Goal: Information Seeking & Learning: Learn about a topic

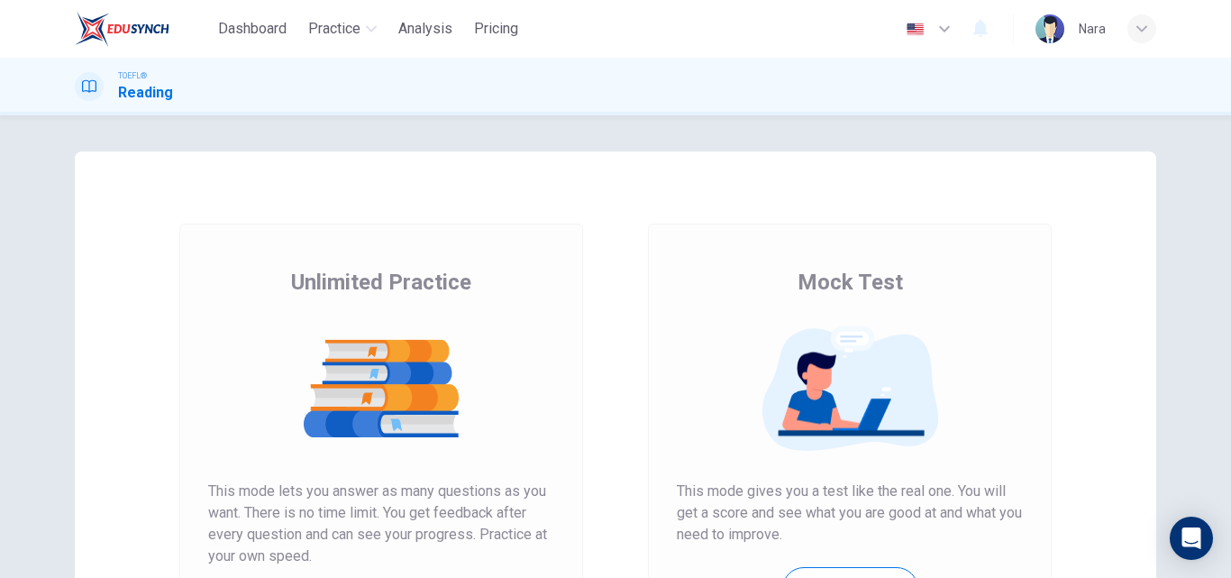
scroll to position [294, 0]
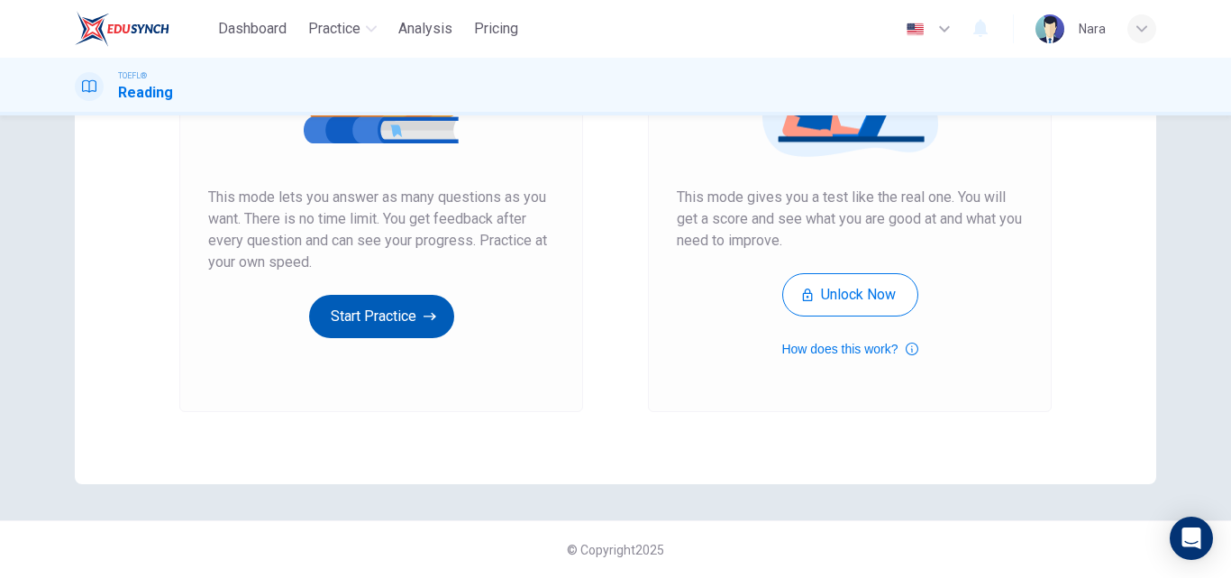
click at [413, 312] on button "Start Practice" at bounding box center [381, 316] width 145 height 43
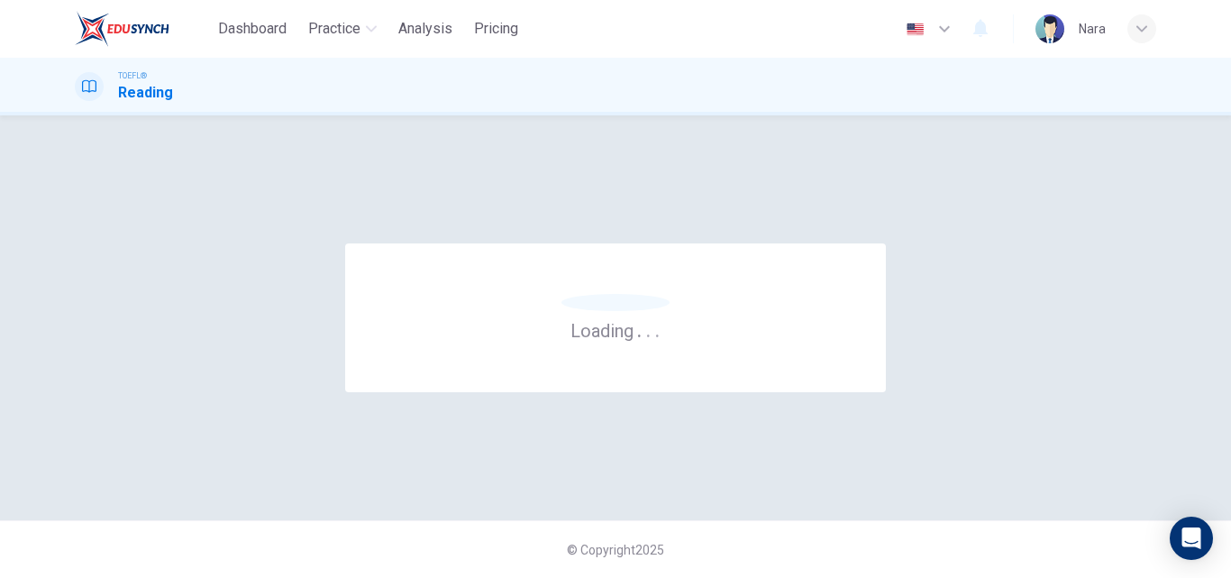
scroll to position [0, 0]
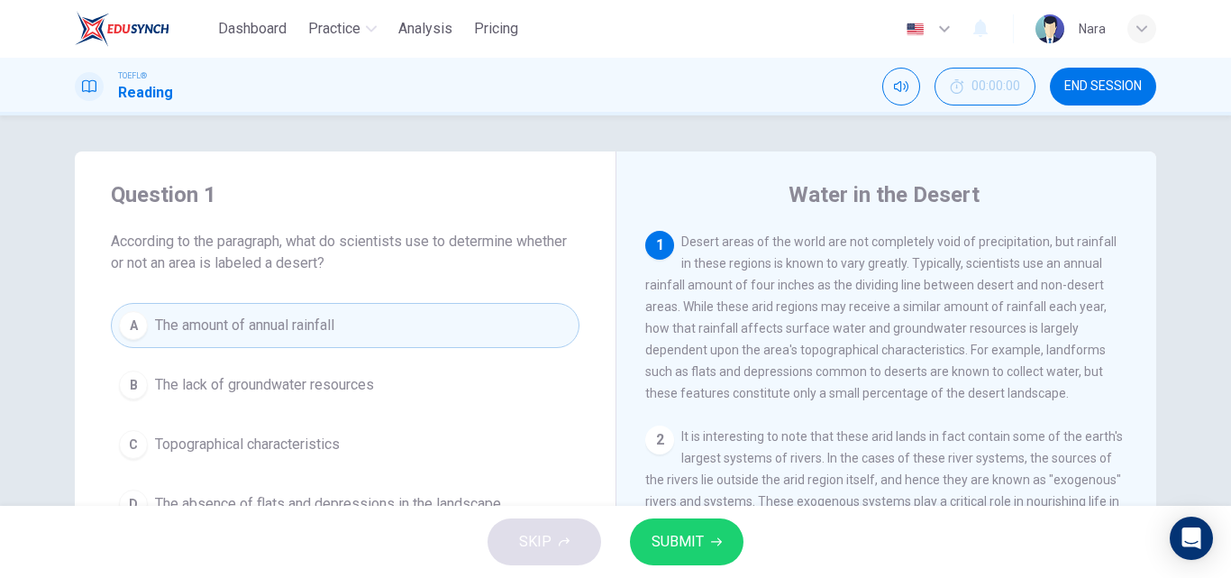
click at [650, 565] on div "SKIP SUBMIT" at bounding box center [615, 542] width 1231 height 72
click at [675, 545] on span "SUBMIT" at bounding box center [678, 541] width 52 height 25
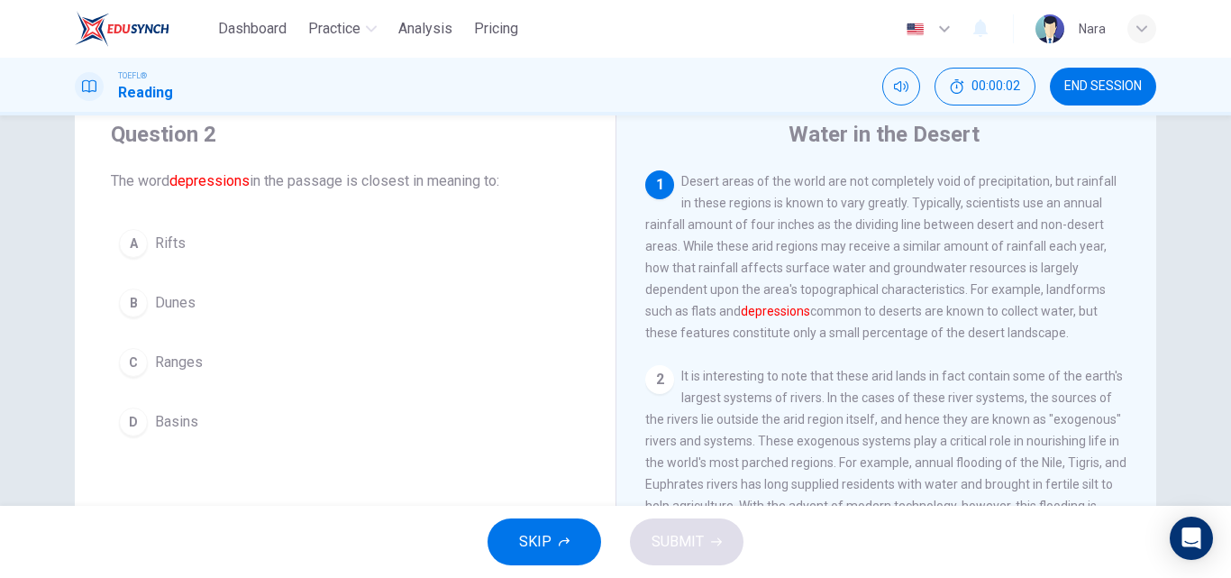
scroll to position [90, 0]
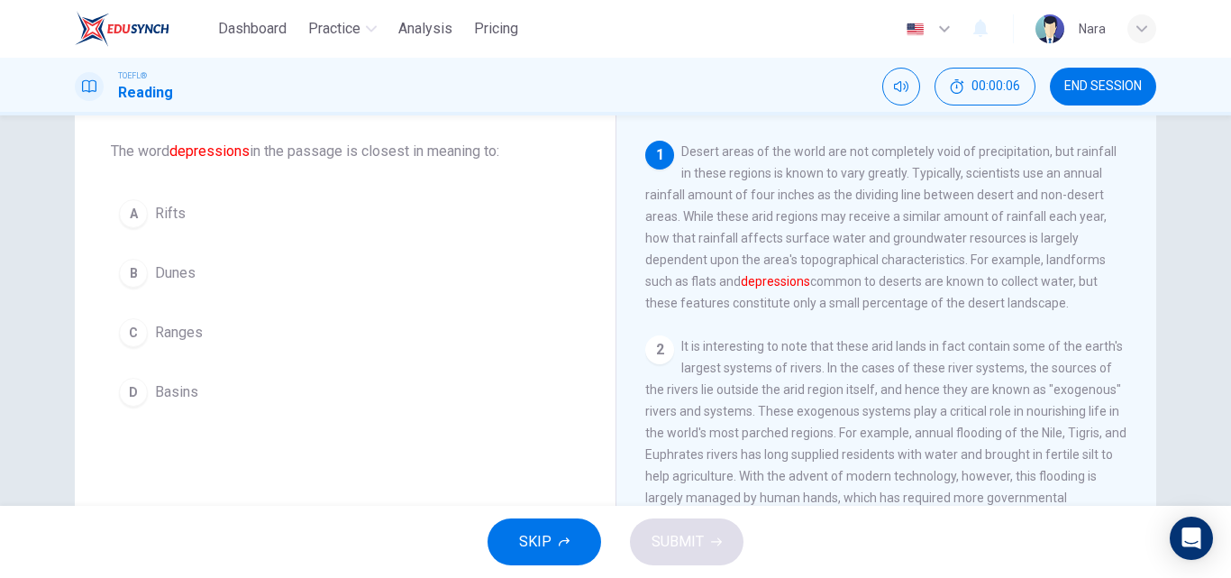
click at [331, 390] on button "D Basins" at bounding box center [345, 392] width 469 height 45
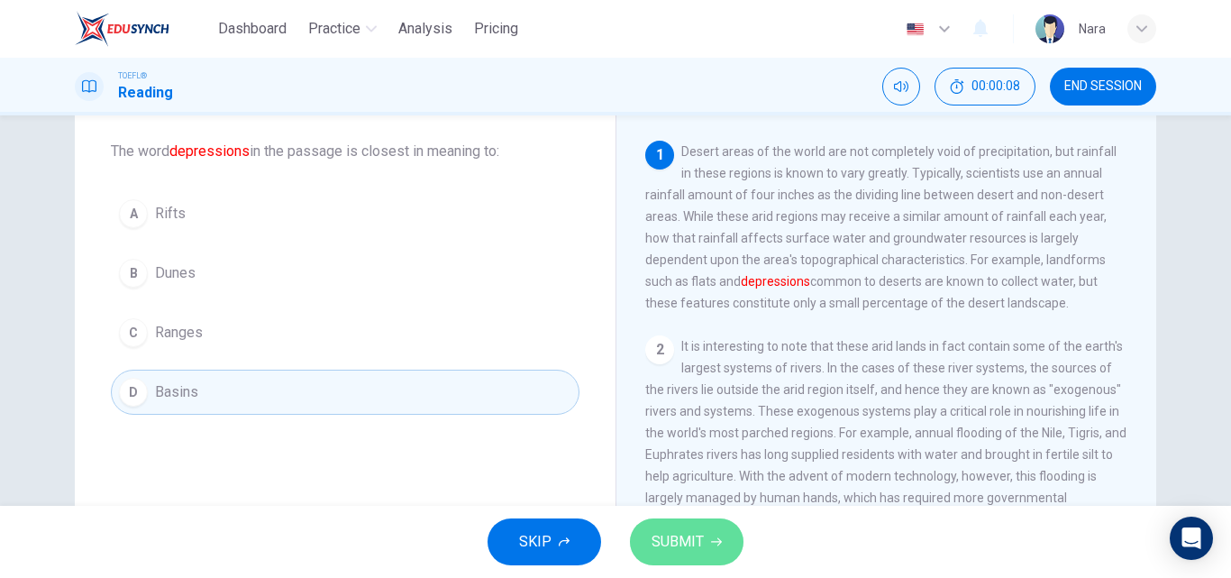
click at [671, 546] on span "SUBMIT" at bounding box center [678, 541] width 52 height 25
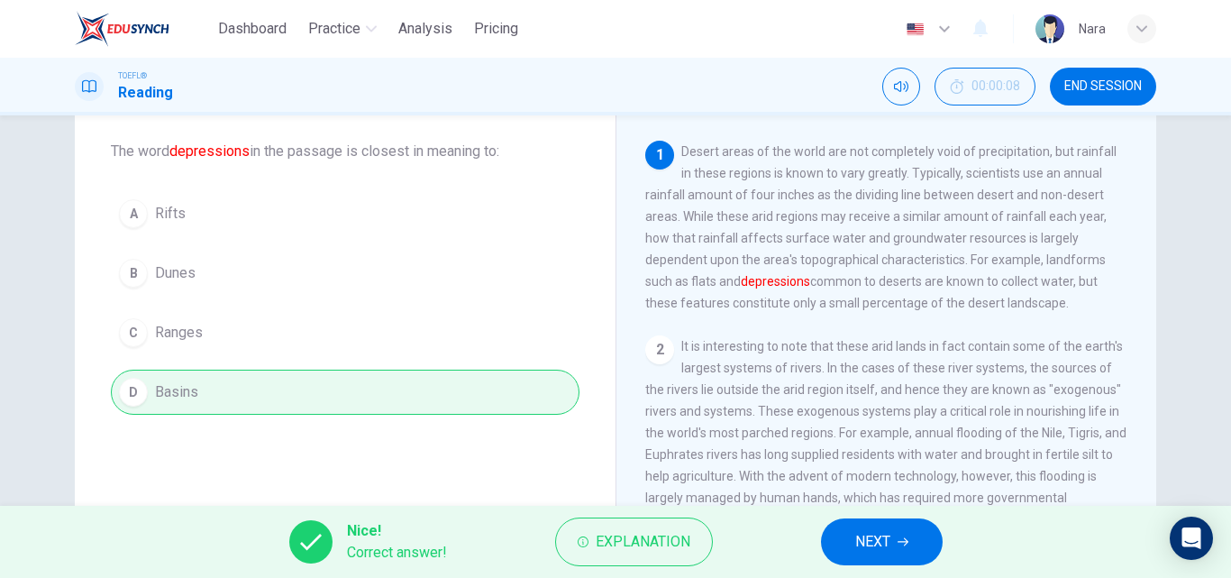
click at [896, 566] on div "Nice! Correct answer! Explanation NEXT" at bounding box center [615, 542] width 1231 height 72
click at [872, 531] on span "NEXT" at bounding box center [872, 541] width 35 height 25
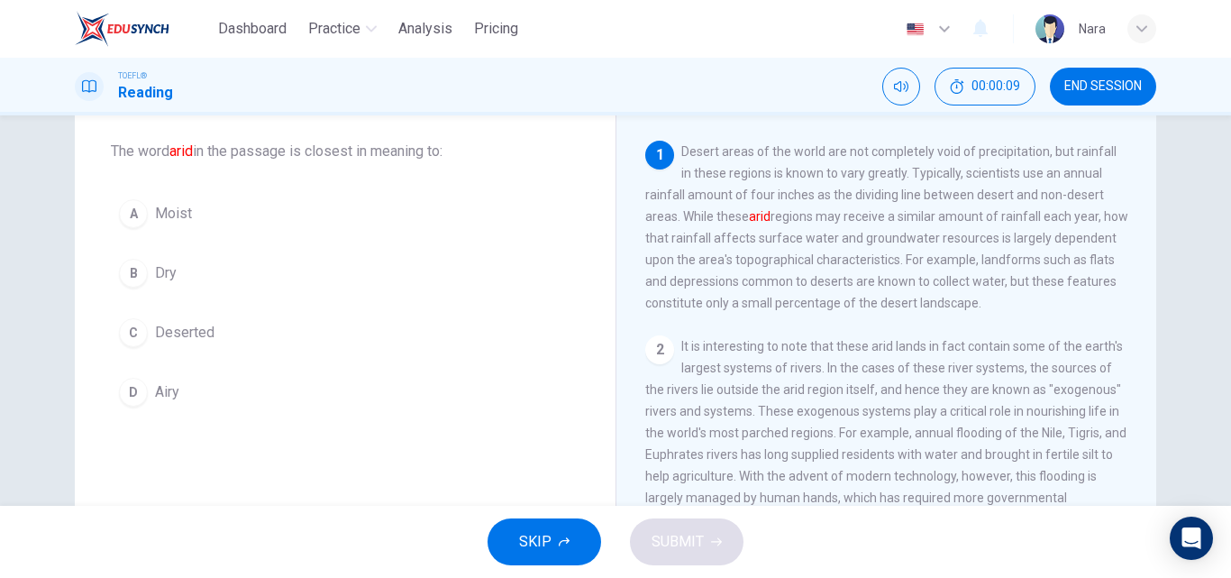
click at [337, 268] on button "B Dry" at bounding box center [345, 273] width 469 height 45
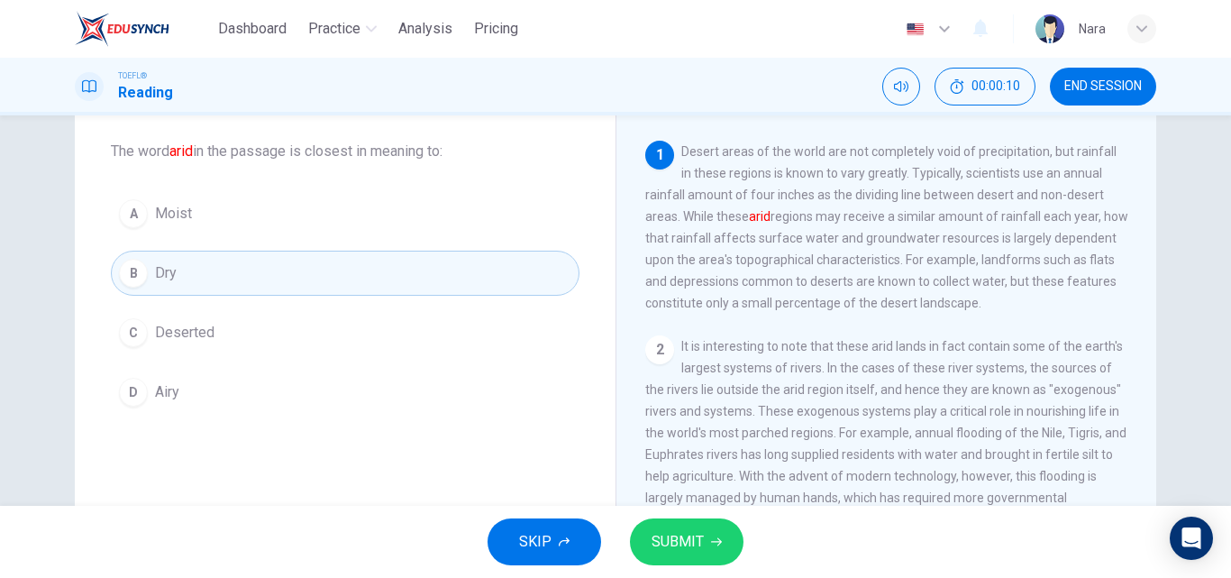
click at [664, 550] on span "SUBMIT" at bounding box center [678, 541] width 52 height 25
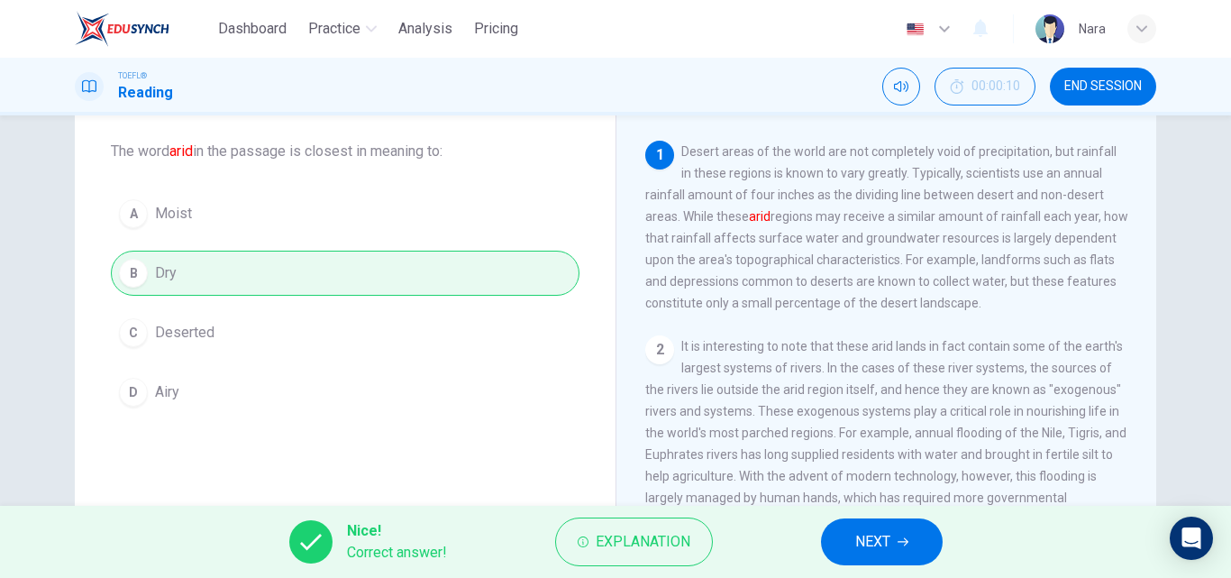
click at [899, 550] on button "NEXT" at bounding box center [882, 541] width 122 height 47
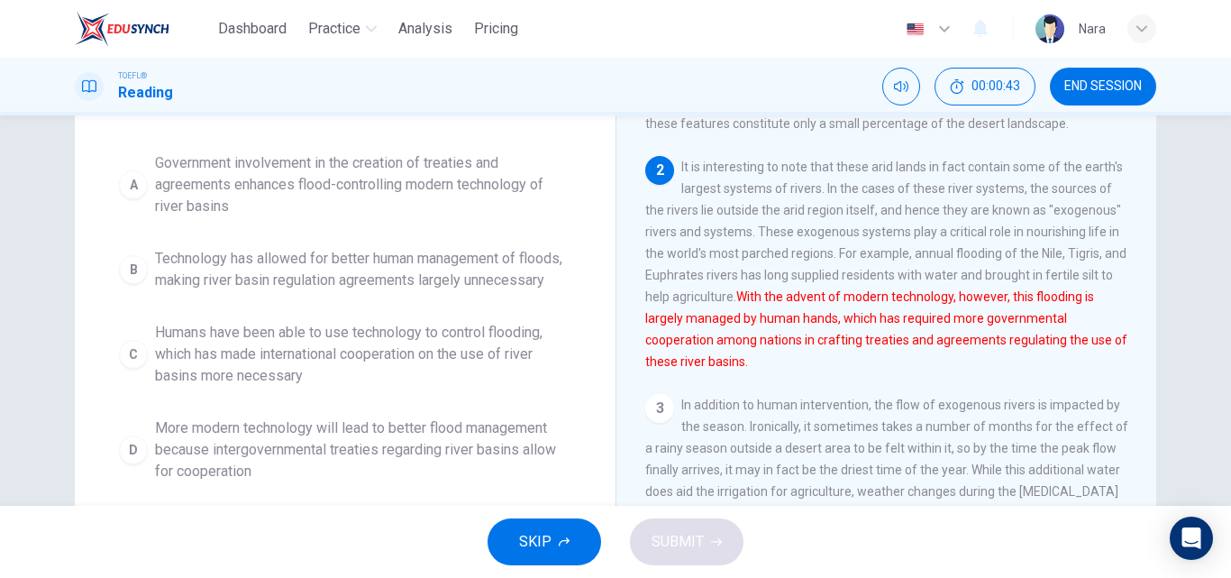
scroll to position [270, 0]
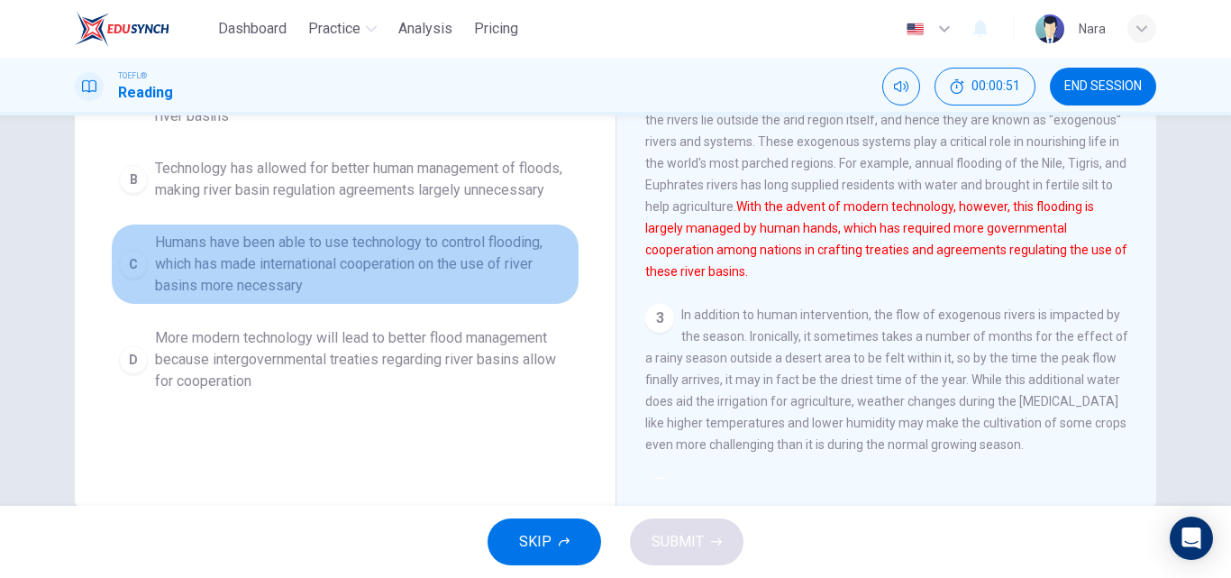
click at [337, 297] on span "Humans have been able to use technology to control flooding, which has made int…" at bounding box center [363, 264] width 416 height 65
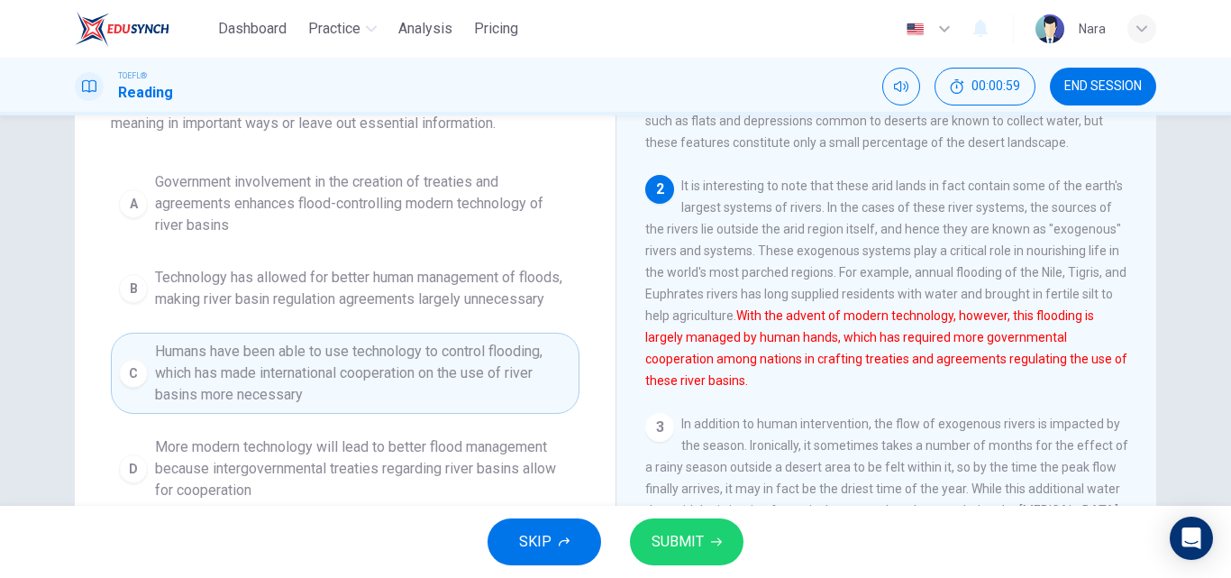
scroll to position [180, 0]
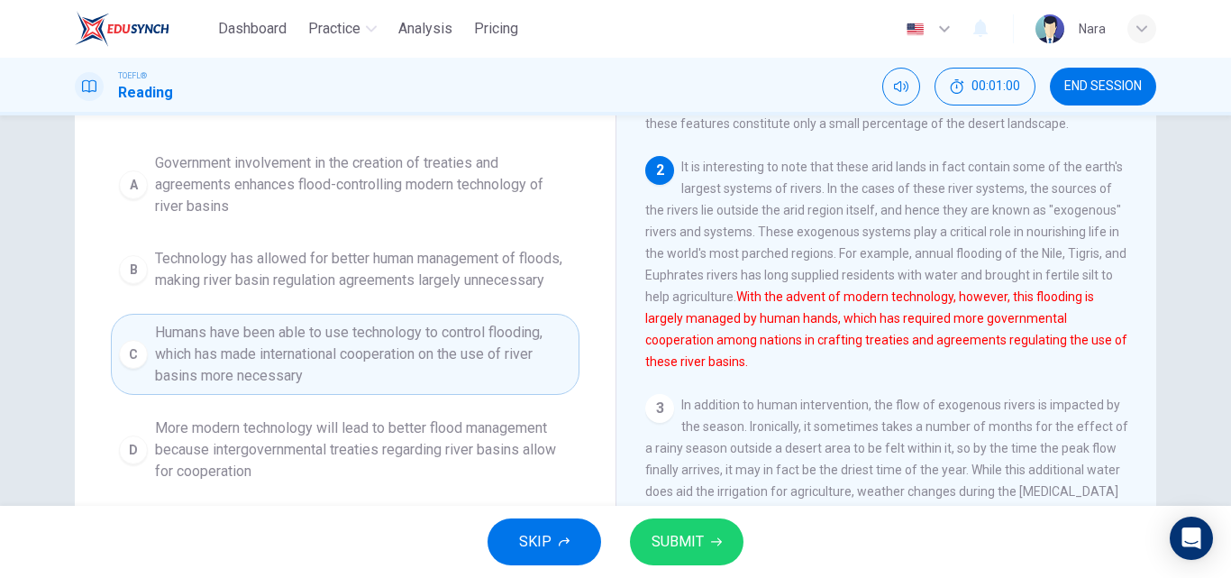
click at [658, 552] on span "SUBMIT" at bounding box center [678, 541] width 52 height 25
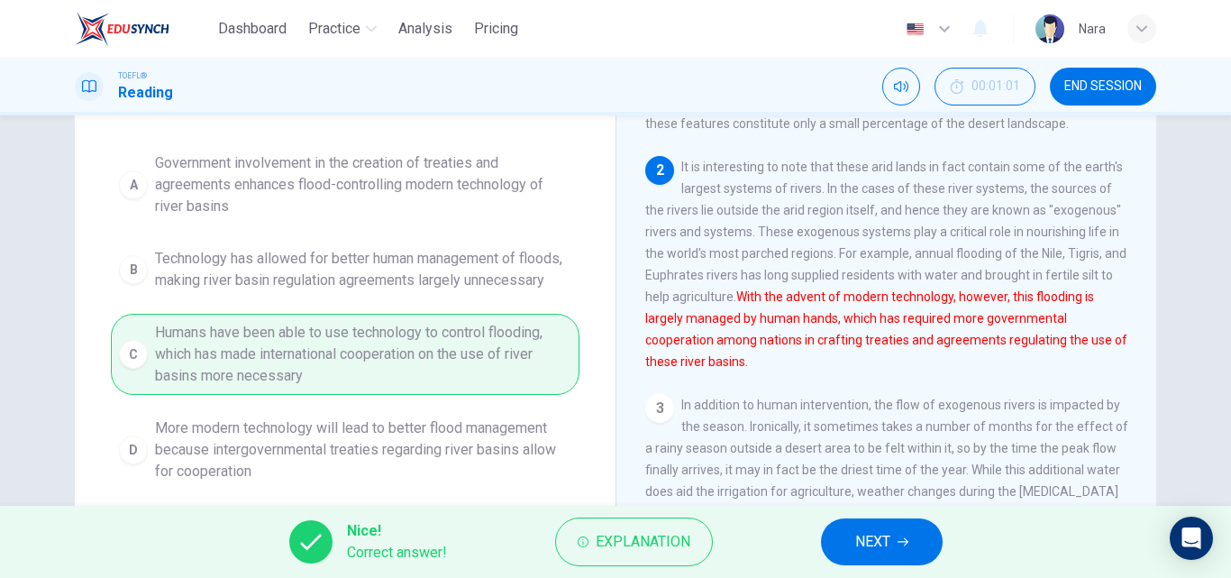
click at [857, 543] on span "NEXT" at bounding box center [872, 541] width 35 height 25
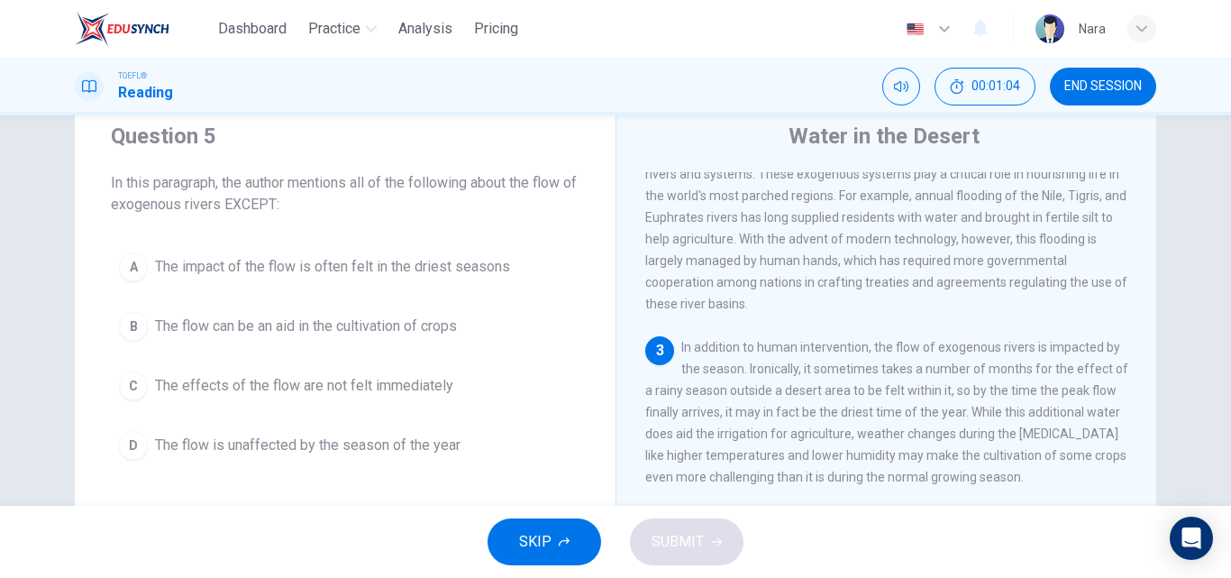
scroll to position [90, 0]
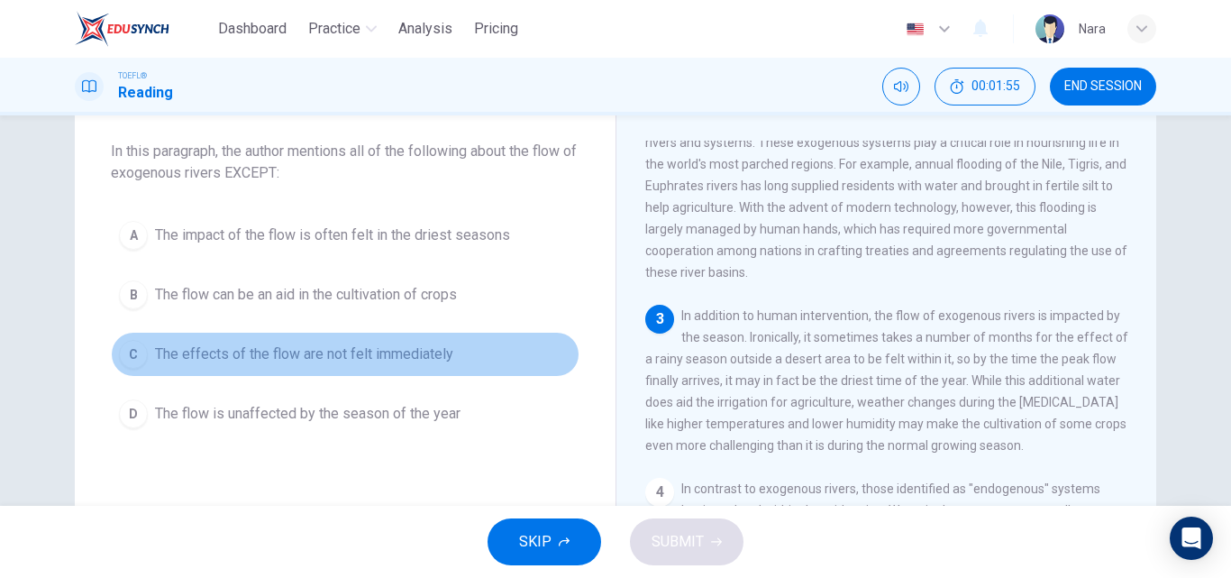
click at [227, 357] on span "The effects of the flow are not felt immediately" at bounding box center [304, 354] width 298 height 22
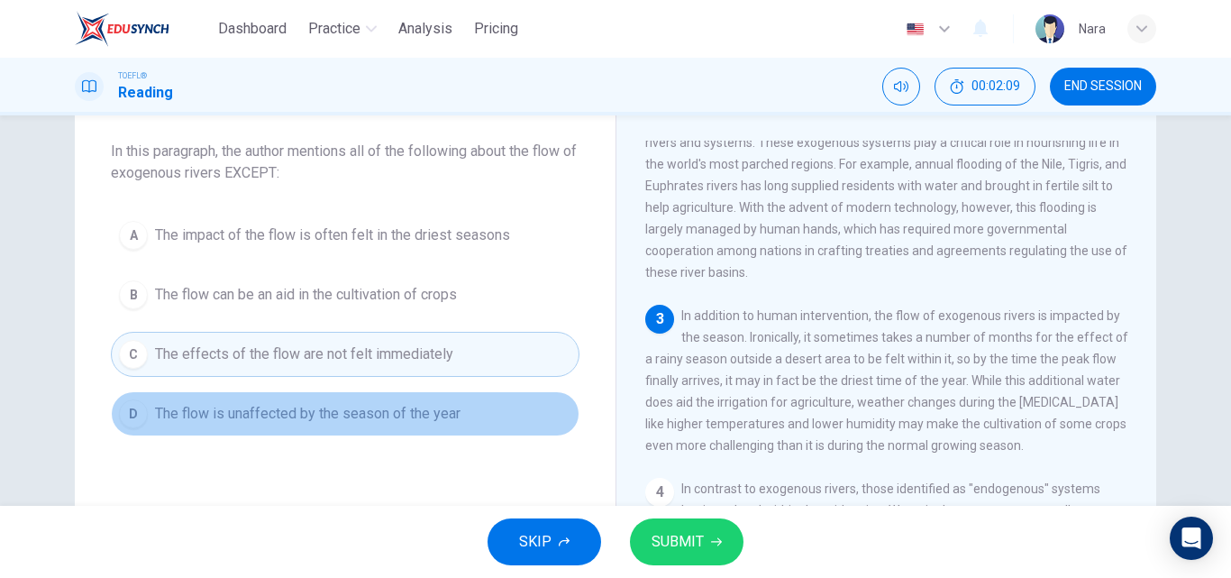
click at [362, 412] on span "The flow is unaffected by the season of the year" at bounding box center [308, 414] width 306 height 22
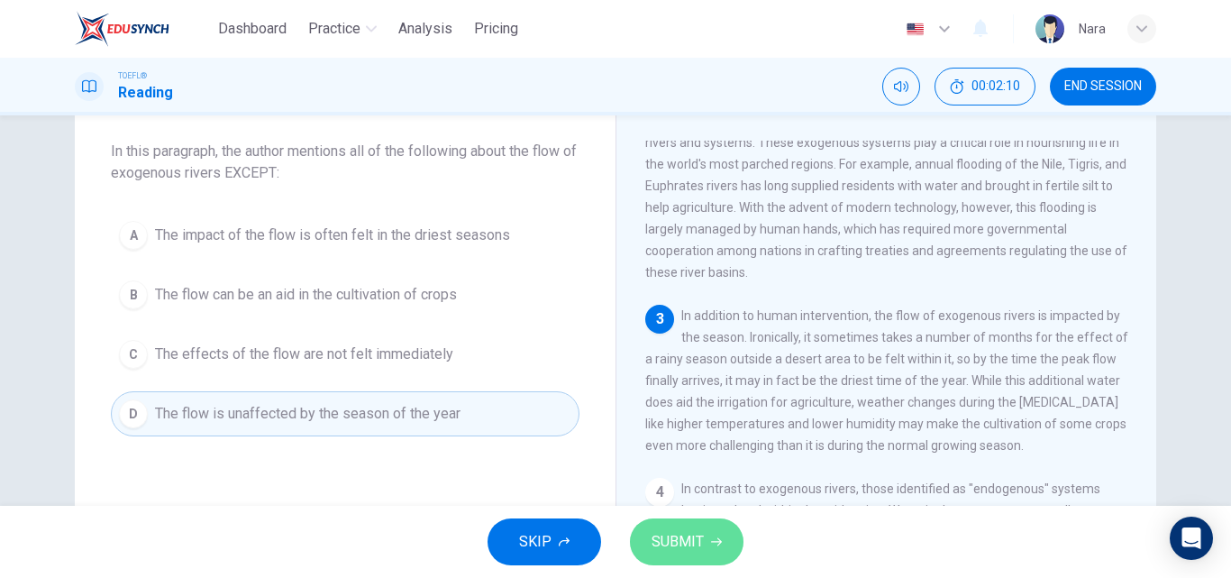
click at [676, 542] on span "SUBMIT" at bounding box center [678, 541] width 52 height 25
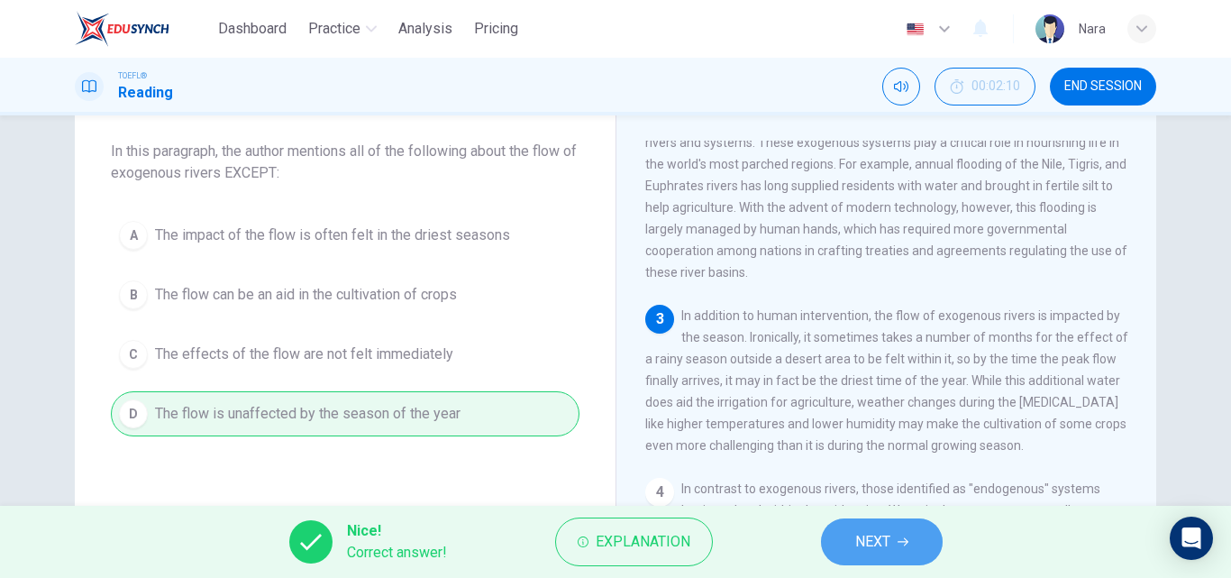
click at [871, 555] on button "NEXT" at bounding box center [882, 541] width 122 height 47
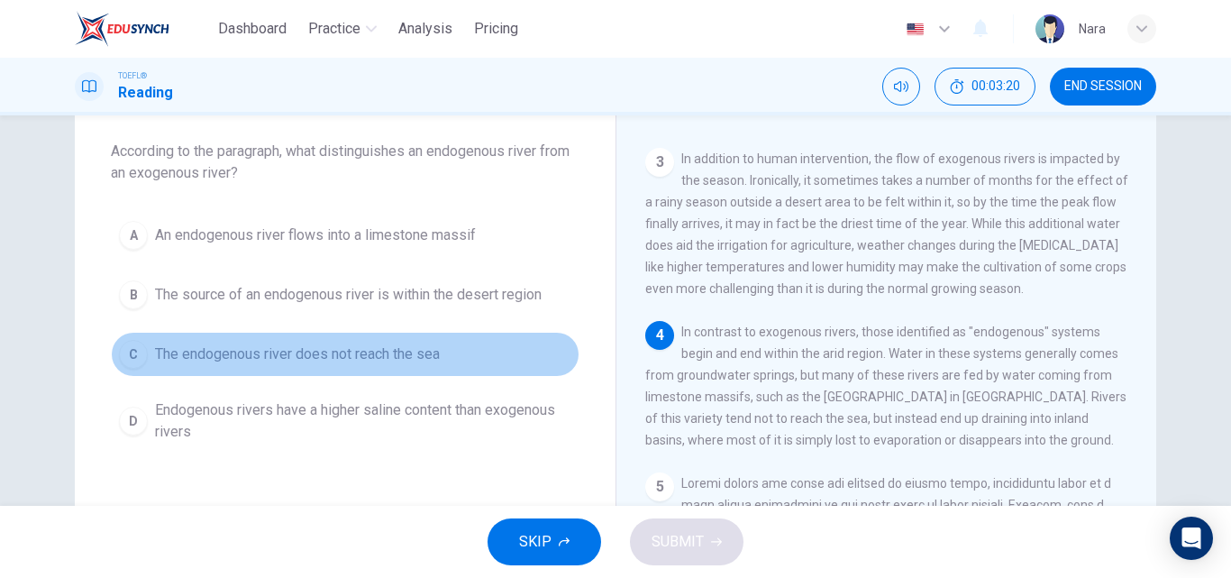
click at [351, 353] on span "The endogenous river does not reach the sea" at bounding box center [297, 354] width 285 height 22
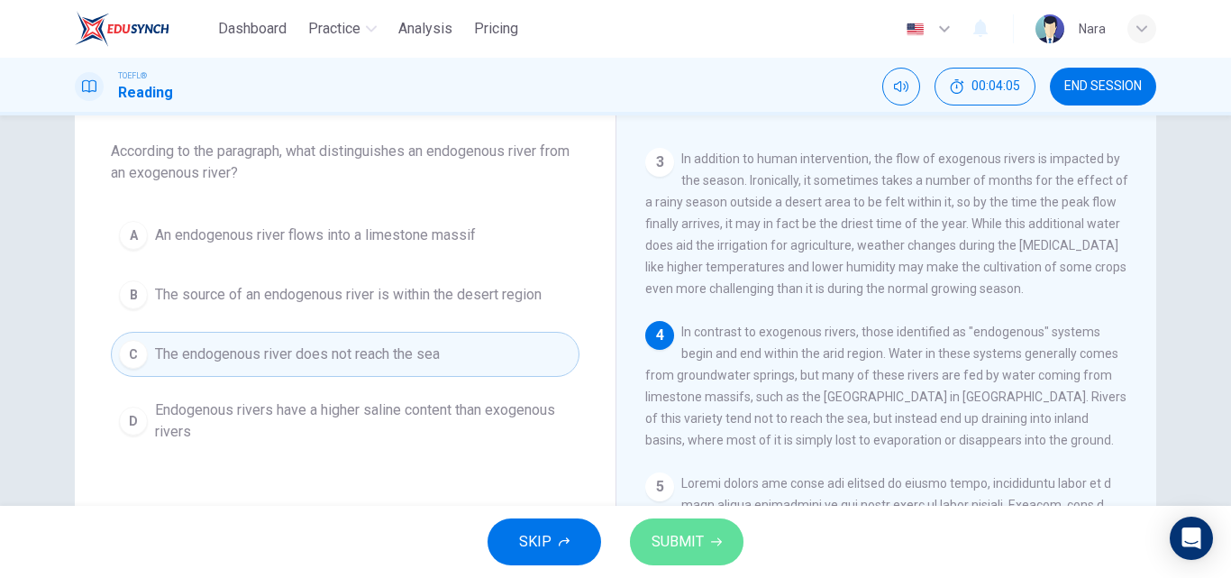
click at [694, 540] on span "SUBMIT" at bounding box center [678, 541] width 52 height 25
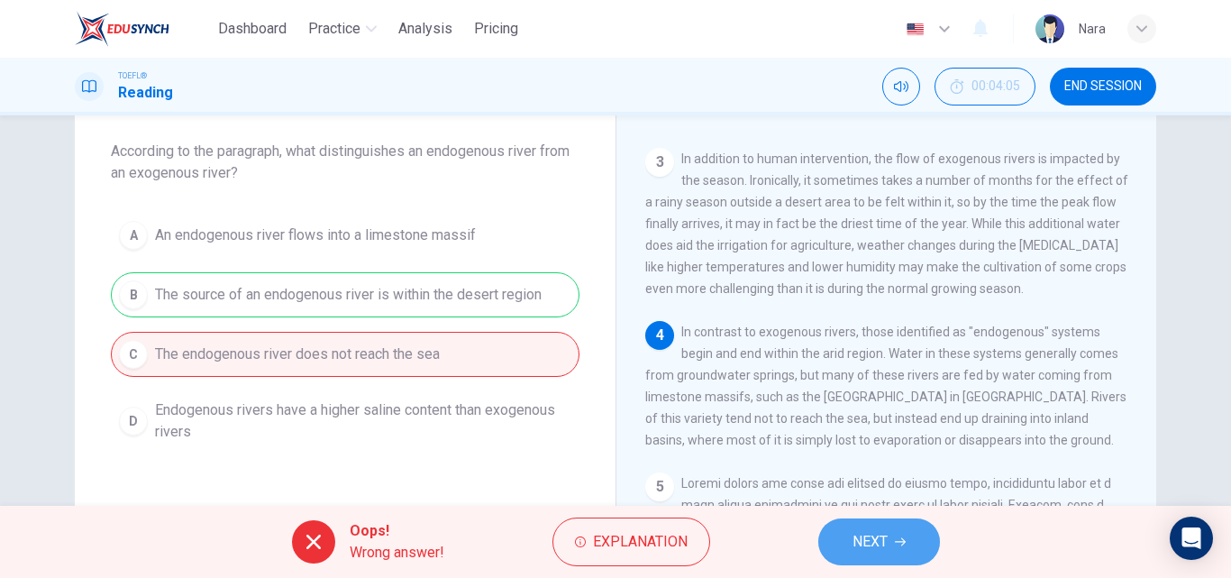
click at [867, 553] on span "NEXT" at bounding box center [870, 541] width 35 height 25
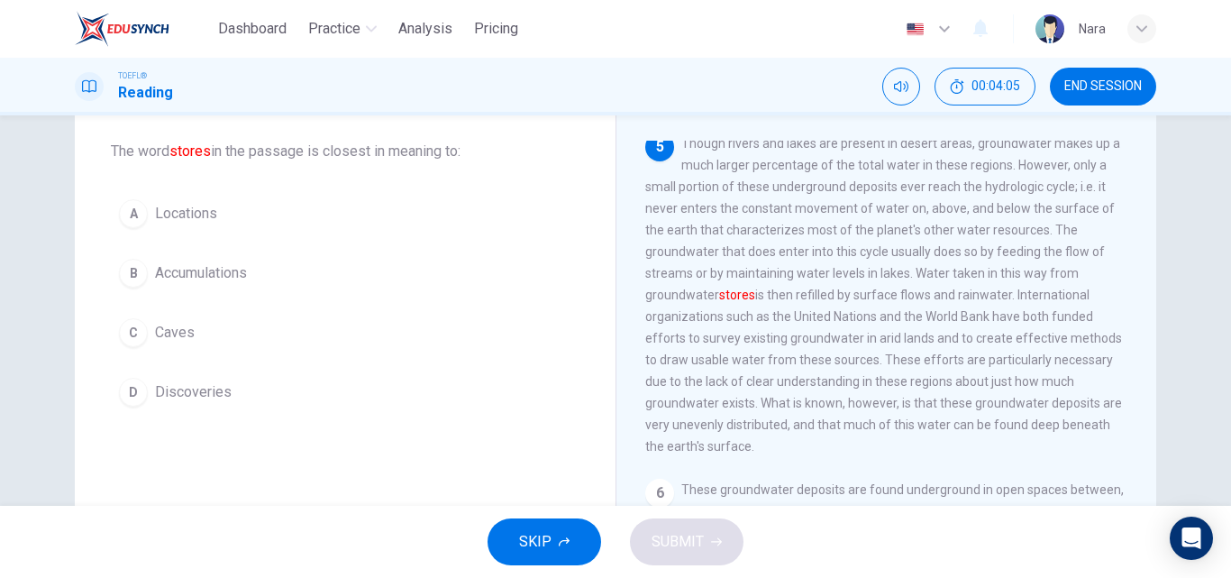
scroll to position [785, 0]
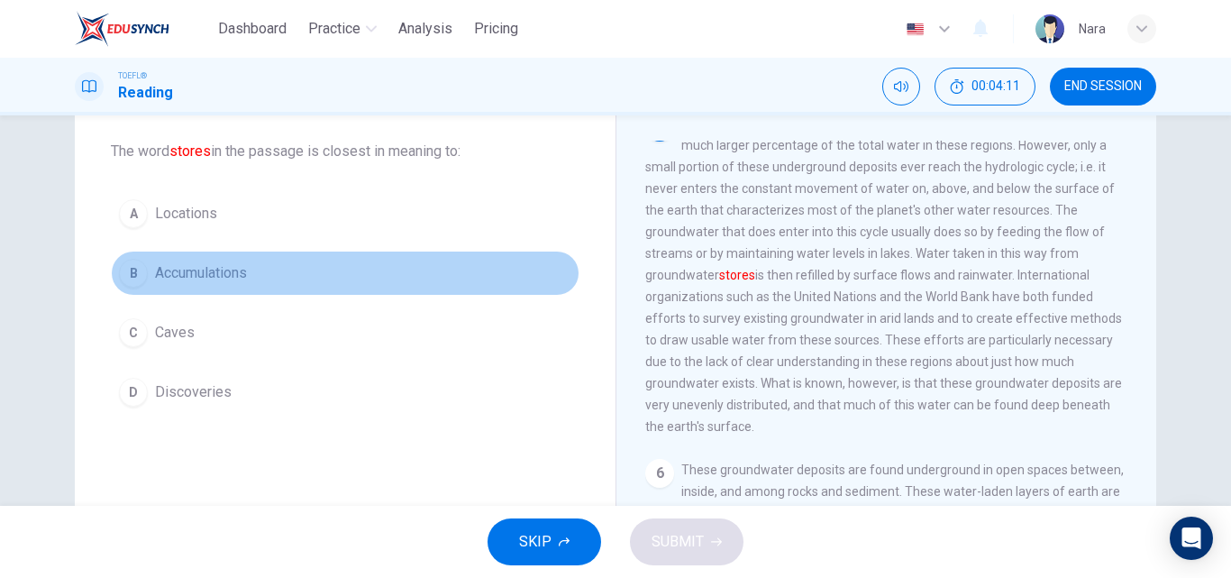
click at [260, 277] on button "B Accumulations" at bounding box center [345, 273] width 469 height 45
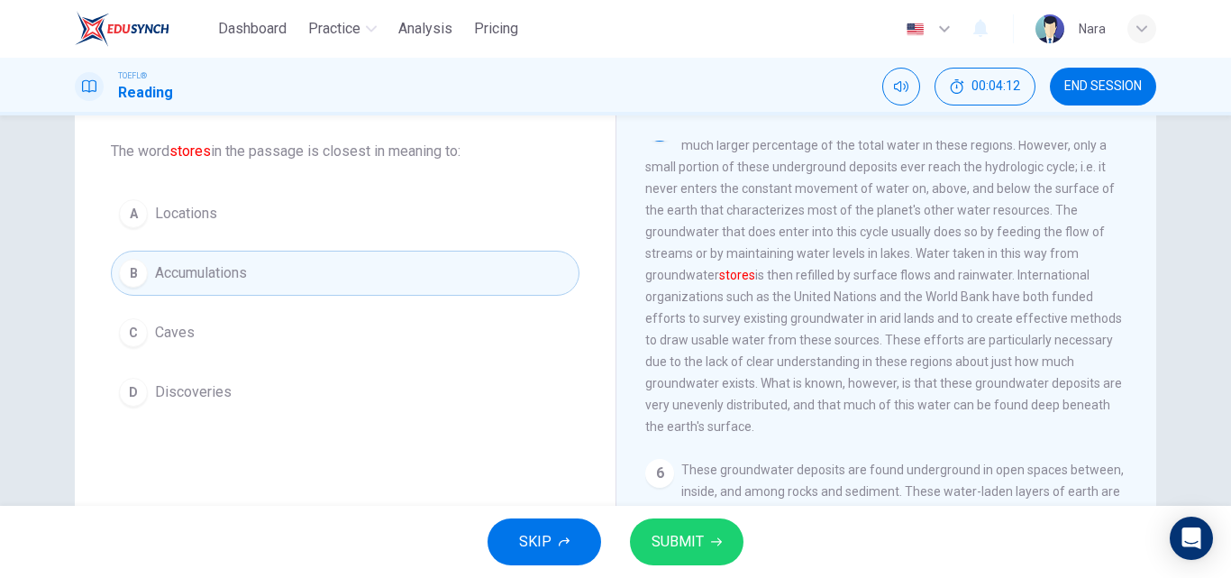
click at [716, 550] on button "SUBMIT" at bounding box center [687, 541] width 114 height 47
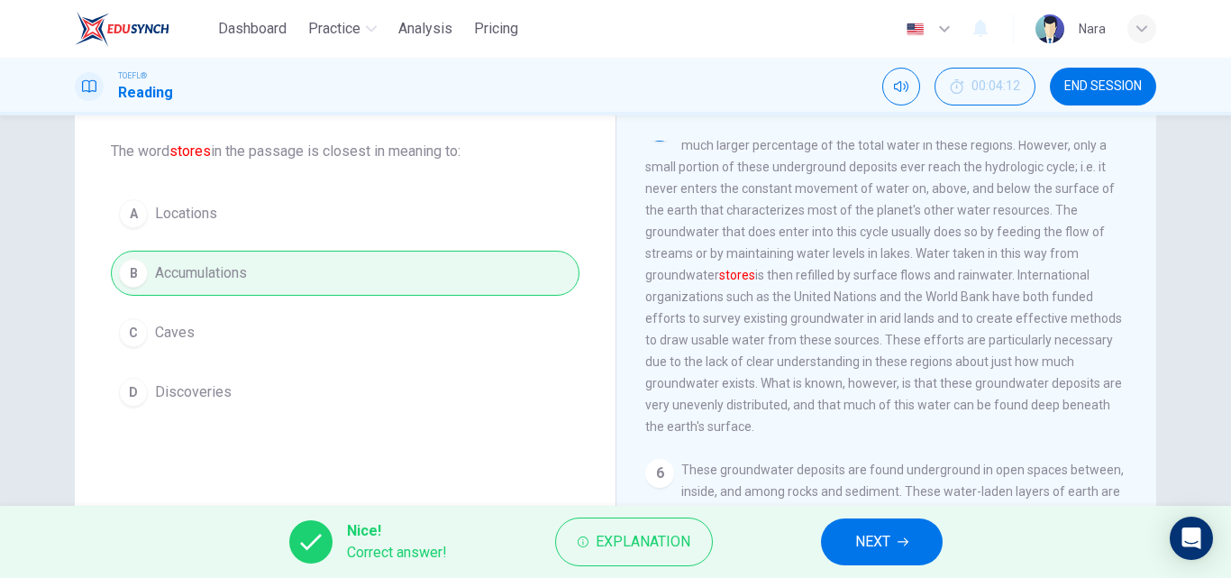
click at [865, 550] on span "NEXT" at bounding box center [872, 541] width 35 height 25
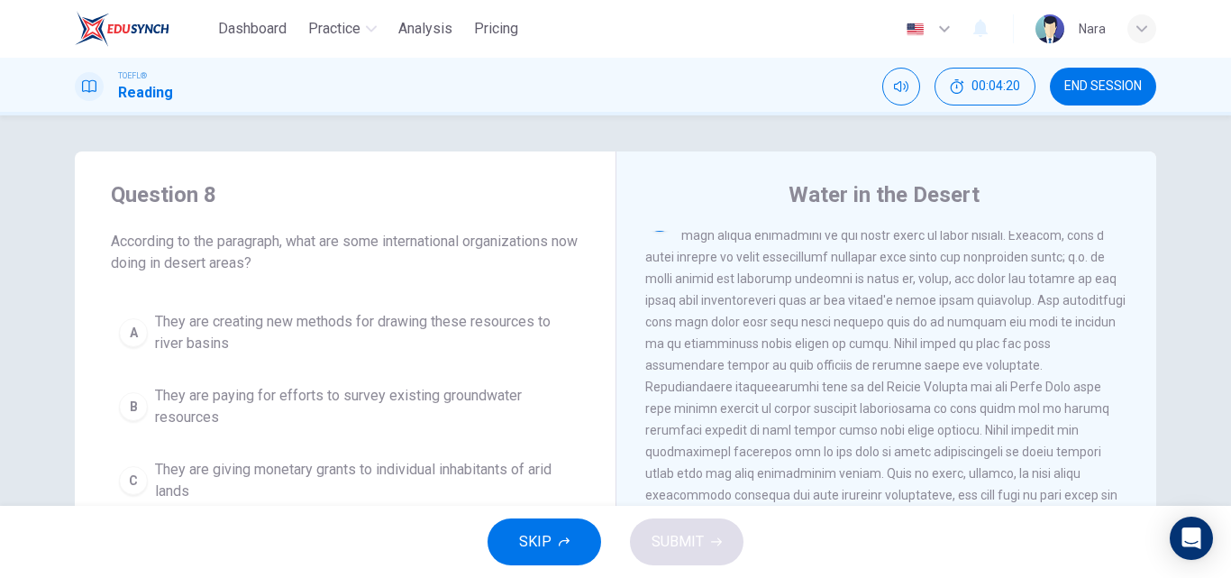
scroll to position [90, 0]
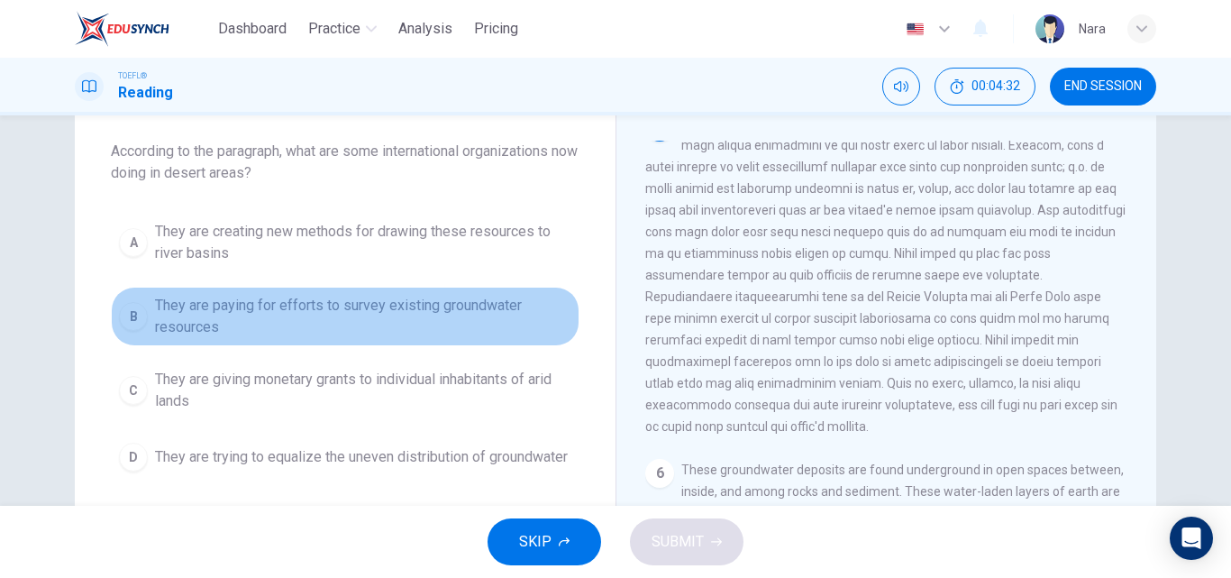
click at [397, 325] on span "They are paying for efforts to survey existing groundwater resources" at bounding box center [363, 316] width 416 height 43
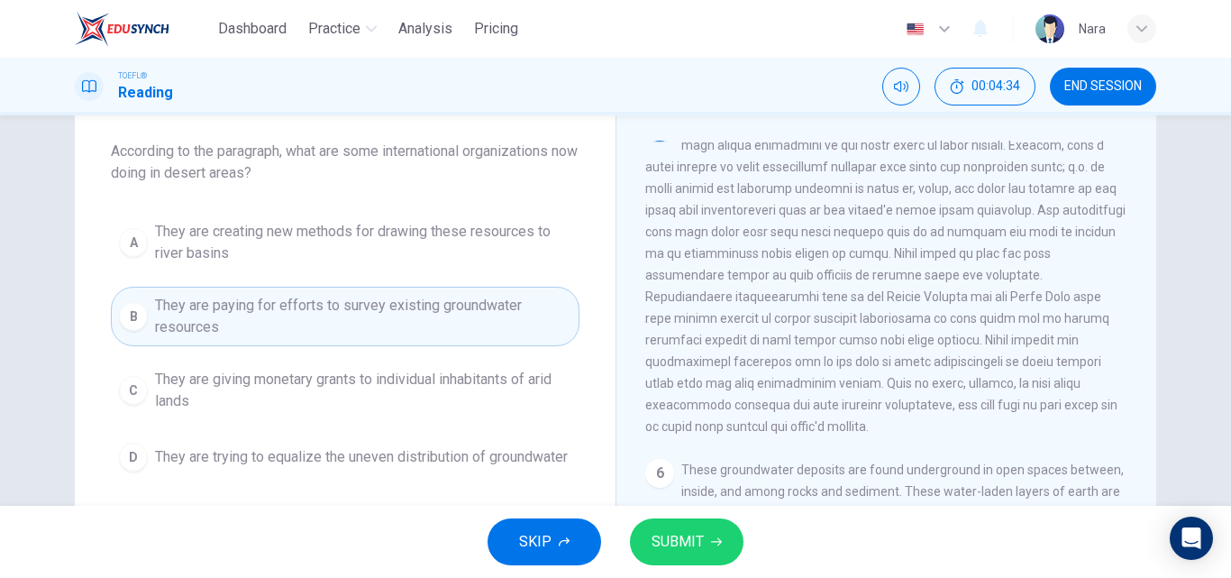
click at [667, 551] on span "SUBMIT" at bounding box center [678, 541] width 52 height 25
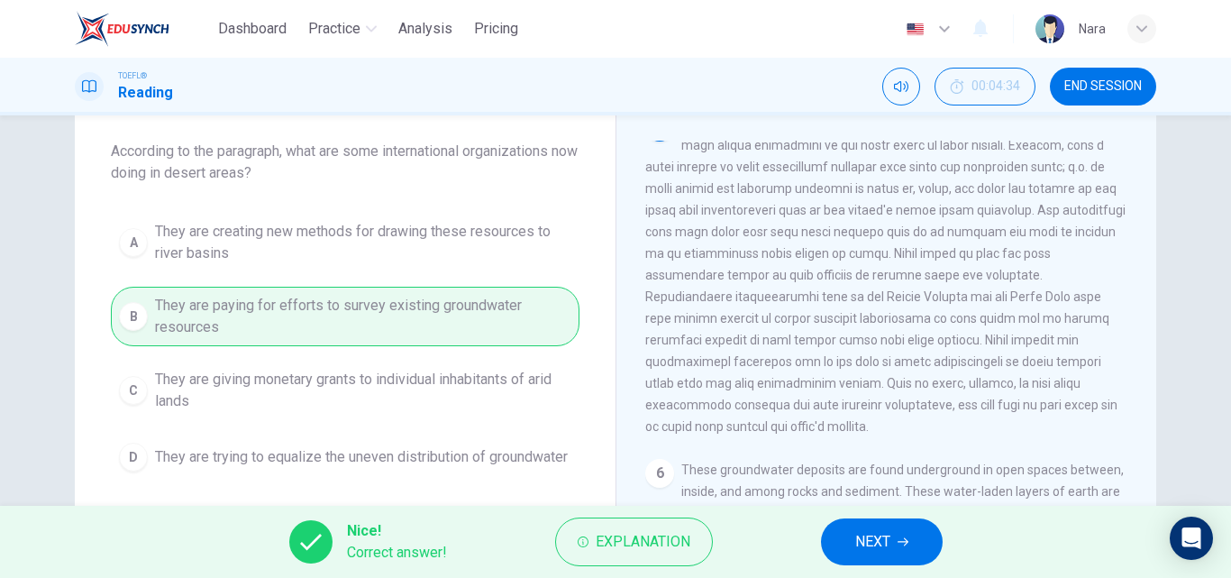
click at [845, 551] on button "NEXT" at bounding box center [882, 541] width 122 height 47
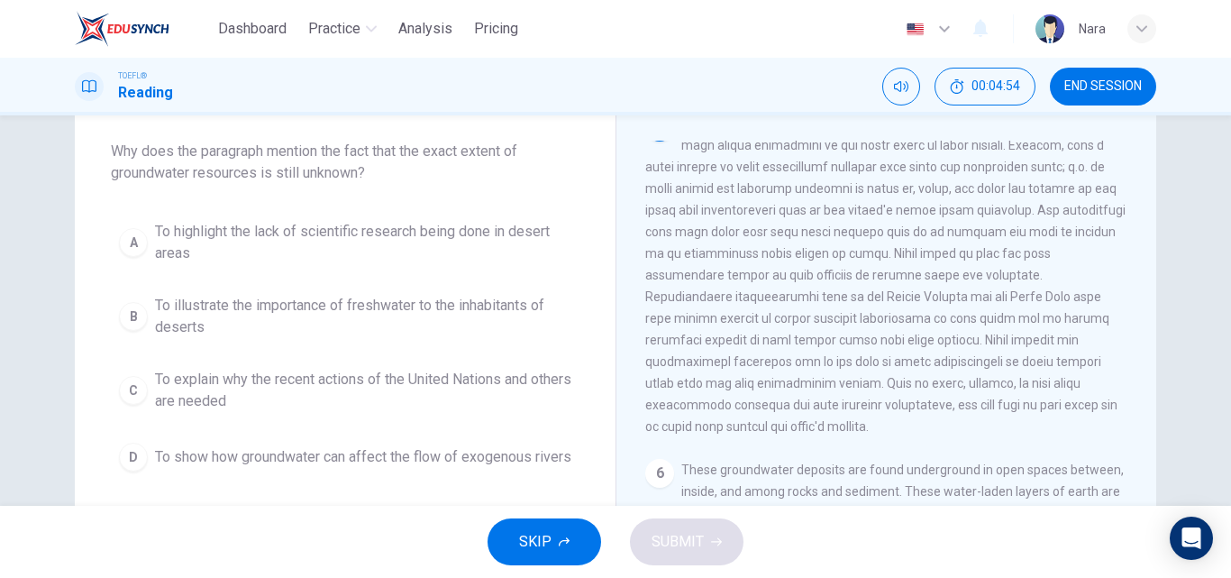
click at [255, 247] on span "To highlight the lack of scientific research being done in desert areas" at bounding box center [363, 242] width 416 height 43
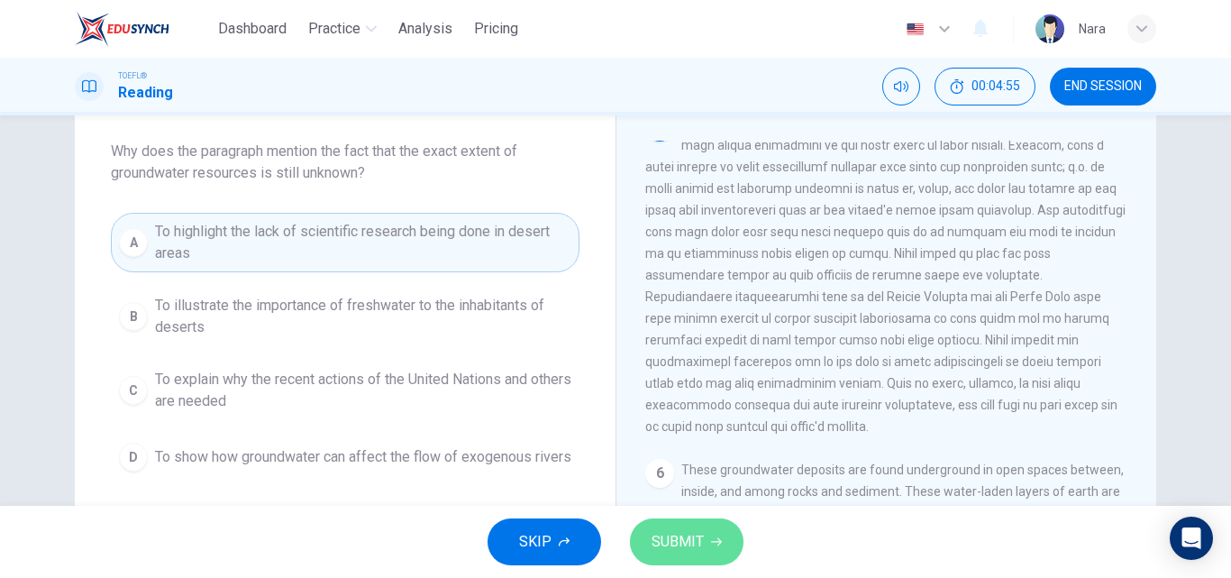
click at [703, 548] on button "SUBMIT" at bounding box center [687, 541] width 114 height 47
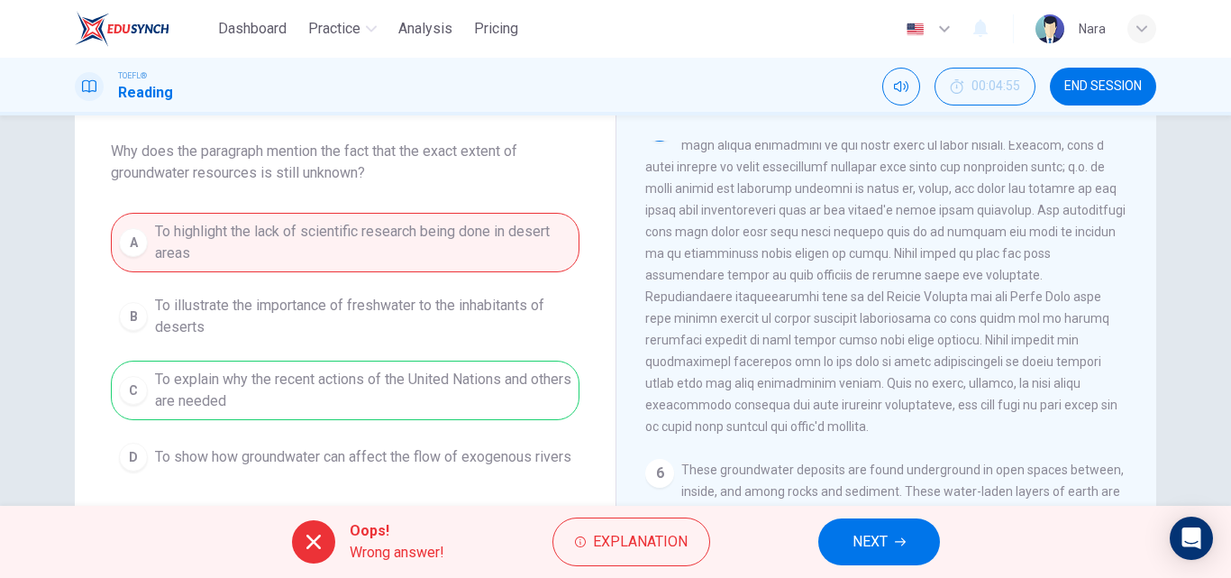
click at [827, 551] on button "NEXT" at bounding box center [879, 541] width 122 height 47
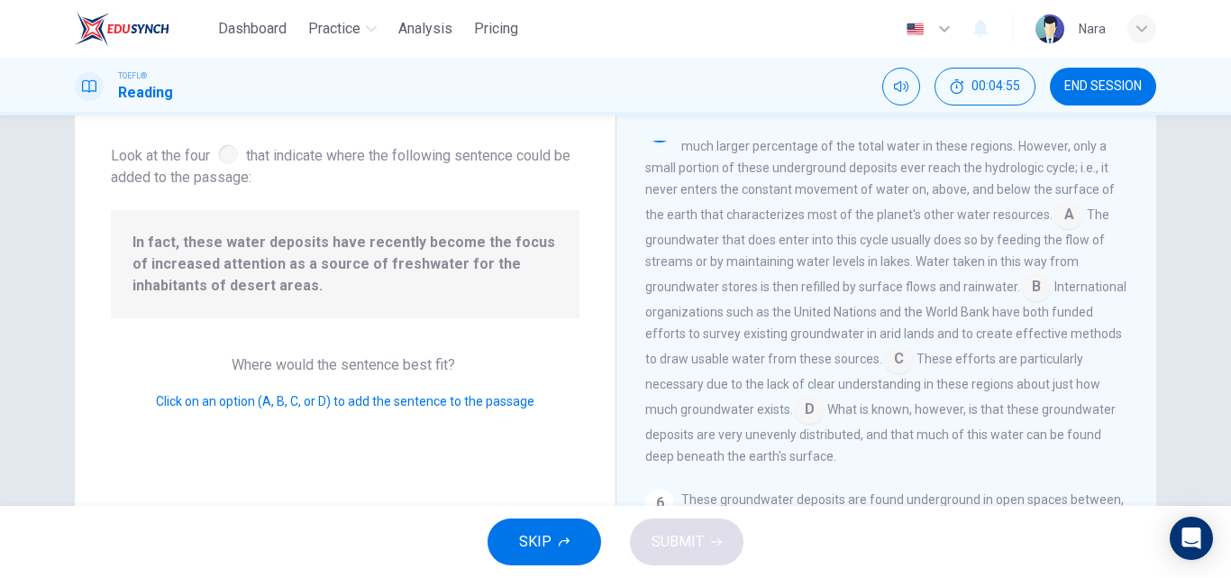
scroll to position [800, 0]
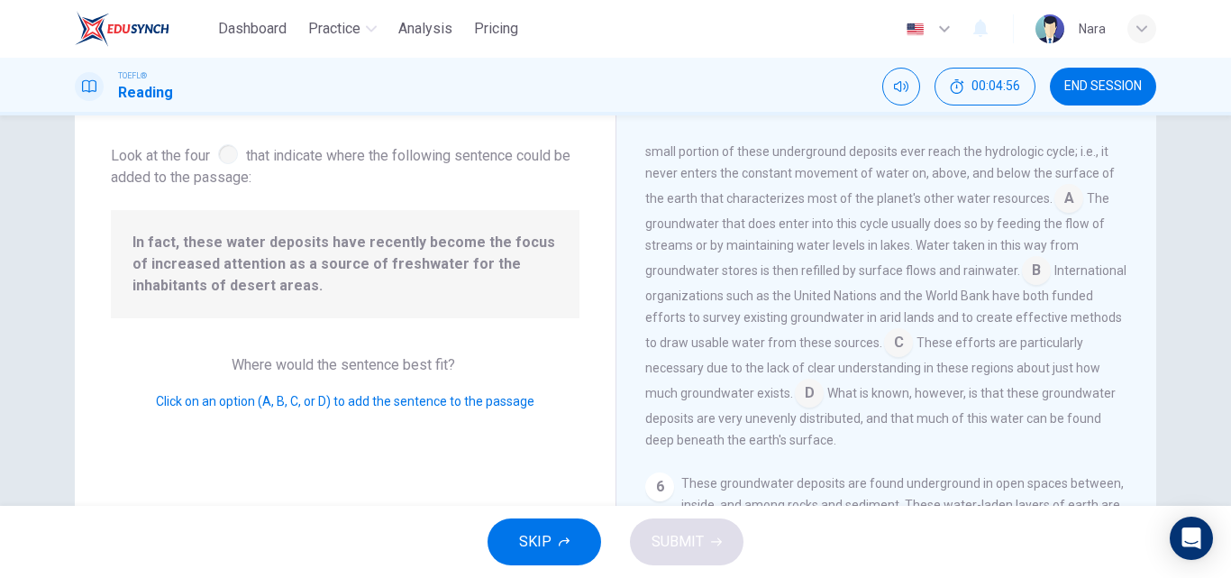
click at [406, 243] on span "In fact, these water deposits have recently become the focus of increased atten…" at bounding box center [344, 264] width 425 height 65
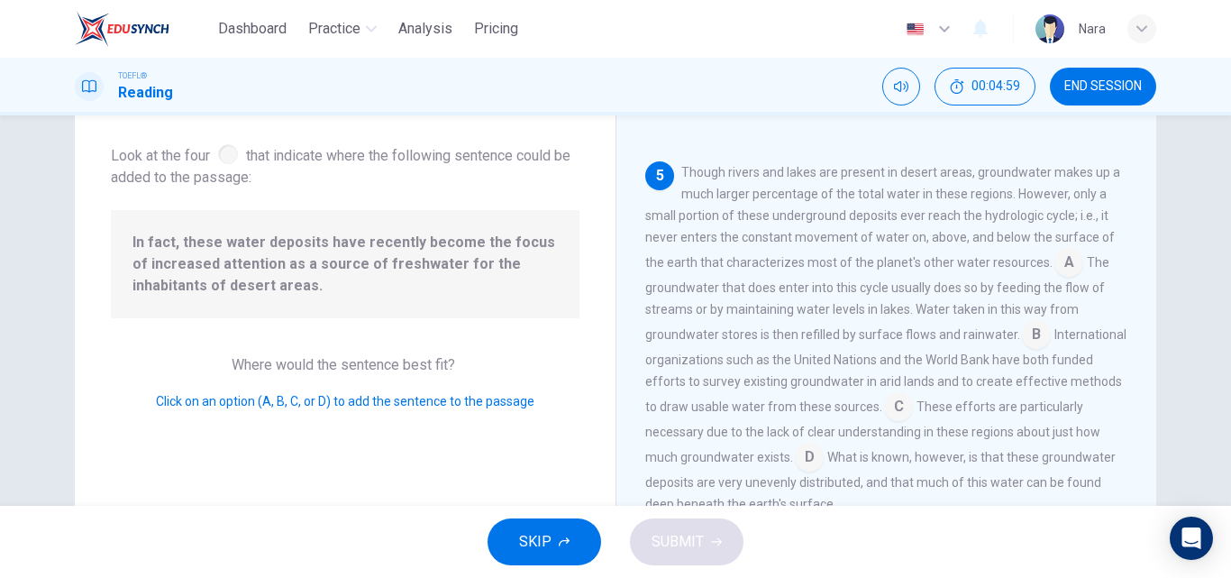
scroll to position [710, 0]
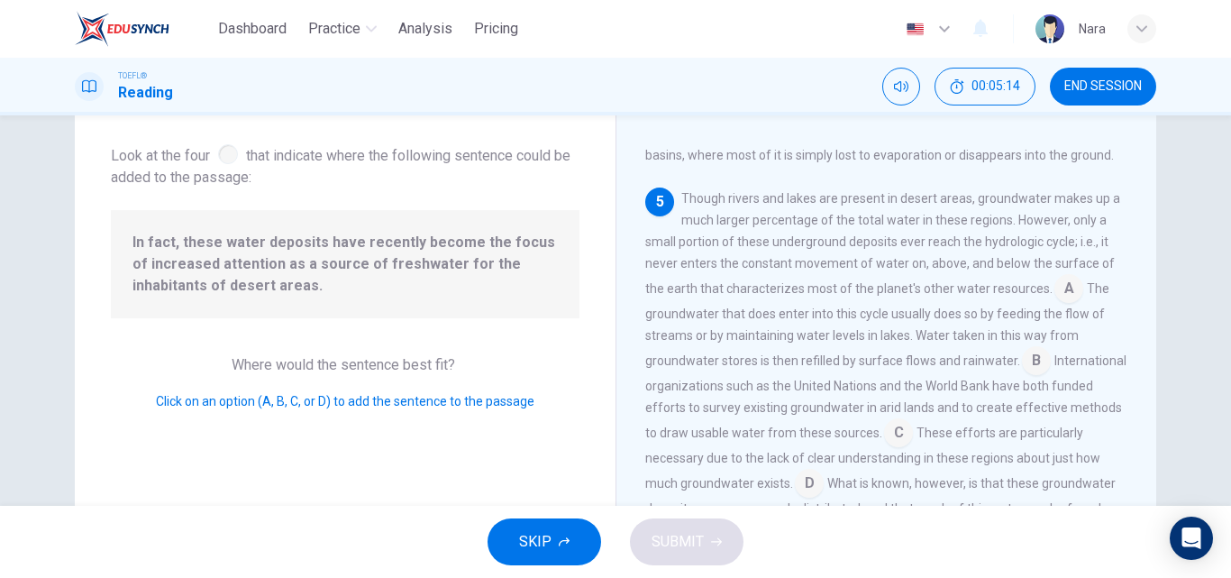
click at [913, 449] on input at bounding box center [898, 434] width 29 height 29
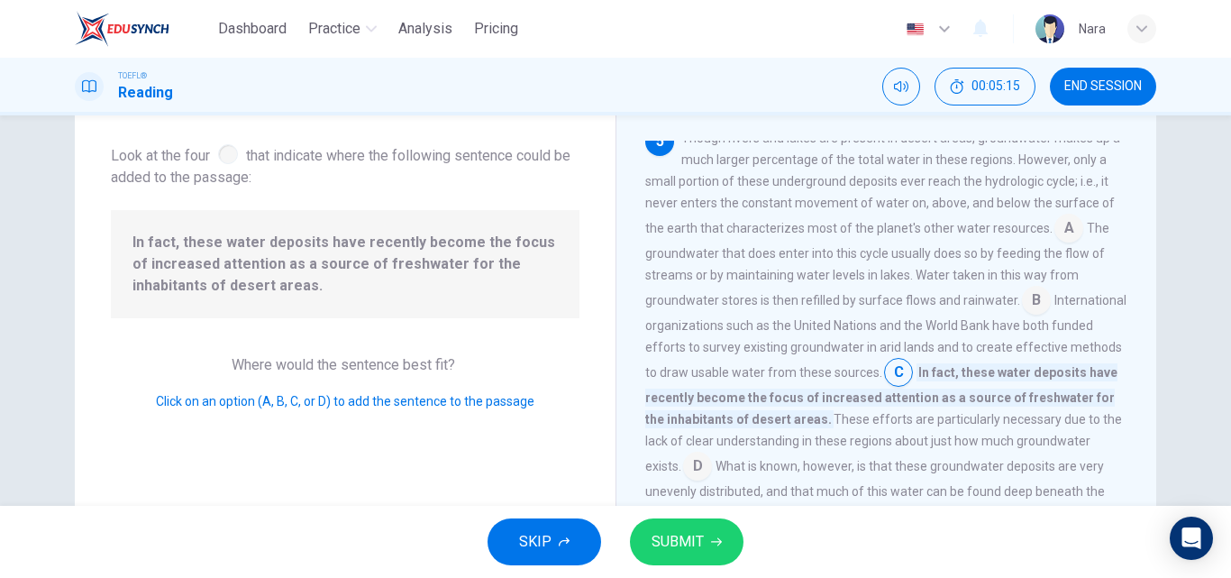
scroll to position [800, 0]
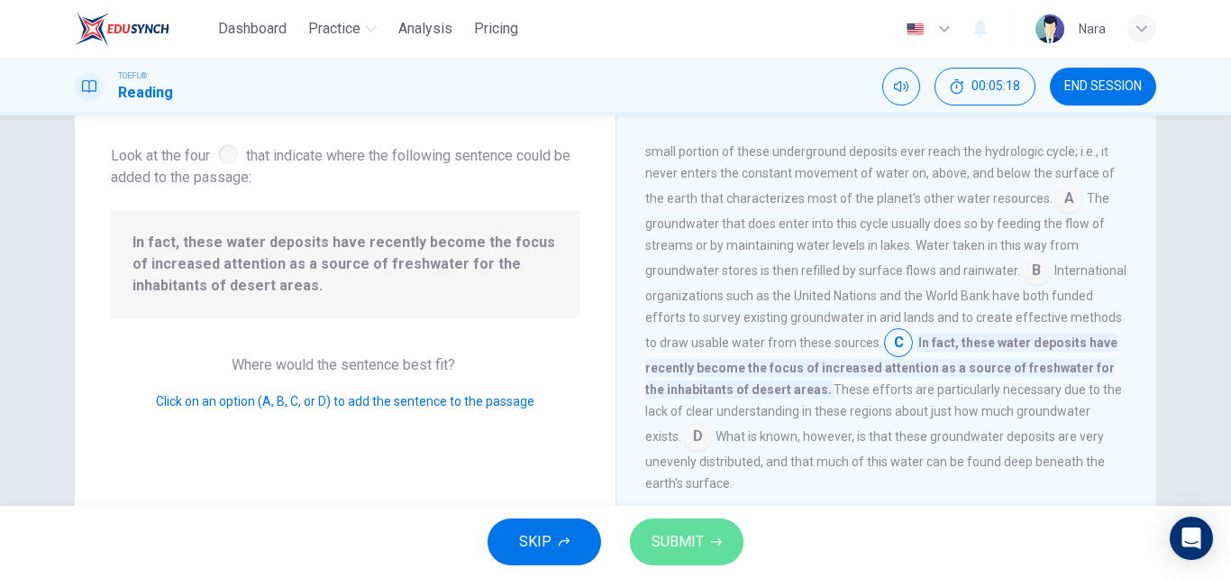
click at [707, 533] on button "SUBMIT" at bounding box center [687, 541] width 114 height 47
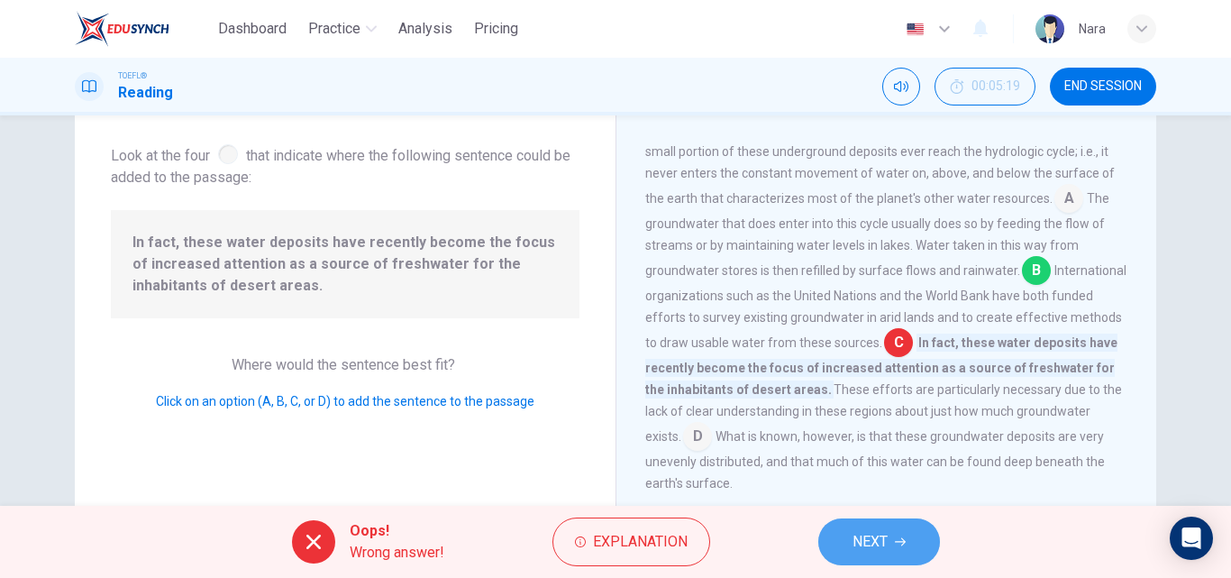
click at [877, 543] on span "NEXT" at bounding box center [870, 541] width 35 height 25
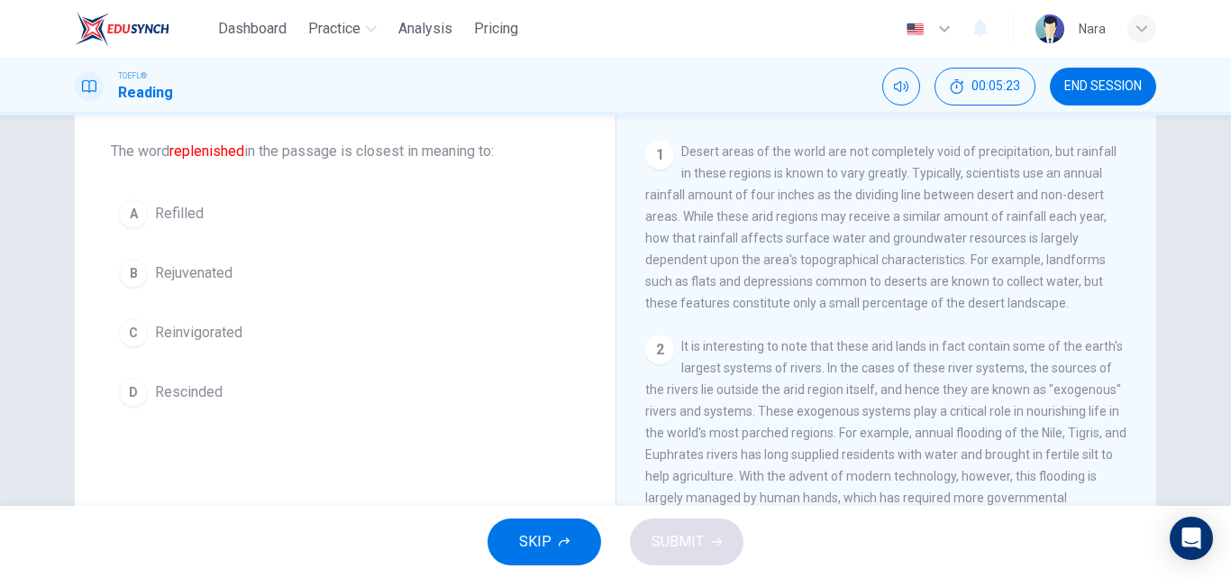
click at [233, 213] on button "A Refilled" at bounding box center [345, 213] width 469 height 45
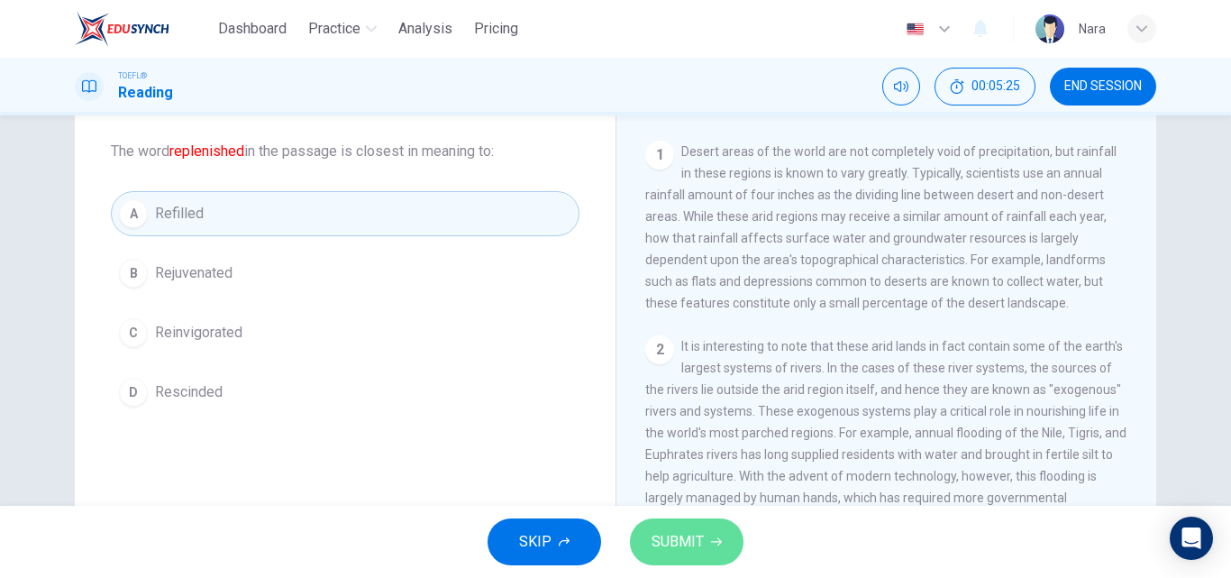
click at [680, 542] on span "SUBMIT" at bounding box center [678, 541] width 52 height 25
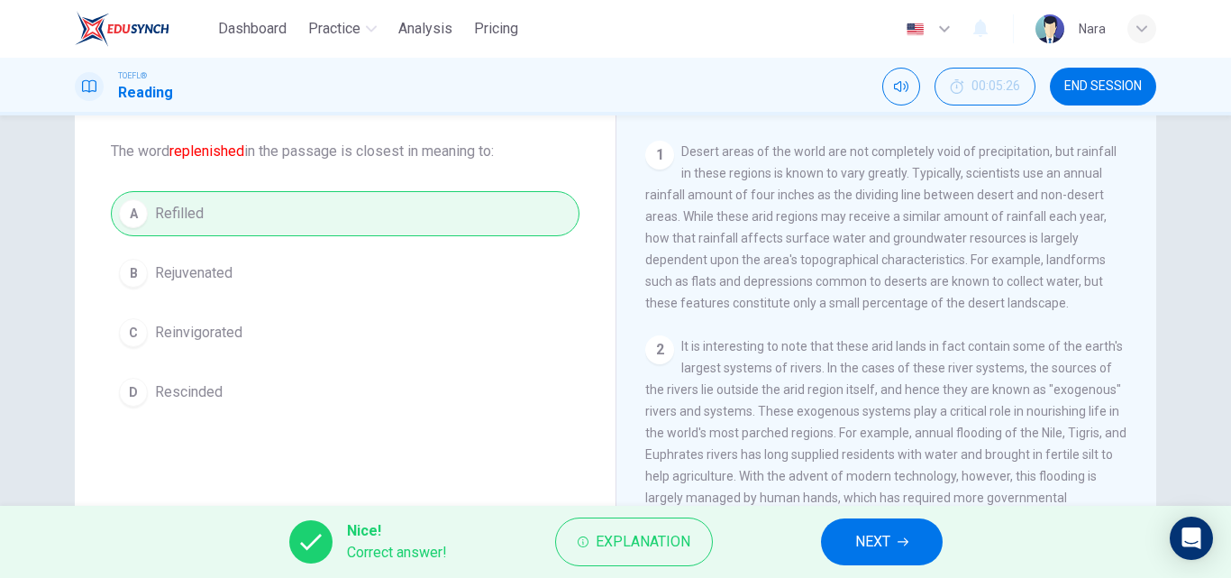
click at [900, 538] on icon "button" at bounding box center [903, 541] width 11 height 11
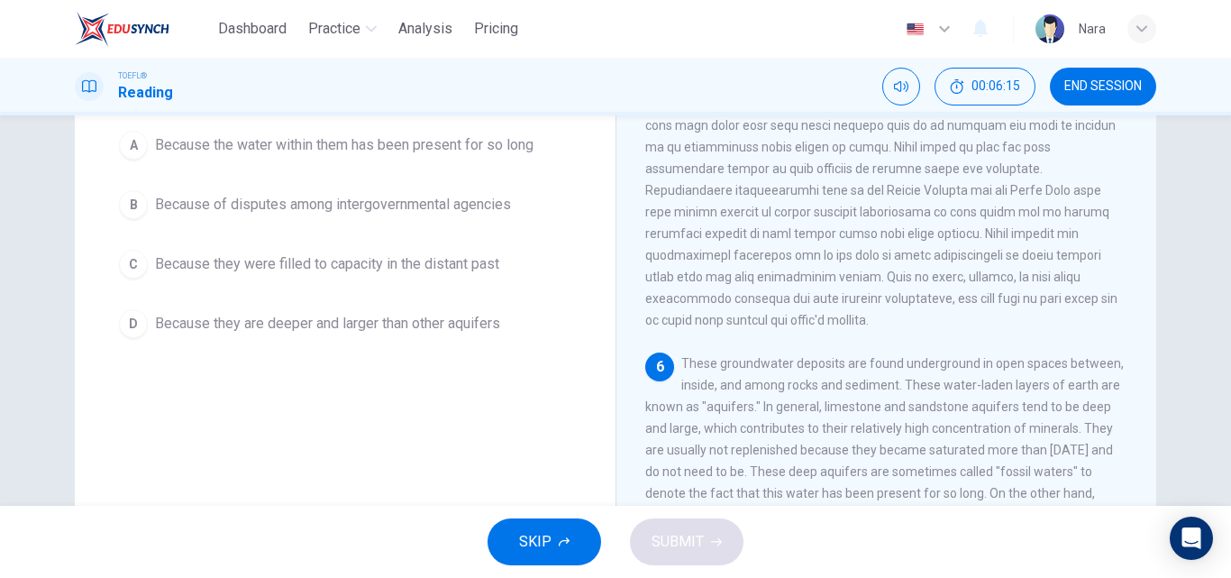
scroll to position [90, 0]
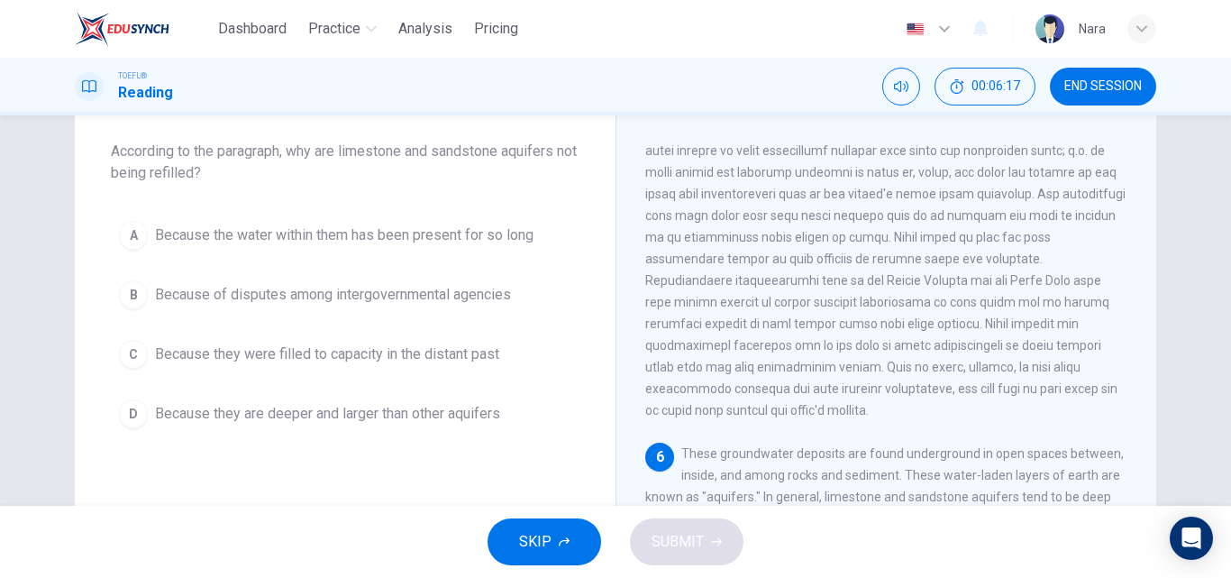
click at [389, 425] on button "D Because they are deeper and larger than other aquifers" at bounding box center [345, 413] width 469 height 45
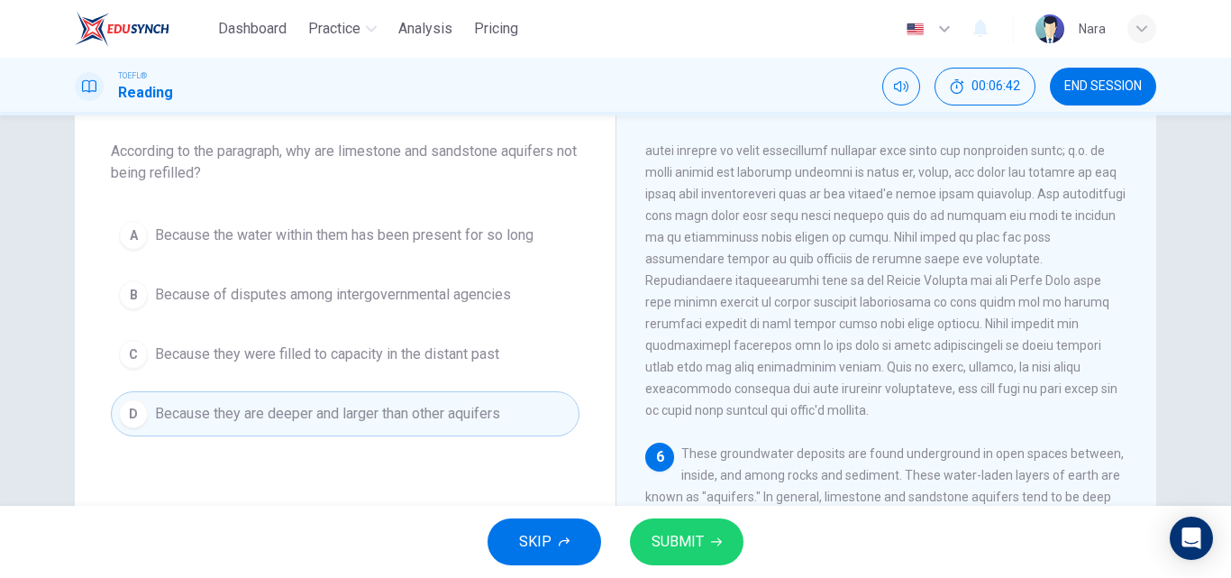
click at [337, 249] on button "A Because the water within them has been present for so long" at bounding box center [345, 235] width 469 height 45
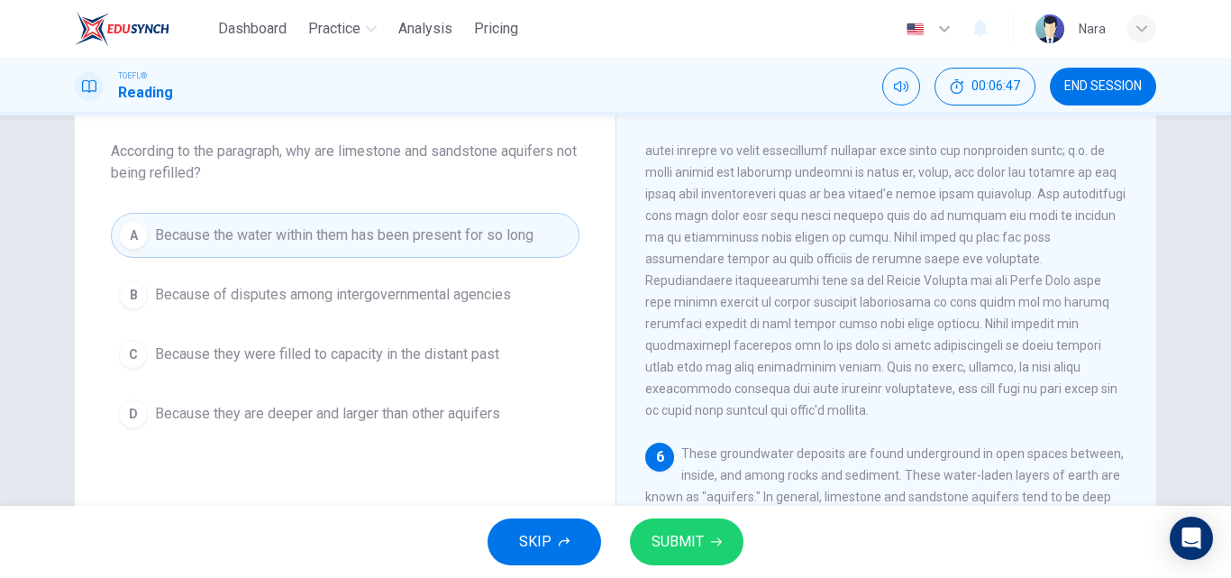
click at [674, 552] on span "SUBMIT" at bounding box center [678, 541] width 52 height 25
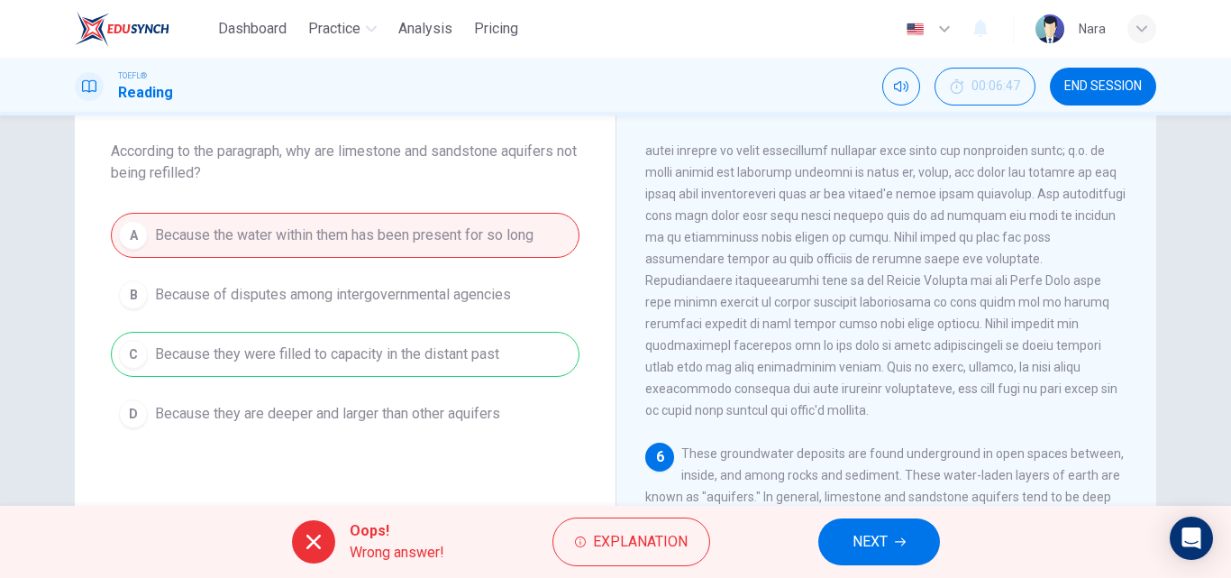
click at [868, 542] on span "NEXT" at bounding box center [870, 541] width 35 height 25
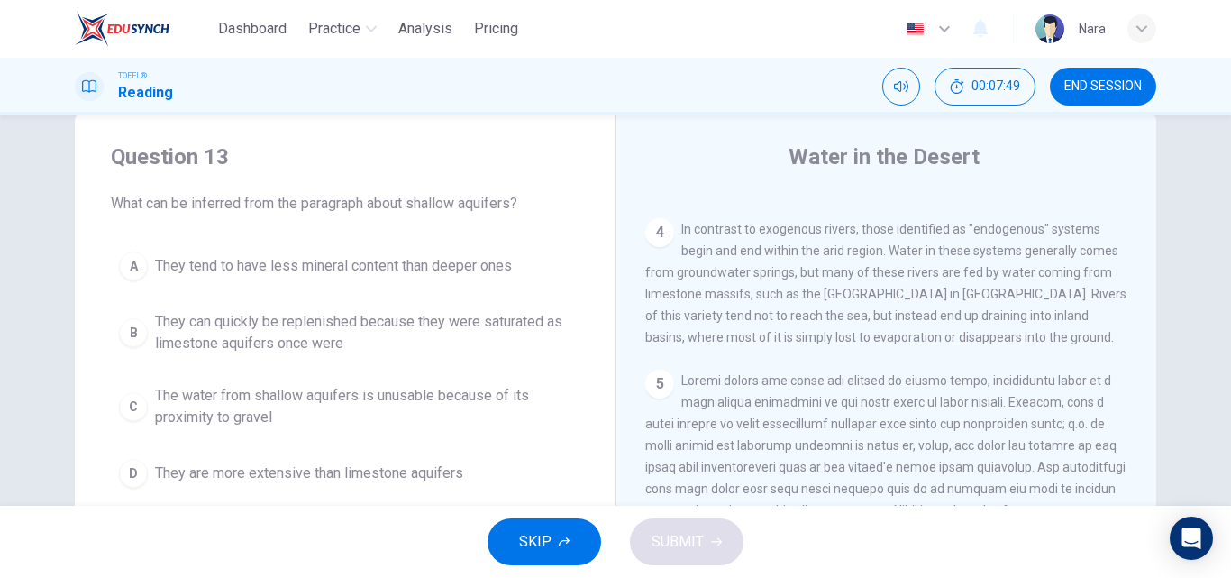
scroll to position [128, 0]
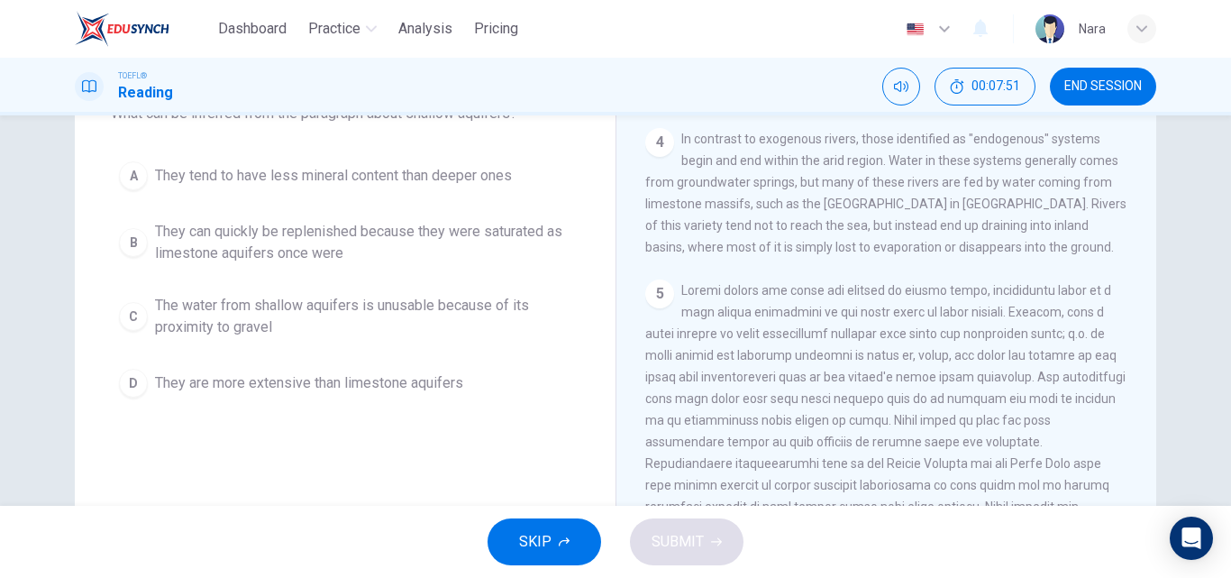
click at [228, 255] on span "They can quickly be replenished because they were saturated as limestone aquife…" at bounding box center [363, 242] width 416 height 43
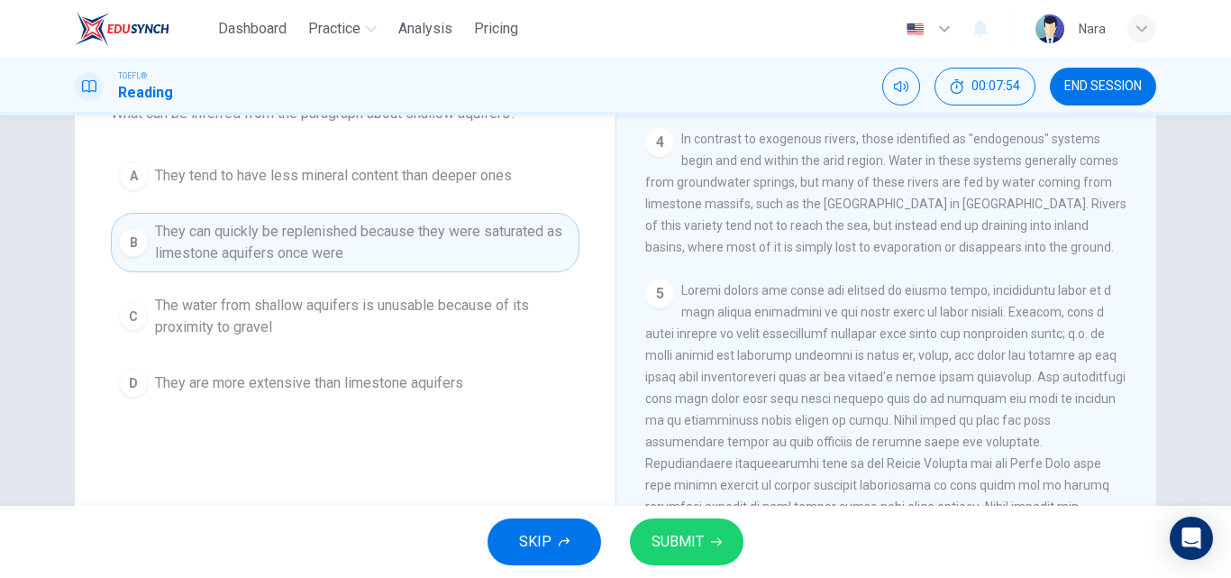
click at [669, 541] on span "SUBMIT" at bounding box center [678, 541] width 52 height 25
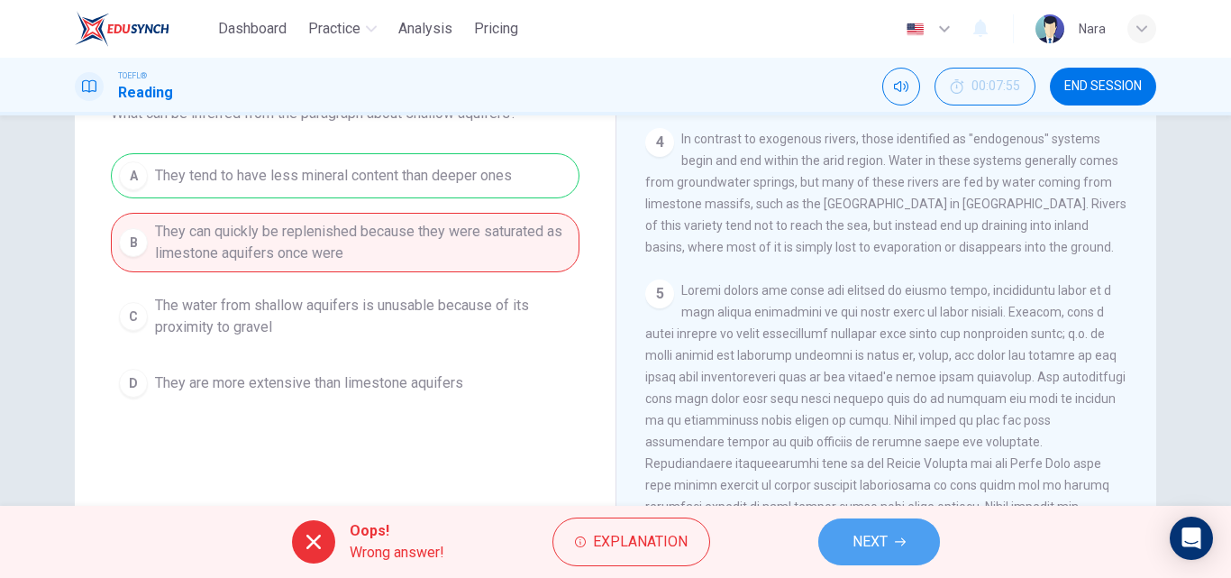
click at [886, 542] on span "NEXT" at bounding box center [870, 541] width 35 height 25
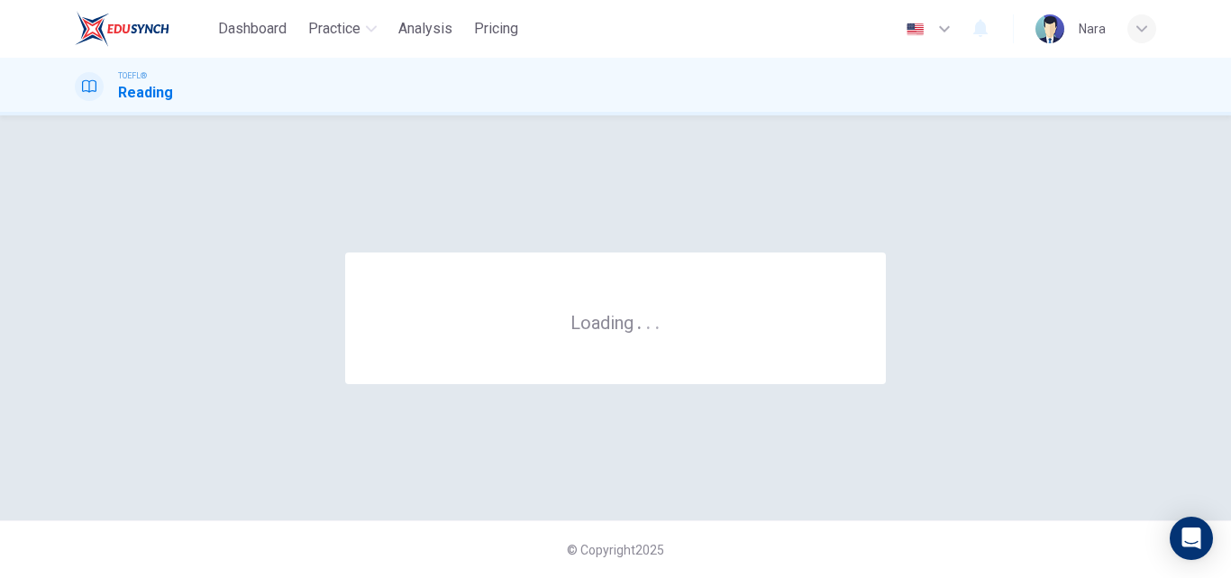
scroll to position [0, 0]
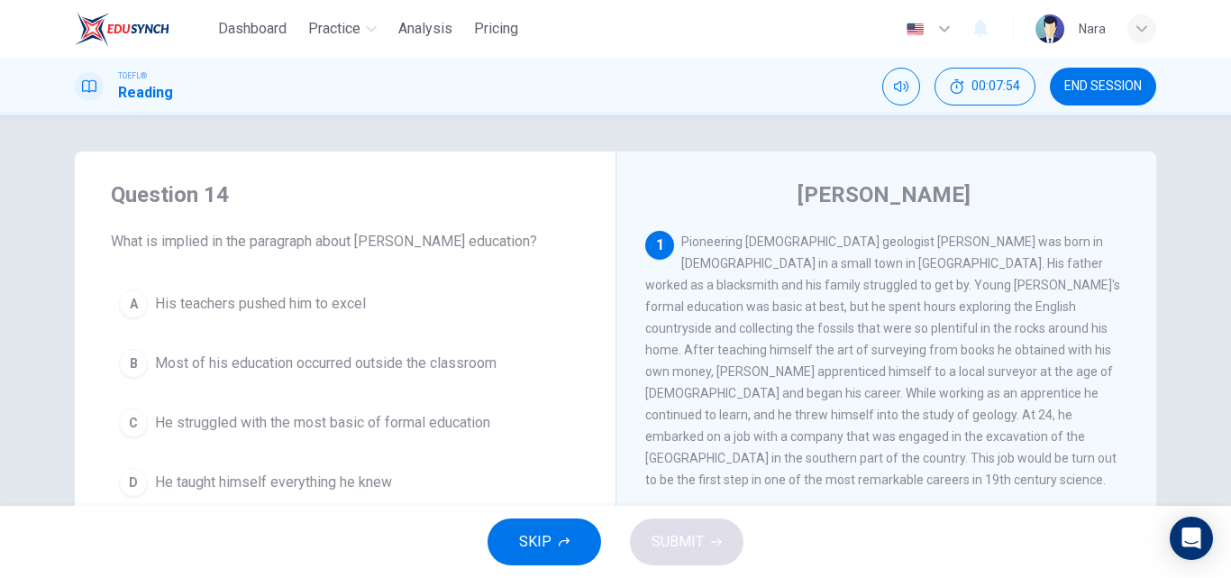
click at [1082, 93] on span "END SESSION" at bounding box center [1103, 86] width 78 height 14
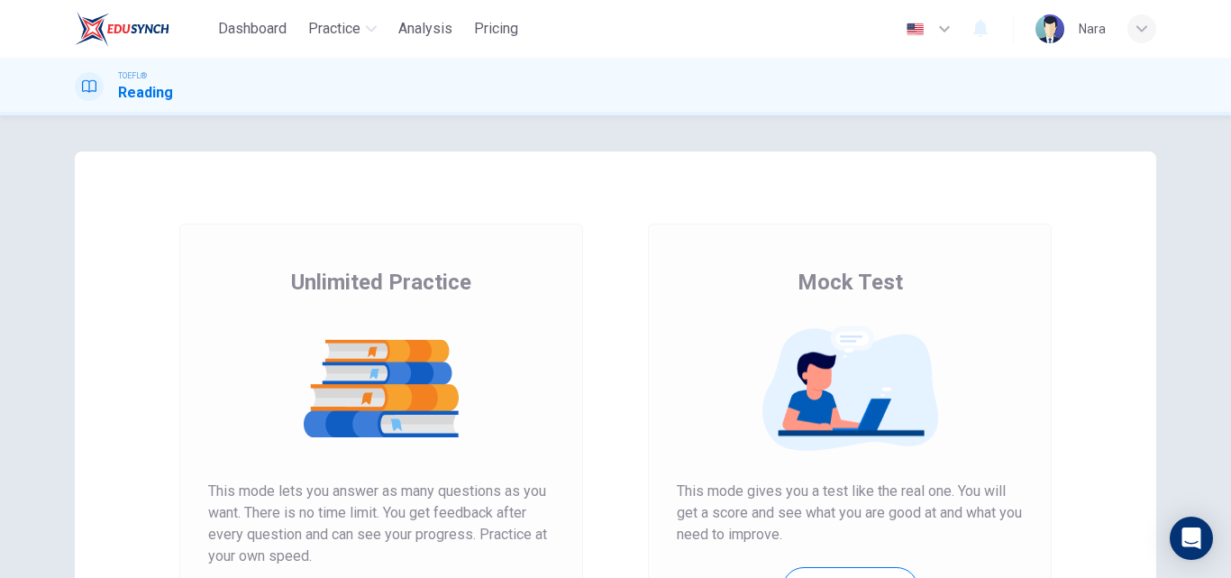
scroll to position [294, 0]
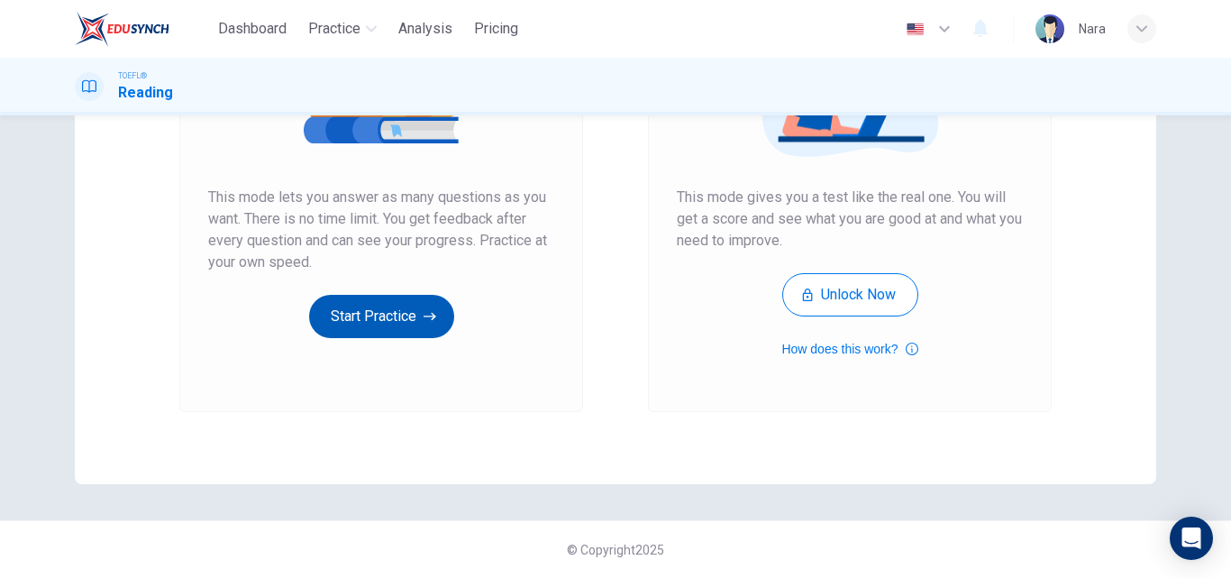
click at [325, 336] on button "Start Practice" at bounding box center [381, 316] width 145 height 43
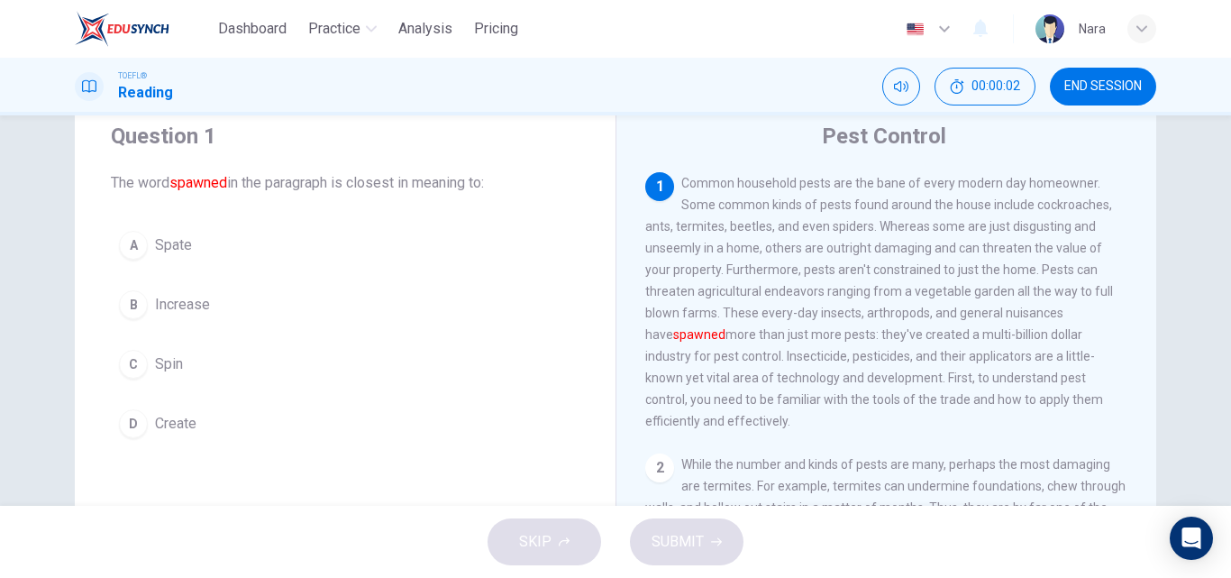
scroll to position [90, 0]
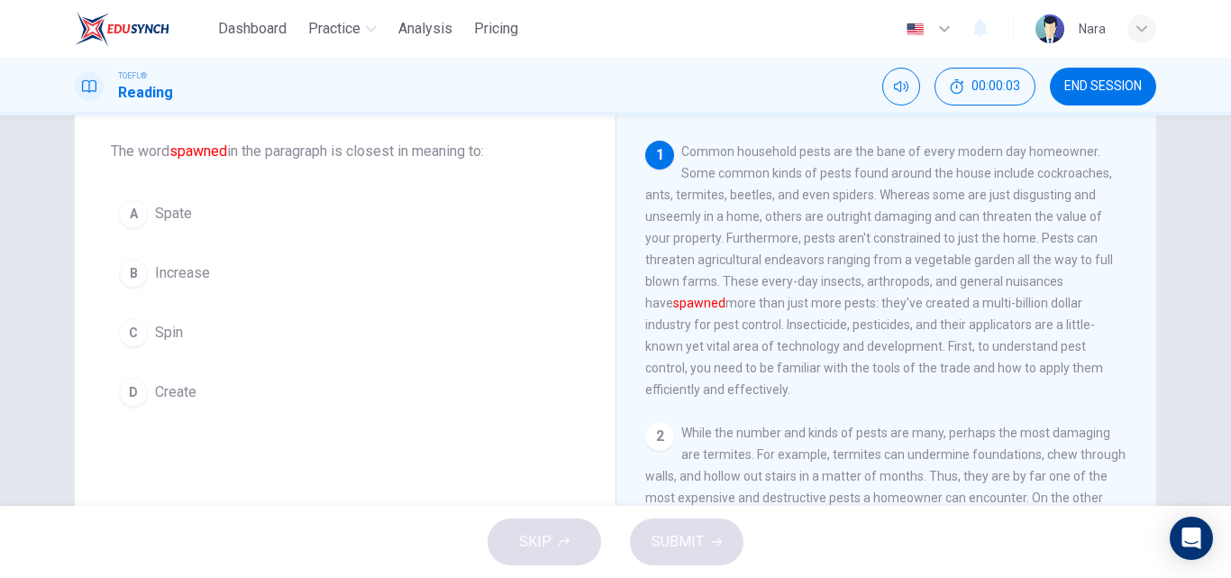
click at [247, 273] on button "B Increase" at bounding box center [345, 273] width 469 height 45
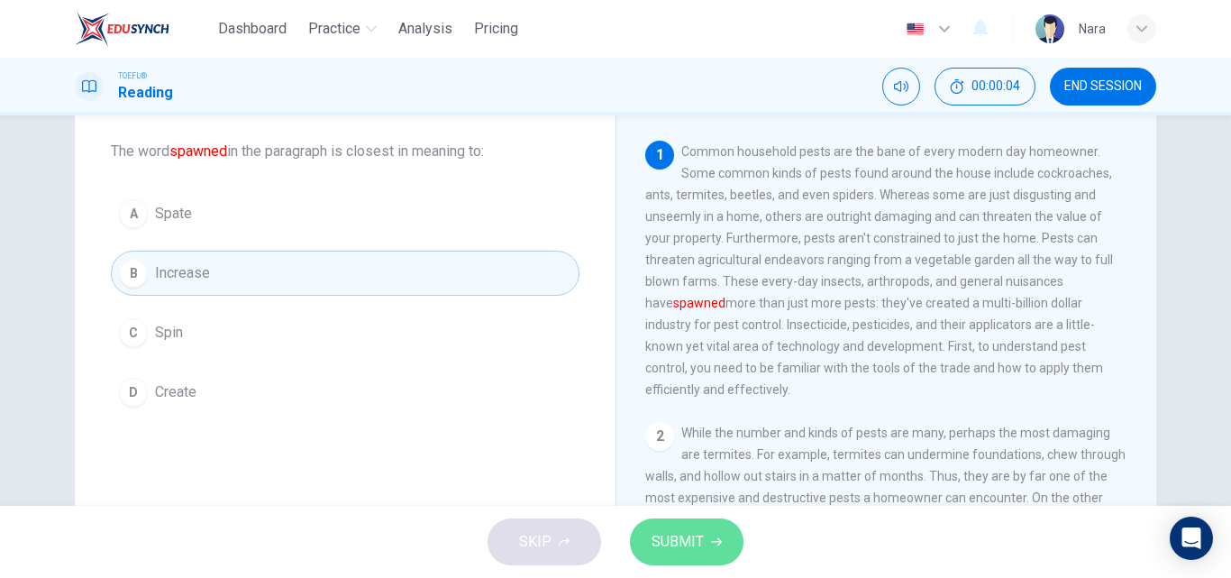
click at [666, 544] on span "SUBMIT" at bounding box center [678, 541] width 52 height 25
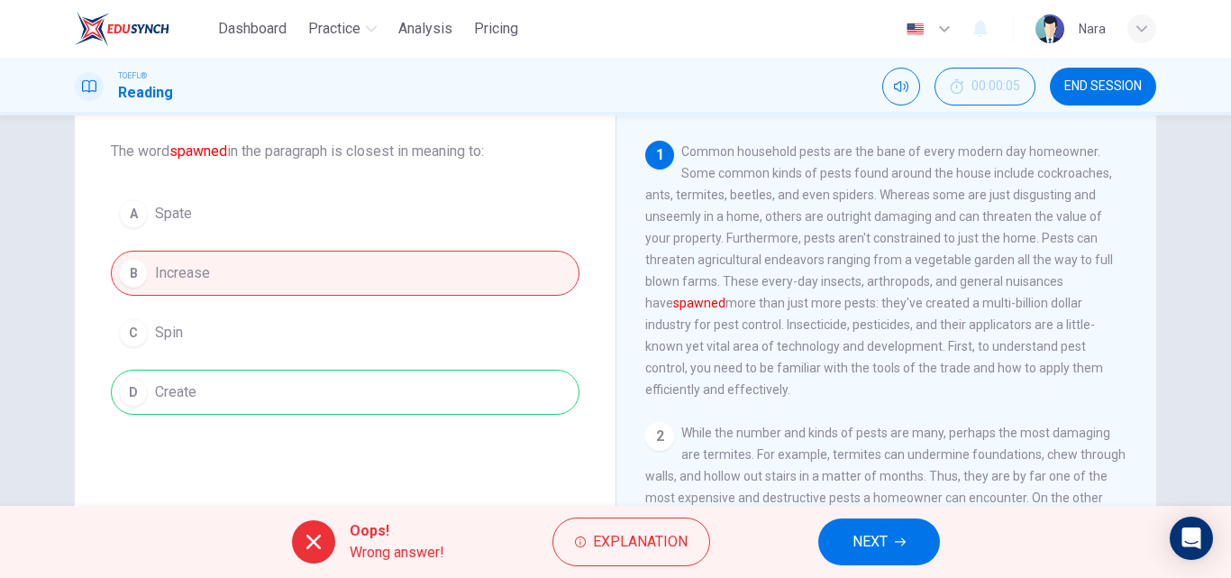
click at [1101, 86] on span "END SESSION" at bounding box center [1103, 86] width 78 height 14
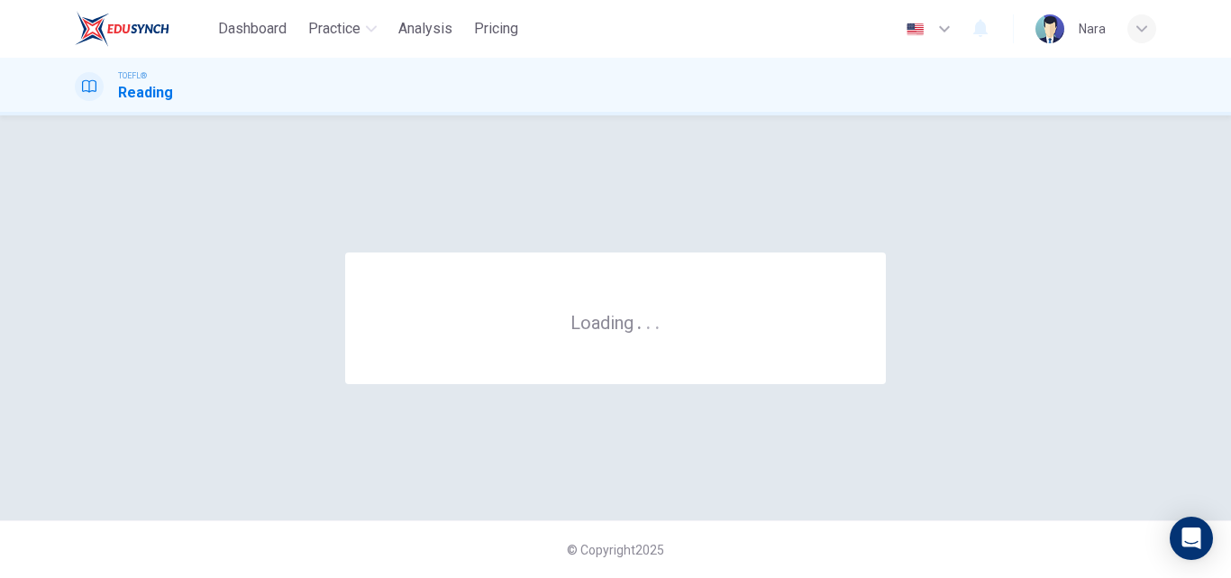
scroll to position [0, 0]
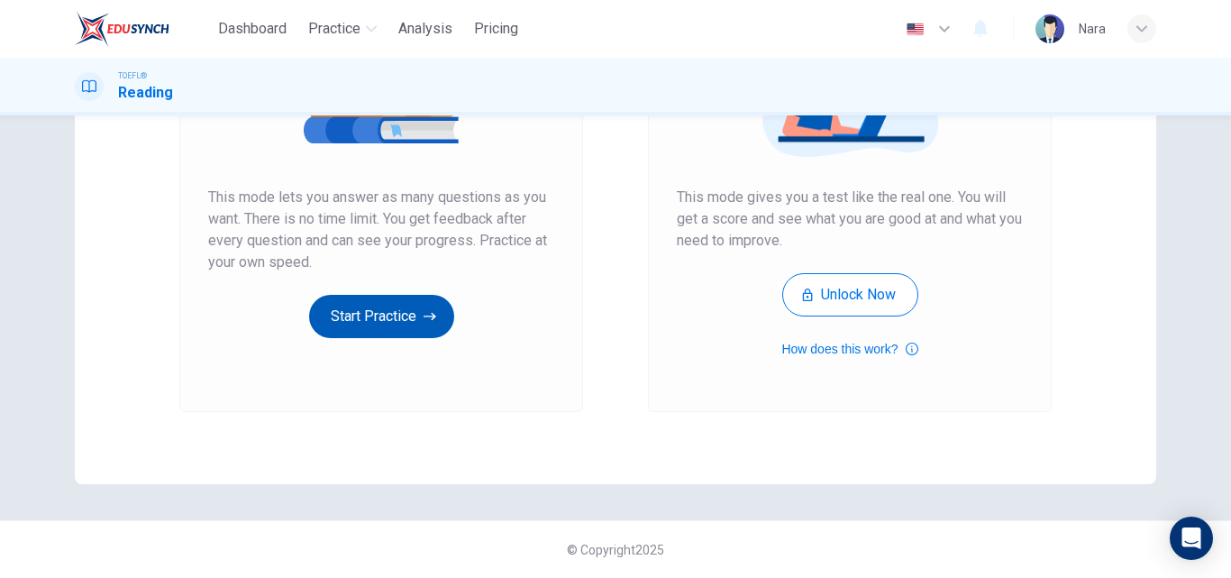
click at [348, 323] on button "Start Practice" at bounding box center [381, 316] width 145 height 43
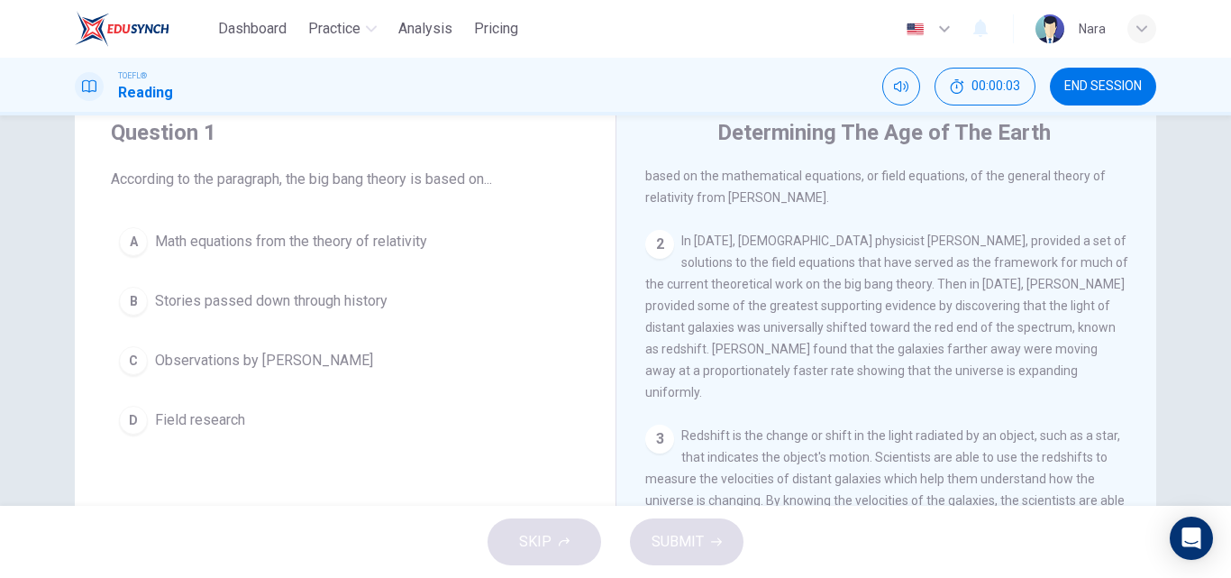
scroll to position [90, 0]
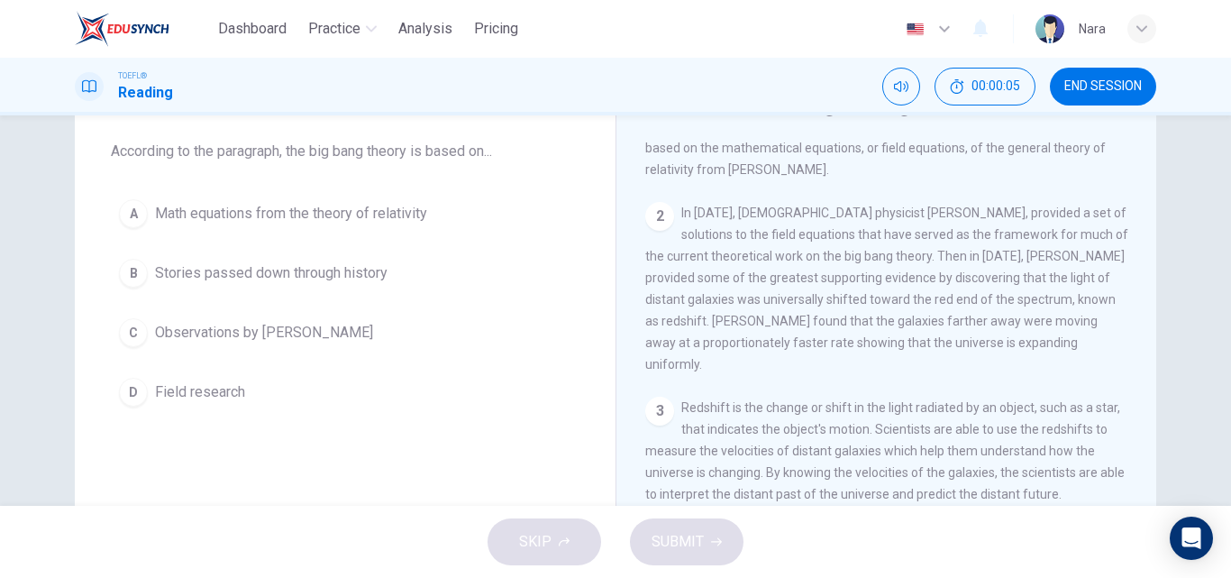
click at [1065, 81] on span "END SESSION" at bounding box center [1103, 86] width 78 height 14
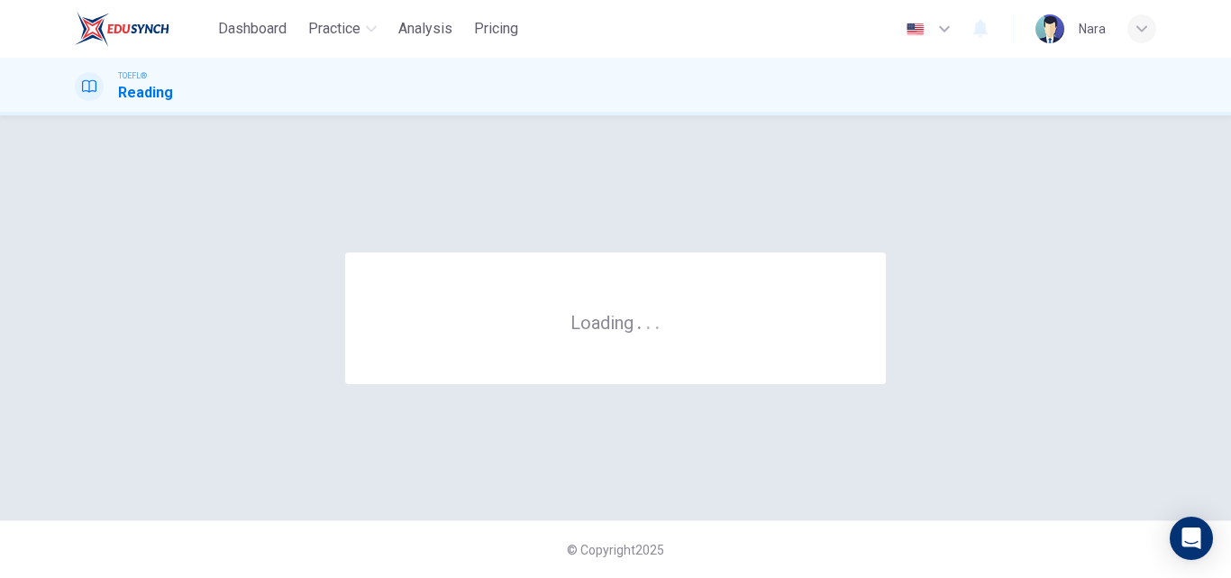
scroll to position [0, 0]
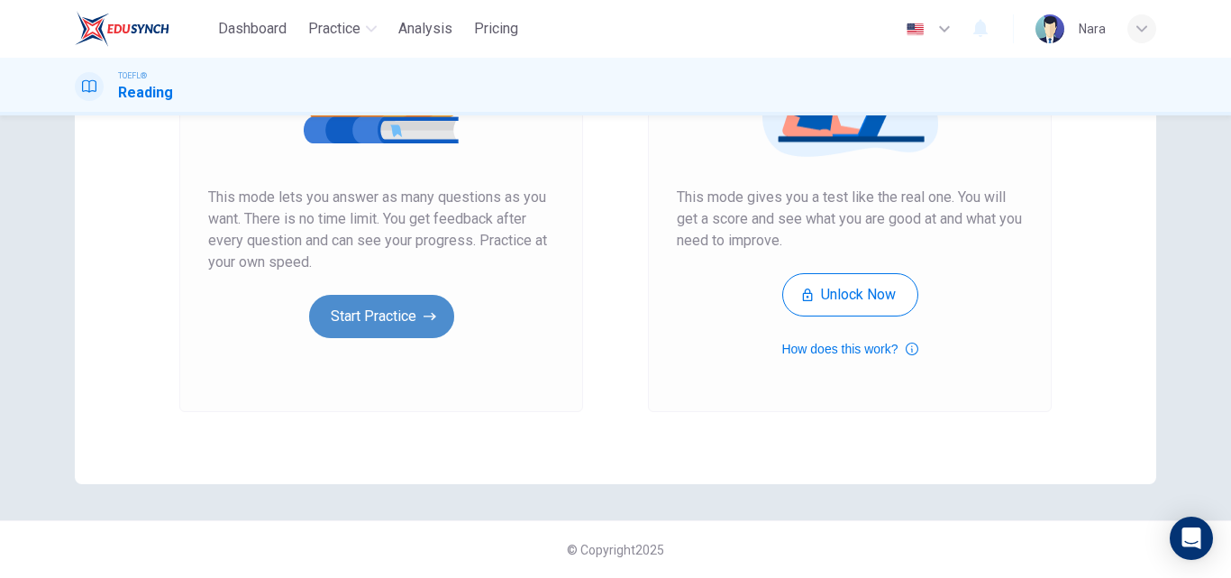
click at [337, 323] on button "Start Practice" at bounding box center [381, 316] width 145 height 43
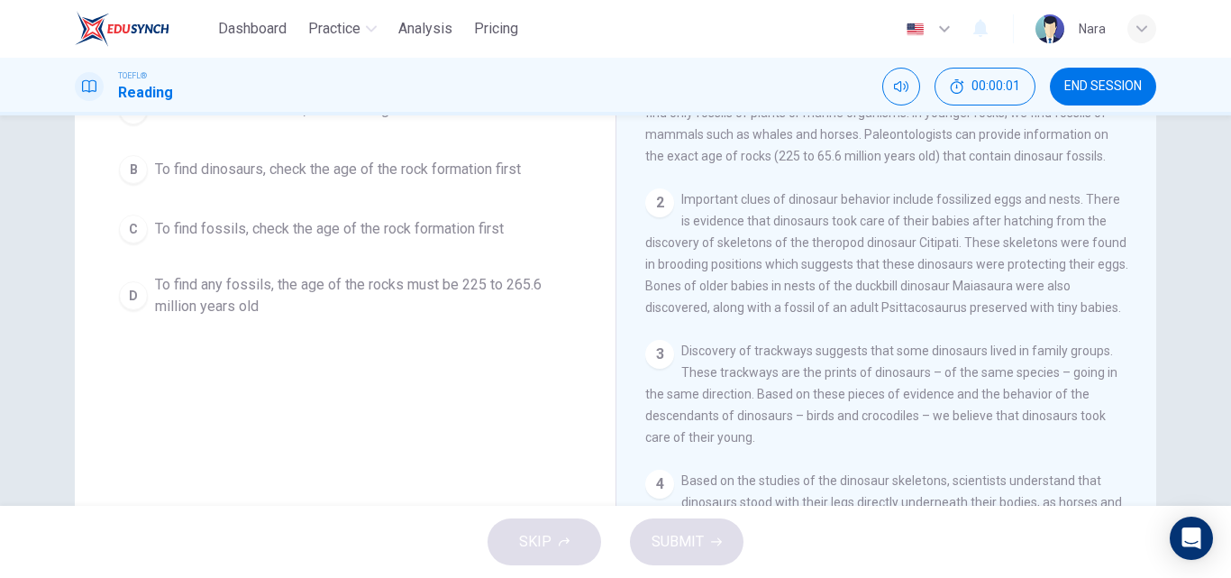
scroll to position [270, 0]
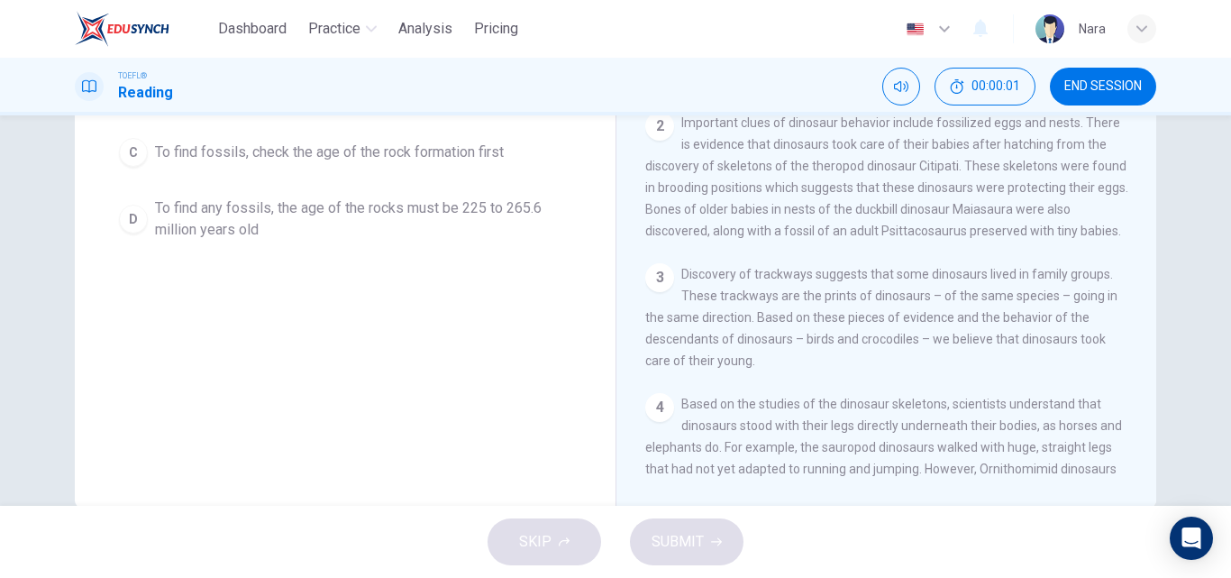
click at [1121, 63] on div "TOEFL® Reading 00:00:01 END SESSION" at bounding box center [615, 87] width 1231 height 58
click at [1119, 72] on button "END SESSION" at bounding box center [1103, 87] width 106 height 38
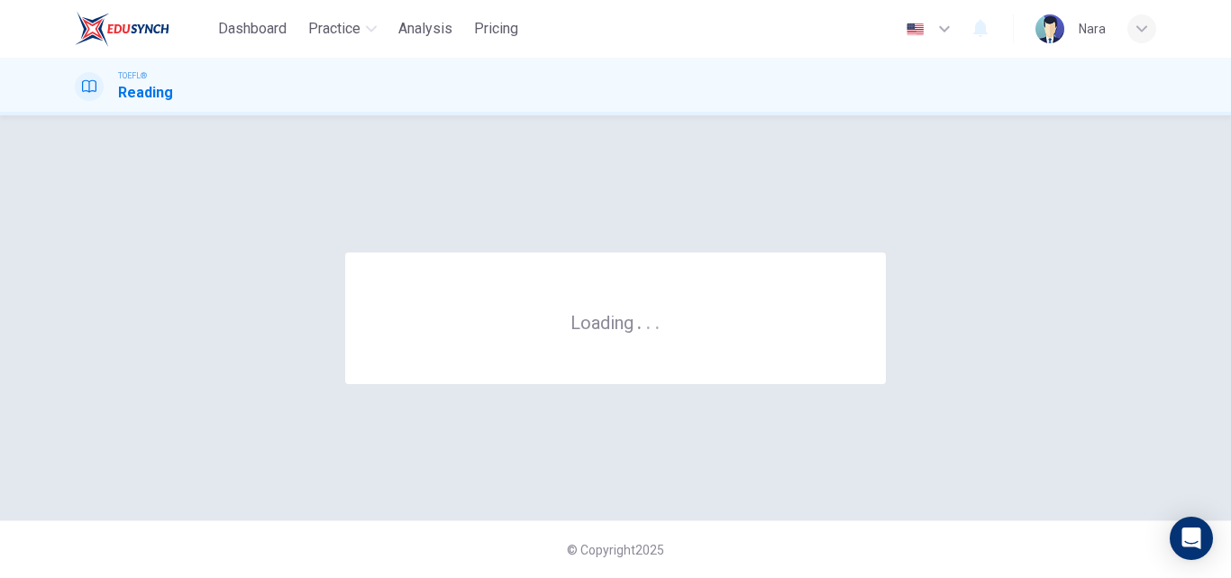
scroll to position [0, 0]
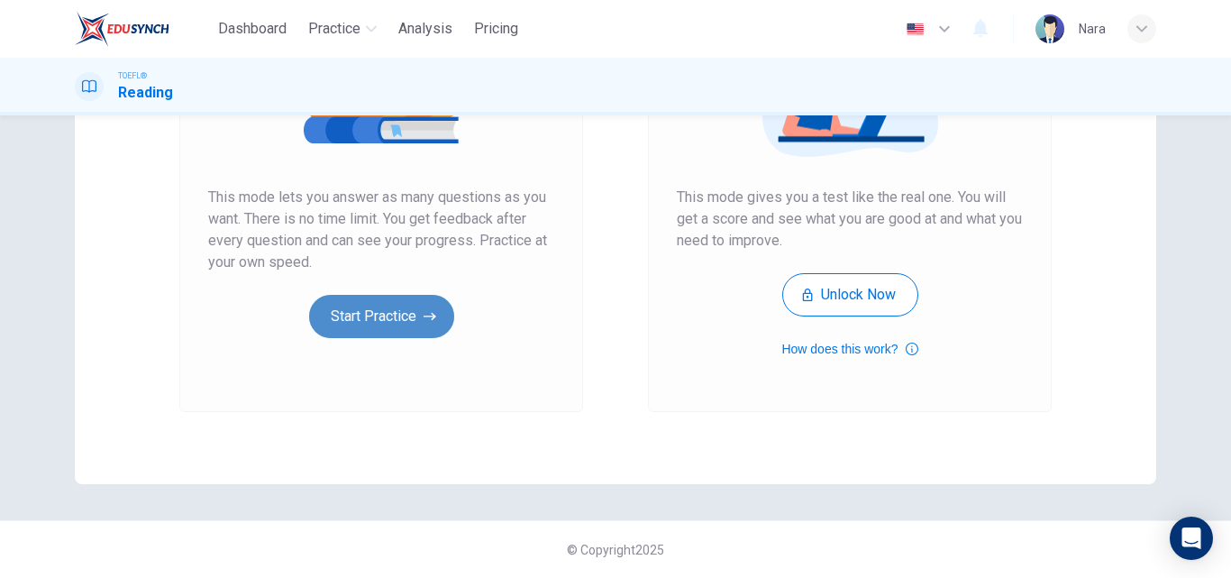
click at [384, 312] on button "Start Practice" at bounding box center [381, 316] width 145 height 43
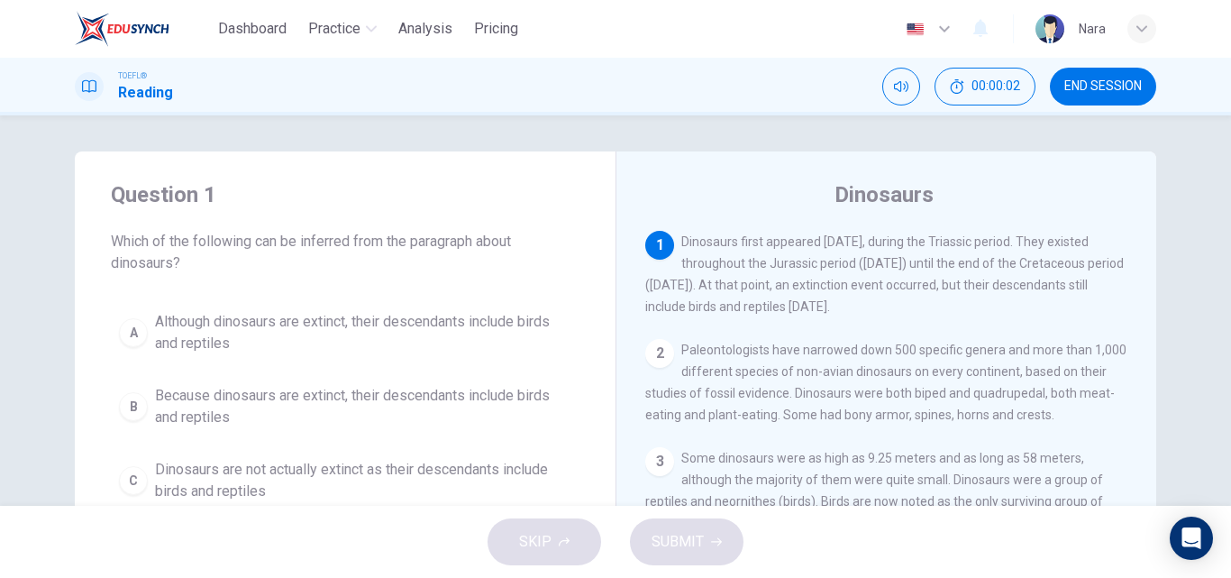
click at [1071, 85] on span "END SESSION" at bounding box center [1103, 86] width 78 height 14
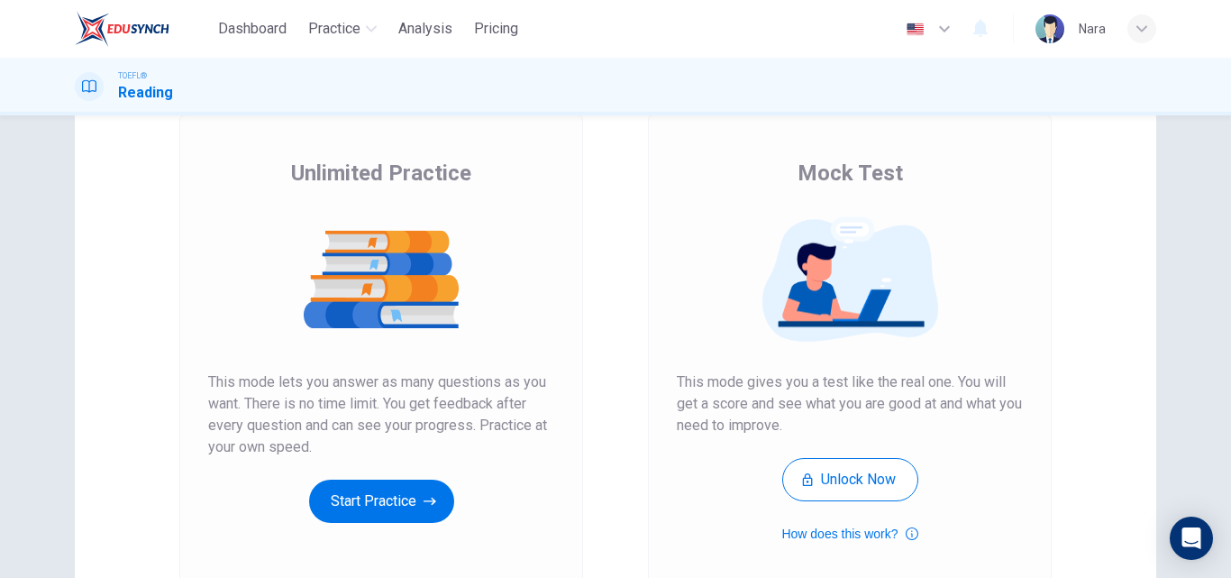
scroll to position [294, 0]
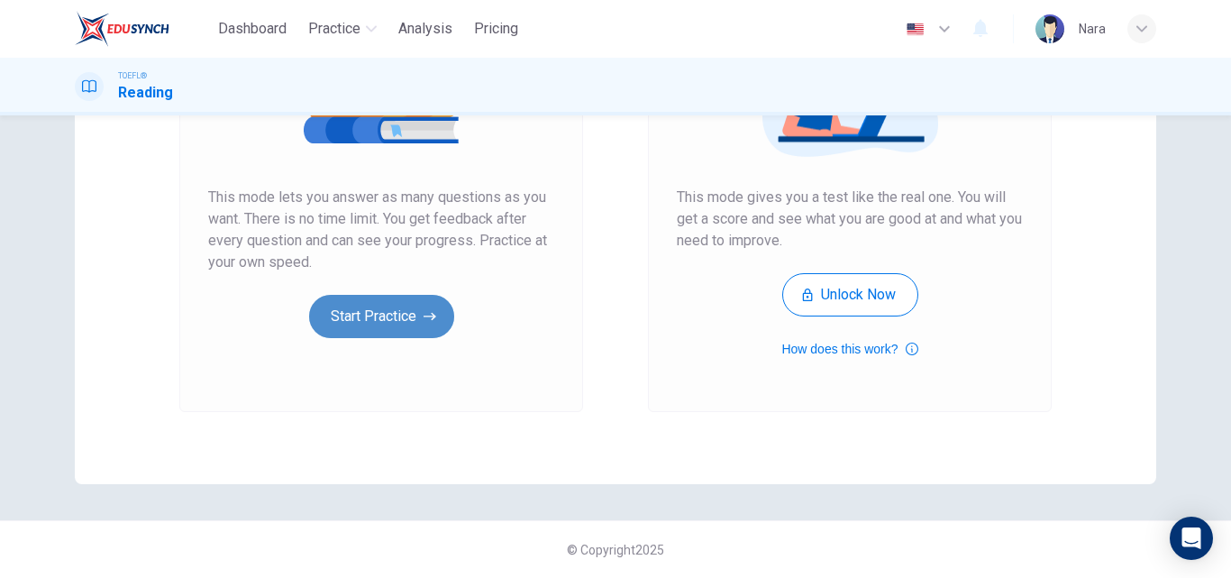
click at [370, 320] on button "Start Practice" at bounding box center [381, 316] width 145 height 43
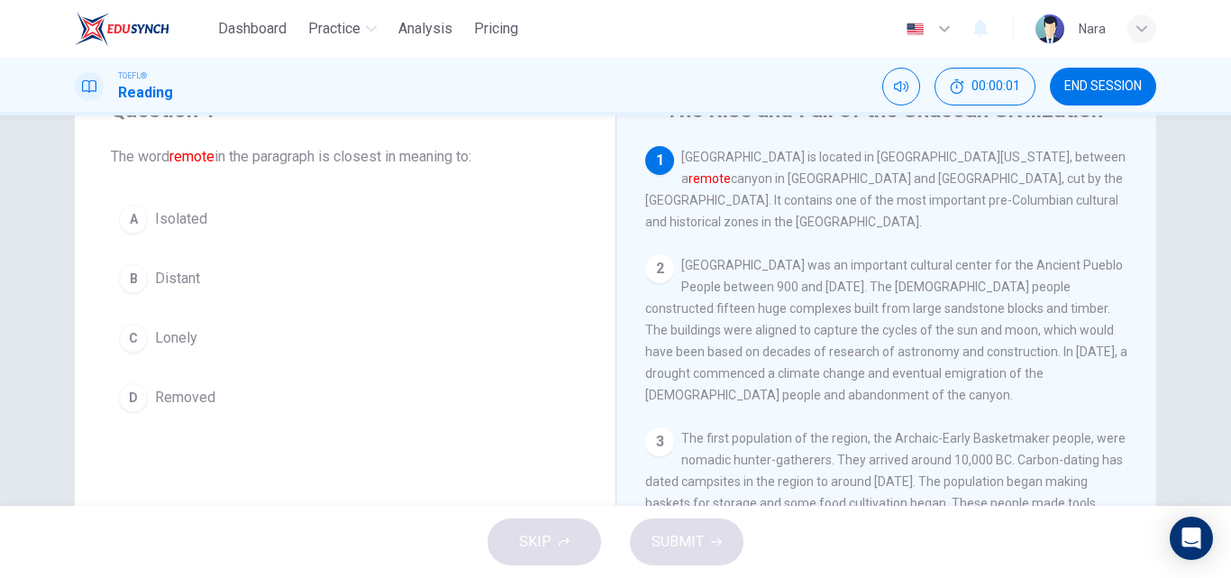
scroll to position [90, 0]
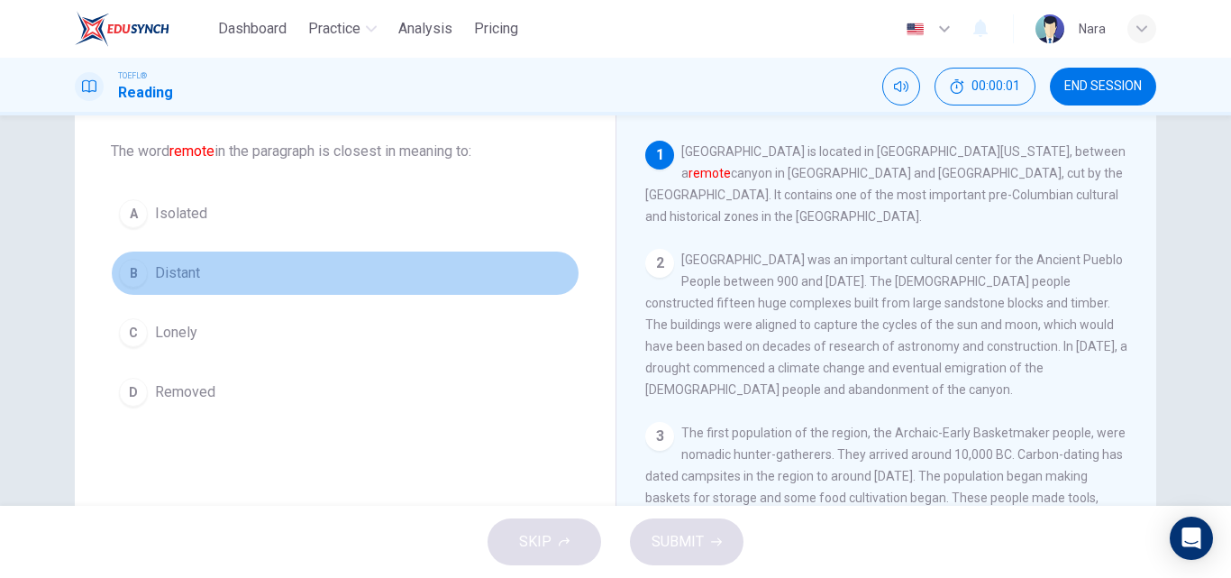
click at [298, 264] on button "B Distant" at bounding box center [345, 273] width 469 height 45
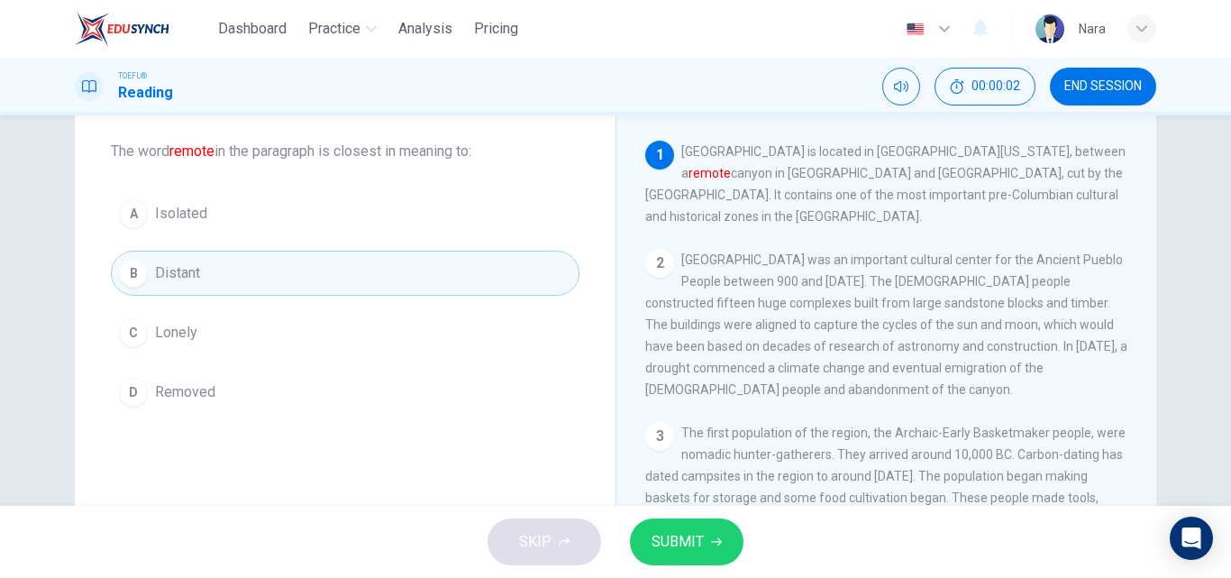
click at [655, 530] on span "SUBMIT" at bounding box center [678, 541] width 52 height 25
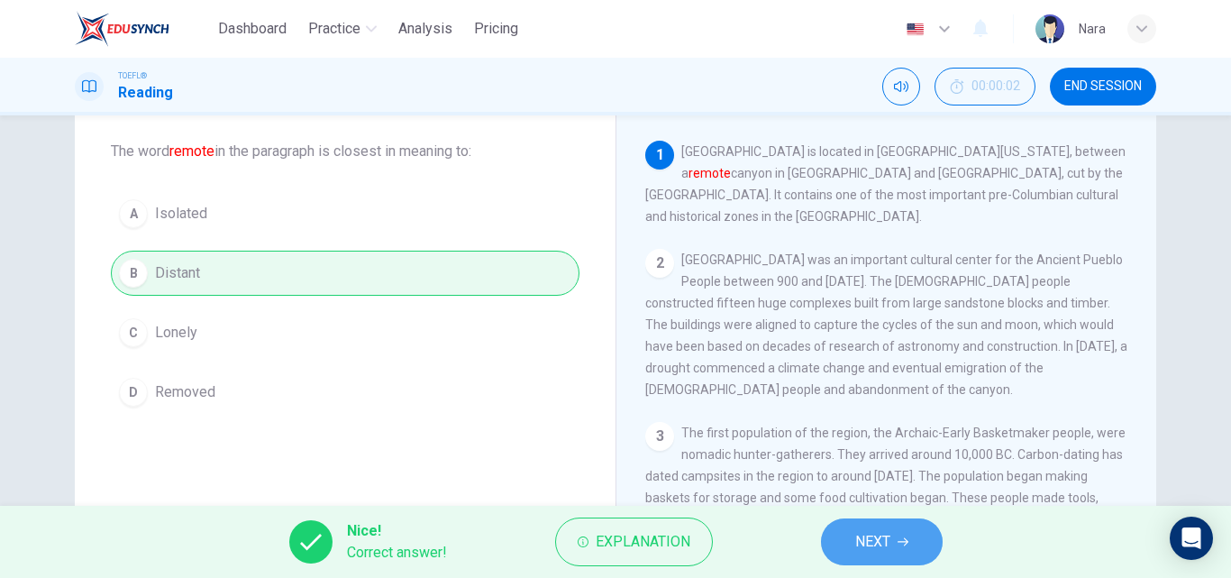
click at [863, 536] on span "NEXT" at bounding box center [872, 541] width 35 height 25
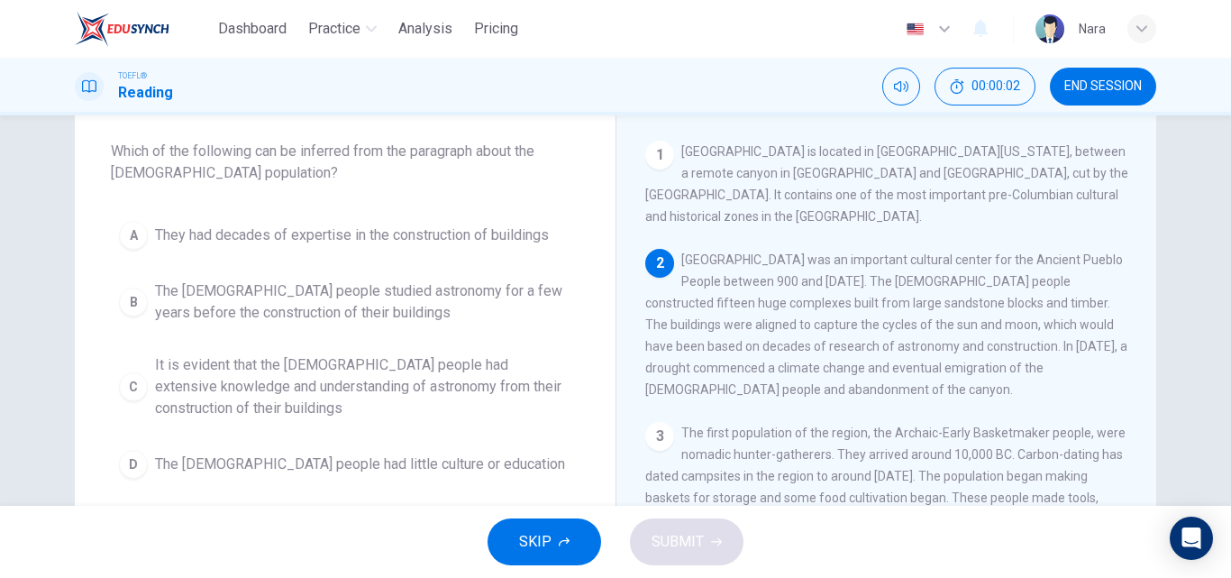
scroll to position [0, 0]
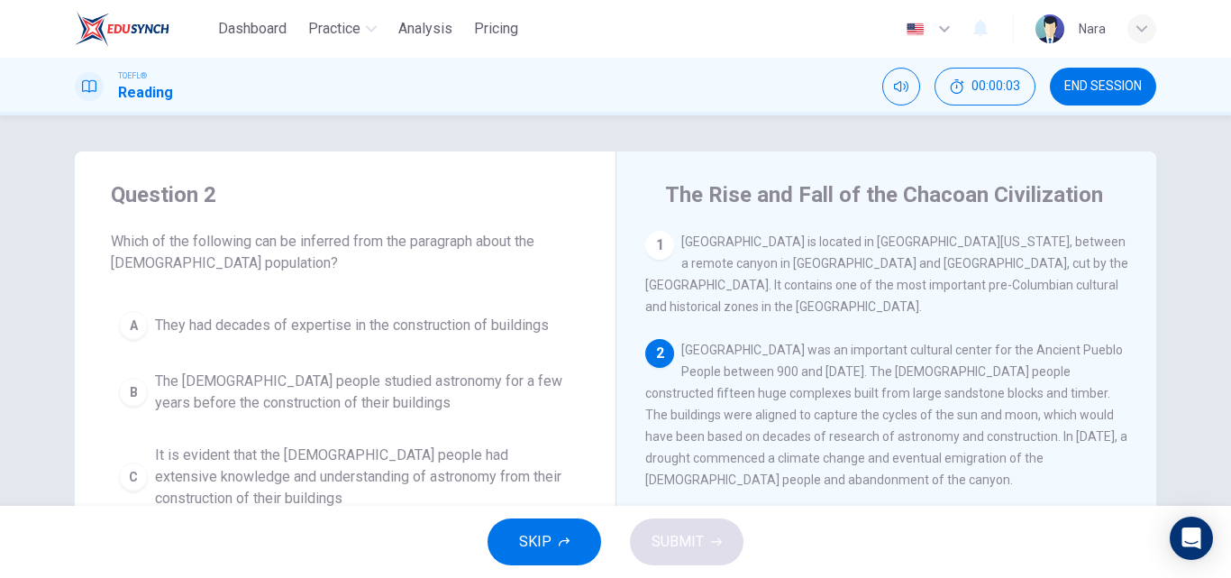
click at [1098, 78] on button "END SESSION" at bounding box center [1103, 87] width 106 height 38
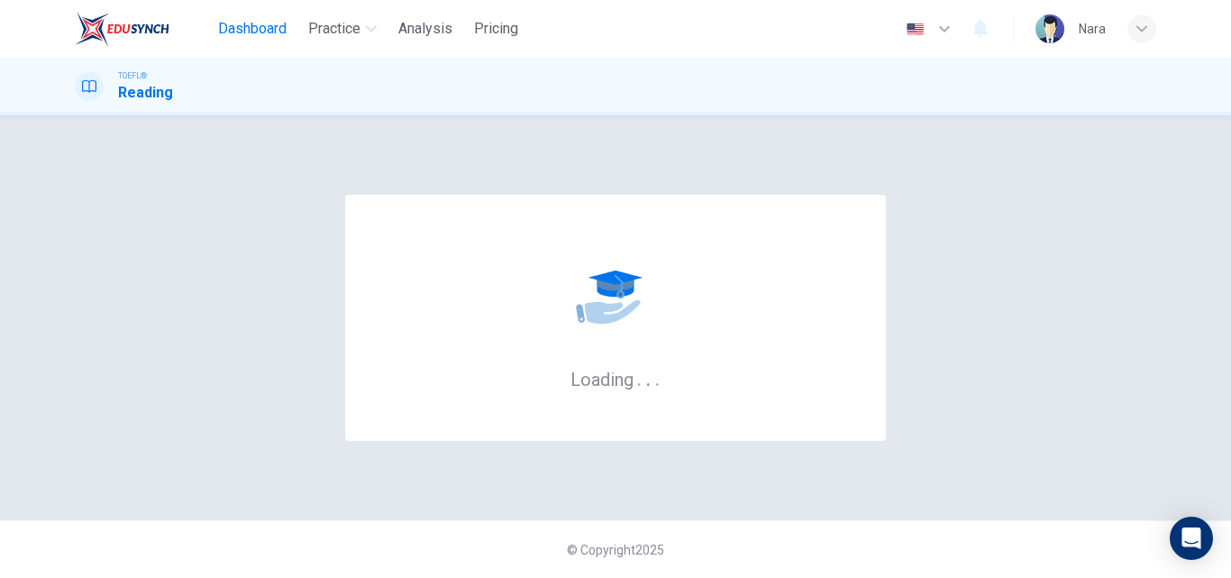
click at [255, 35] on span "Dashboard" at bounding box center [252, 29] width 68 height 22
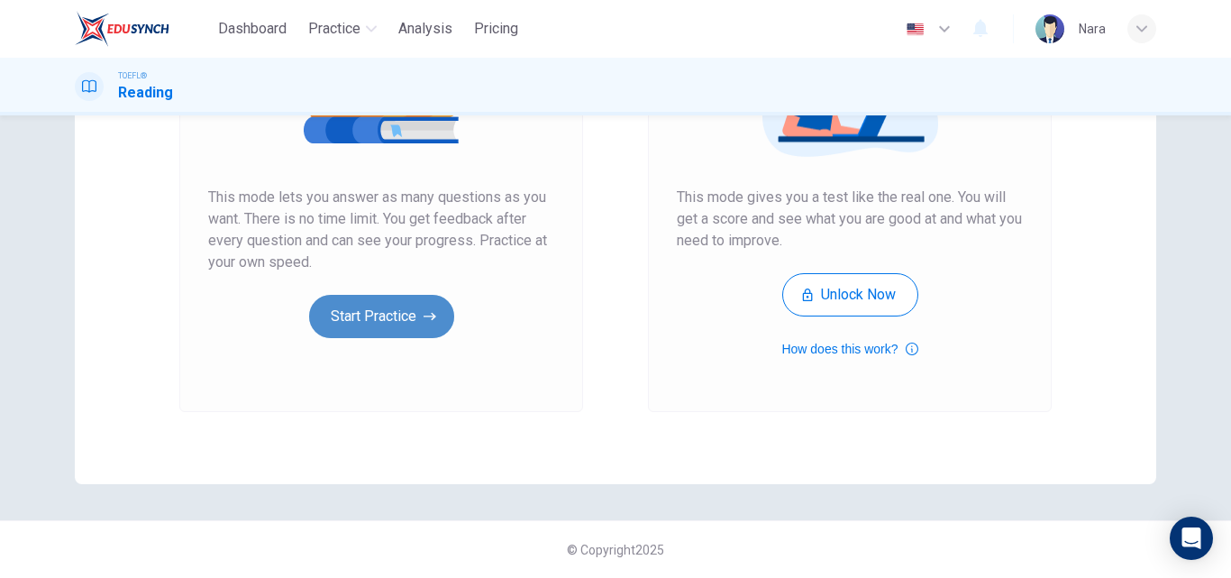
click at [359, 312] on button "Start Practice" at bounding box center [381, 316] width 145 height 43
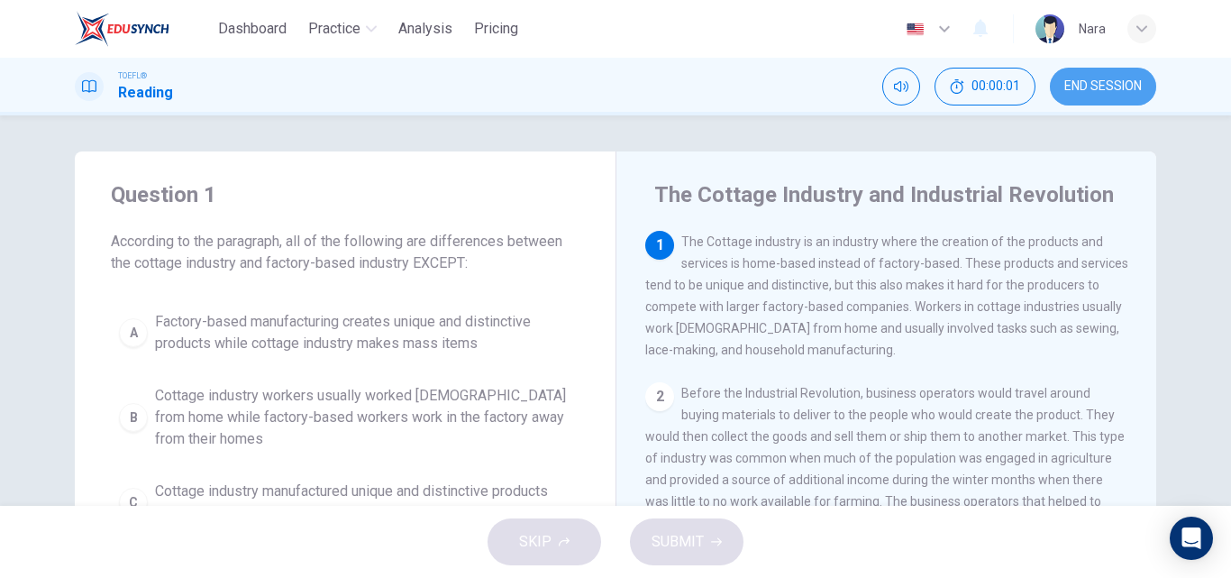
drag, startPoint x: 1109, startPoint y: 86, endPoint x: 721, endPoint y: 116, distance: 388.8
click at [1108, 86] on span "END SESSION" at bounding box center [1103, 86] width 78 height 14
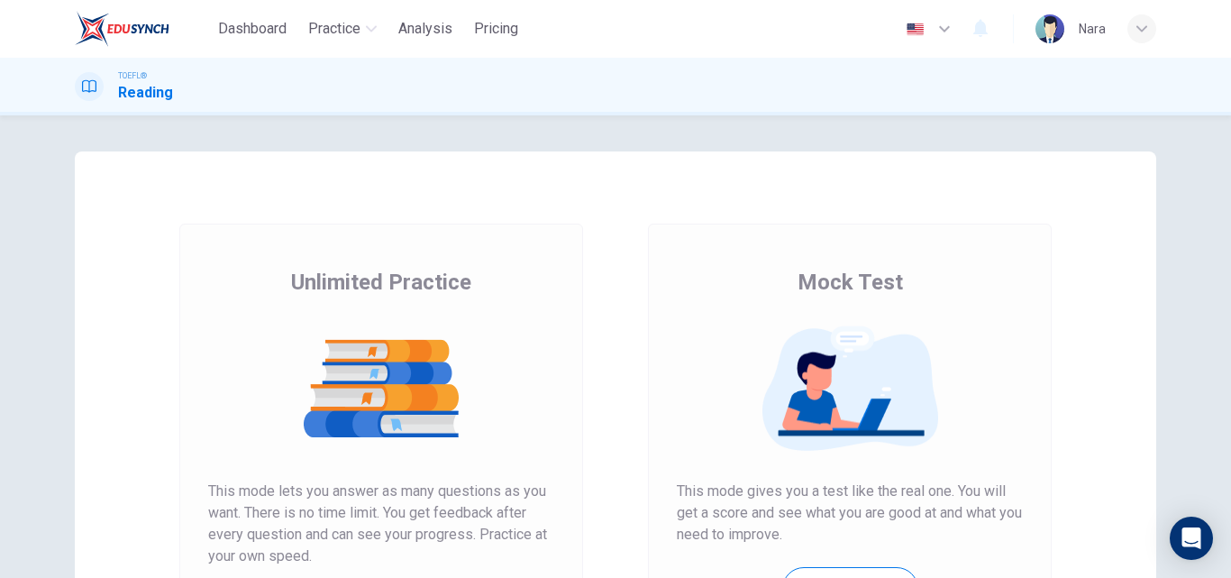
scroll to position [294, 0]
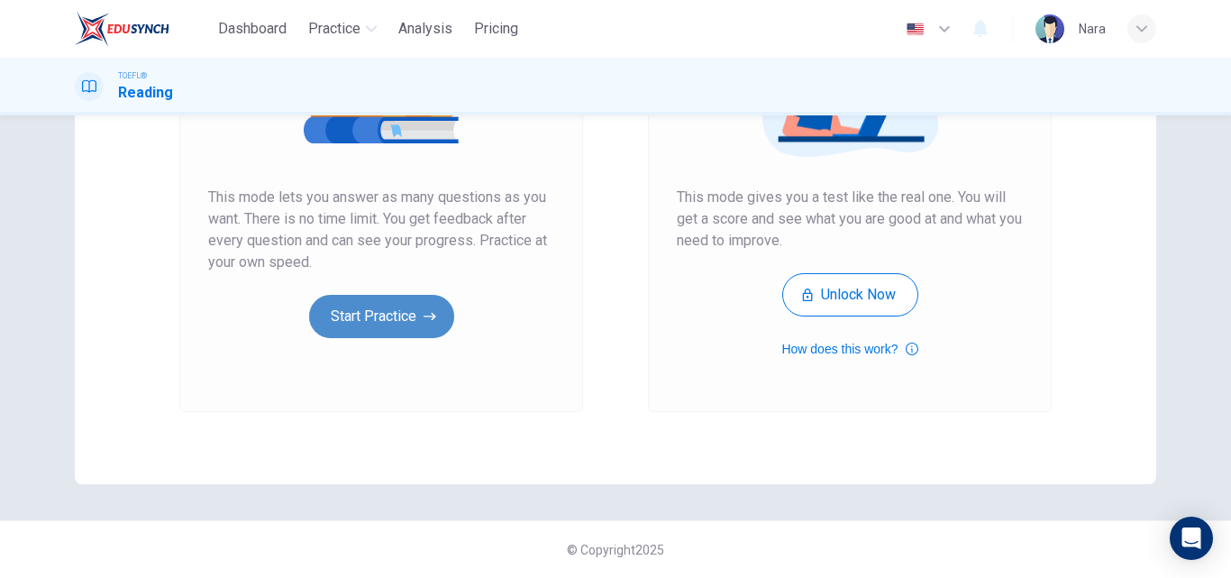
click at [351, 327] on button "Start Practice" at bounding box center [381, 316] width 145 height 43
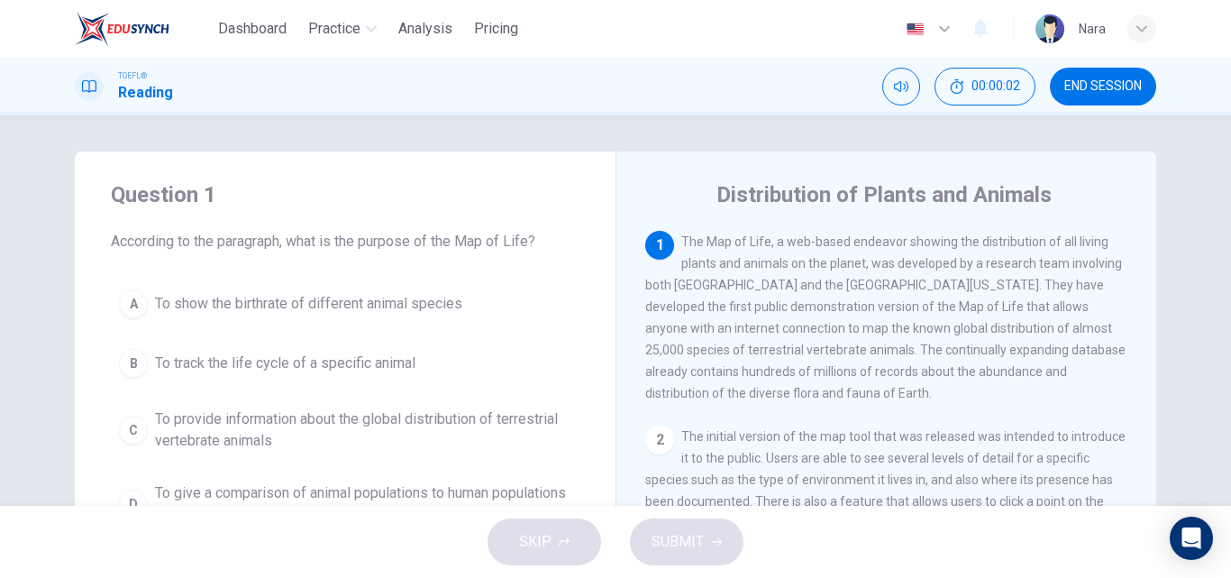
scroll to position [90, 0]
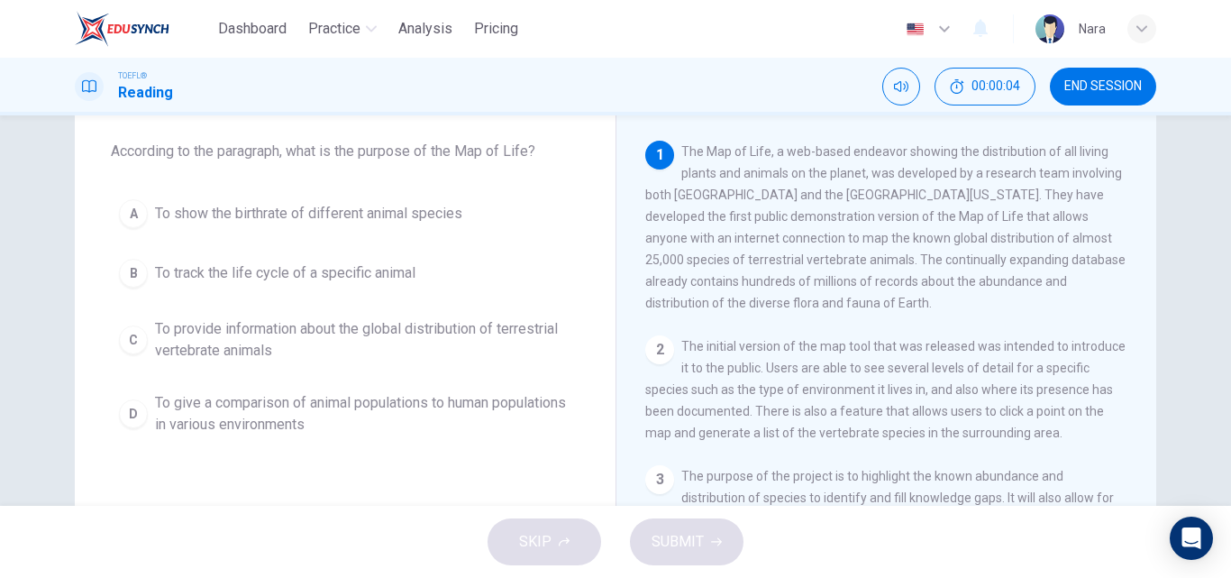
click at [287, 215] on span "To show the birthrate of different animal species" at bounding box center [308, 214] width 307 height 22
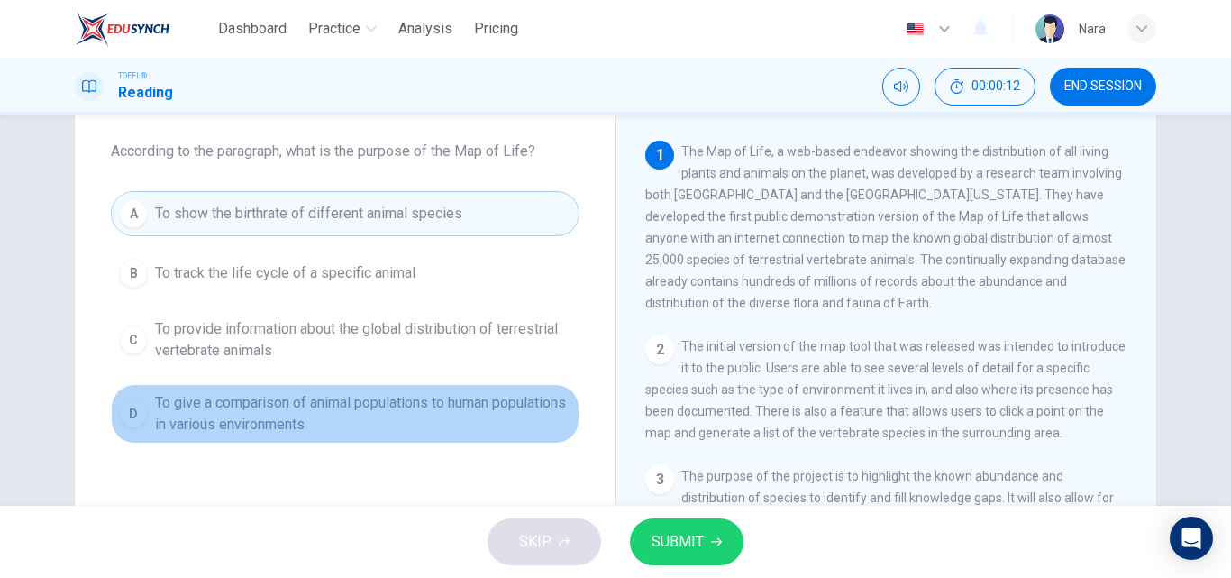
click at [424, 418] on span "To give a comparison of animal populations to human populations in various envi…" at bounding box center [363, 413] width 416 height 43
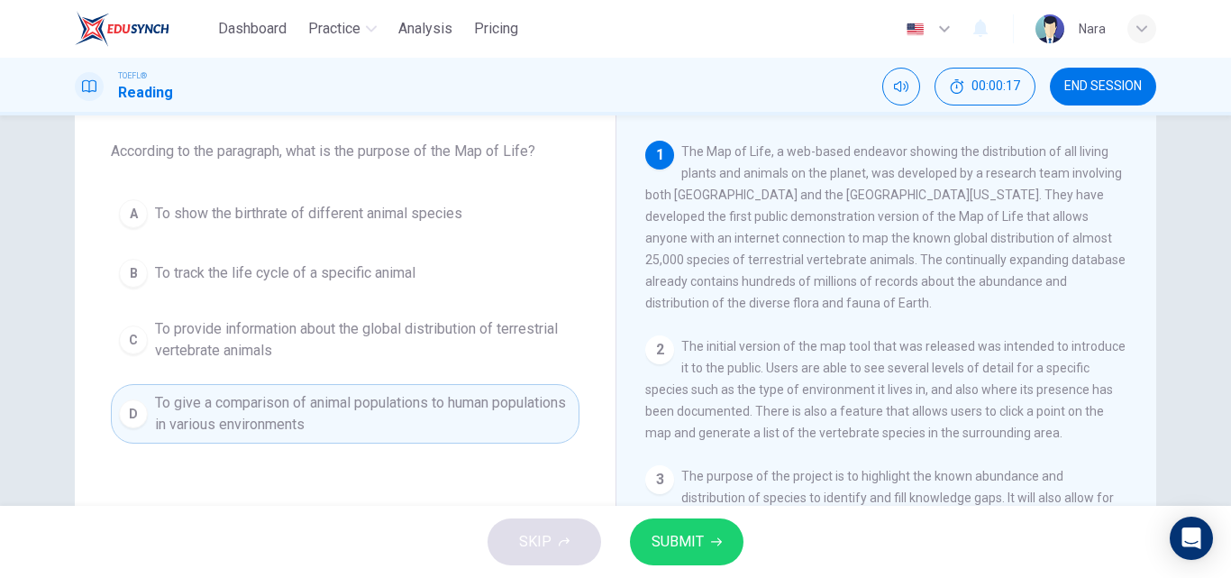
click at [345, 342] on span "To provide information about the global distribution of terrestrial vertebrate …" at bounding box center [363, 339] width 416 height 43
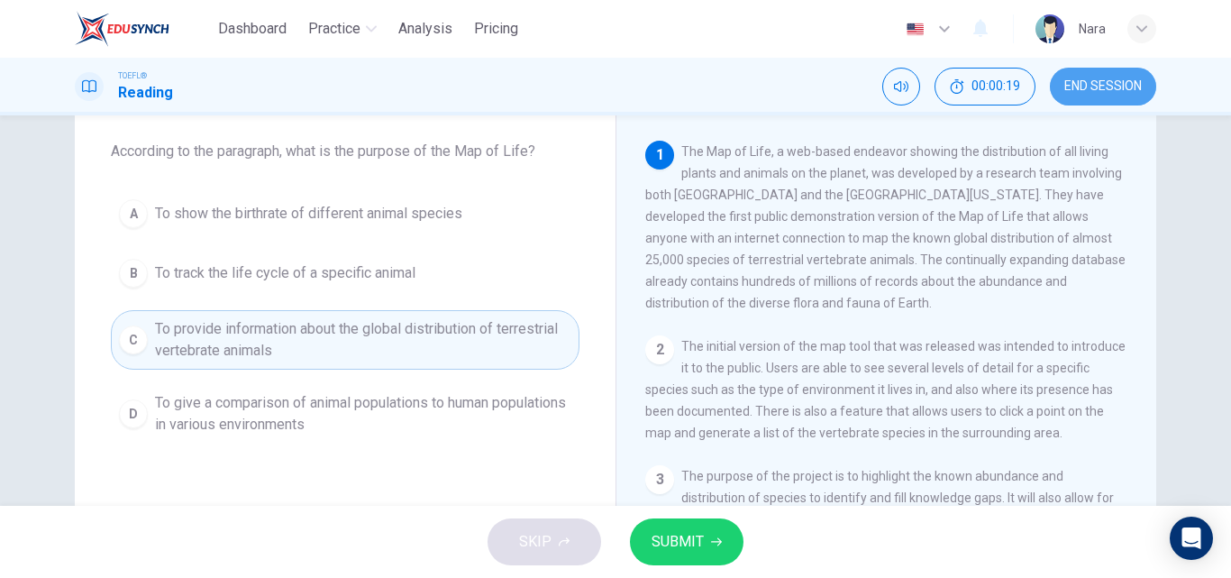
click at [1080, 97] on button "END SESSION" at bounding box center [1103, 87] width 106 height 38
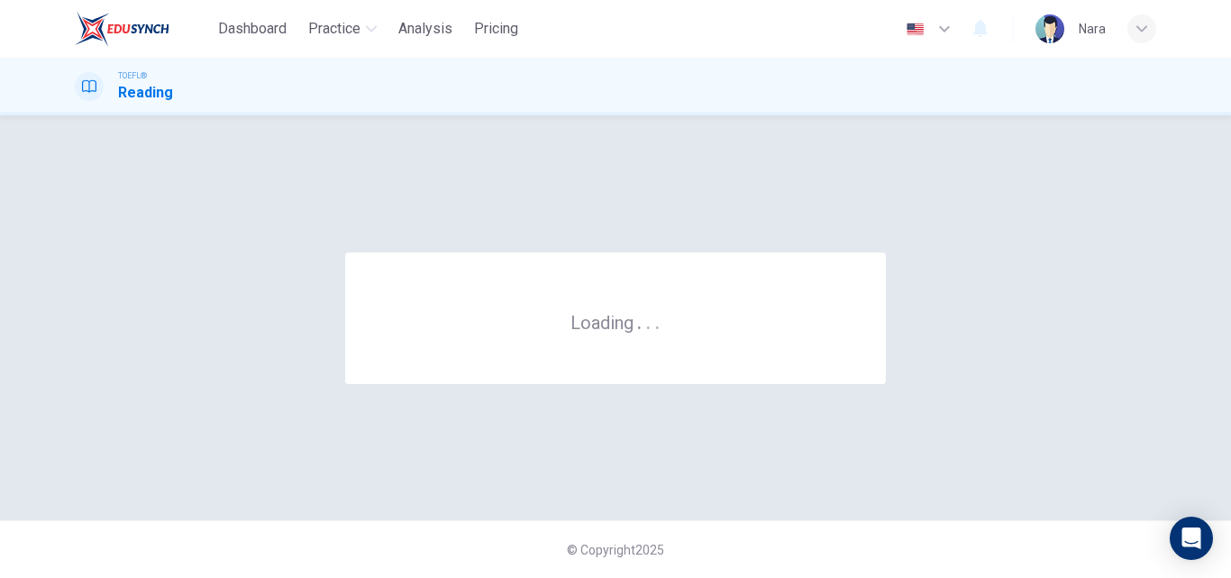
scroll to position [0, 0]
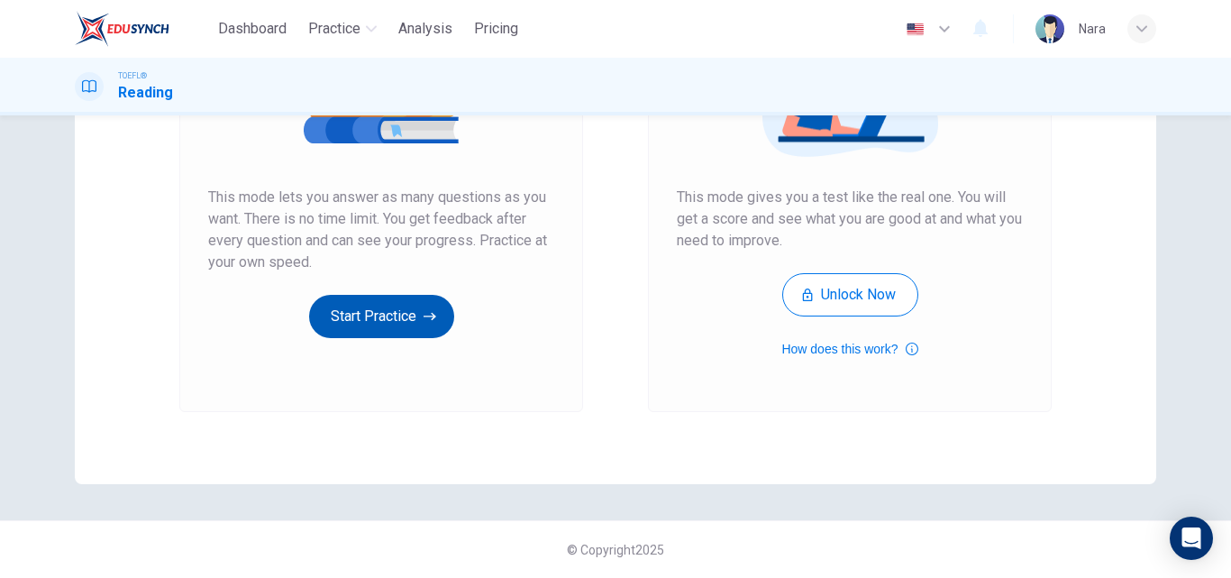
click at [356, 306] on button "Start Practice" at bounding box center [381, 316] width 145 height 43
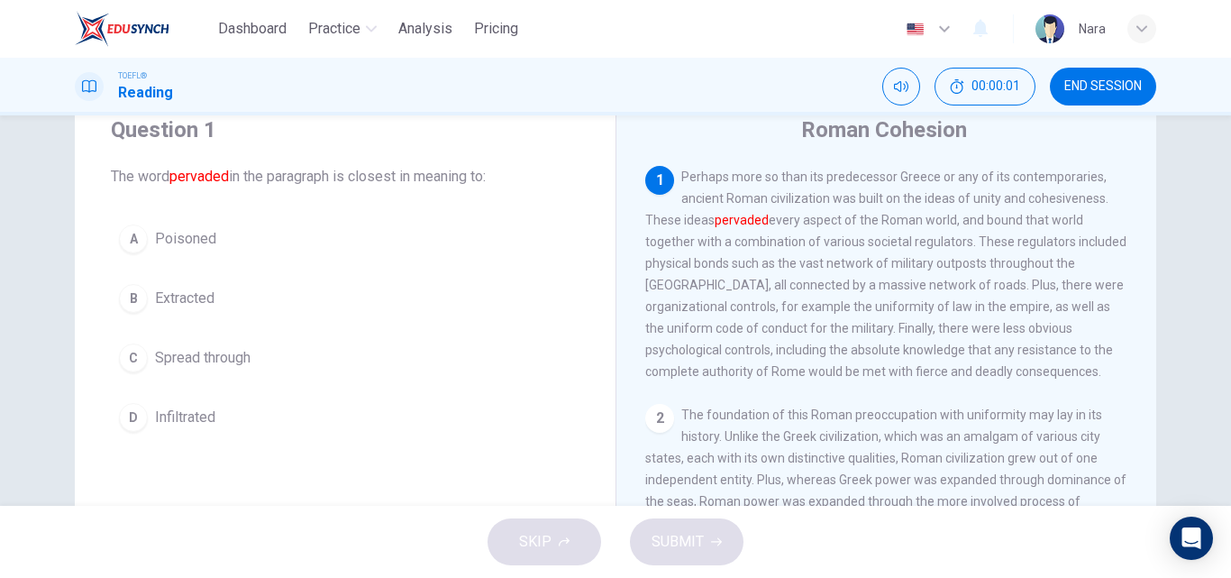
scroll to position [90, 0]
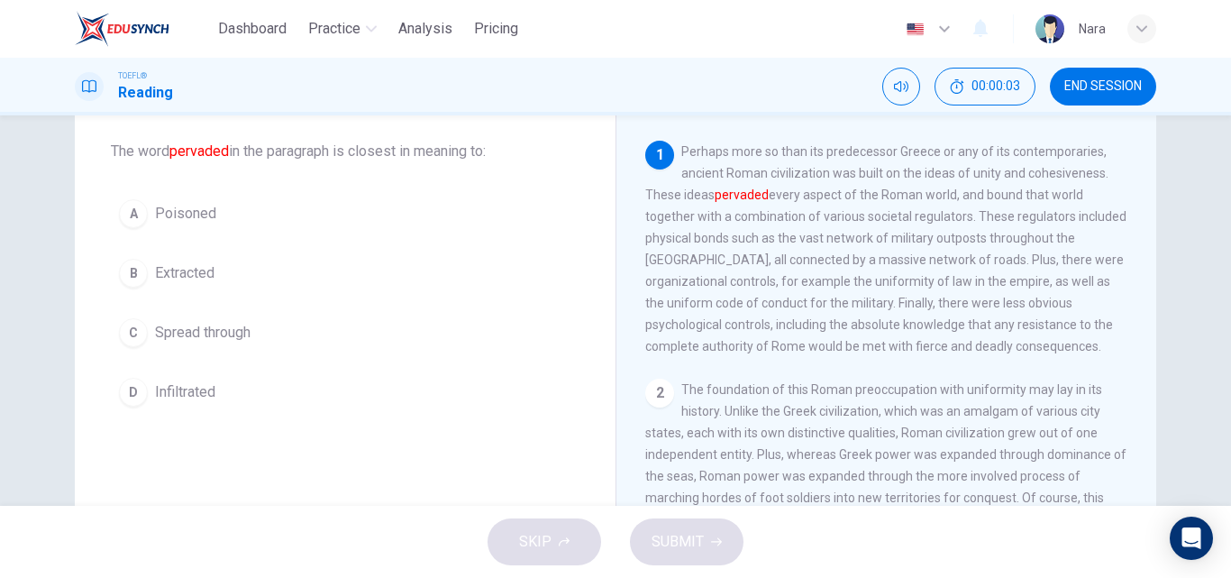
click at [324, 327] on button "C Spread through" at bounding box center [345, 332] width 469 height 45
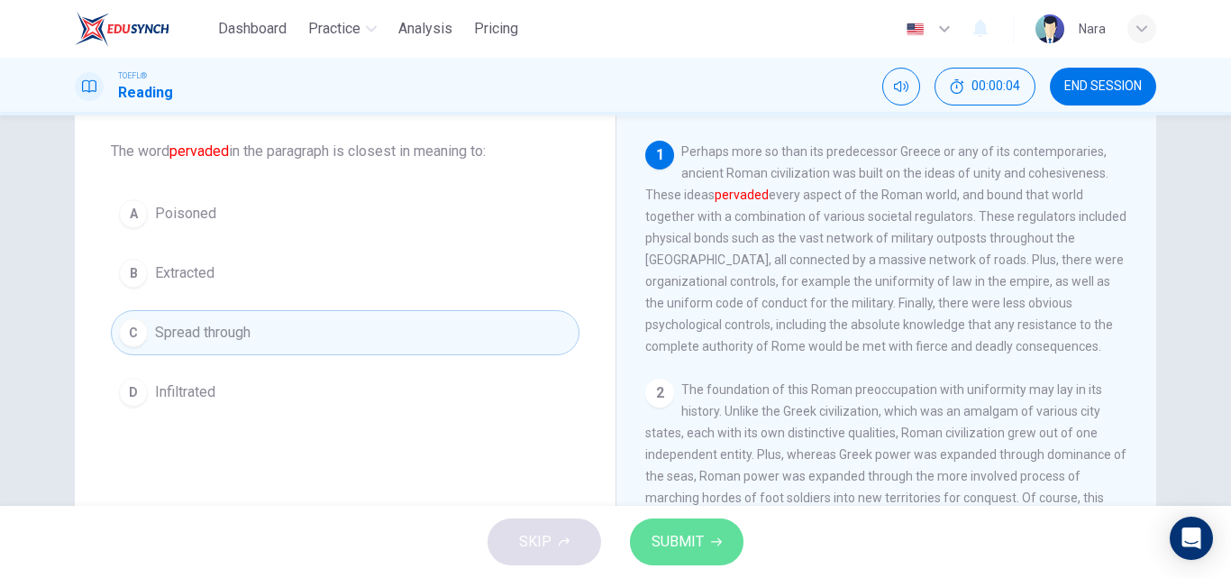
click at [692, 545] on span "SUBMIT" at bounding box center [678, 541] width 52 height 25
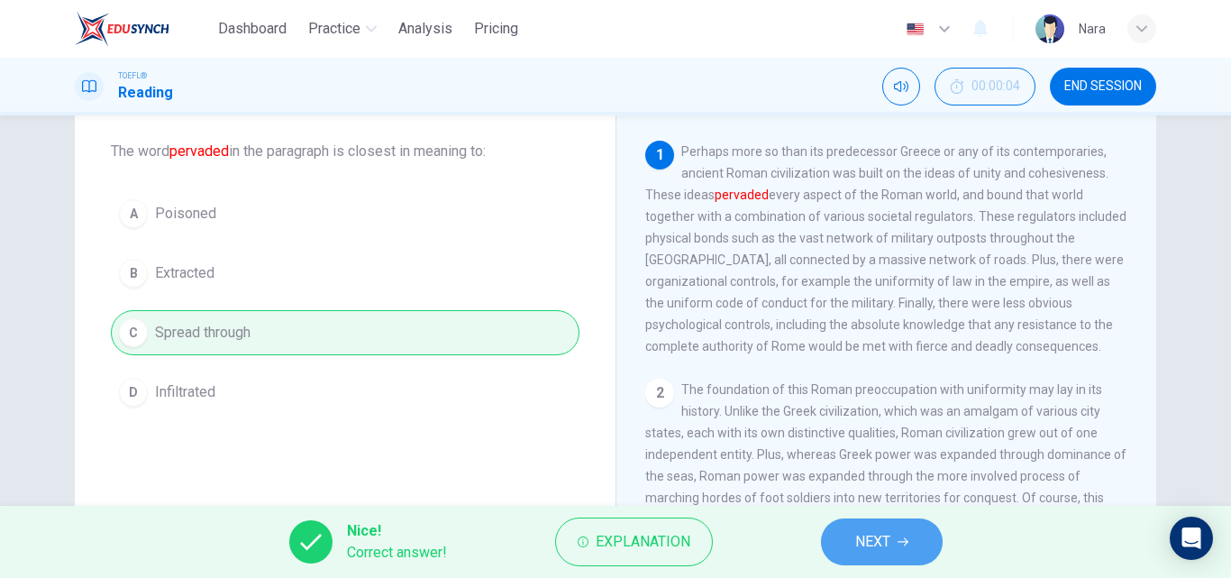
click at [881, 541] on span "NEXT" at bounding box center [872, 541] width 35 height 25
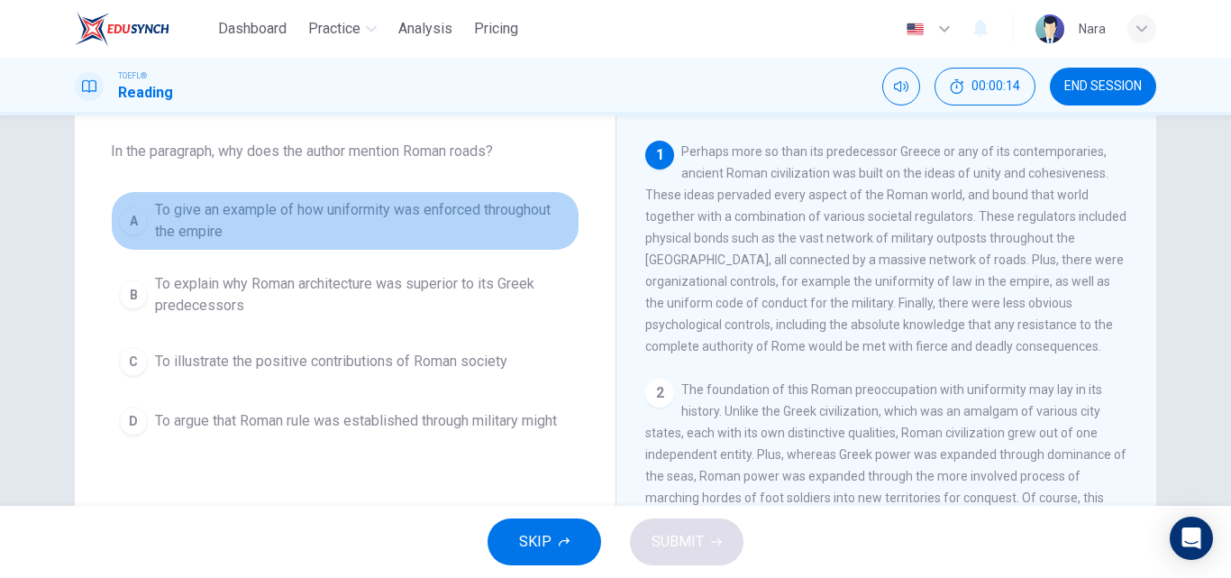
click at [405, 233] on span "To give an example of how uniformity was enforced throughout the empire" at bounding box center [363, 220] width 416 height 43
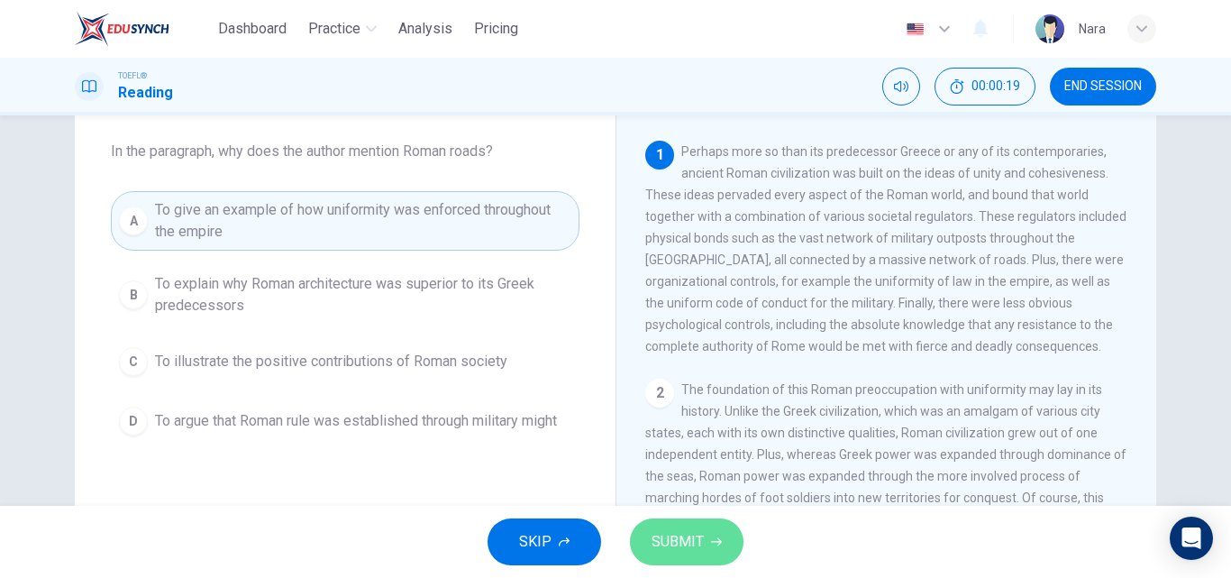
click at [683, 558] on button "SUBMIT" at bounding box center [687, 541] width 114 height 47
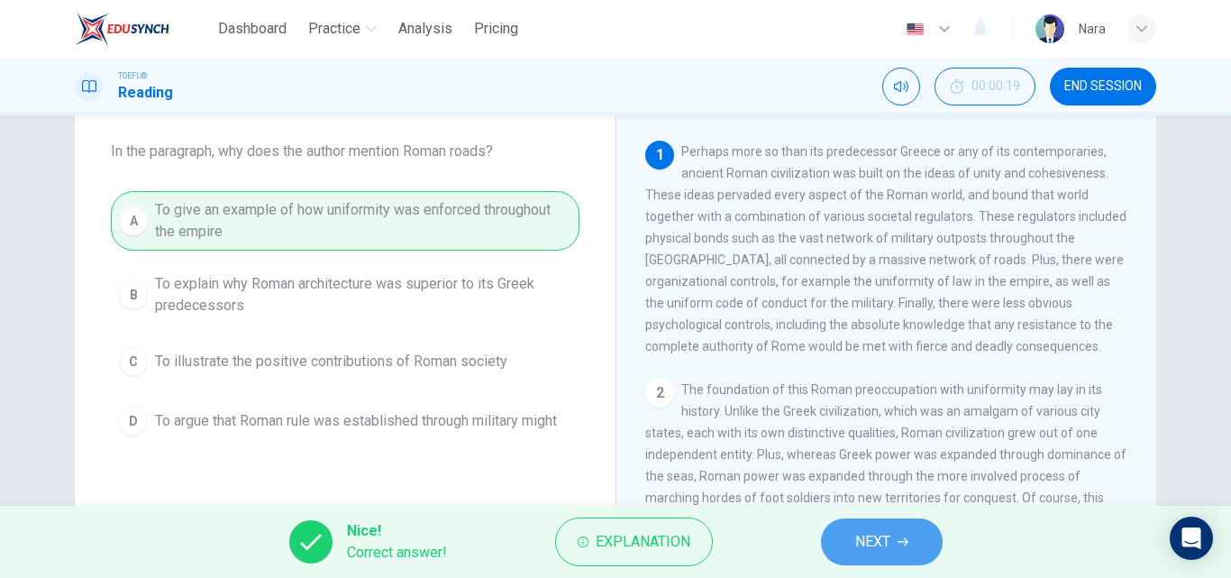
click at [857, 549] on span "NEXT" at bounding box center [872, 541] width 35 height 25
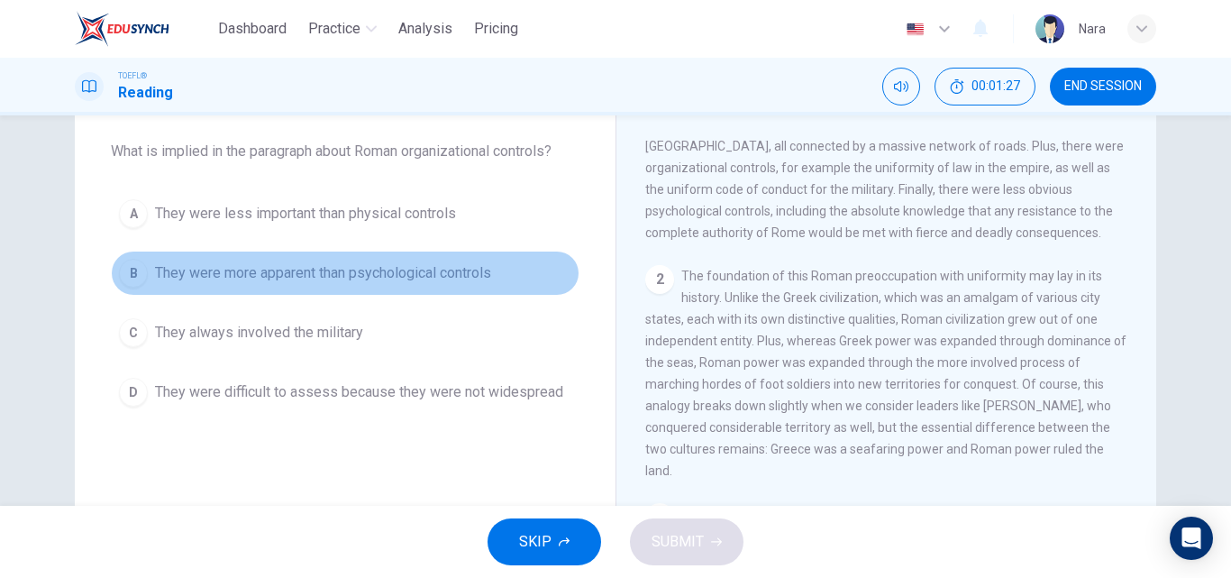
click at [243, 282] on span "They were more apparent than psychological controls" at bounding box center [323, 273] width 336 height 22
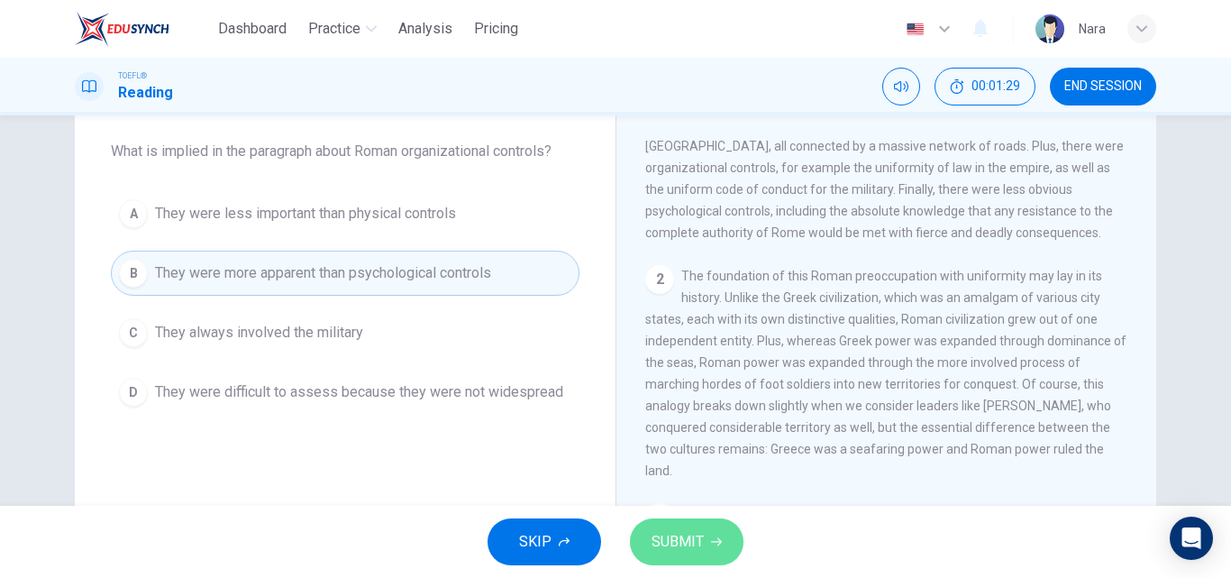
click at [683, 531] on span "SUBMIT" at bounding box center [678, 541] width 52 height 25
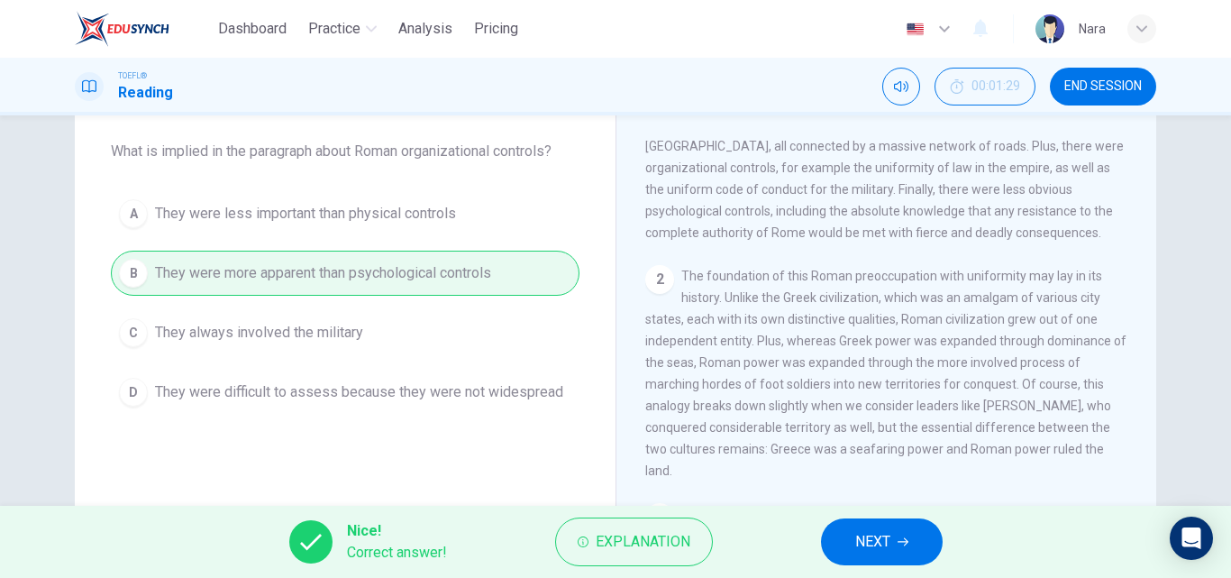
click at [893, 555] on button "NEXT" at bounding box center [882, 541] width 122 height 47
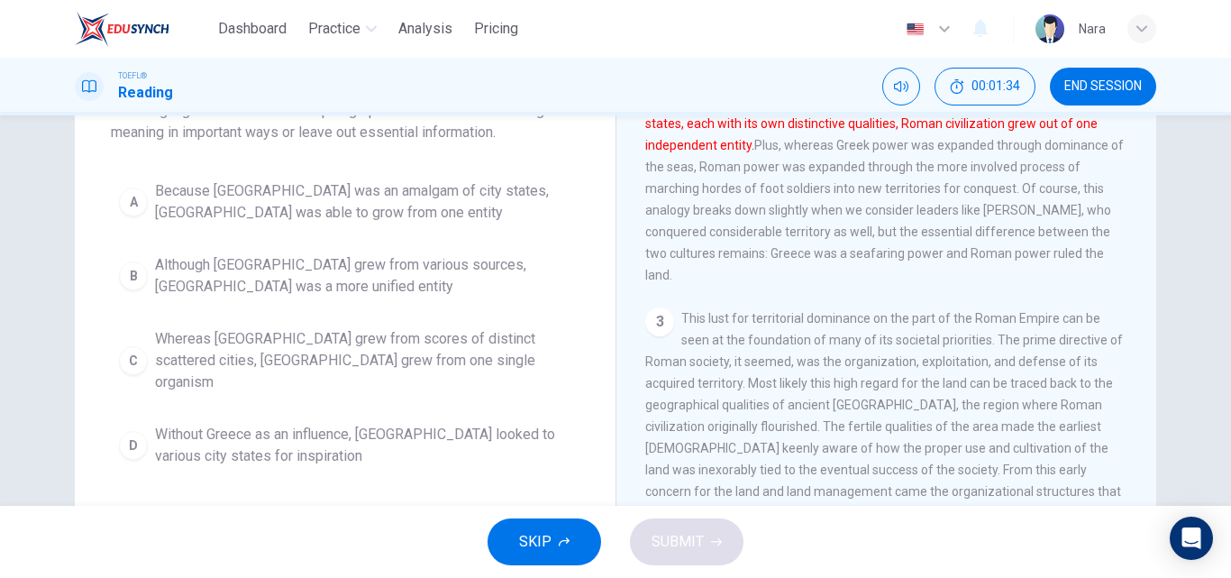
scroll to position [180, 0]
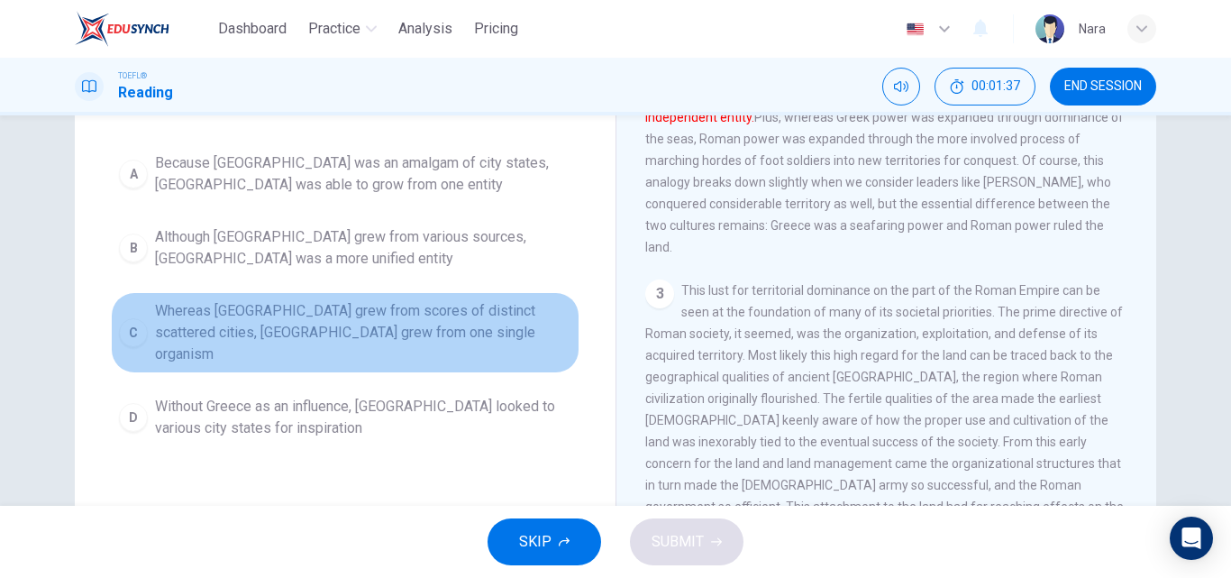
click at [276, 324] on span "Whereas Greece grew from scores of distinct scattered cities, Rome grew from on…" at bounding box center [363, 332] width 416 height 65
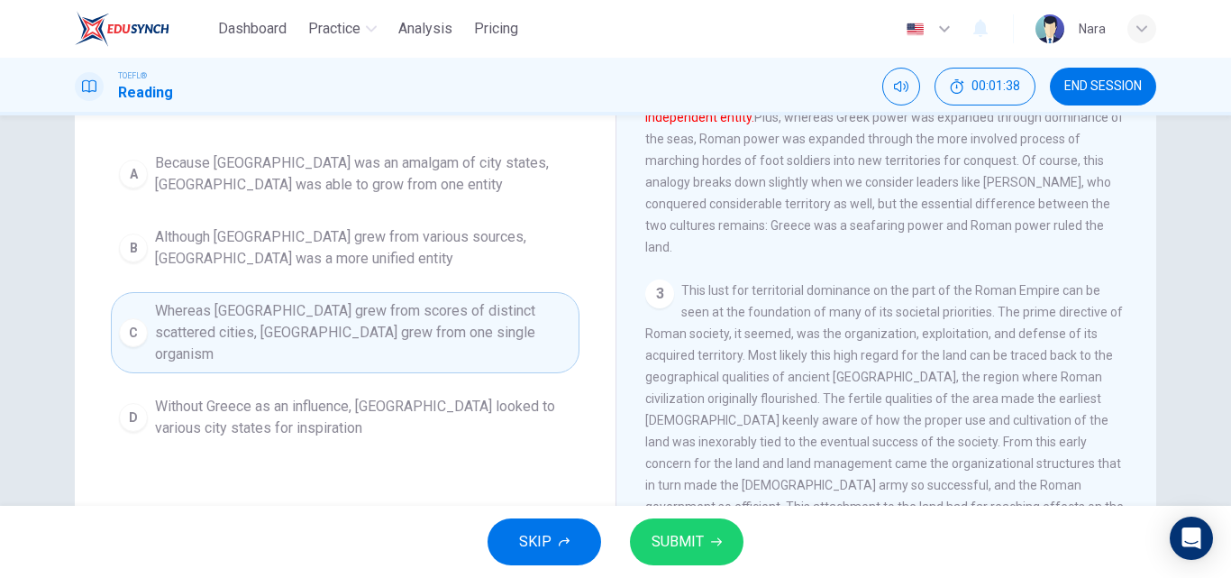
click at [685, 545] on span "SUBMIT" at bounding box center [678, 541] width 52 height 25
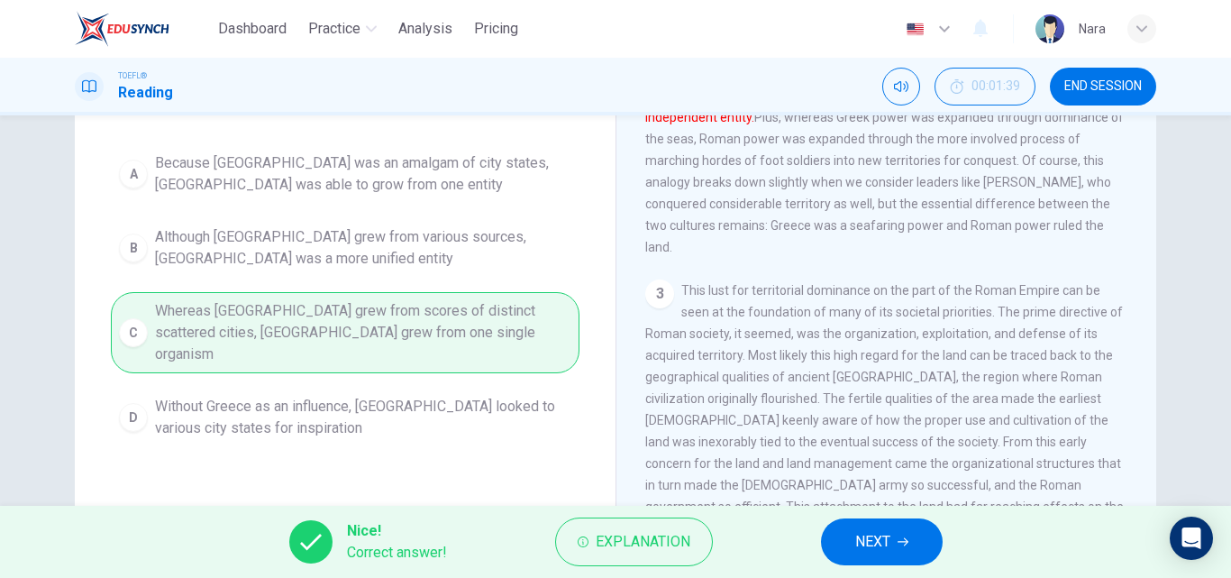
click at [881, 547] on span "NEXT" at bounding box center [872, 541] width 35 height 25
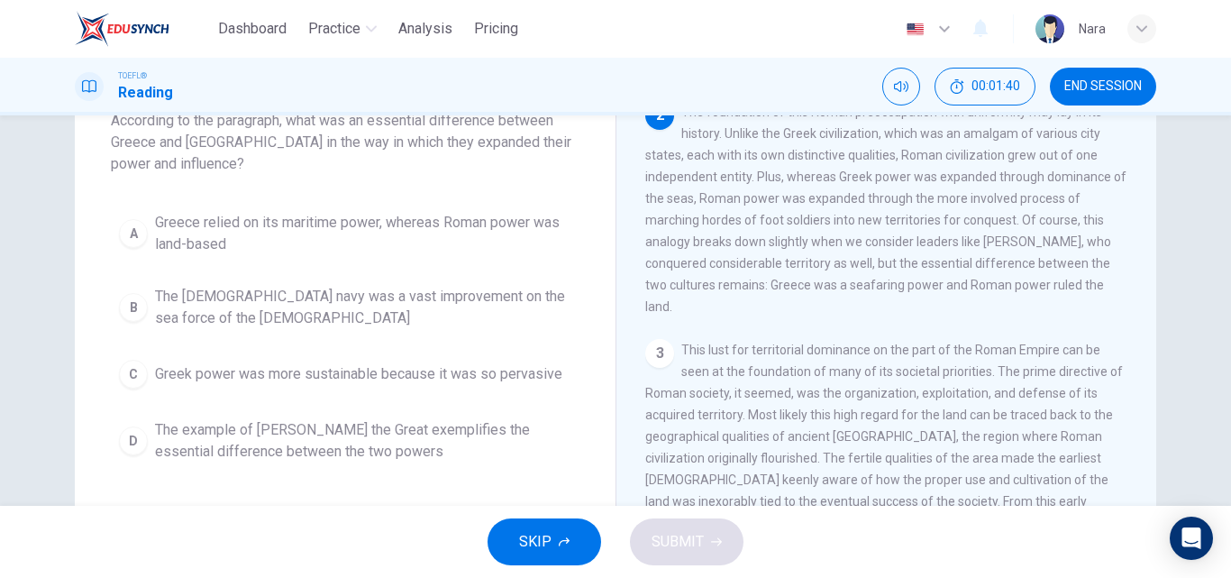
scroll to position [90, 0]
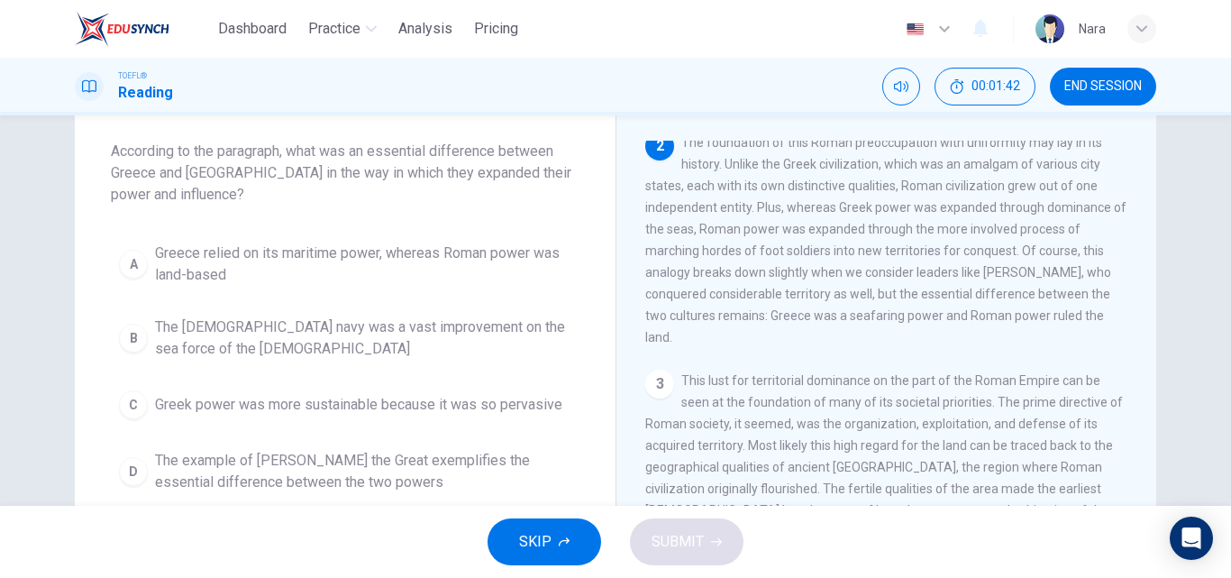
click at [269, 278] on span "Greece relied on its maritime power, whereas Roman power was land-based" at bounding box center [363, 263] width 416 height 43
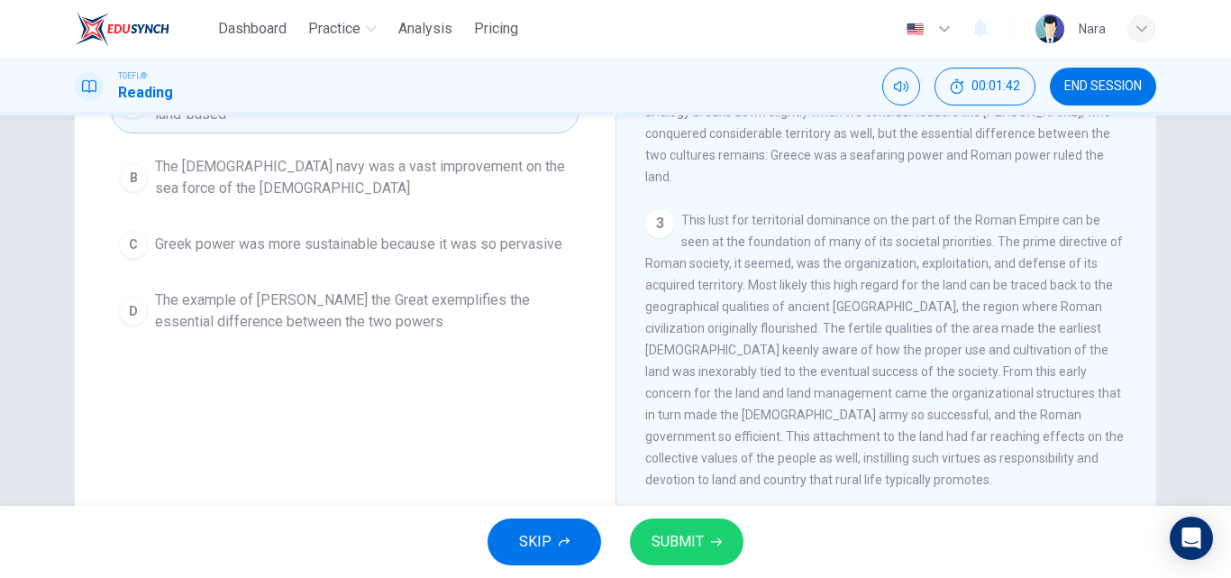
scroll to position [270, 0]
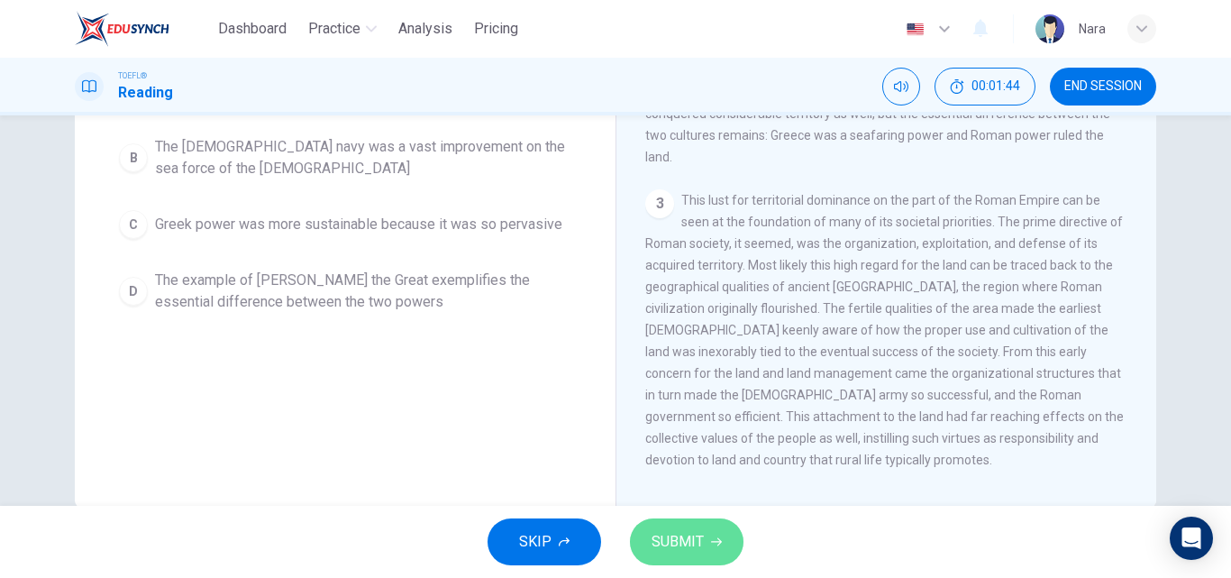
click at [714, 551] on button "SUBMIT" at bounding box center [687, 541] width 114 height 47
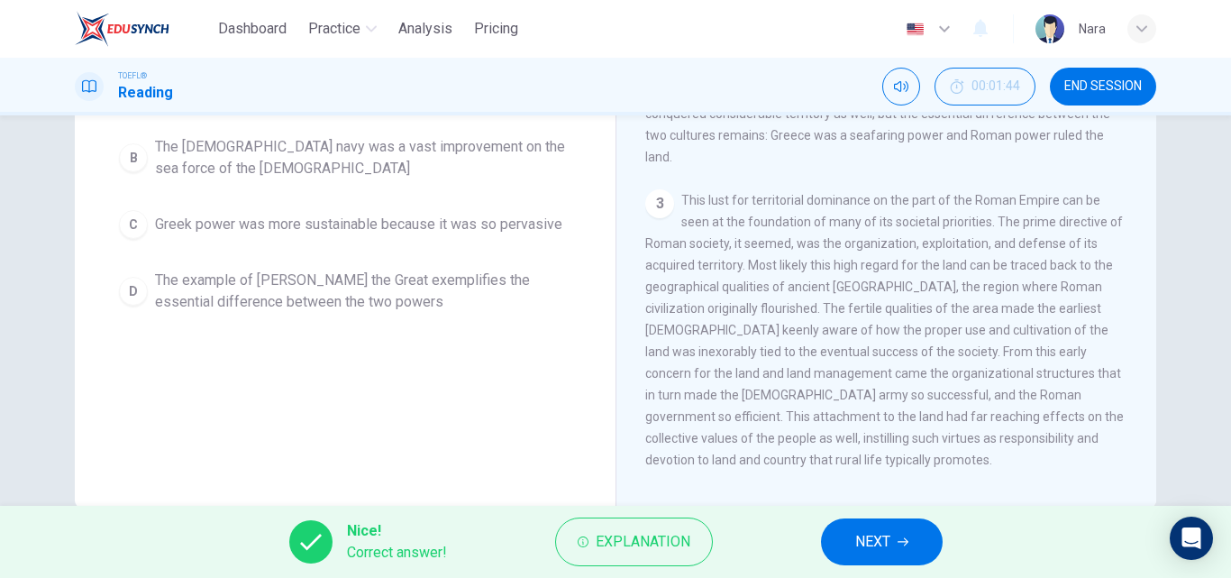
click at [844, 553] on button "NEXT" at bounding box center [882, 541] width 122 height 47
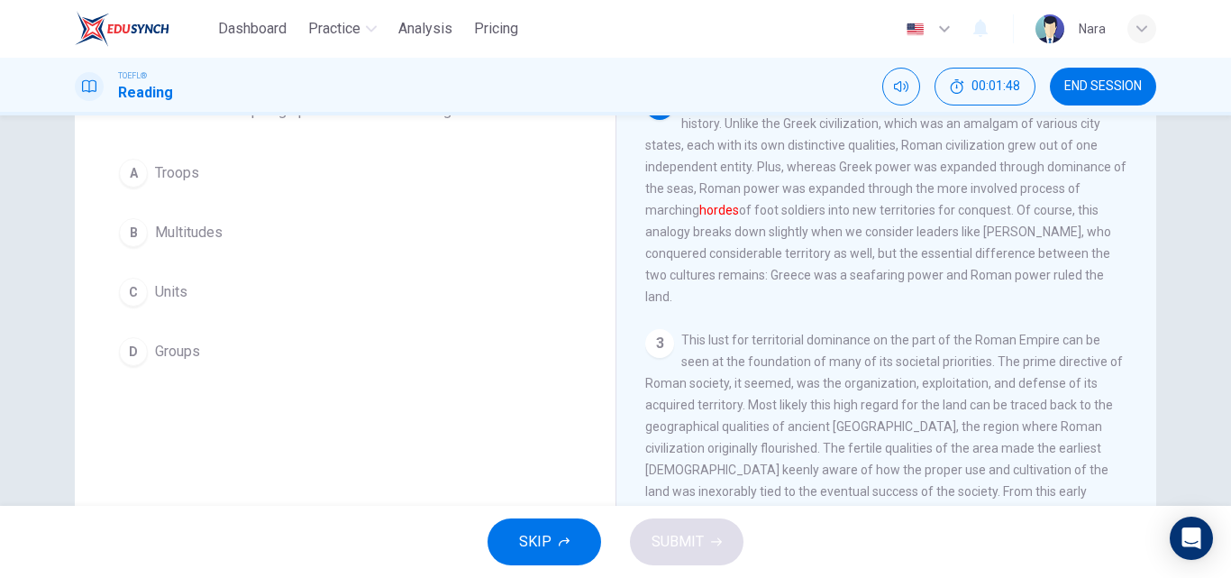
scroll to position [47, 0]
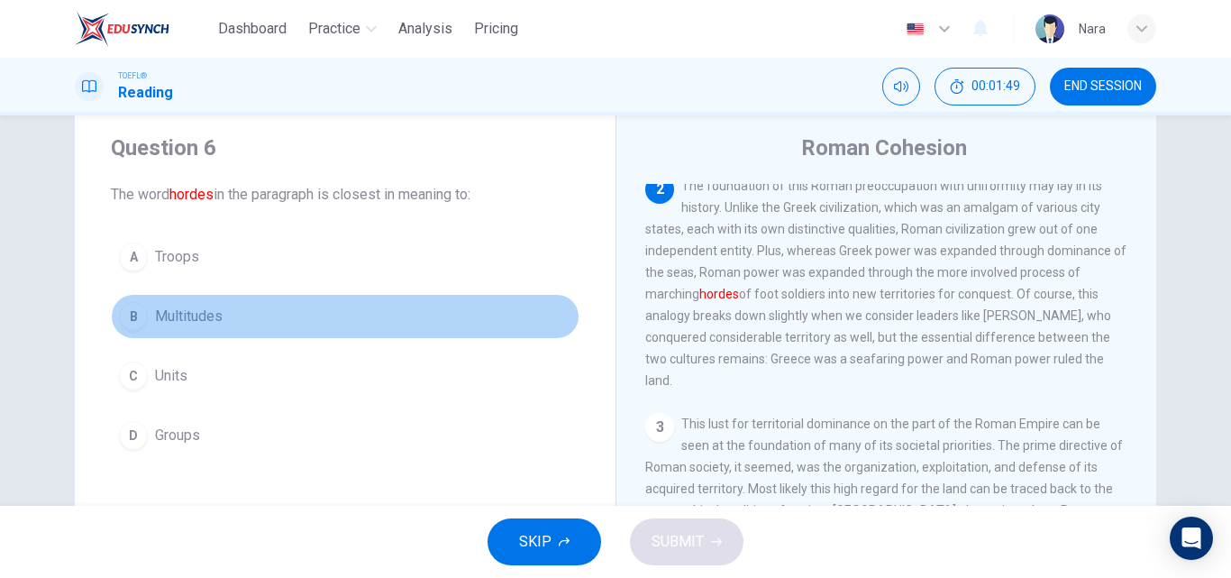
click at [234, 309] on button "B Multitudes" at bounding box center [345, 316] width 469 height 45
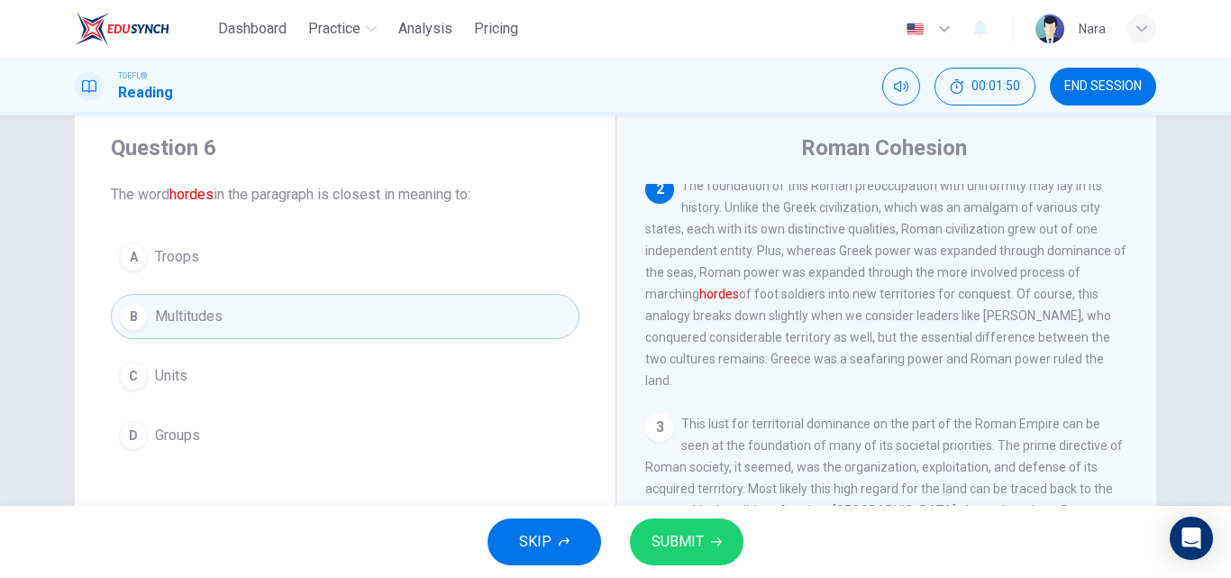
click at [707, 543] on button "SUBMIT" at bounding box center [687, 541] width 114 height 47
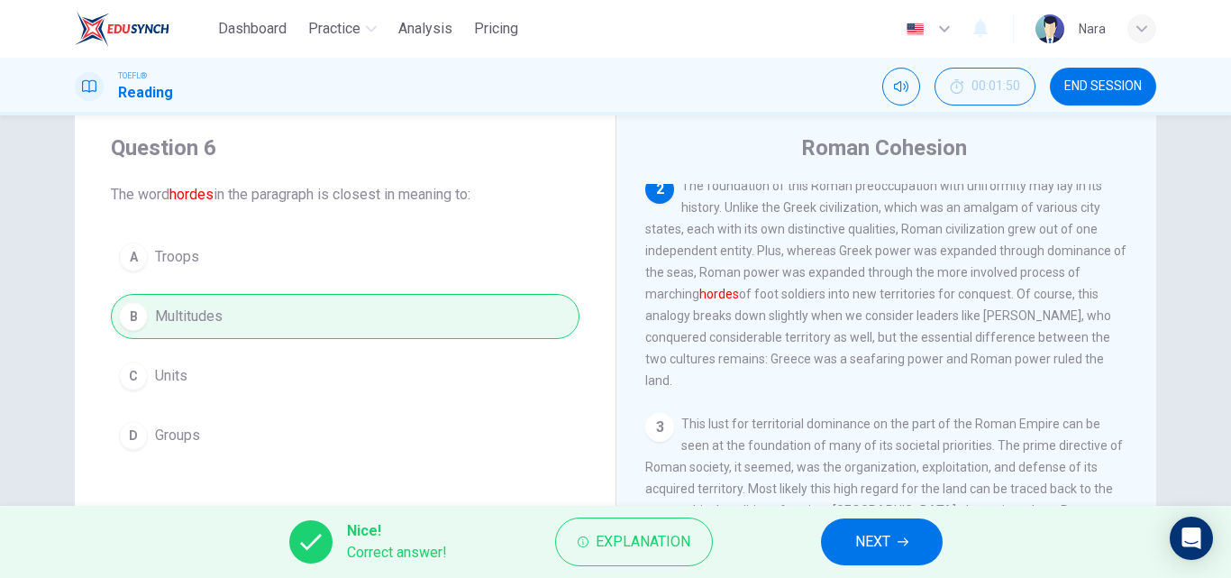
click at [853, 532] on button "NEXT" at bounding box center [882, 541] width 122 height 47
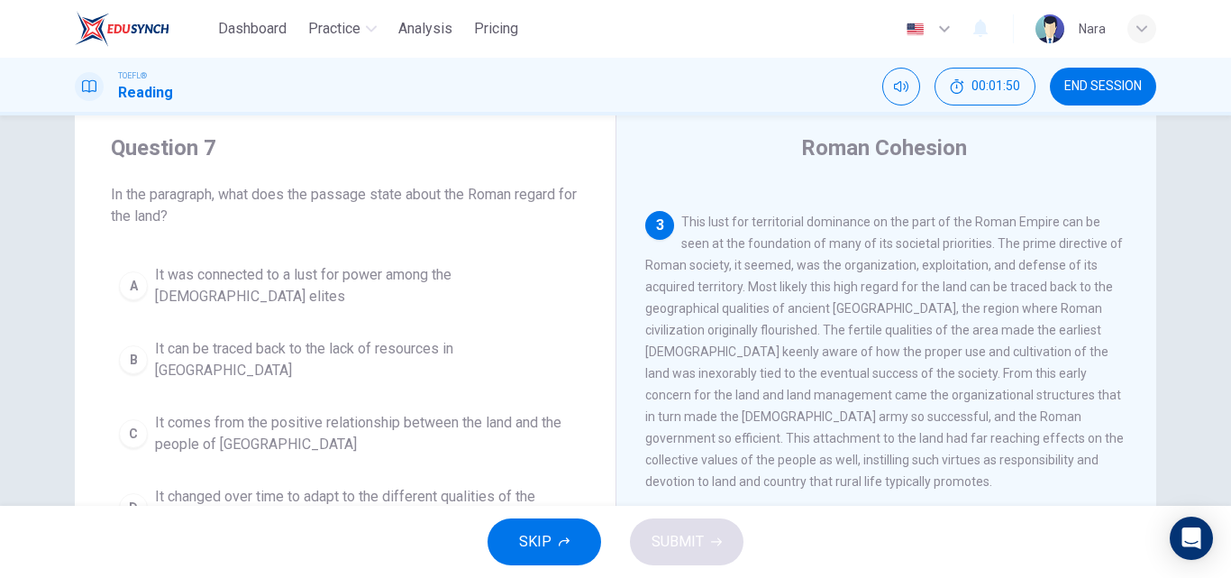
scroll to position [137, 0]
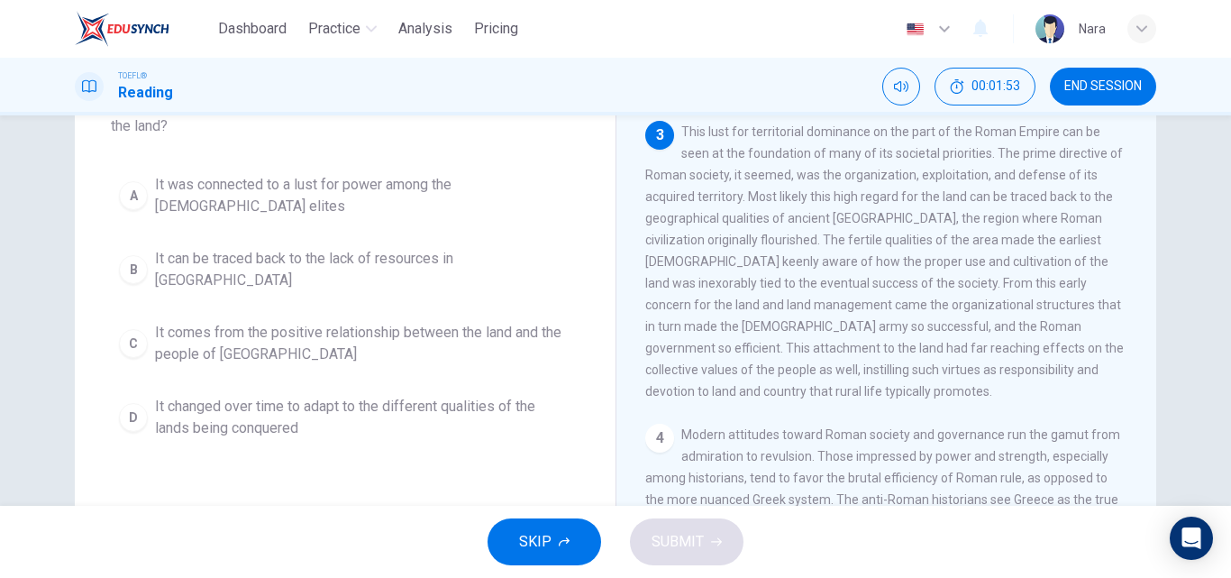
click at [309, 322] on span "It comes from the positive relationship between the land and the people of Lati…" at bounding box center [363, 343] width 416 height 43
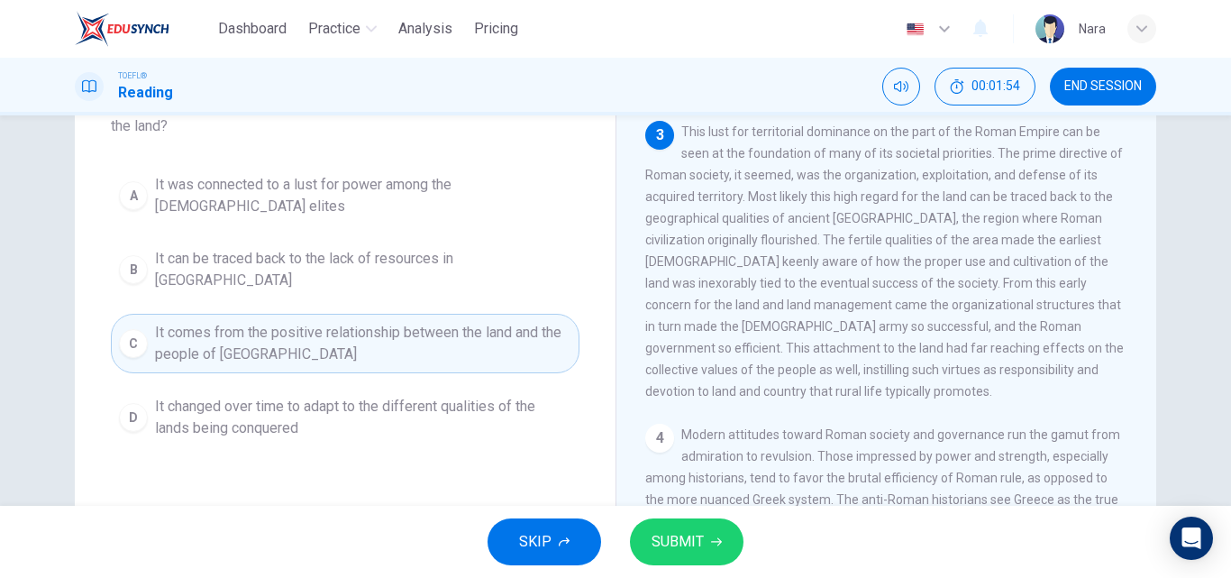
click at [653, 536] on span "SUBMIT" at bounding box center [678, 541] width 52 height 25
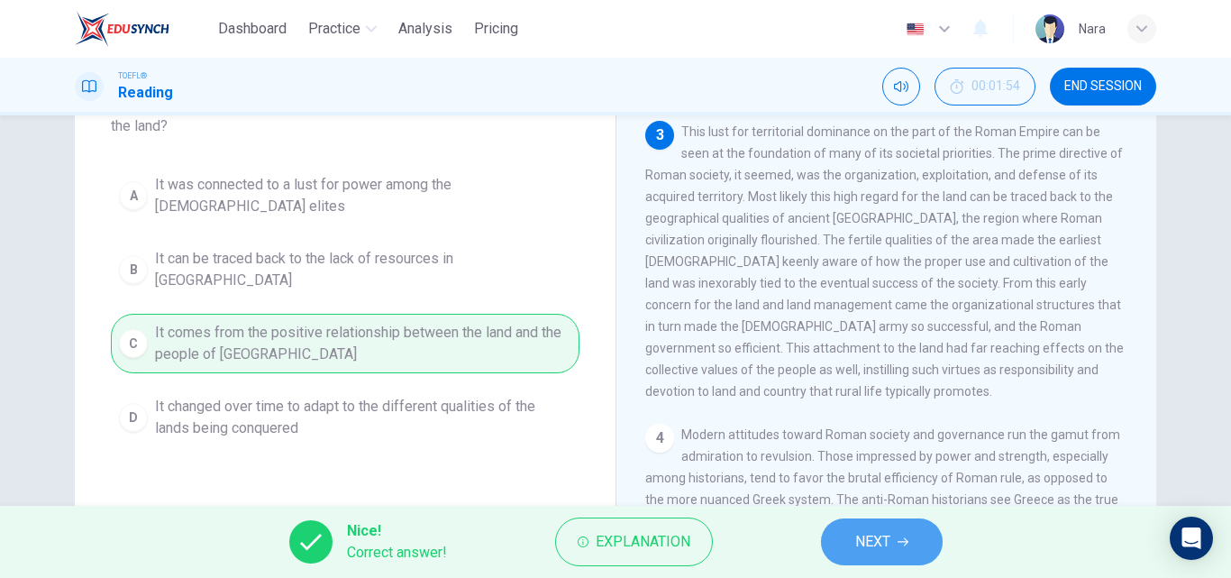
click at [888, 528] on button "NEXT" at bounding box center [882, 541] width 122 height 47
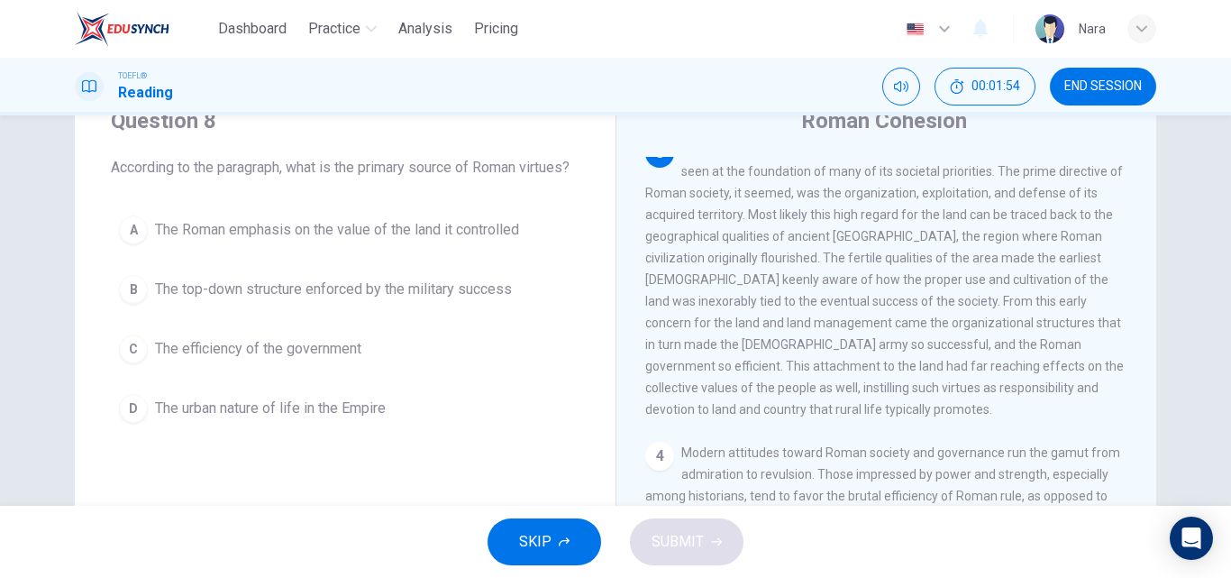
scroll to position [47, 0]
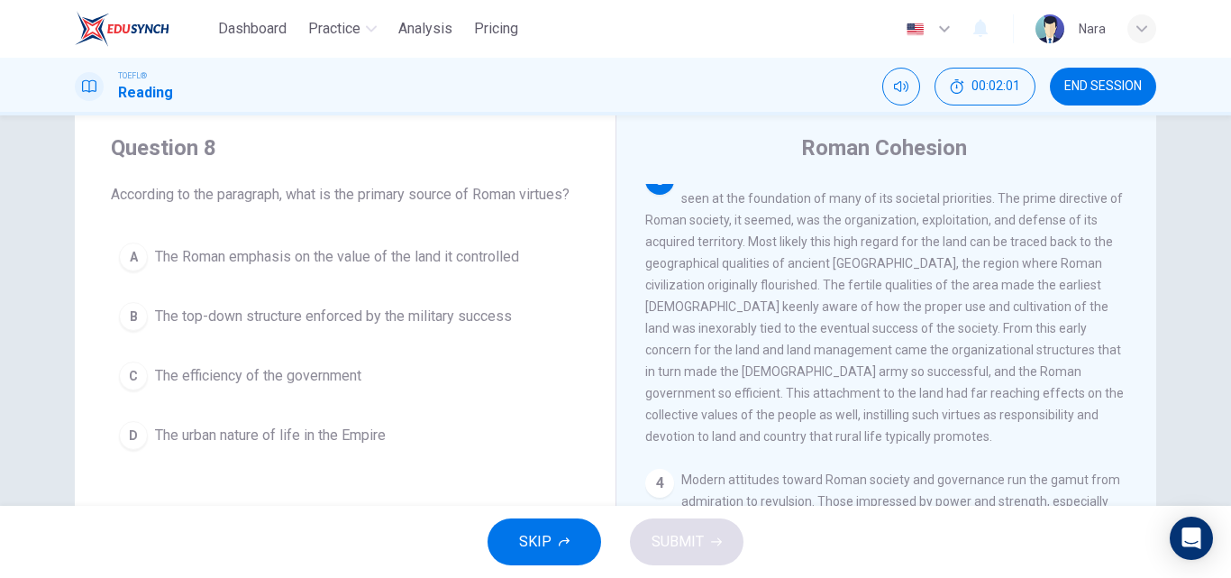
click at [349, 268] on span "The Roman emphasis on the value of the land it controlled" at bounding box center [337, 257] width 364 height 22
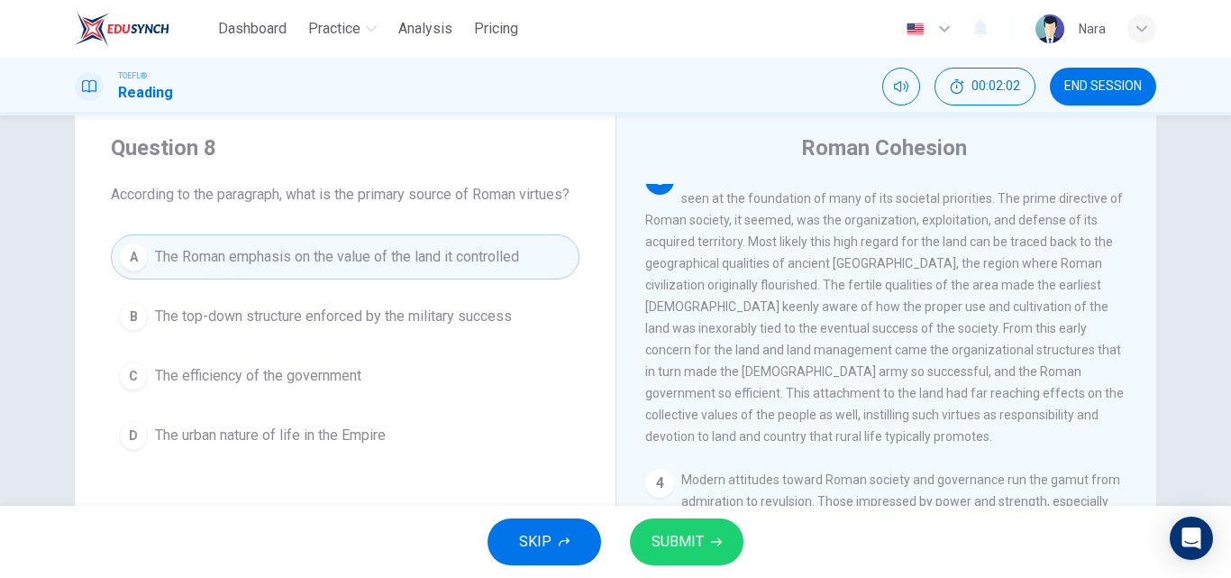
click at [653, 543] on span "SUBMIT" at bounding box center [678, 541] width 52 height 25
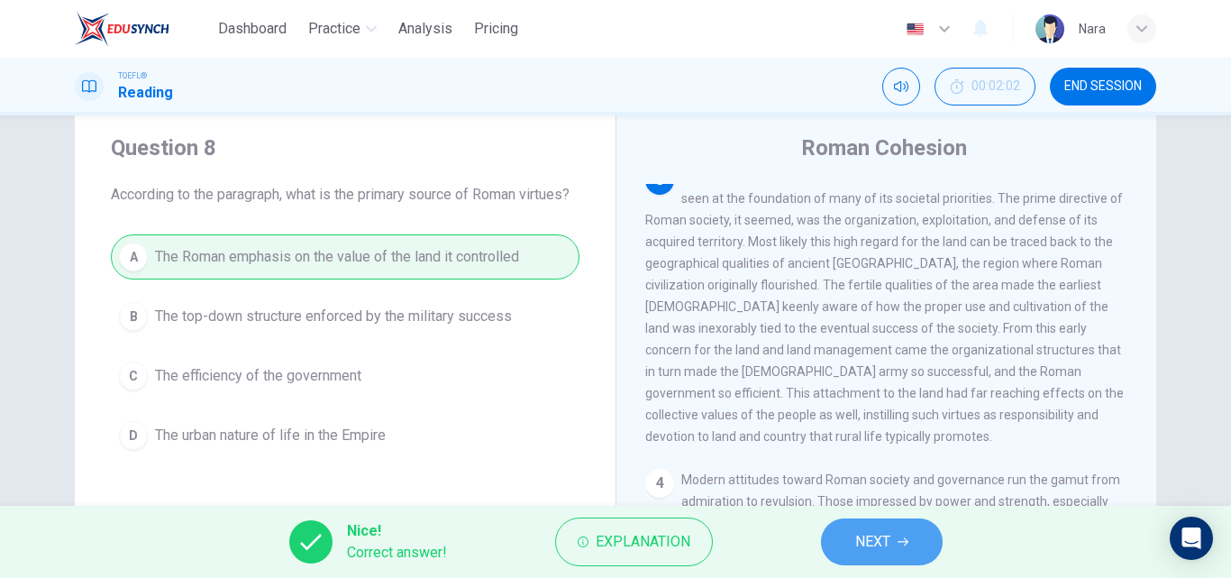
click at [844, 534] on button "NEXT" at bounding box center [882, 541] width 122 height 47
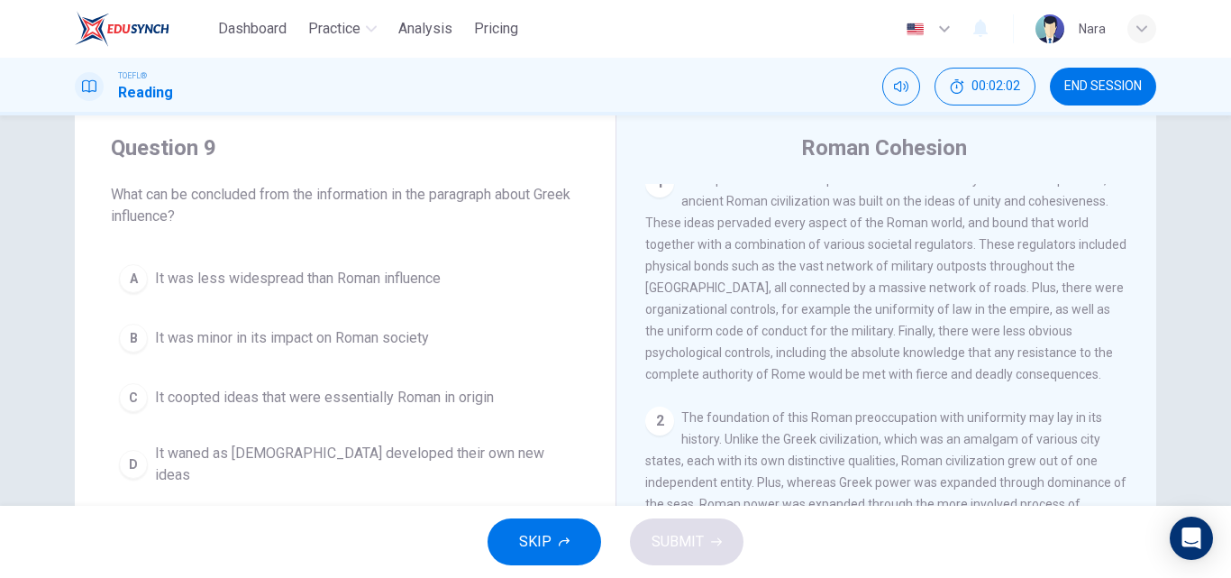
scroll to position [0, 0]
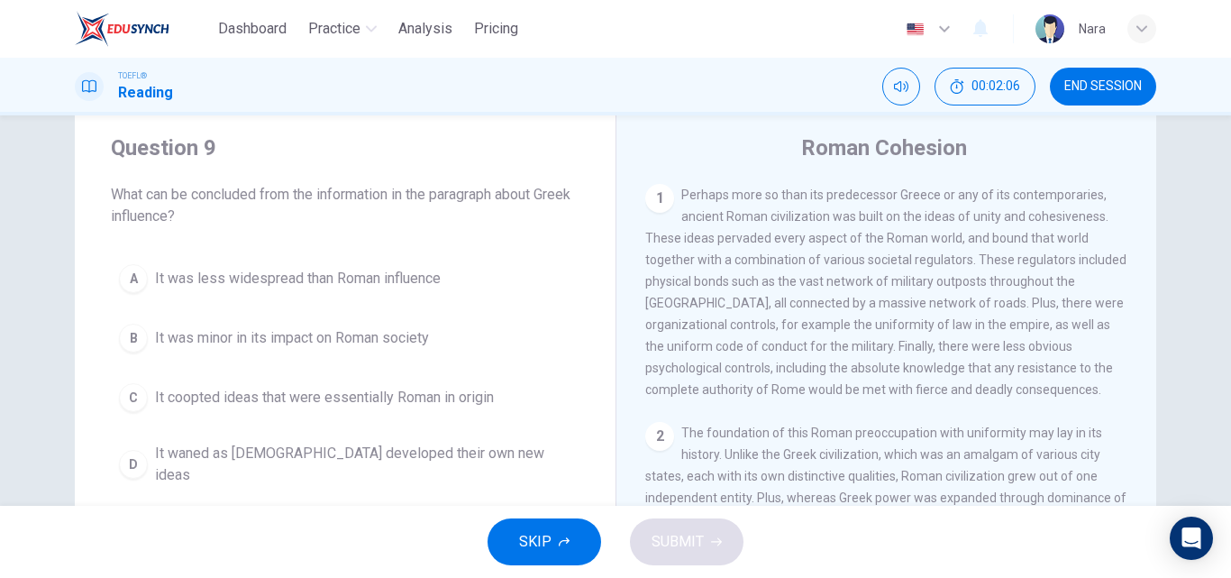
click at [233, 275] on span "It was less widespread than Roman influence" at bounding box center [298, 279] width 286 height 22
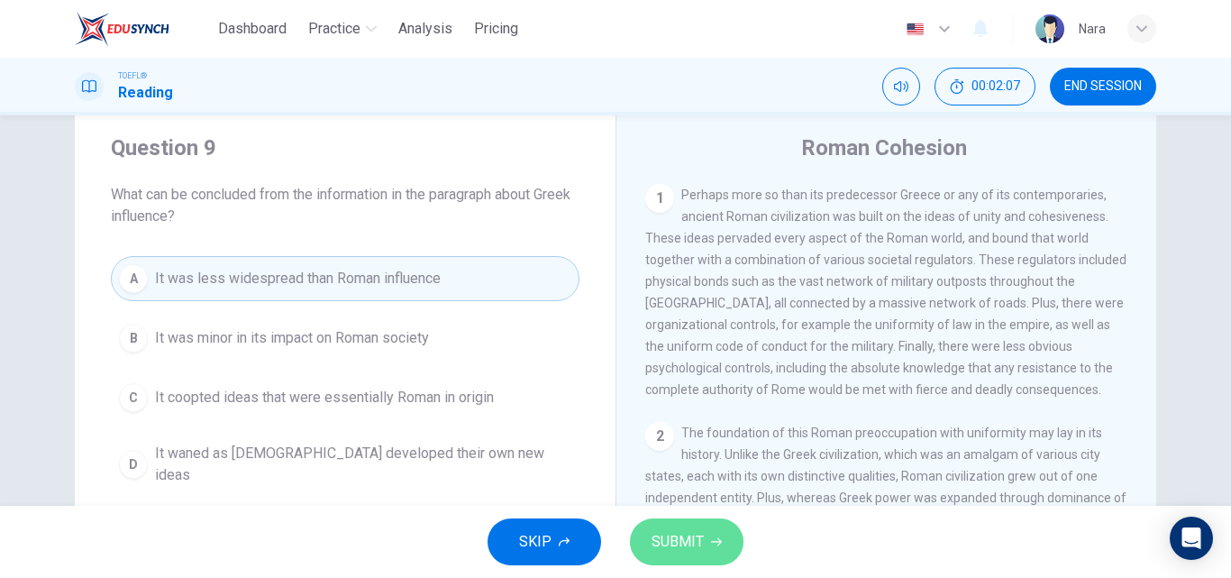
click at [643, 542] on button "SUBMIT" at bounding box center [687, 541] width 114 height 47
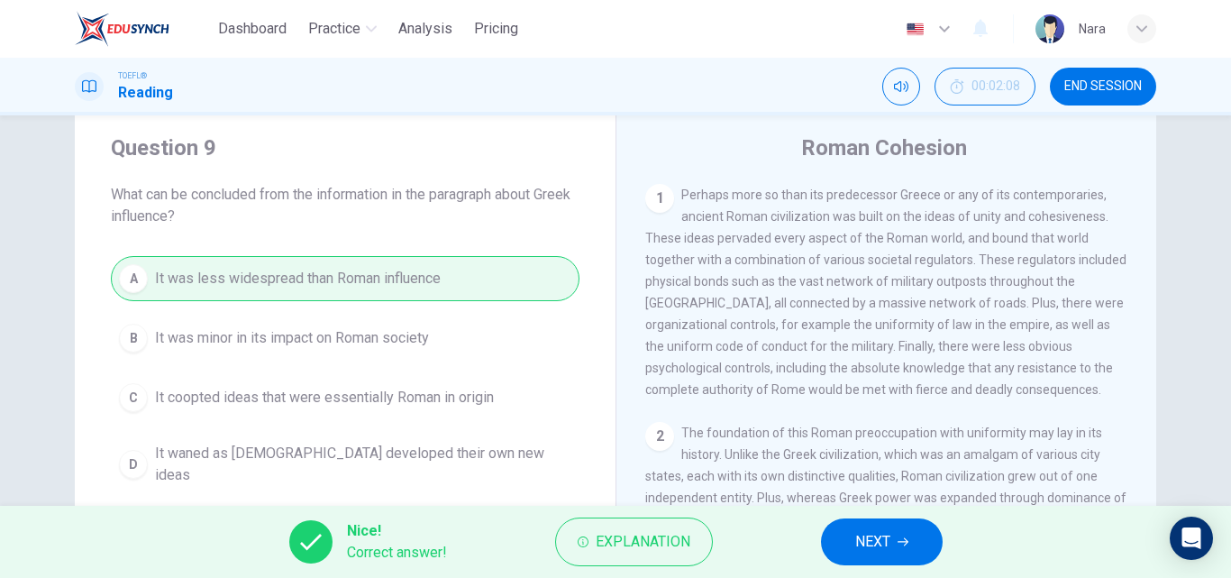
click at [853, 553] on button "NEXT" at bounding box center [882, 541] width 122 height 47
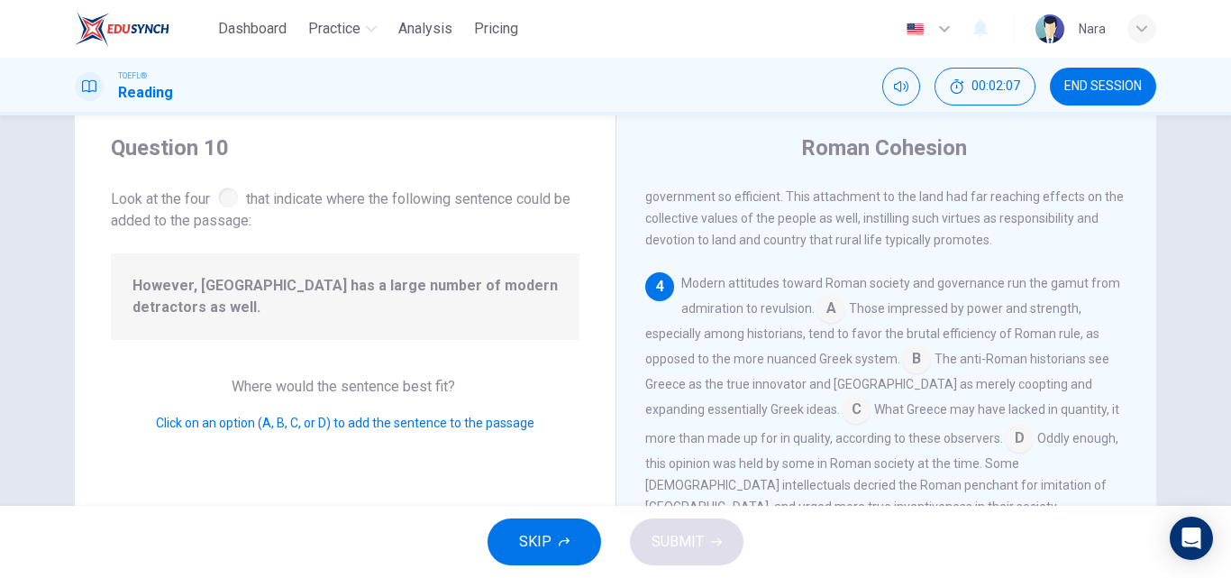
scroll to position [716, 0]
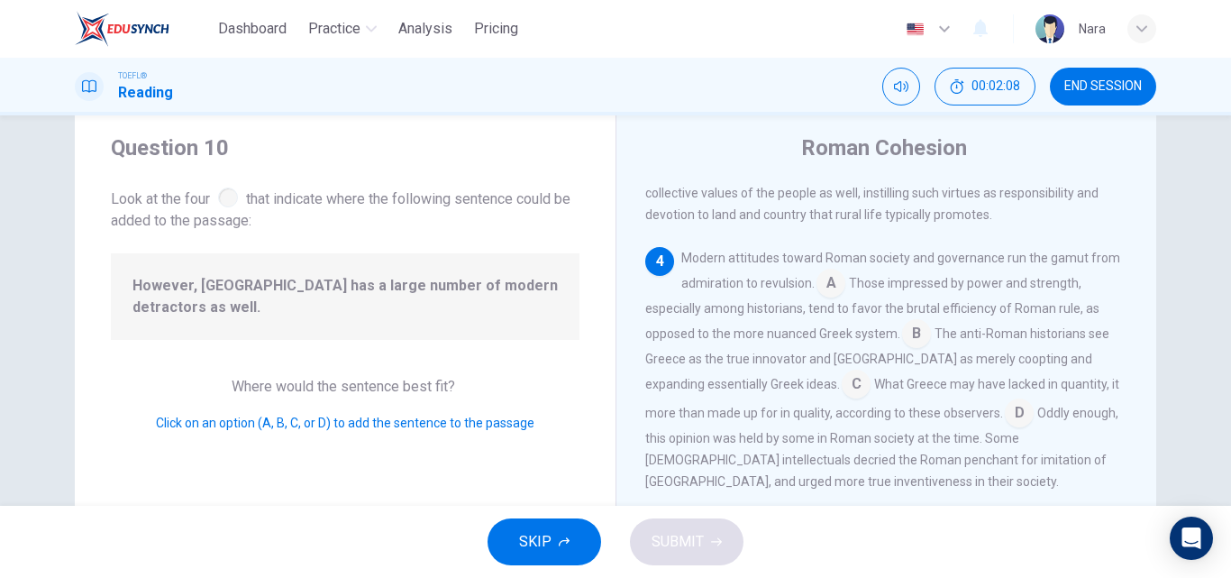
click at [378, 289] on span "However, Rome has a large number of modern detractors as well." at bounding box center [344, 296] width 425 height 43
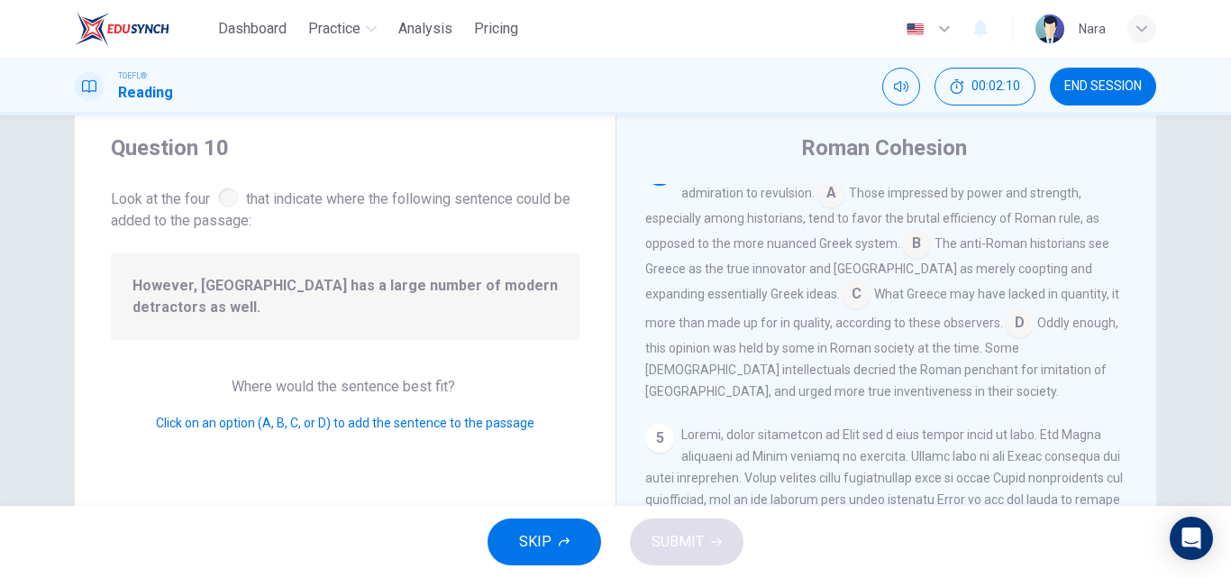
click at [916, 260] on input at bounding box center [916, 245] width 29 height 29
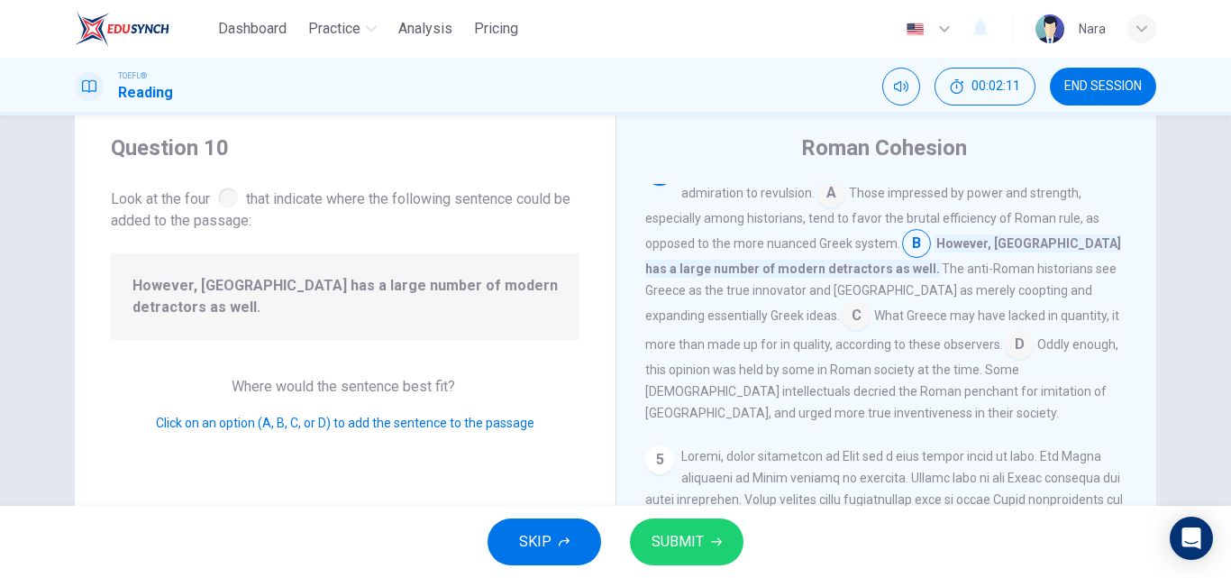
click at [700, 536] on span "SUBMIT" at bounding box center [678, 541] width 52 height 25
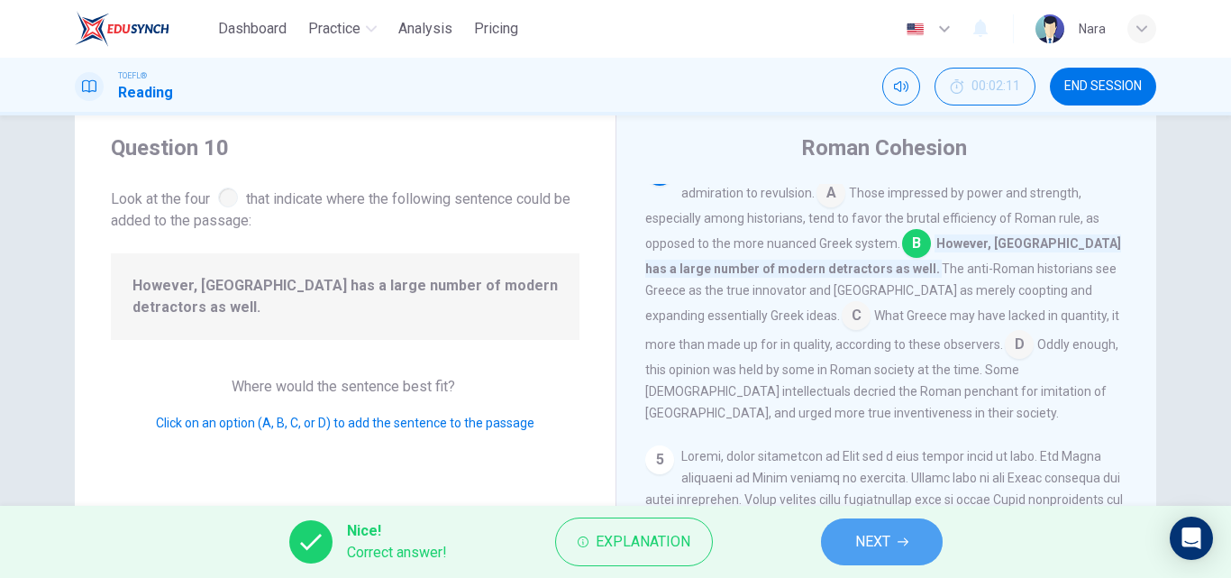
click at [884, 542] on span "NEXT" at bounding box center [872, 541] width 35 height 25
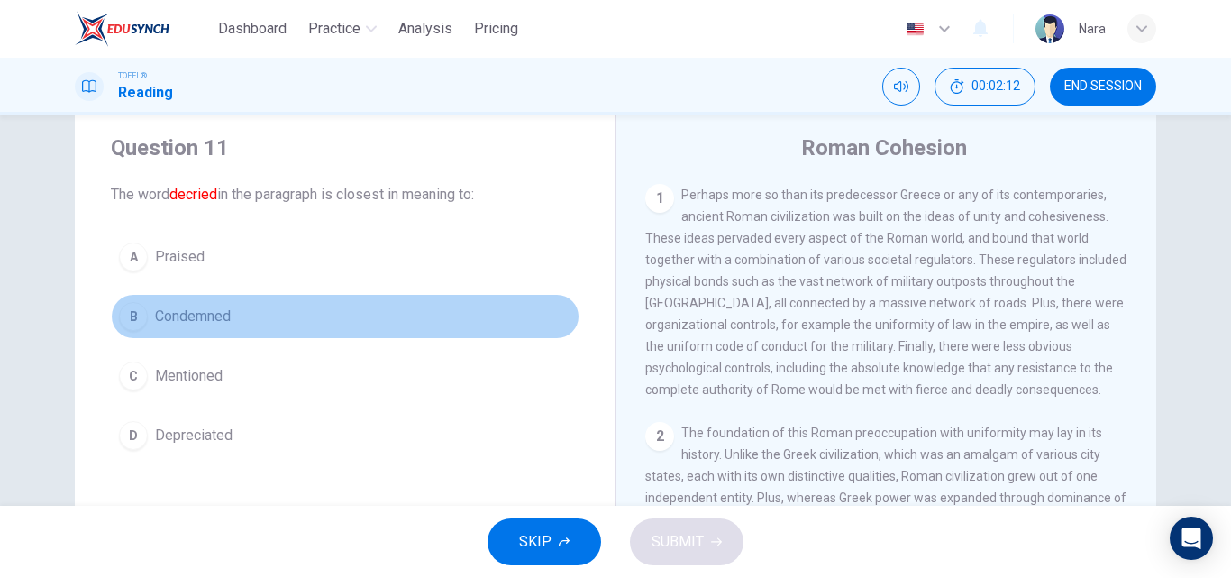
click at [196, 310] on span "Condemned" at bounding box center [193, 317] width 76 height 22
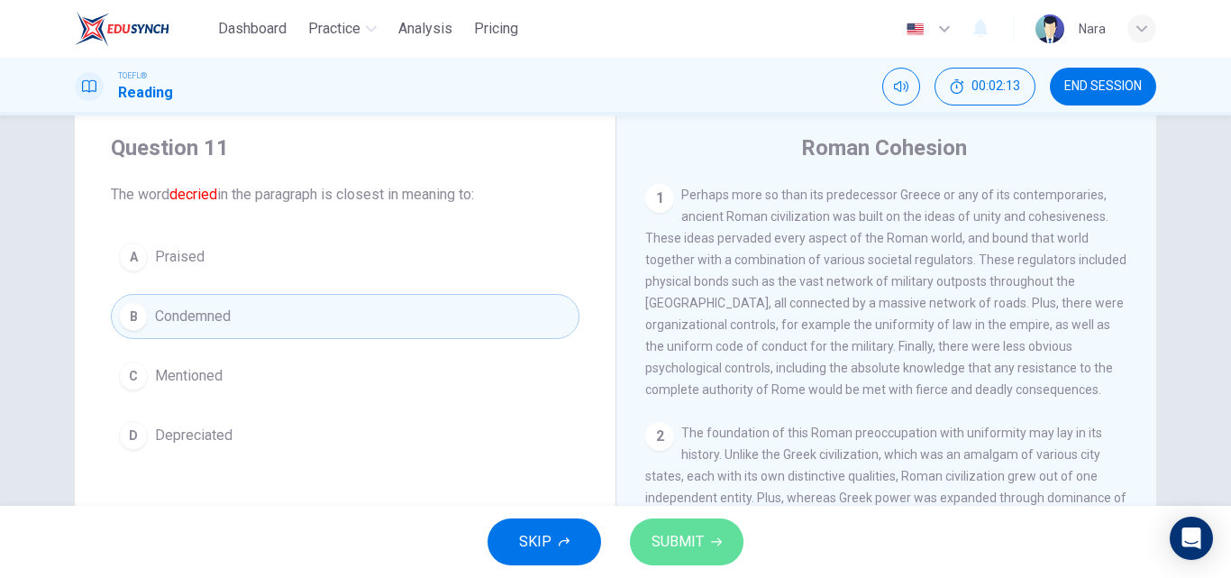
click at [698, 546] on span "SUBMIT" at bounding box center [678, 541] width 52 height 25
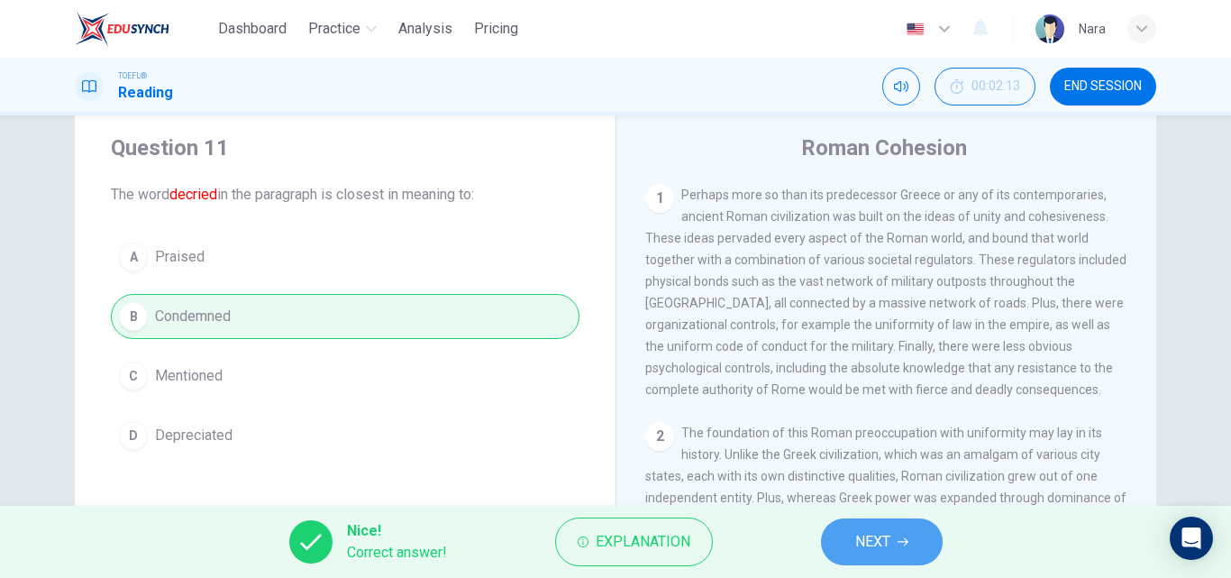
click at [859, 552] on span "NEXT" at bounding box center [872, 541] width 35 height 25
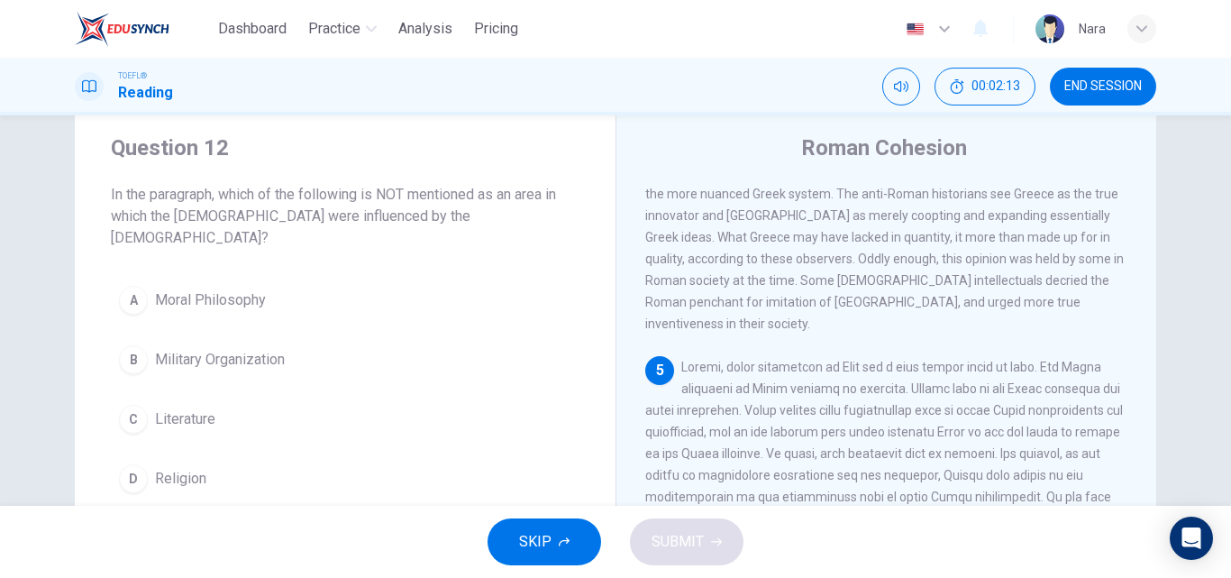
scroll to position [874, 0]
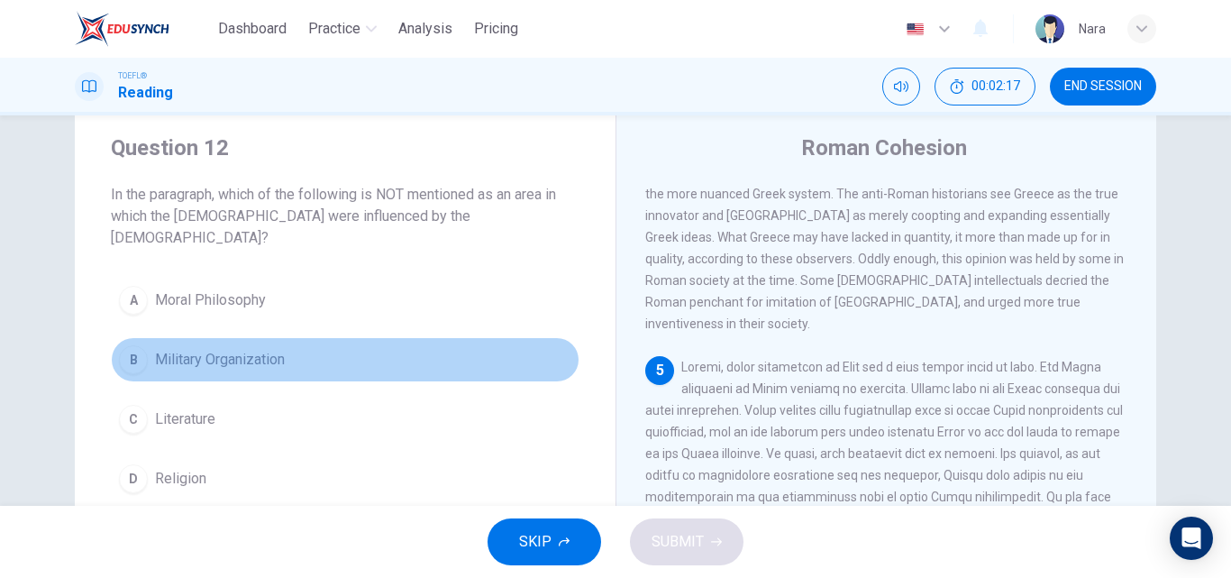
click at [250, 349] on span "Military Organization" at bounding box center [220, 360] width 130 height 22
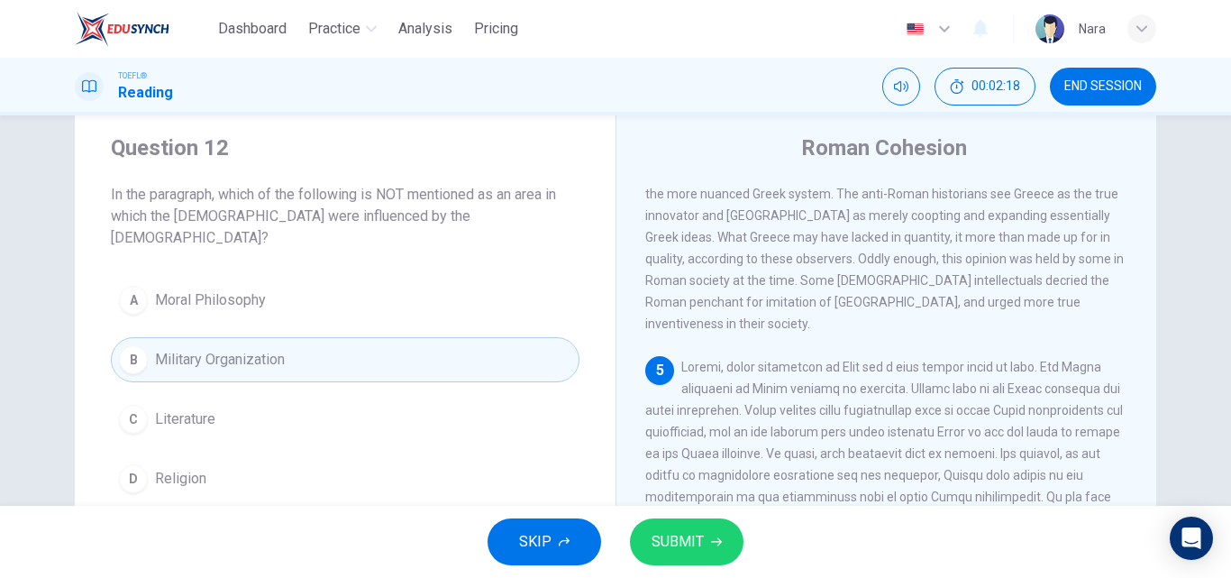
click at [668, 557] on button "SUBMIT" at bounding box center [687, 541] width 114 height 47
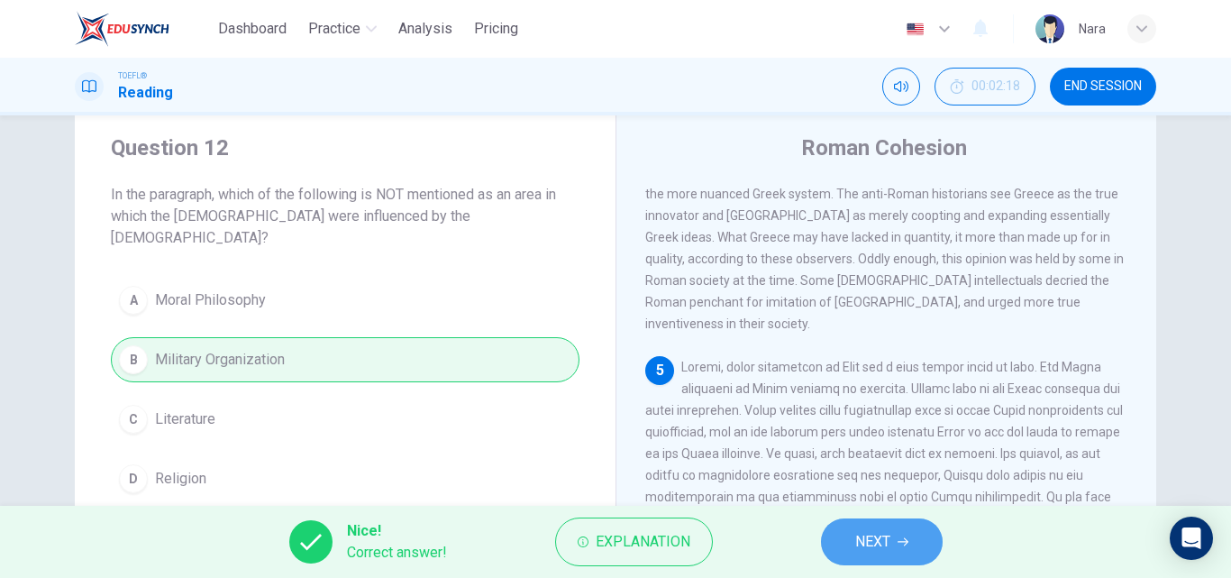
click at [839, 549] on button "NEXT" at bounding box center [882, 541] width 122 height 47
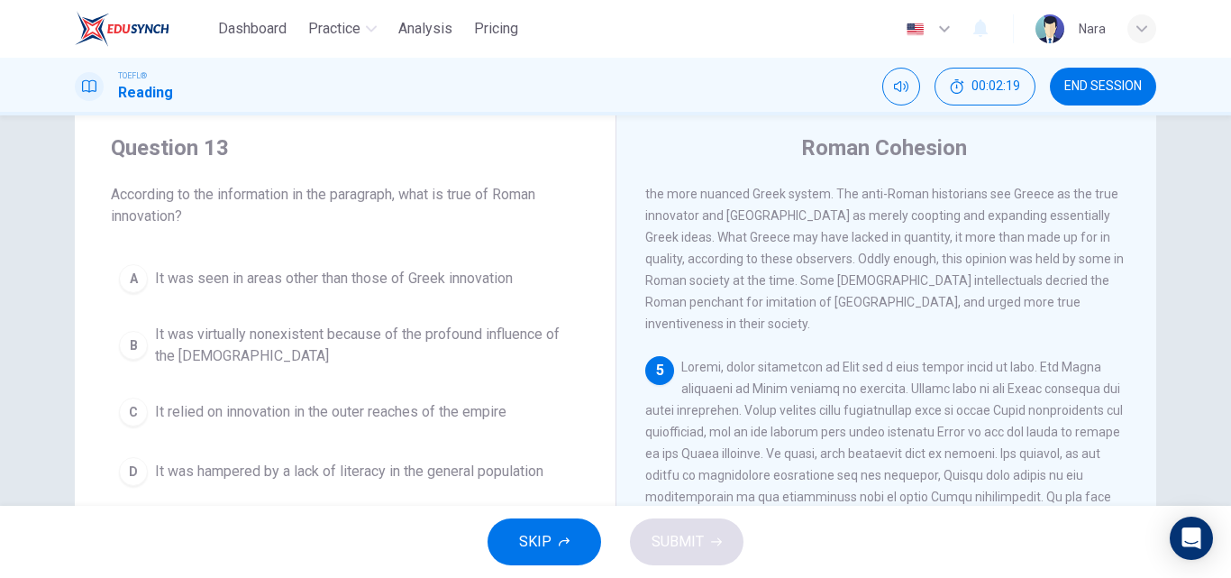
scroll to position [137, 0]
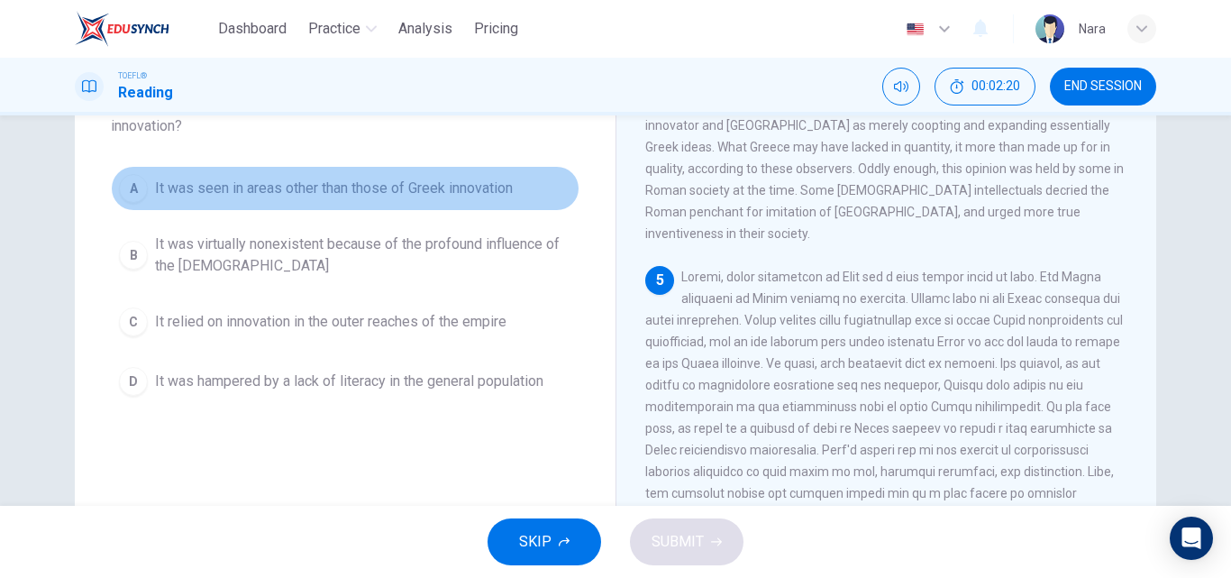
click at [306, 206] on button "A It was seen in areas other than those of Greek innovation" at bounding box center [345, 188] width 469 height 45
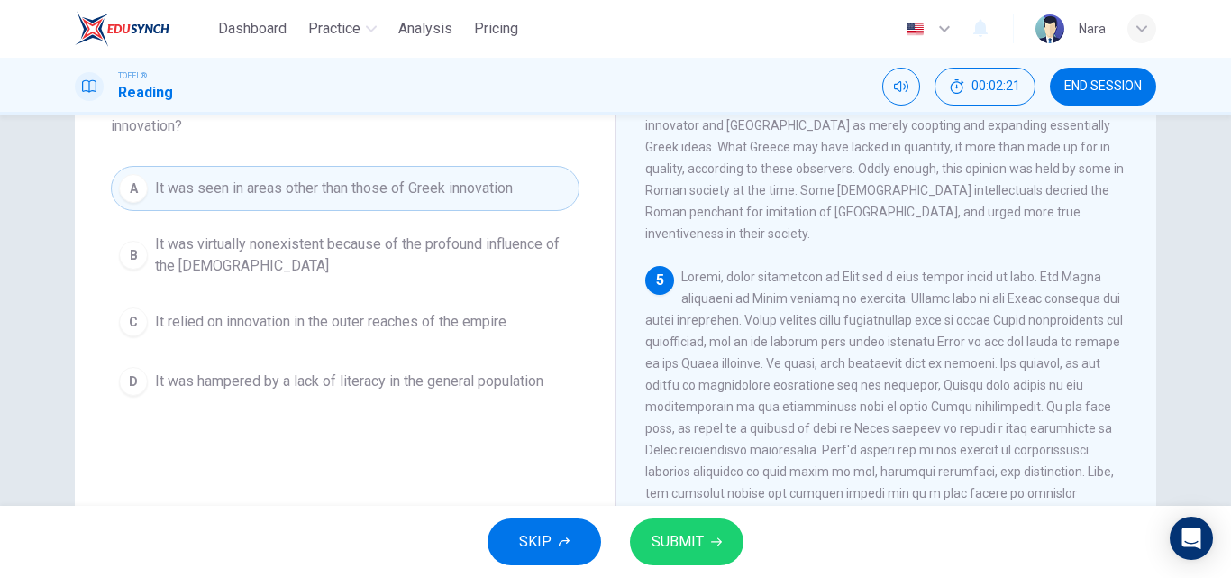
click at [649, 537] on button "SUBMIT" at bounding box center [687, 541] width 114 height 47
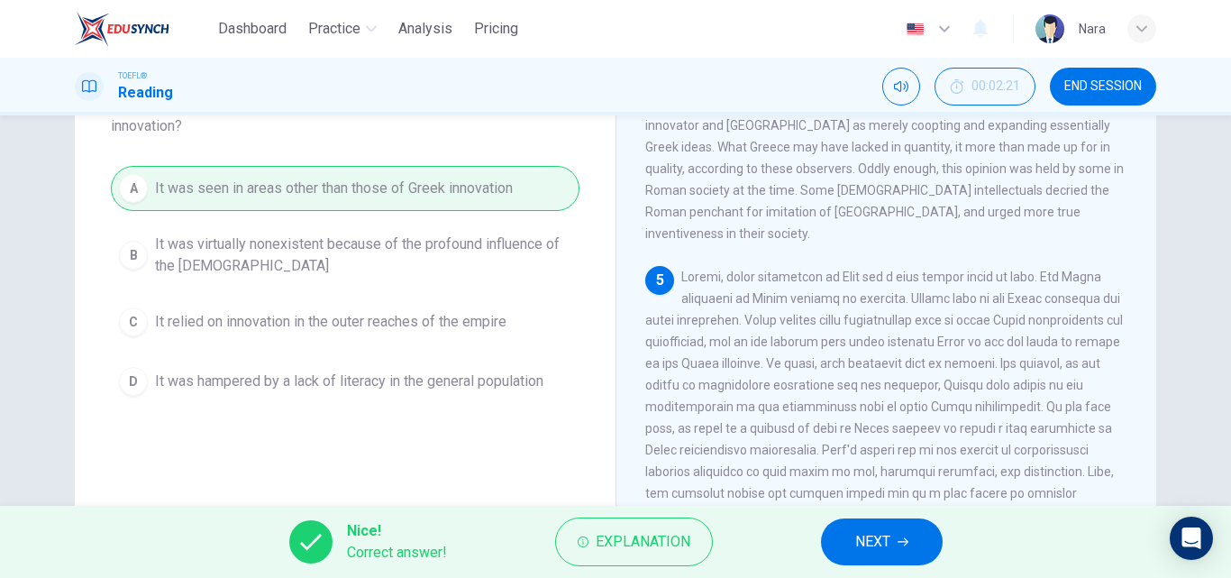
click at [854, 554] on button "NEXT" at bounding box center [882, 541] width 122 height 47
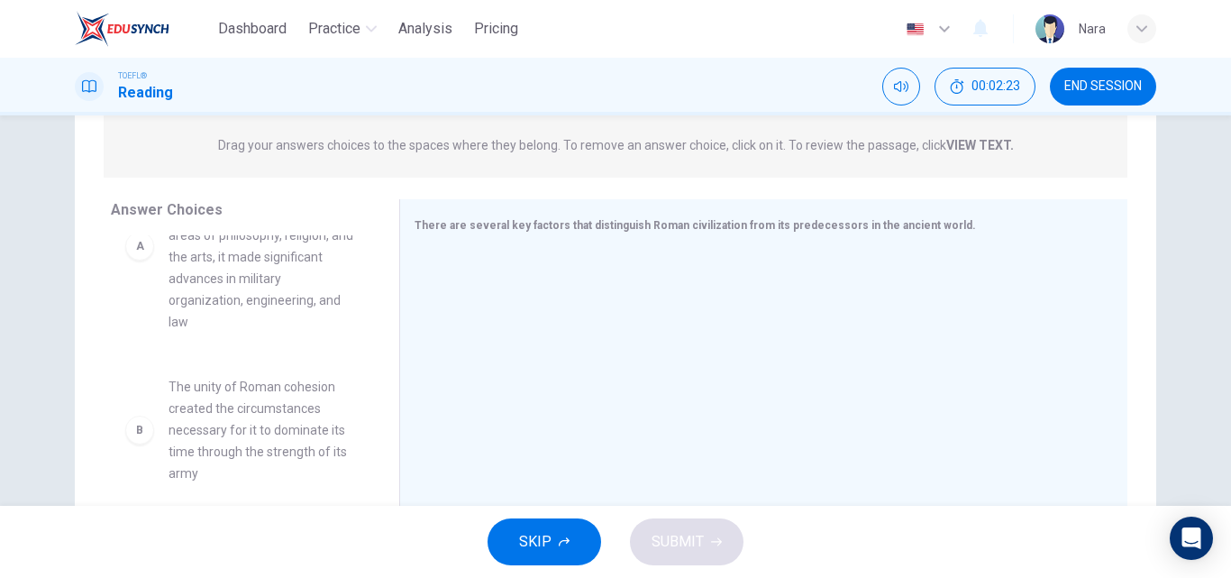
scroll to position [0, 0]
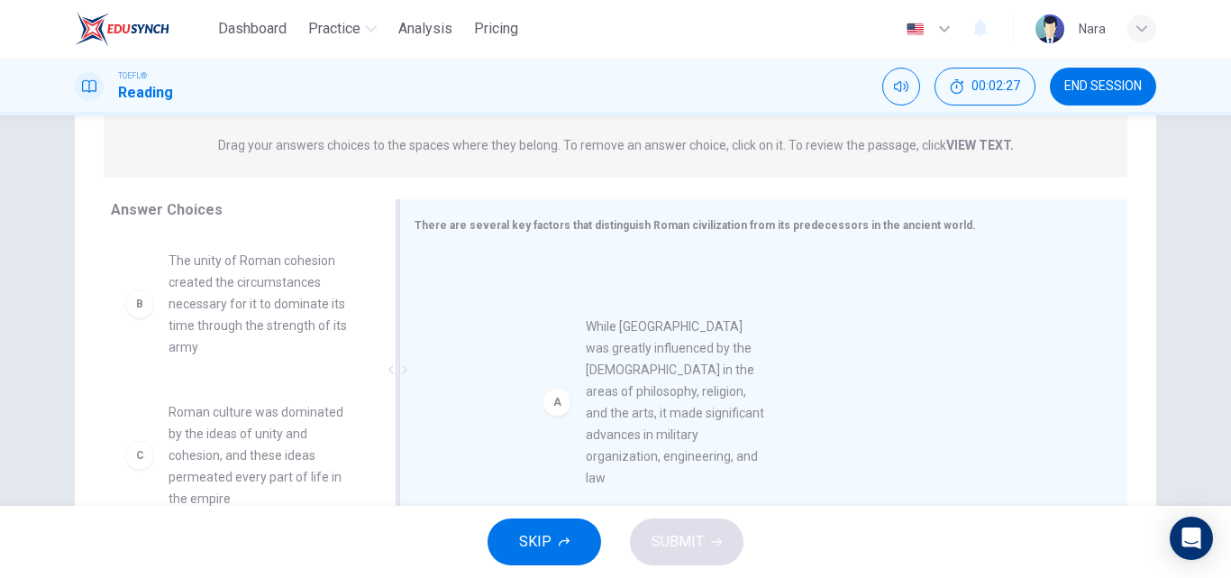
drag, startPoint x: 248, startPoint y: 322, endPoint x: 685, endPoint y: 389, distance: 442.3
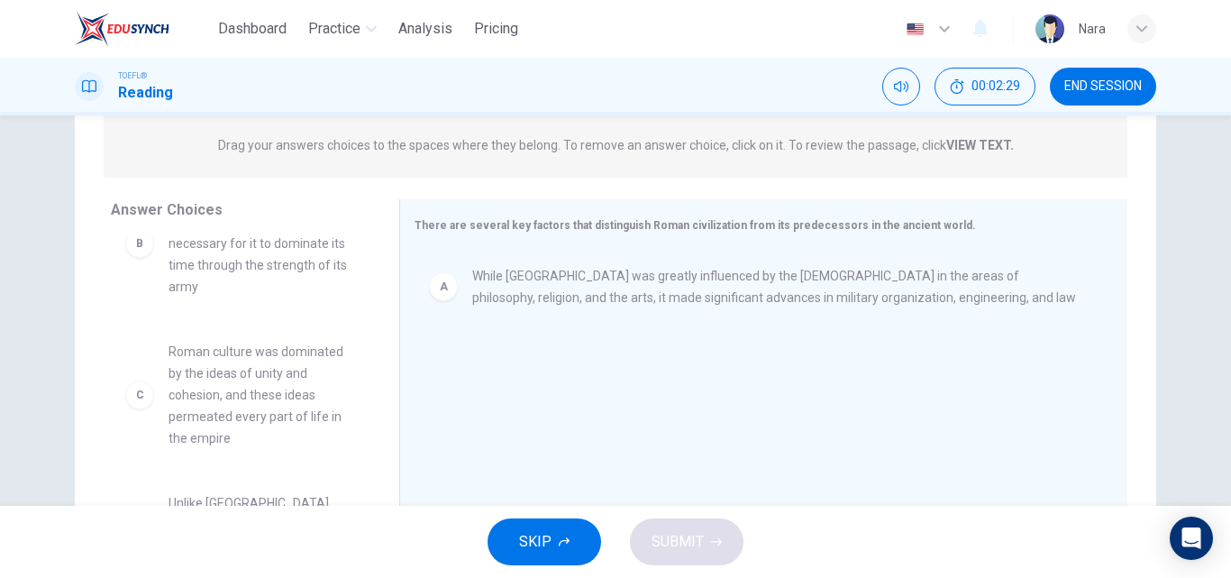
scroll to position [90, 0]
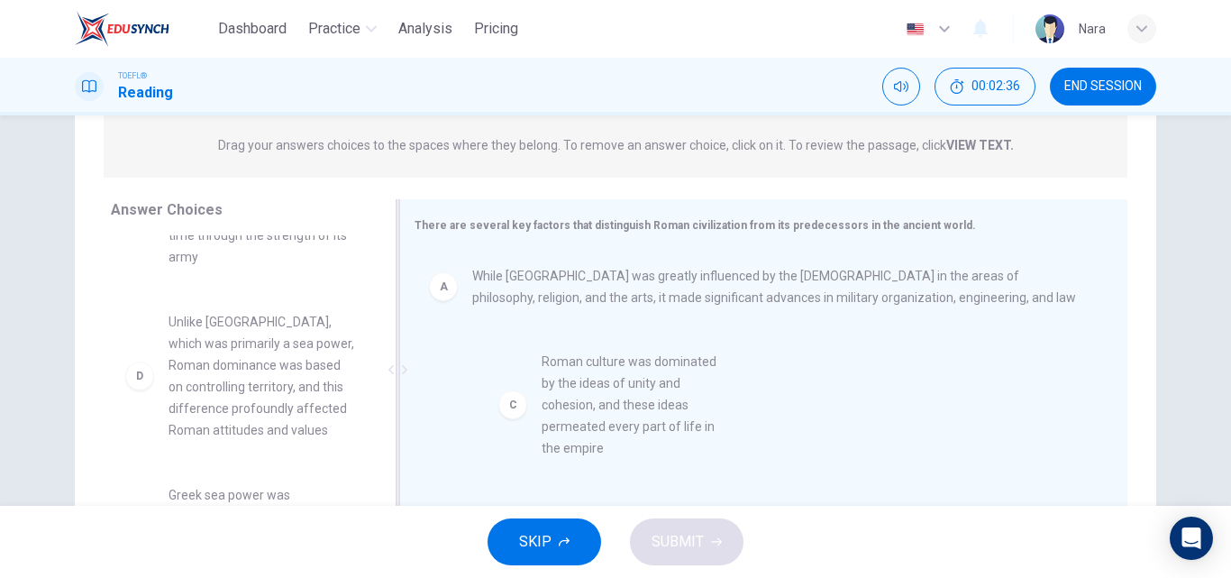
drag, startPoint x: 214, startPoint y: 405, endPoint x: 600, endPoint y: 445, distance: 388.8
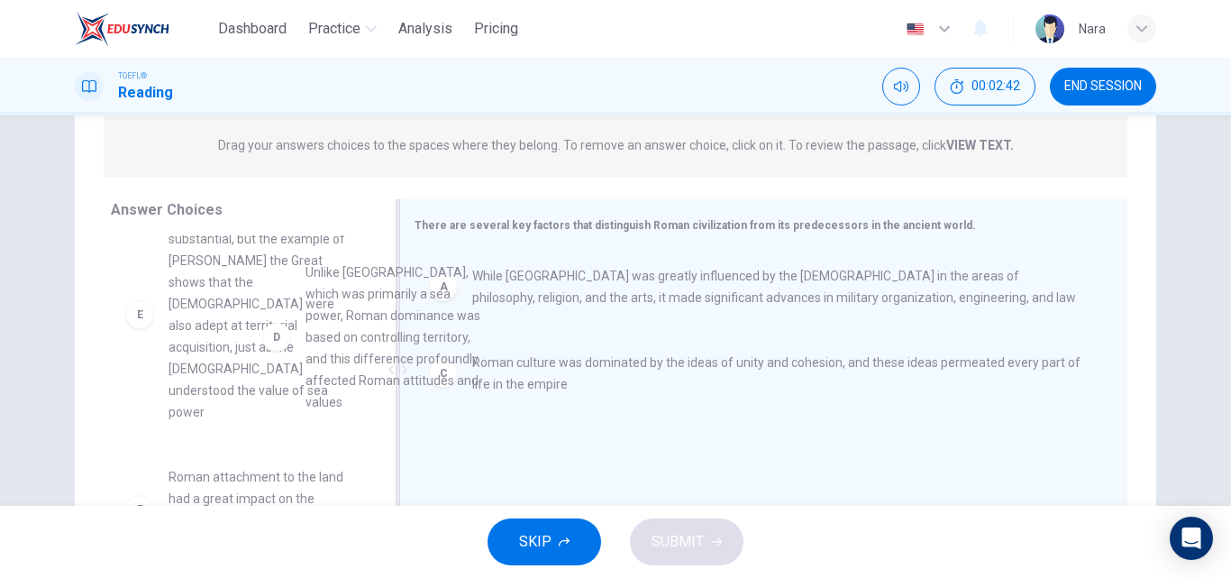
scroll to position [188, 0]
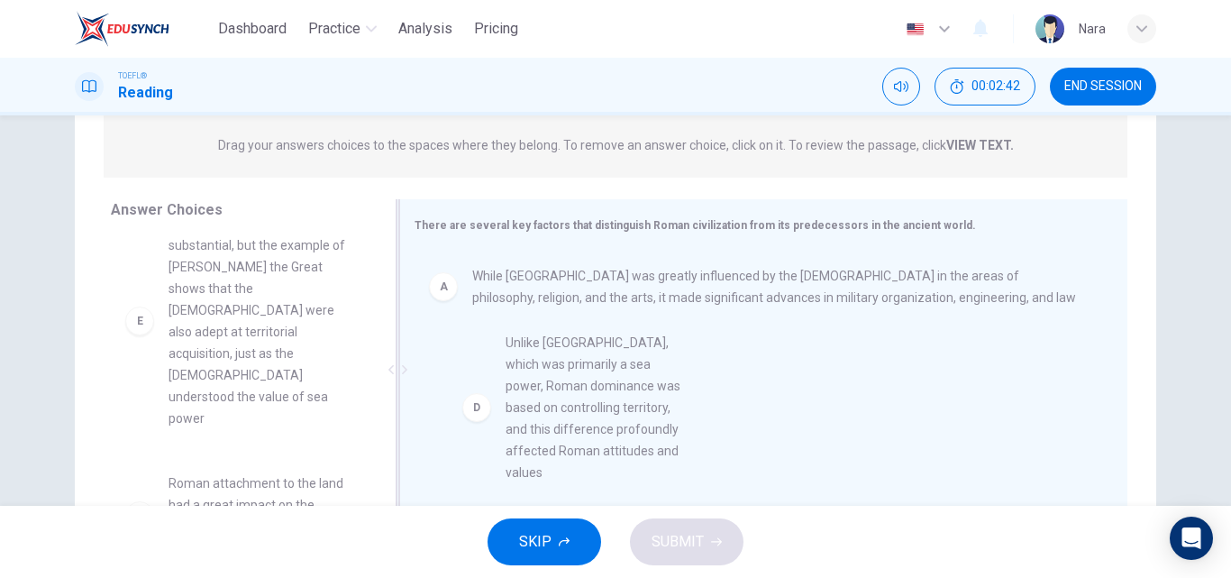
drag, startPoint x: 261, startPoint y: 307, endPoint x: 626, endPoint y: 446, distance: 390.5
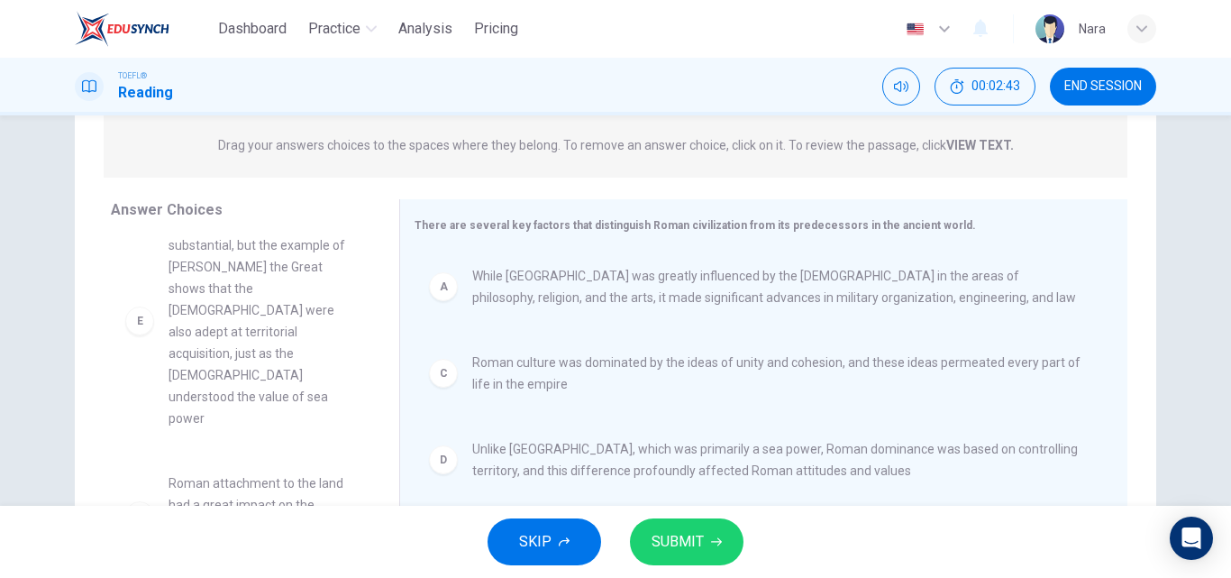
scroll to position [184, 0]
drag, startPoint x: 370, startPoint y: 370, endPoint x: 378, endPoint y: 439, distance: 68.9
click at [369, 421] on div "B The unity of Roman cohesion created the circumstances necessary for it to dom…" at bounding box center [248, 374] width 274 height 278
click at [697, 556] on button "SUBMIT" at bounding box center [687, 541] width 114 height 47
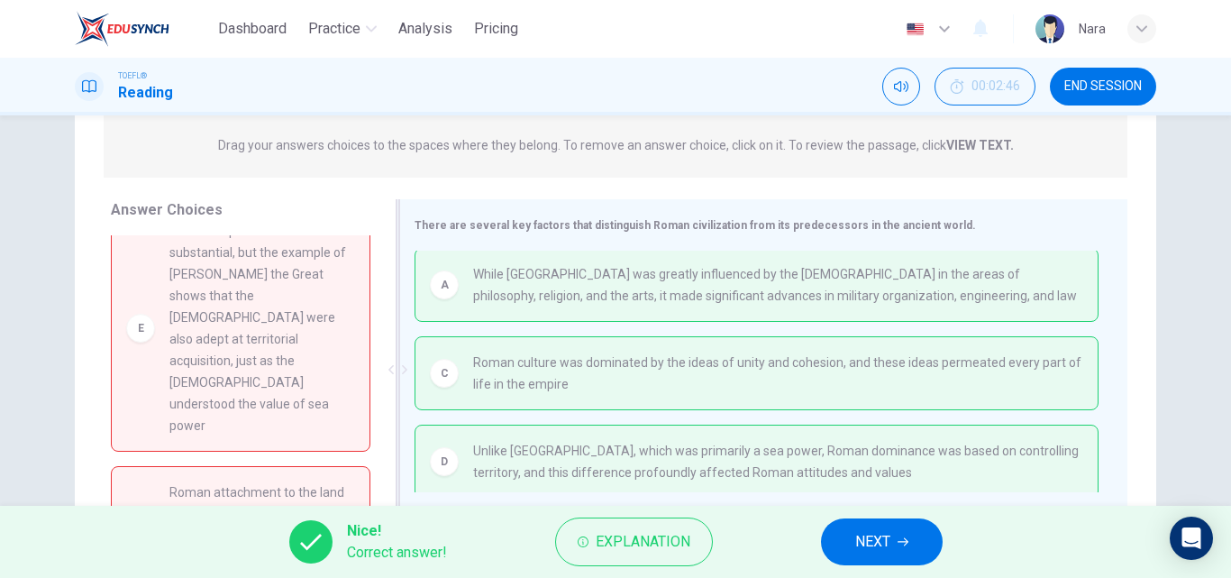
scroll to position [0, 0]
click at [848, 551] on button "NEXT" at bounding box center [882, 541] width 122 height 47
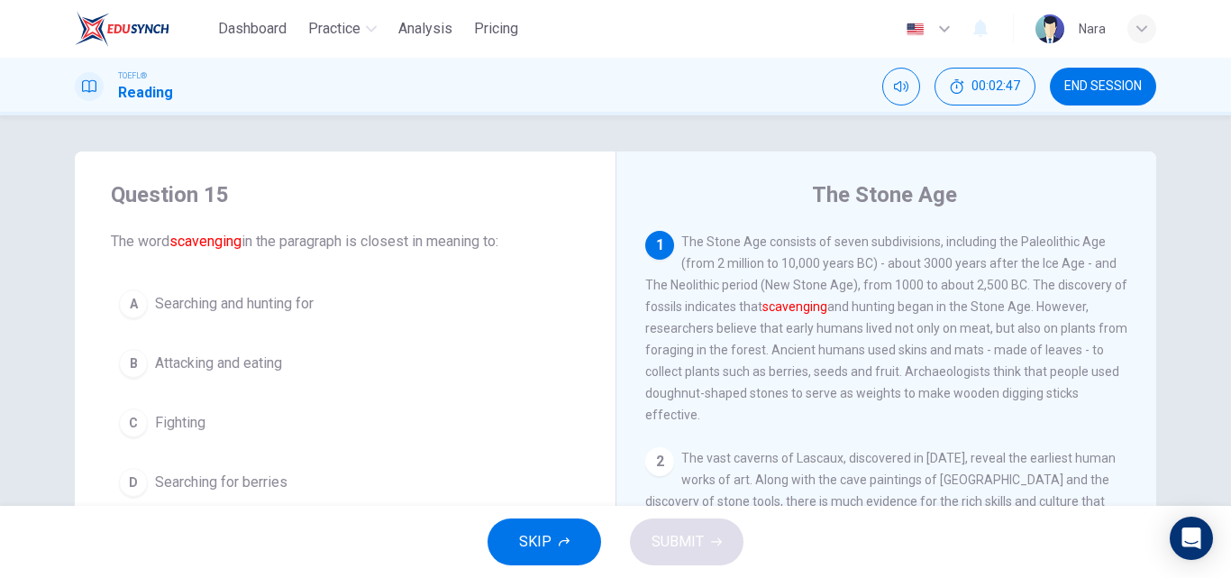
click at [1121, 79] on span "END SESSION" at bounding box center [1103, 86] width 78 height 14
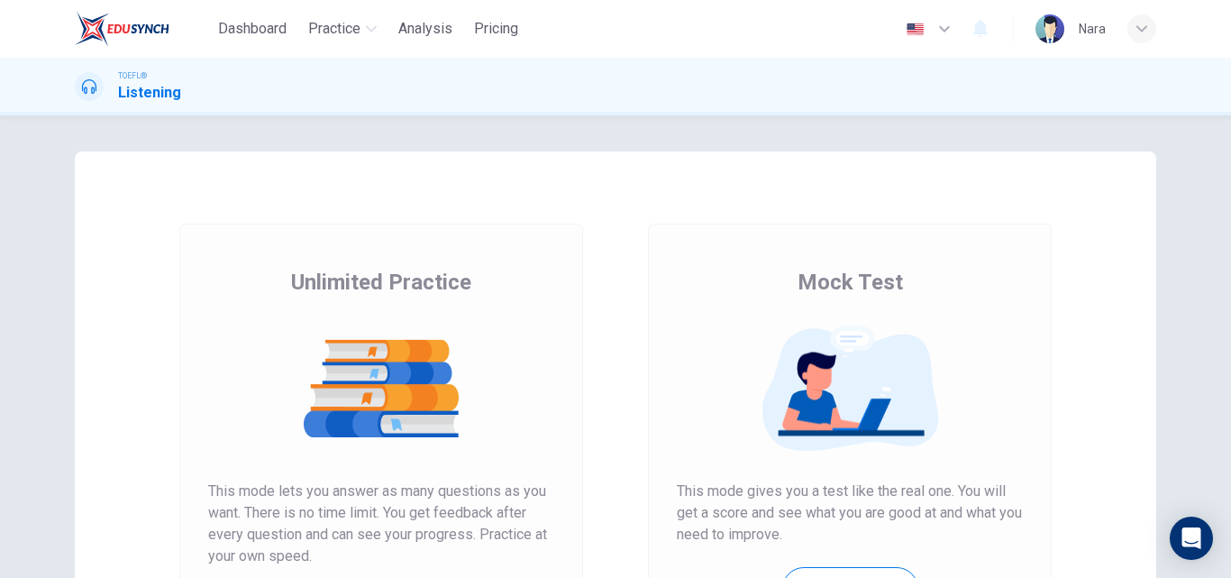
scroll to position [294, 0]
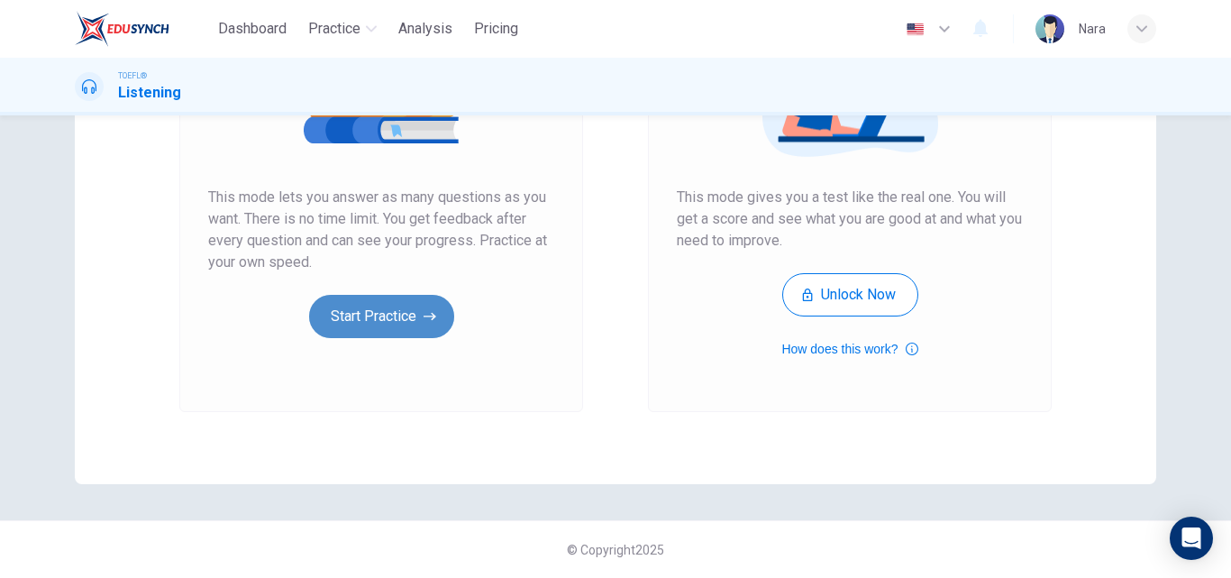
click at [357, 318] on button "Start Practice" at bounding box center [381, 316] width 145 height 43
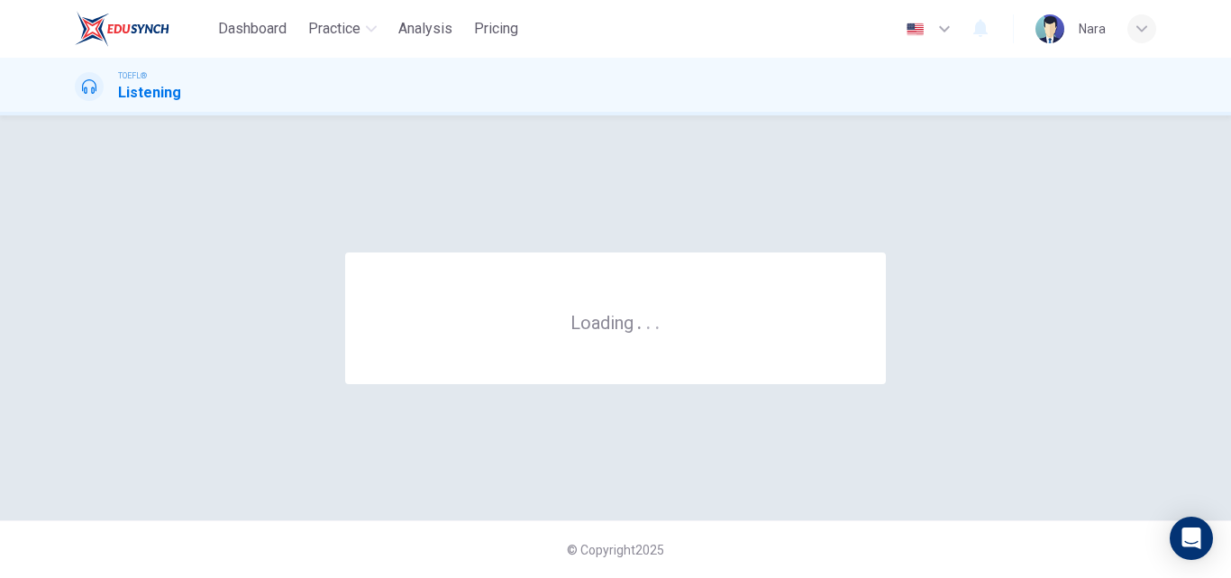
scroll to position [0, 0]
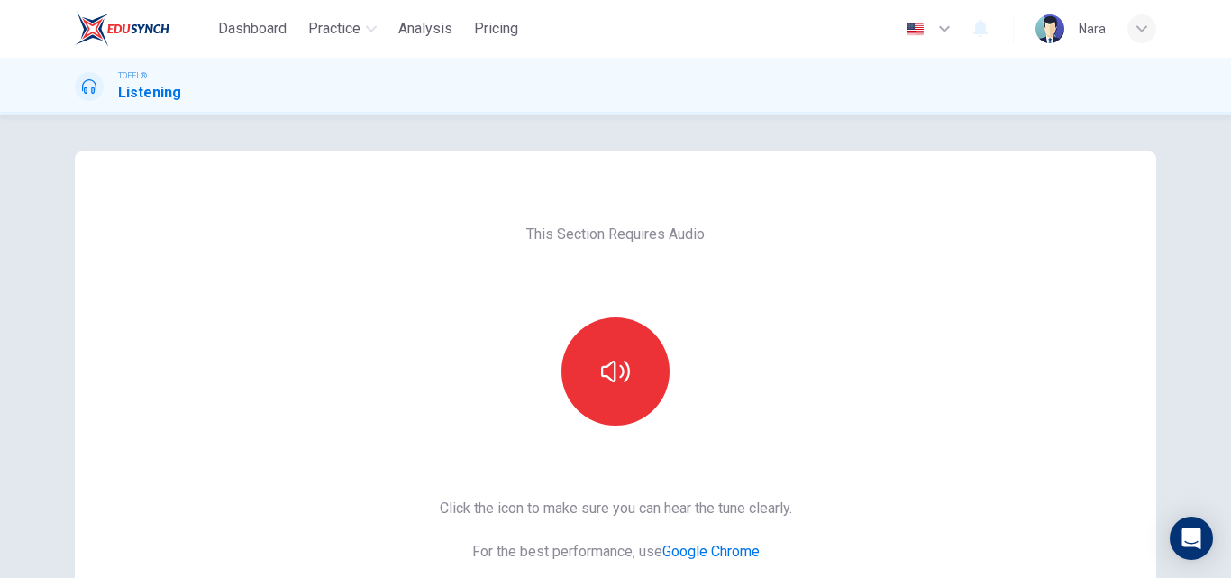
click at [629, 389] on button "button" at bounding box center [615, 371] width 108 height 108
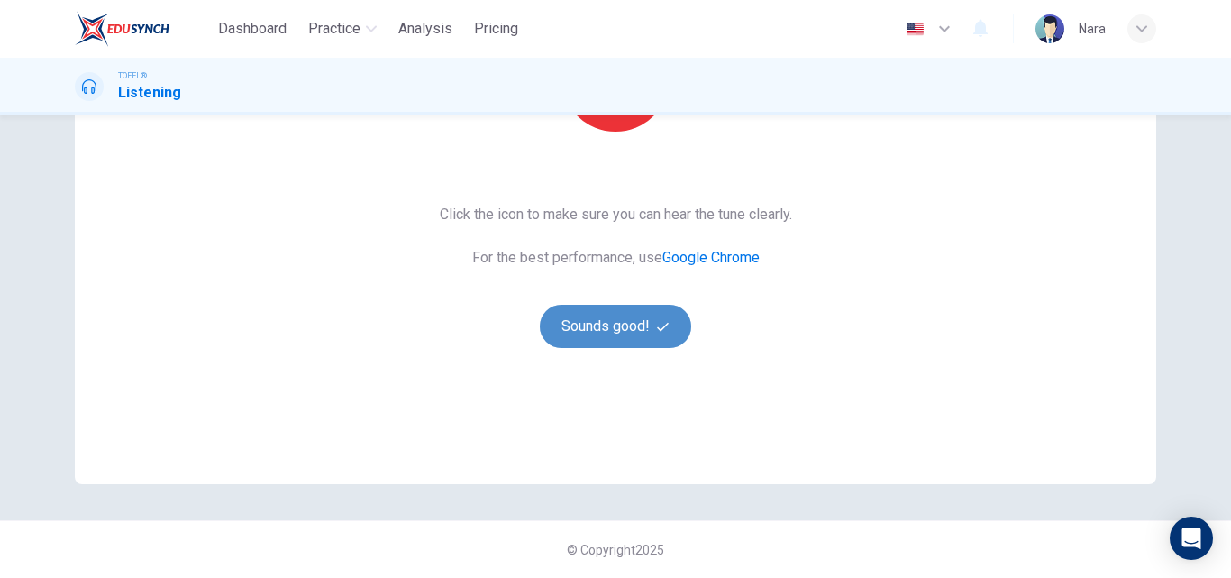
click at [615, 333] on button "Sounds good!" at bounding box center [615, 326] width 151 height 43
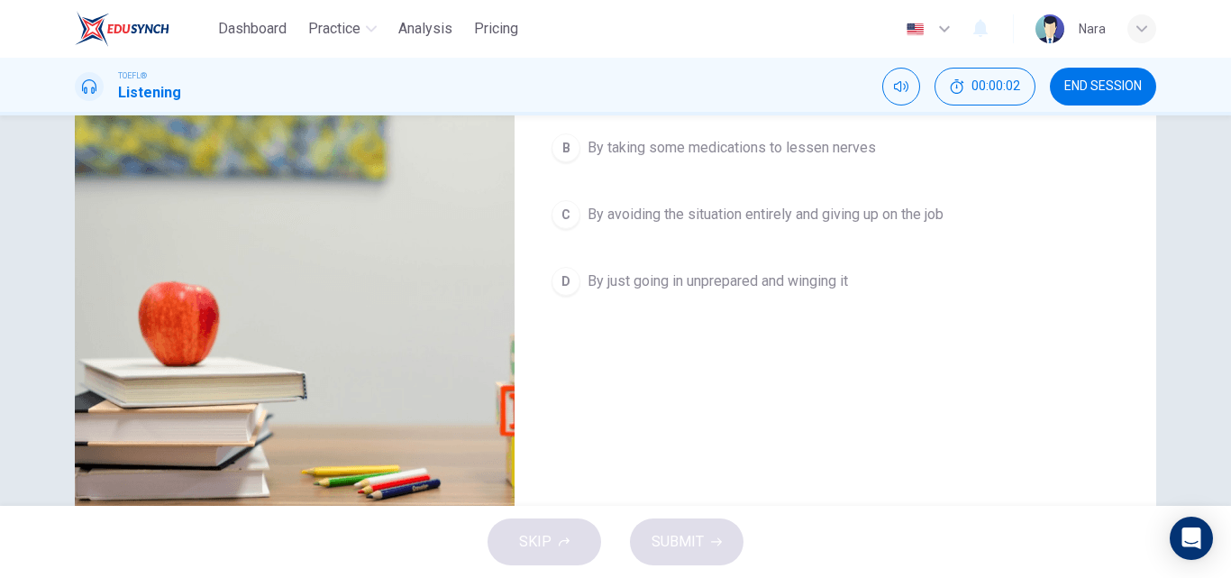
scroll to position [0, 0]
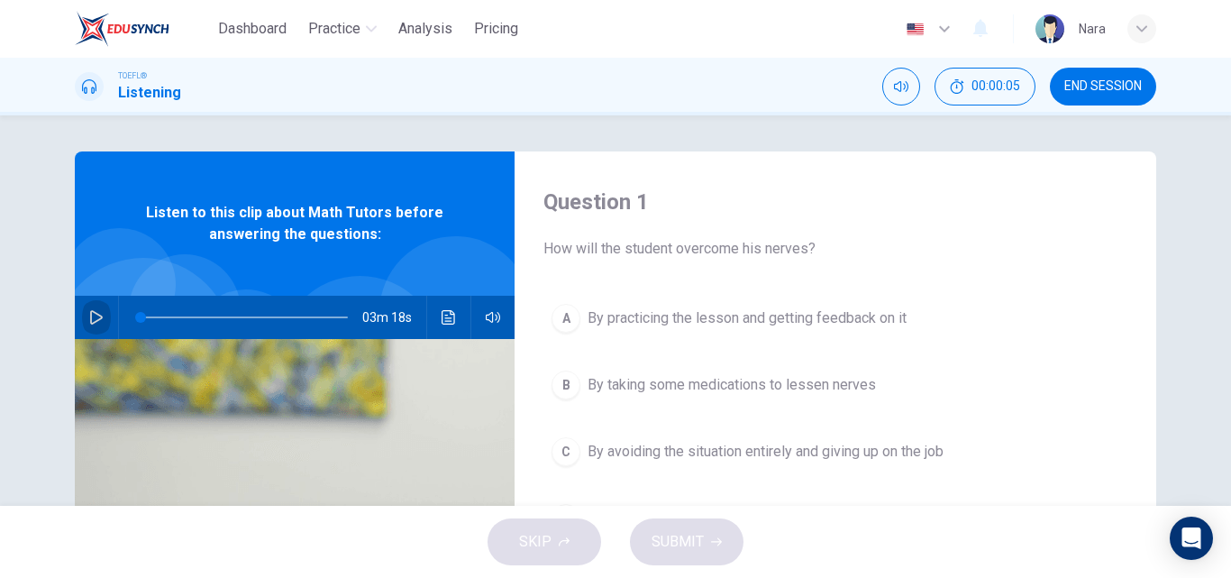
click at [96, 309] on button "button" at bounding box center [96, 317] width 29 height 43
type input "0"
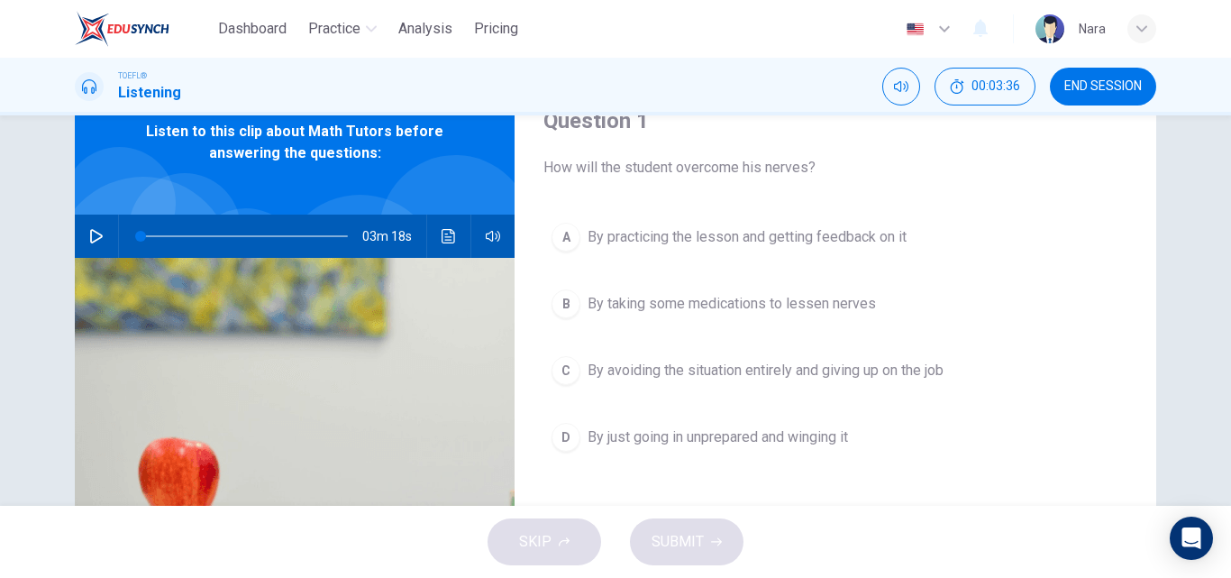
scroll to position [90, 0]
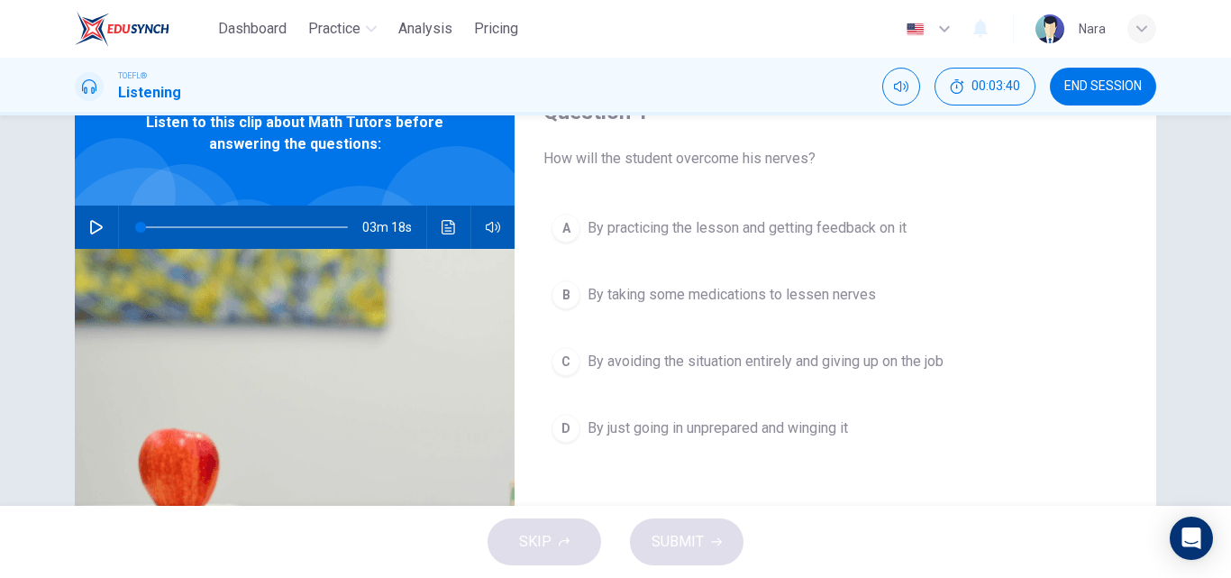
click at [629, 233] on span "By practicing the lesson and getting feedback on it" at bounding box center [747, 228] width 319 height 22
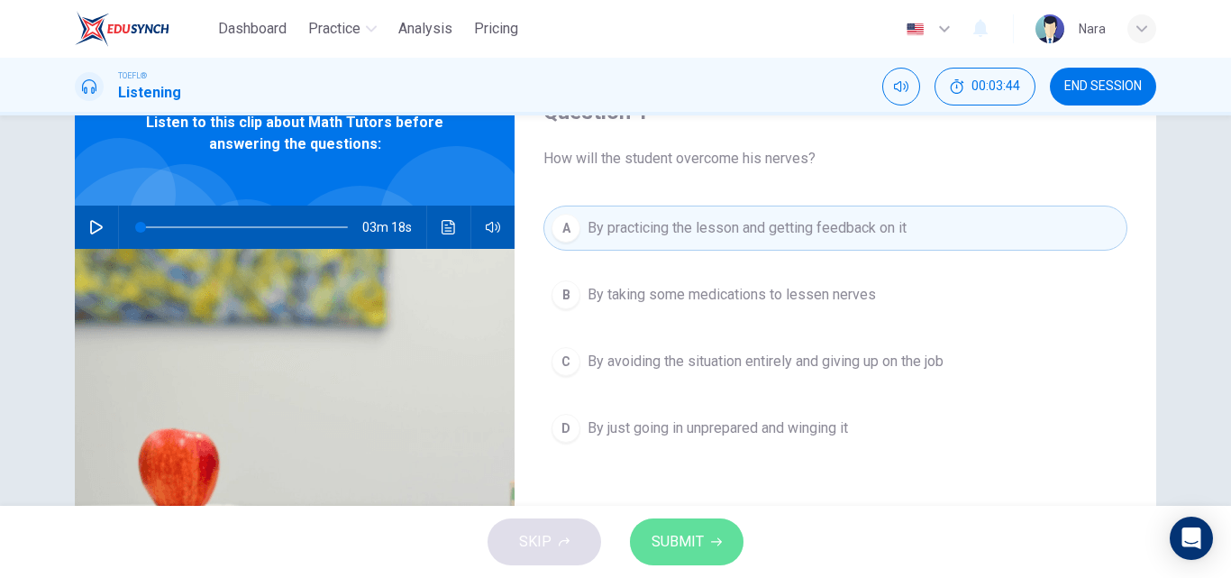
click at [672, 544] on span "SUBMIT" at bounding box center [678, 541] width 52 height 25
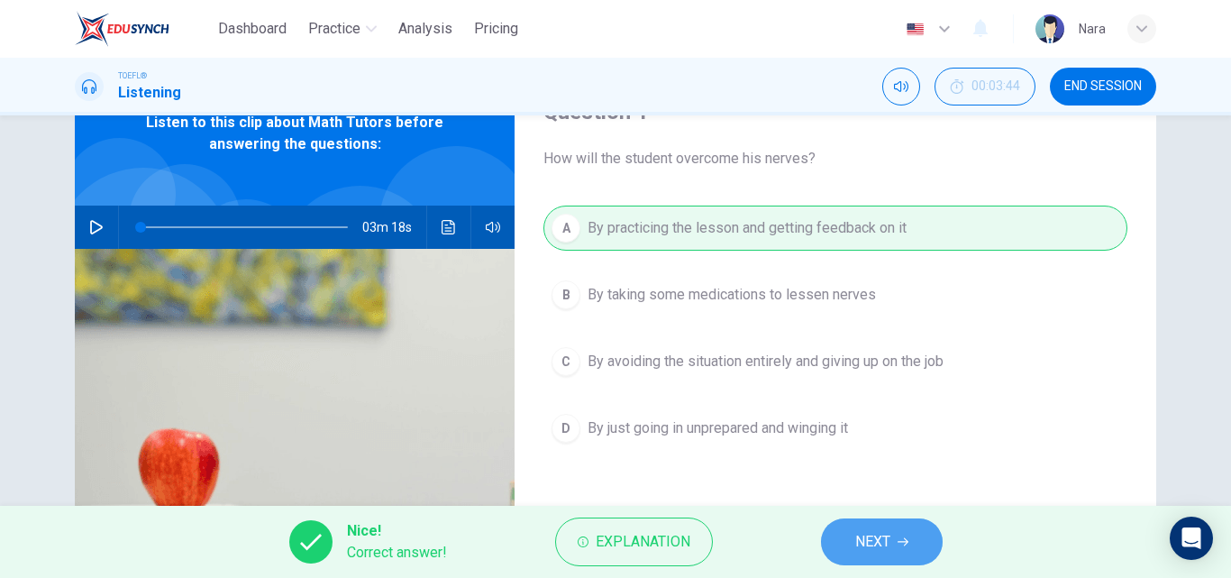
click at [846, 542] on button "NEXT" at bounding box center [882, 541] width 122 height 47
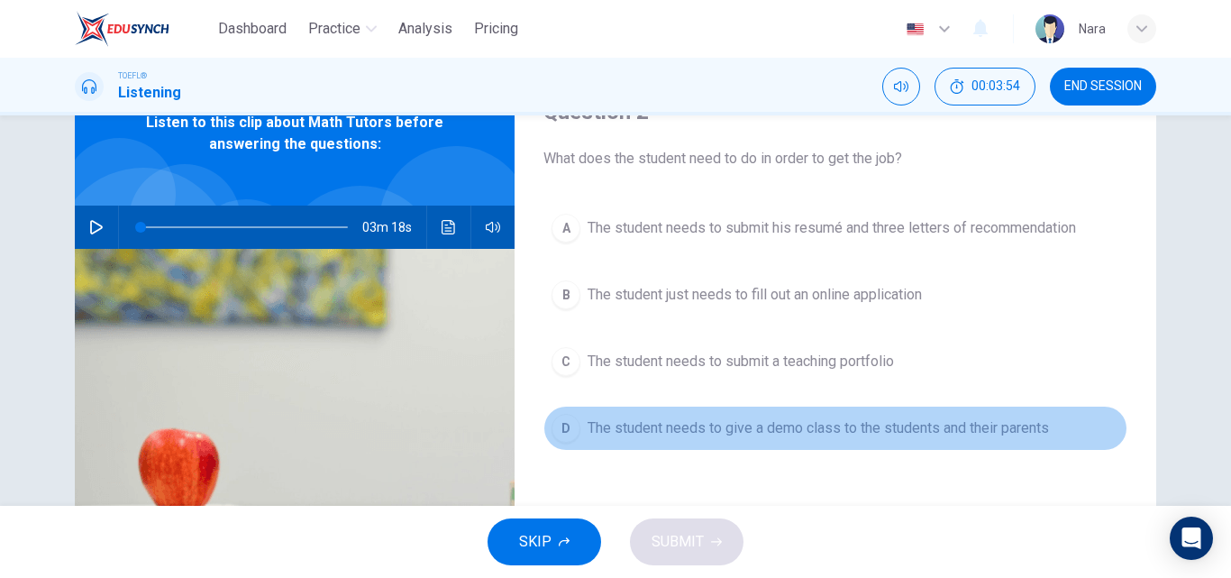
click at [683, 443] on button "D The student needs to give a demo class to the students and their parents" at bounding box center [835, 428] width 584 height 45
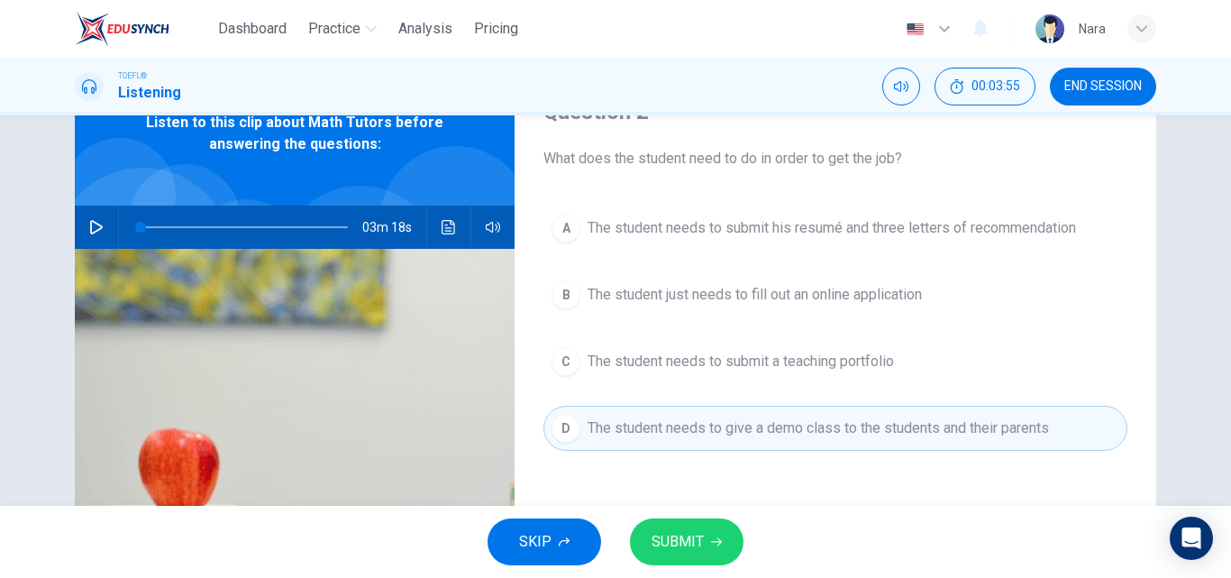
click at [659, 532] on span "SUBMIT" at bounding box center [678, 541] width 52 height 25
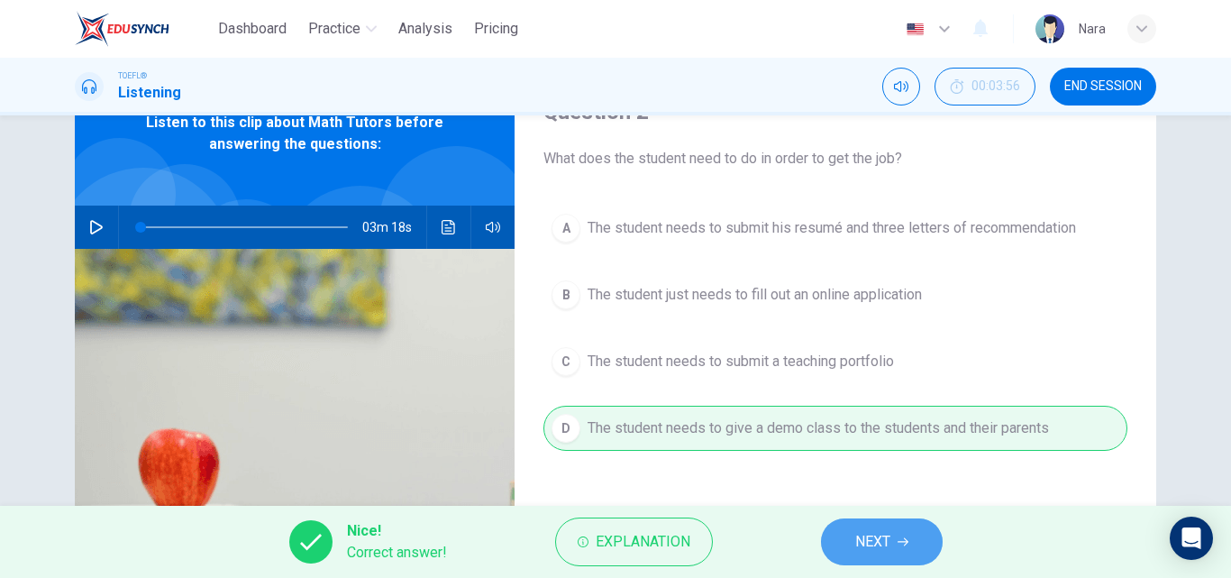
click at [856, 547] on span "NEXT" at bounding box center [872, 541] width 35 height 25
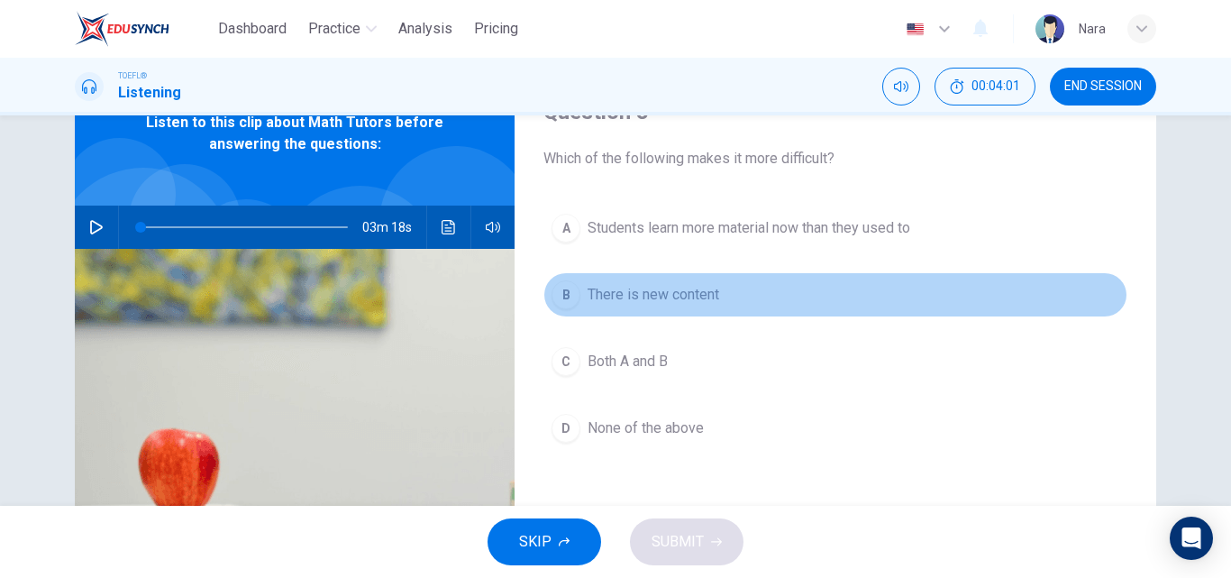
click at [673, 297] on span "There is new content" at bounding box center [654, 295] width 132 height 22
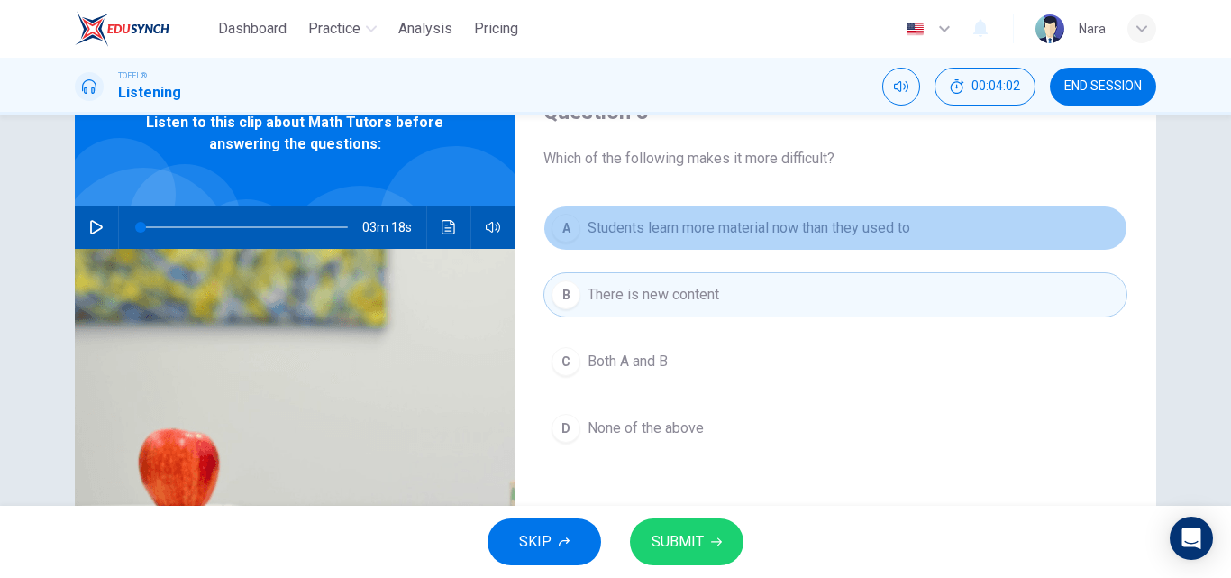
click at [667, 236] on span "Students learn more material now than they used to" at bounding box center [749, 228] width 323 height 22
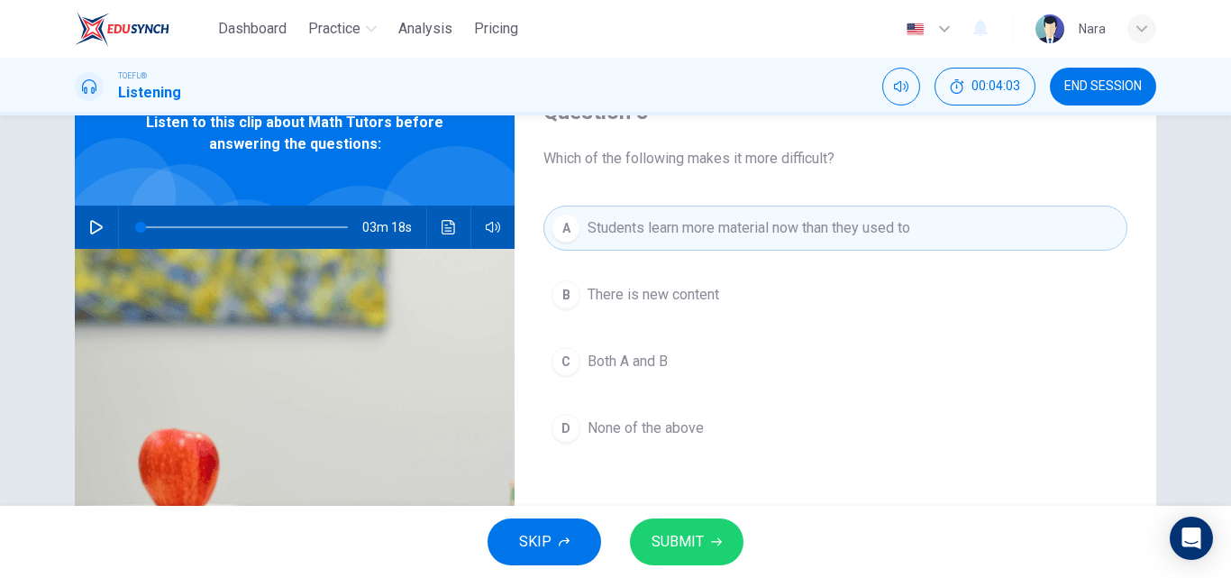
click at [652, 342] on button "C Both A and B" at bounding box center [835, 361] width 584 height 45
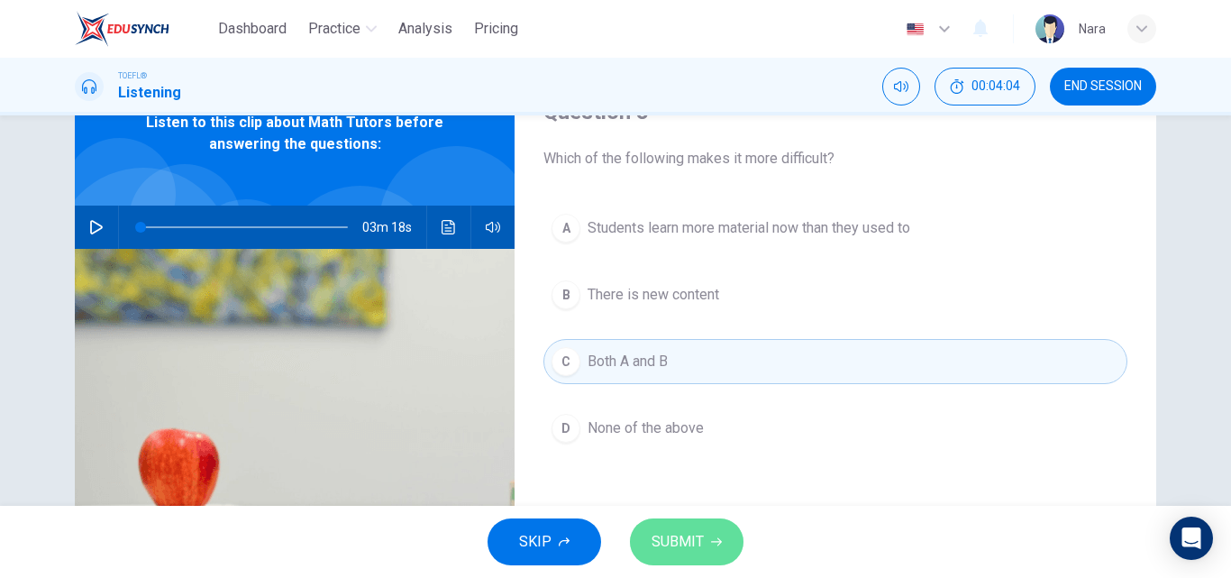
drag, startPoint x: 683, startPoint y: 525, endPoint x: 697, endPoint y: 527, distance: 13.8
click at [683, 525] on button "SUBMIT" at bounding box center [687, 541] width 114 height 47
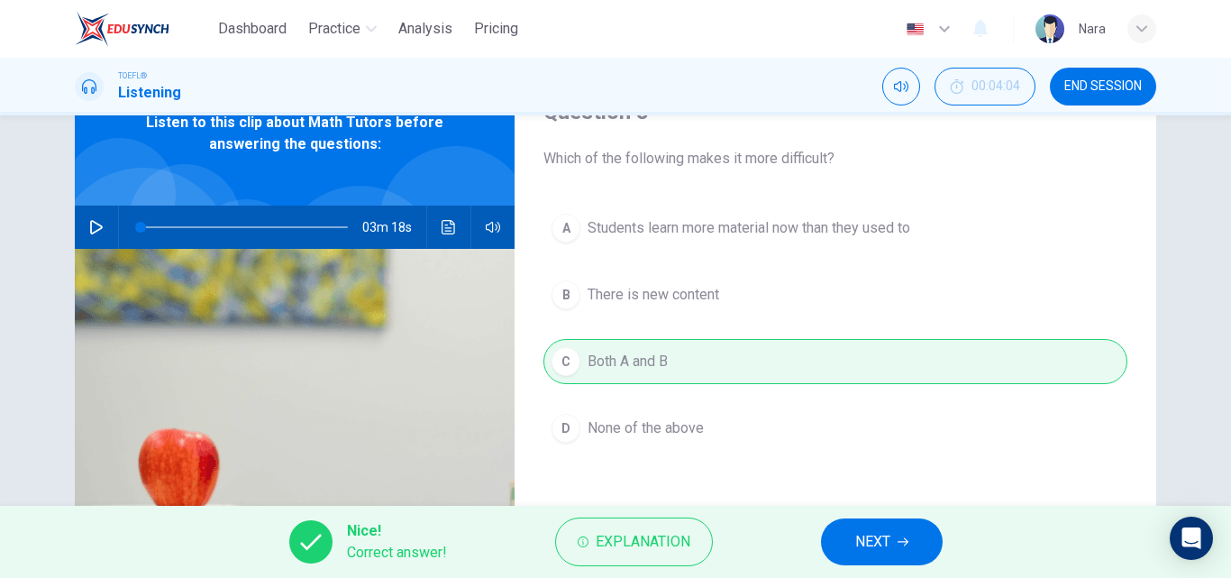
click at [859, 540] on span "NEXT" at bounding box center [872, 541] width 35 height 25
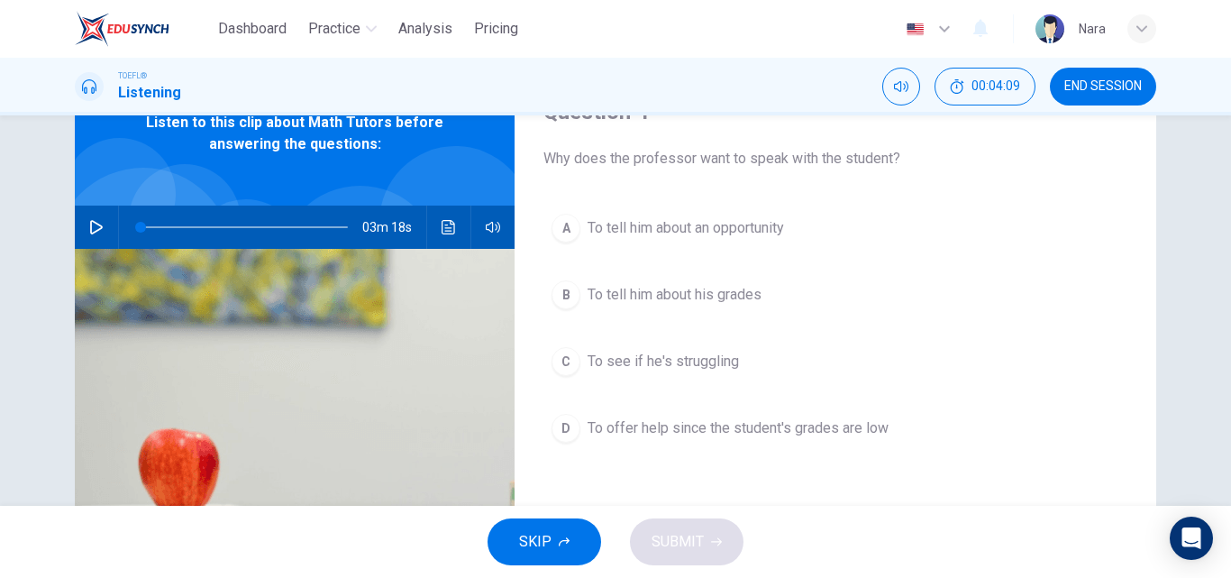
click at [747, 233] on span "To tell him about an opportunity" at bounding box center [686, 228] width 196 height 22
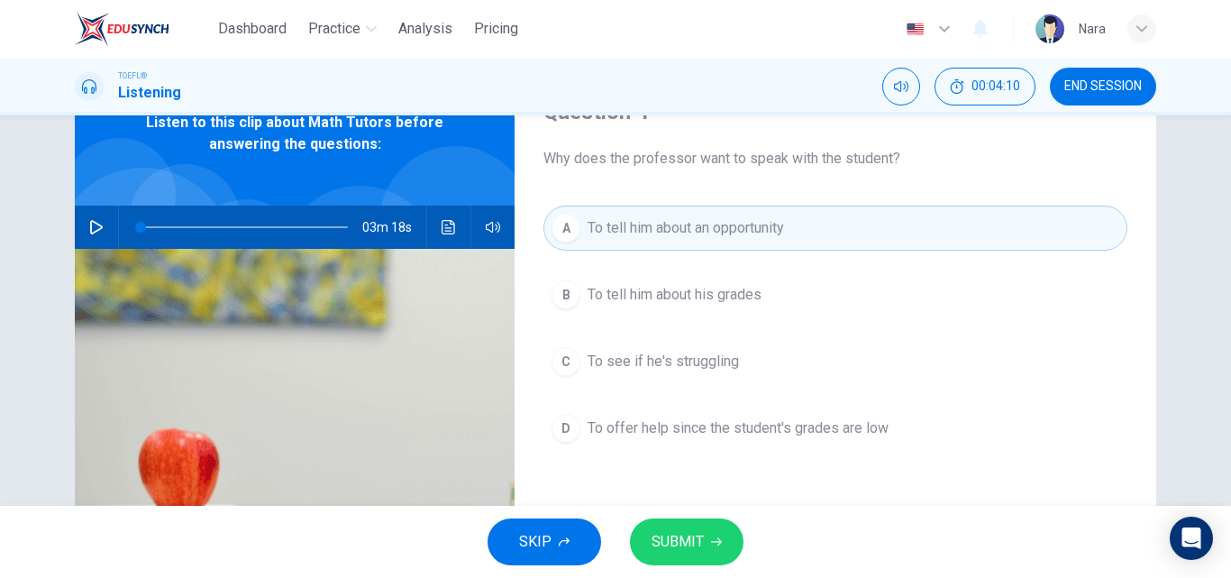
click at [691, 525] on button "SUBMIT" at bounding box center [687, 541] width 114 height 47
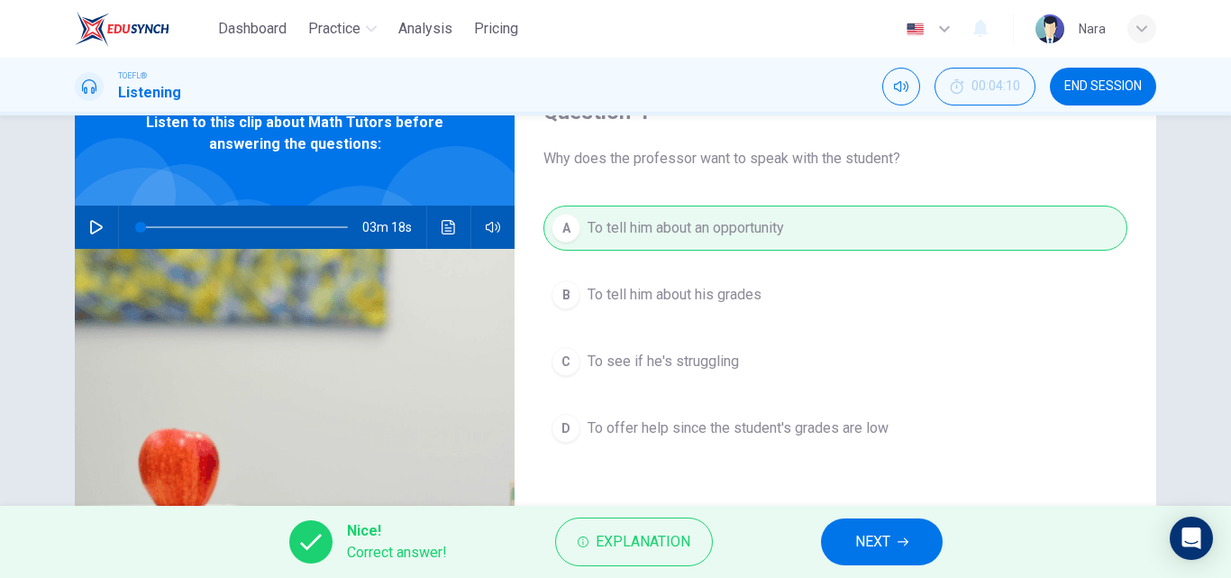
click at [939, 548] on button "NEXT" at bounding box center [882, 541] width 122 height 47
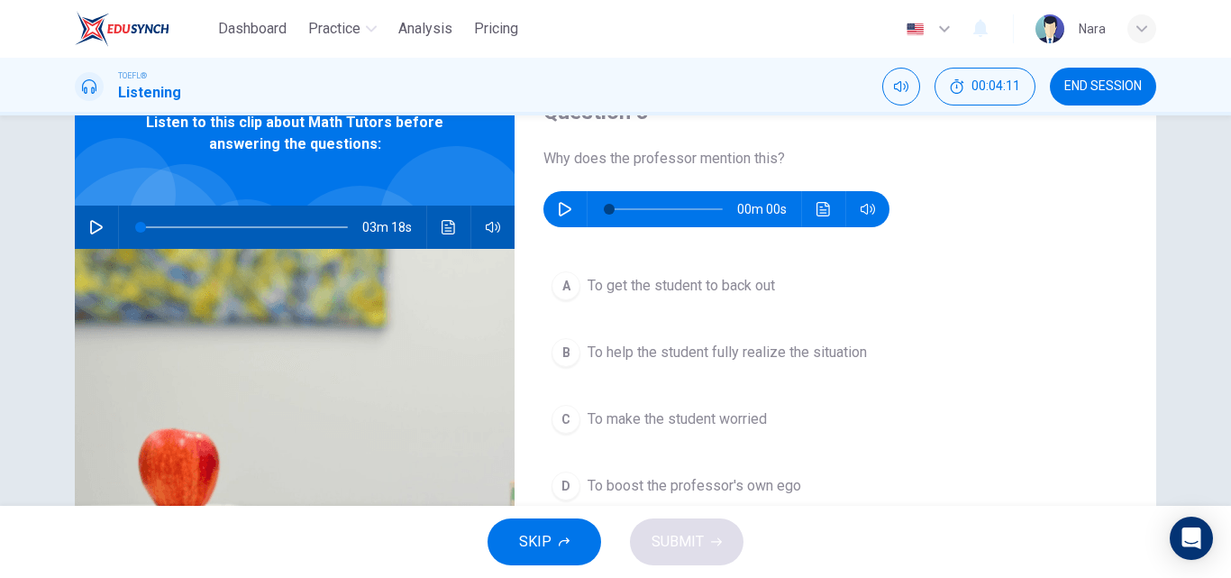
click at [571, 205] on button "button" at bounding box center [565, 209] width 29 height 36
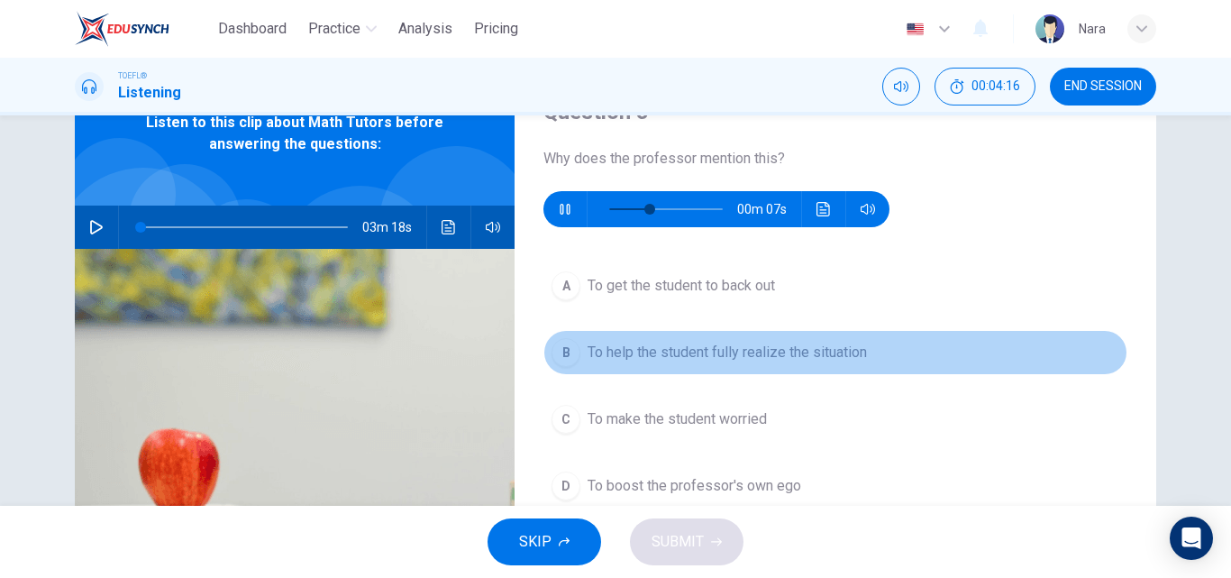
click at [695, 361] on span "To help the student fully realize the situation" at bounding box center [727, 353] width 279 height 22
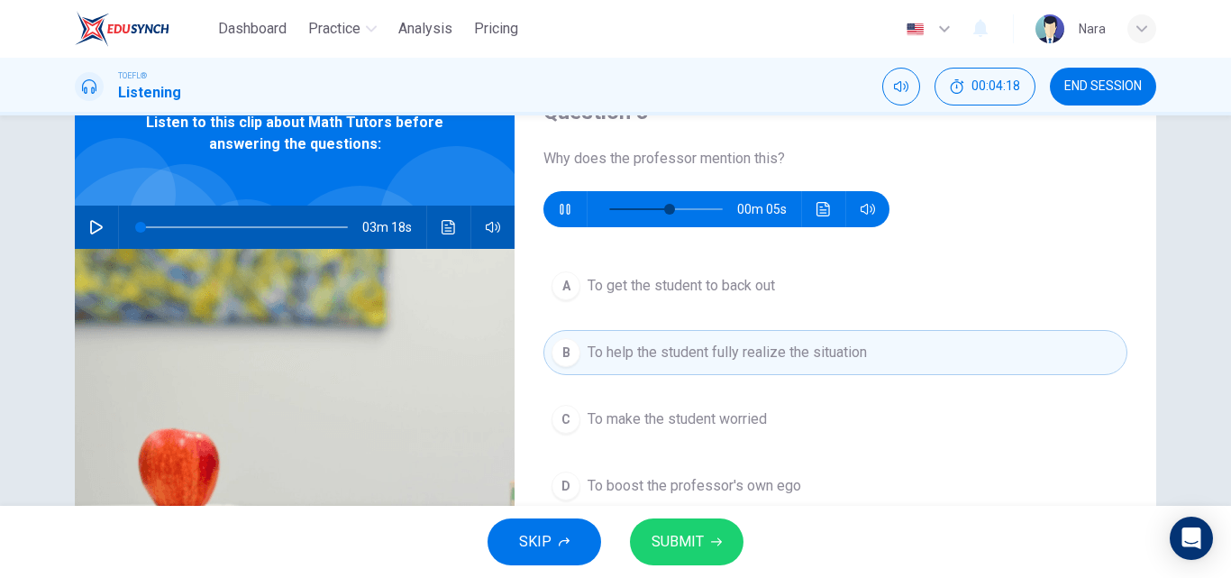
click at [693, 521] on button "SUBMIT" at bounding box center [687, 541] width 114 height 47
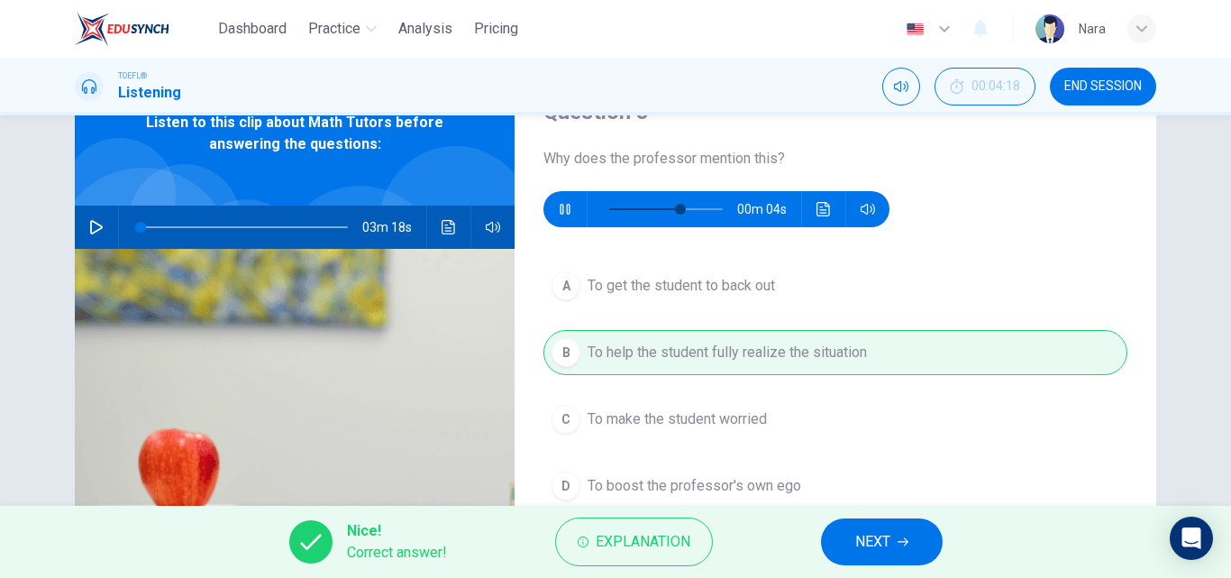
type input "71"
click at [839, 534] on button "NEXT" at bounding box center [882, 541] width 122 height 47
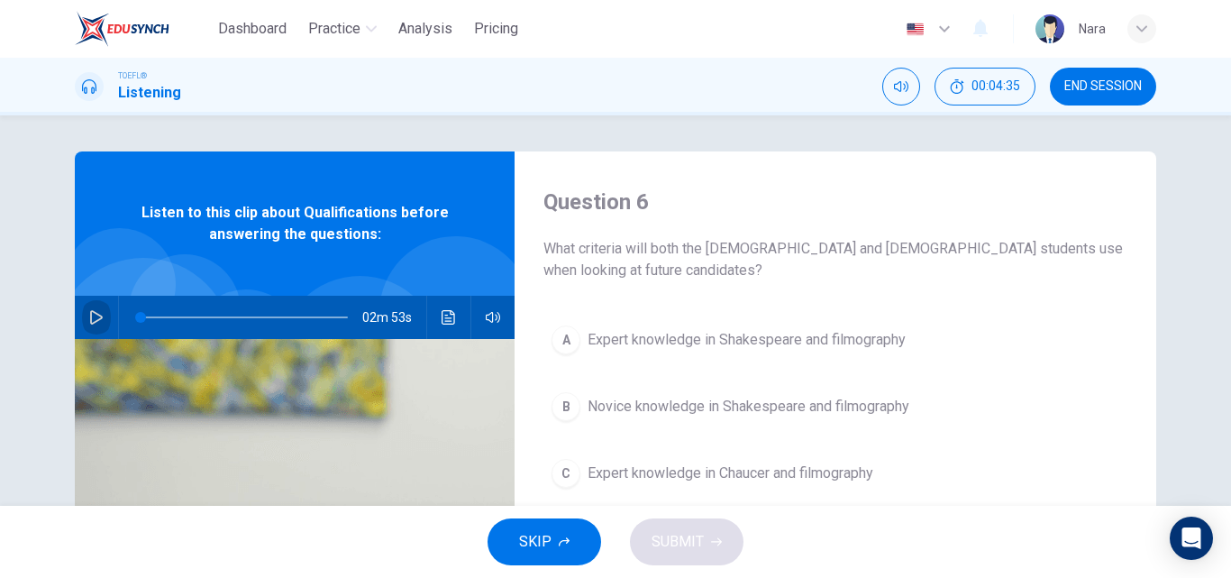
click at [90, 317] on icon "button" at bounding box center [96, 317] width 13 height 14
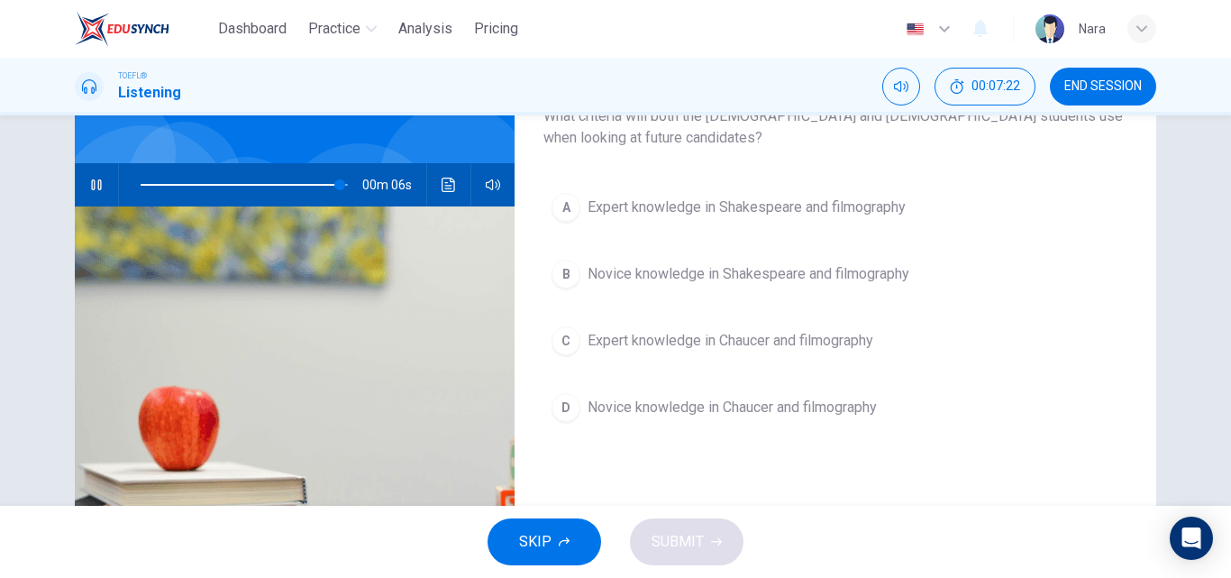
scroll to position [90, 0]
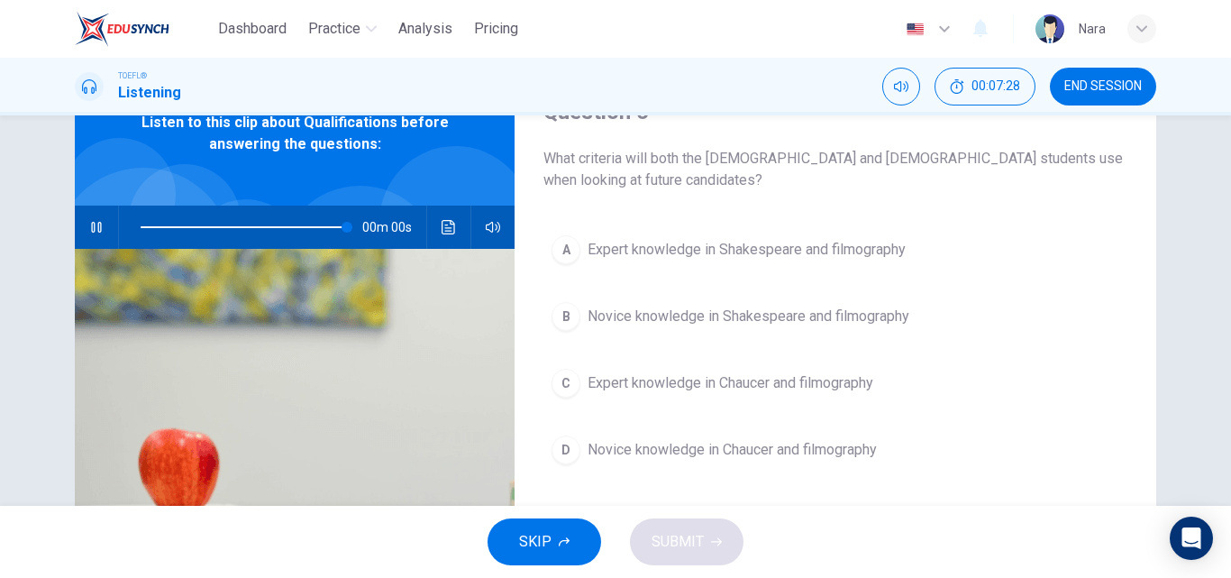
type input "0"
click at [645, 235] on button "A Expert knowledge in Shakespeare and filmography" at bounding box center [835, 249] width 584 height 45
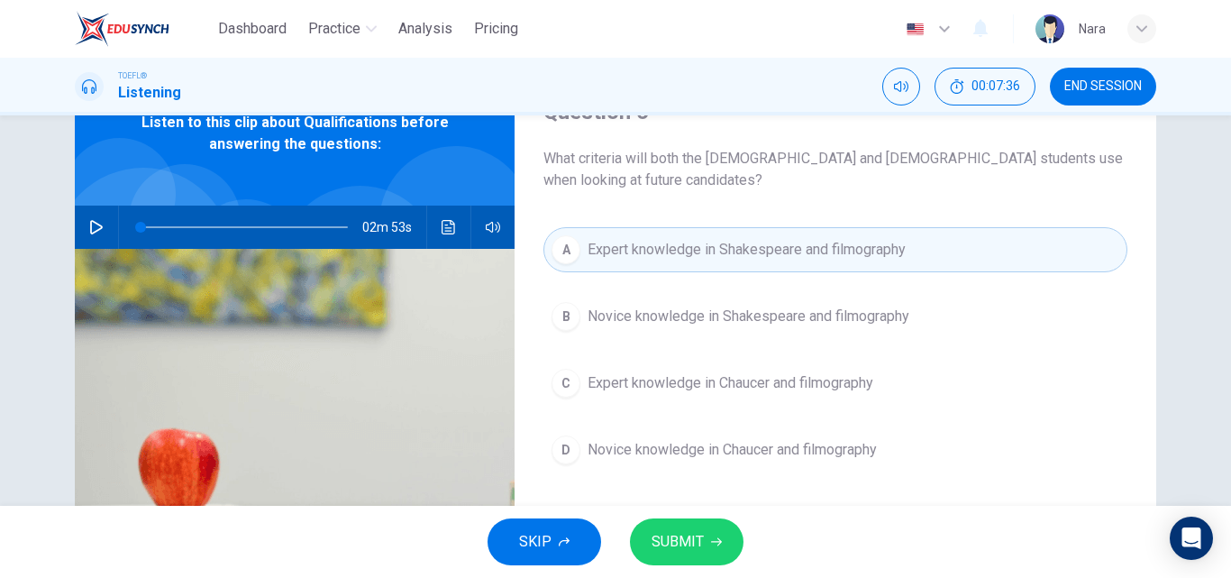
click at [653, 529] on span "SUBMIT" at bounding box center [678, 541] width 52 height 25
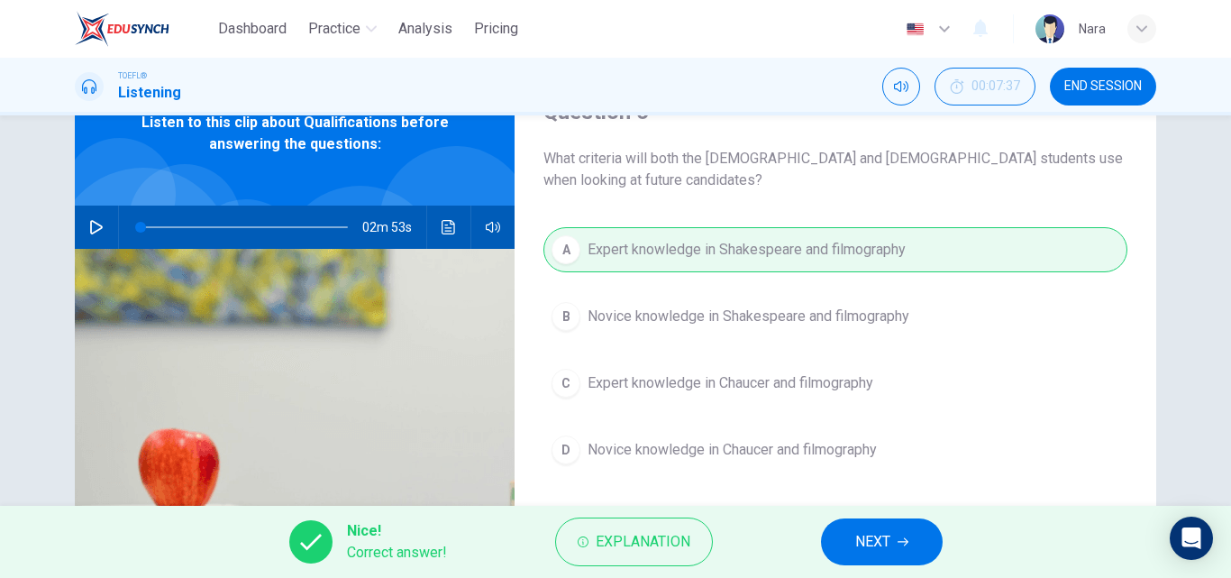
click at [842, 550] on button "NEXT" at bounding box center [882, 541] width 122 height 47
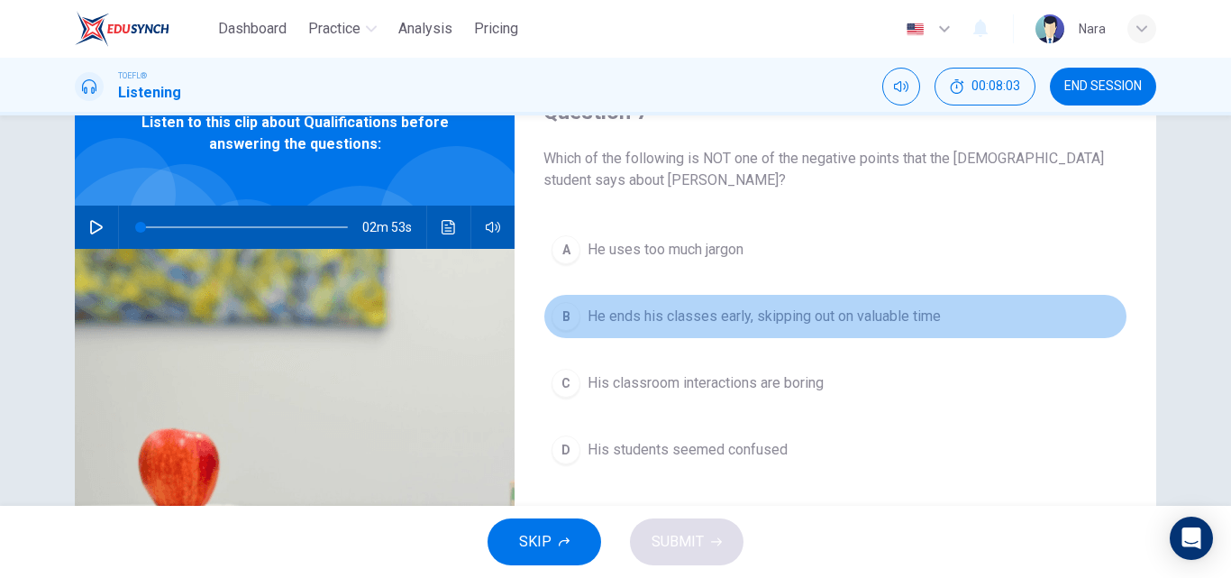
click at [627, 331] on button "B He ends his classes early, skipping out on valuable time" at bounding box center [835, 316] width 584 height 45
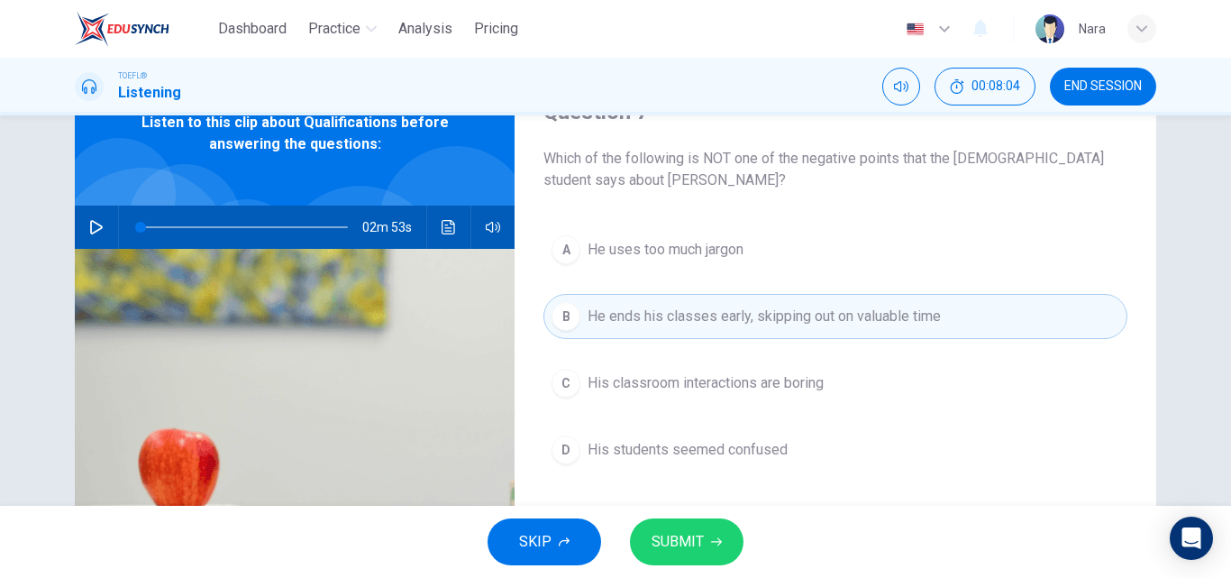
click at [705, 545] on button "SUBMIT" at bounding box center [687, 541] width 114 height 47
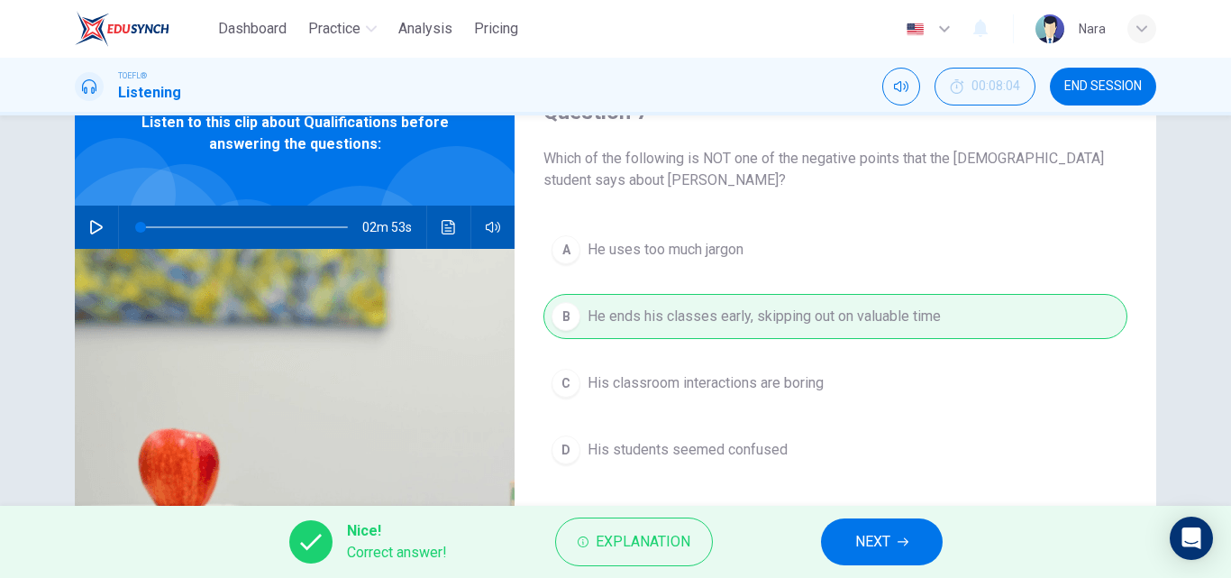
click at [847, 542] on button "NEXT" at bounding box center [882, 541] width 122 height 47
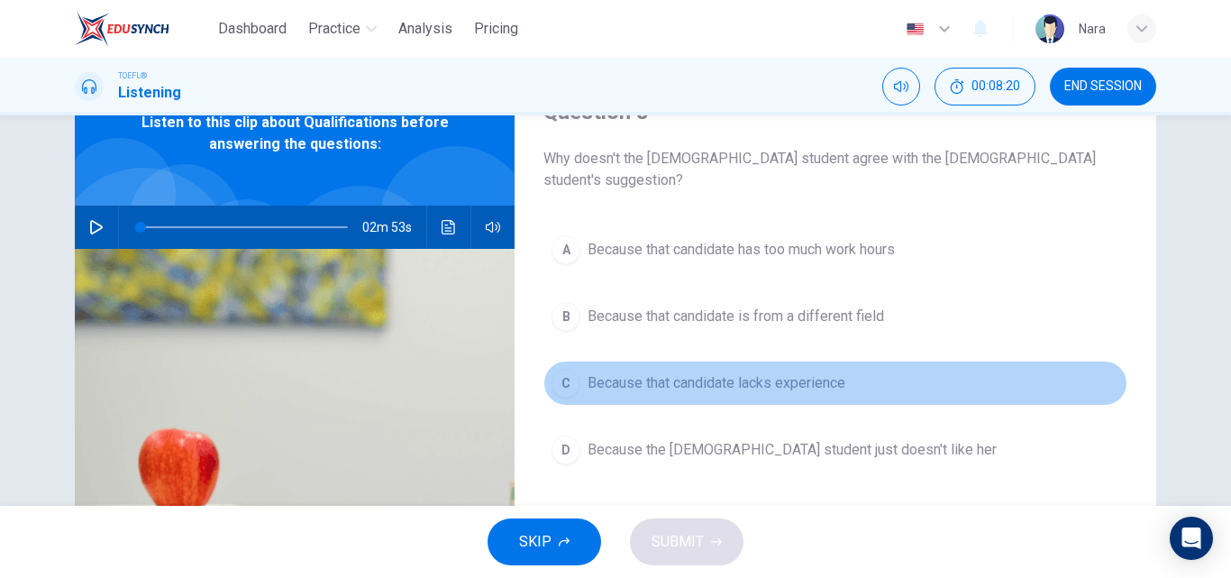
click at [607, 372] on span "Because that candidate lacks experience" at bounding box center [717, 383] width 258 height 22
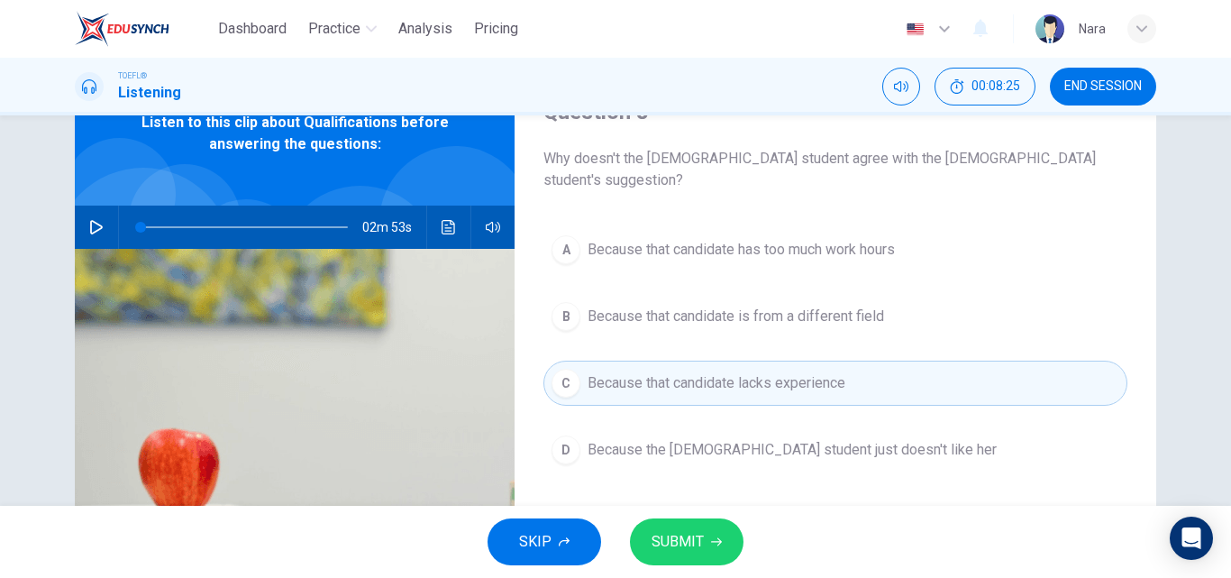
click at [717, 534] on button "SUBMIT" at bounding box center [687, 541] width 114 height 47
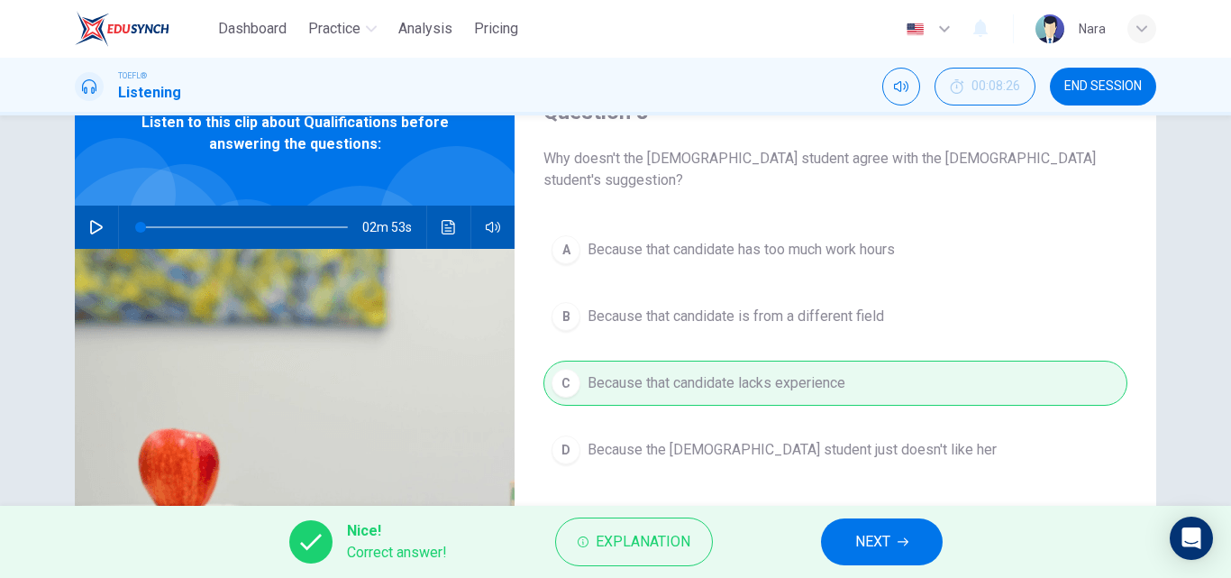
click at [896, 542] on button "NEXT" at bounding box center [882, 541] width 122 height 47
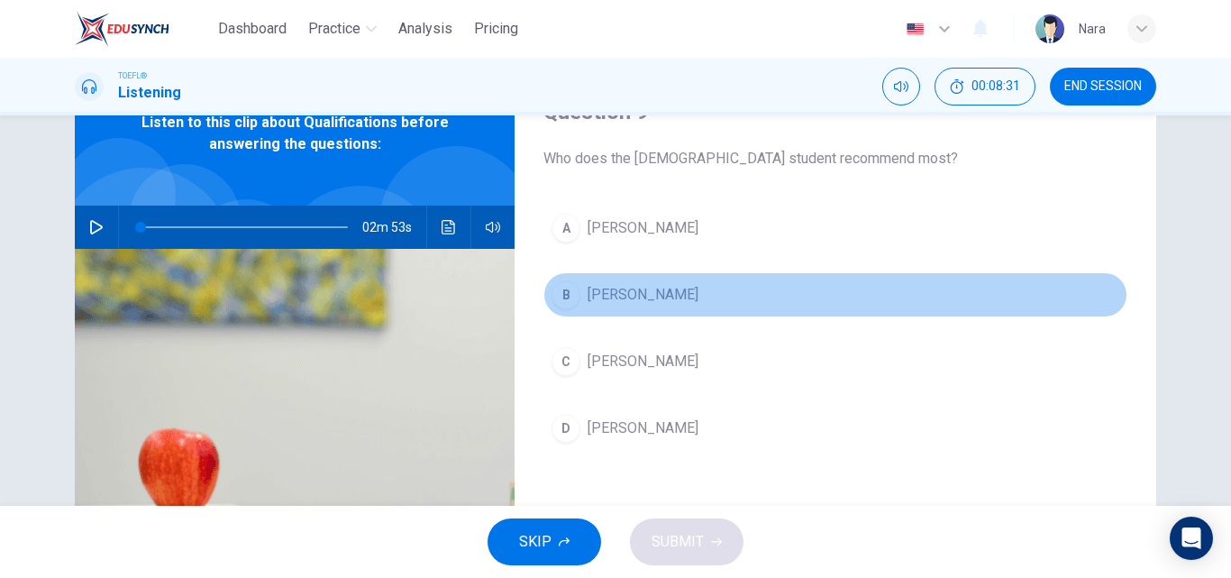
click at [653, 304] on button "B [PERSON_NAME]" at bounding box center [835, 294] width 584 height 45
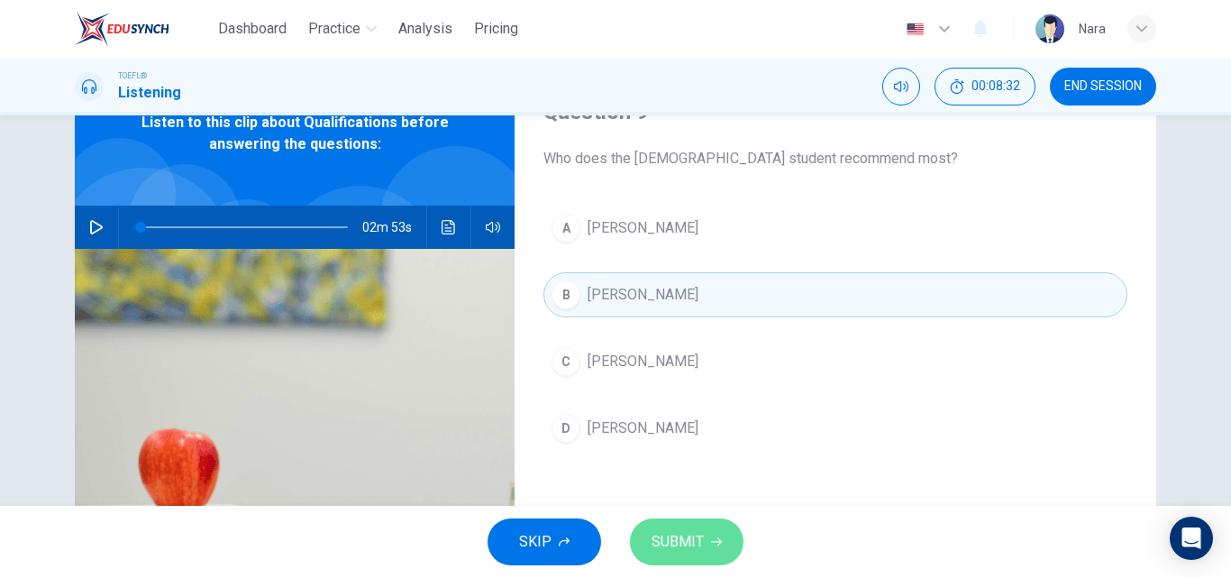
click at [706, 537] on button "SUBMIT" at bounding box center [687, 541] width 114 height 47
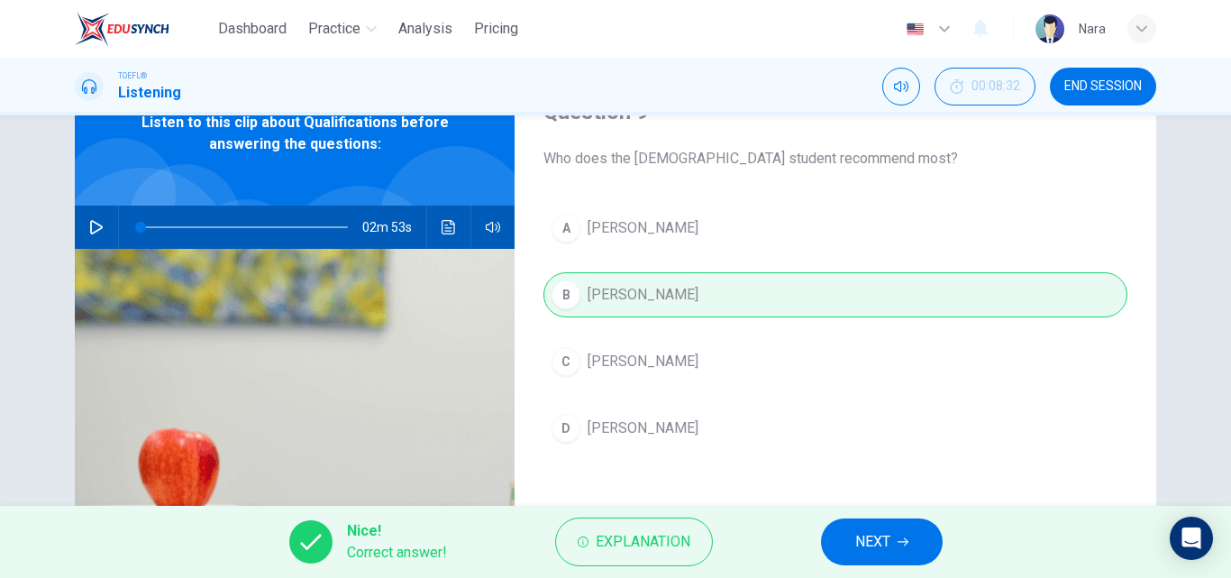
click at [860, 536] on span "NEXT" at bounding box center [872, 541] width 35 height 25
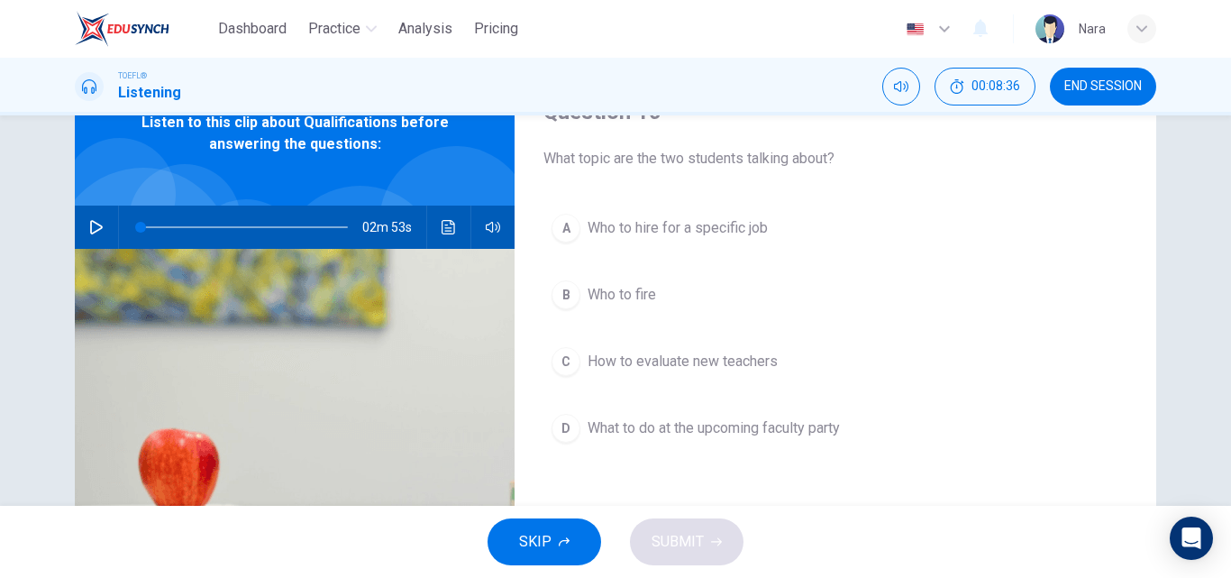
click at [710, 228] on span "Who to hire for a specific job" at bounding box center [678, 228] width 180 height 22
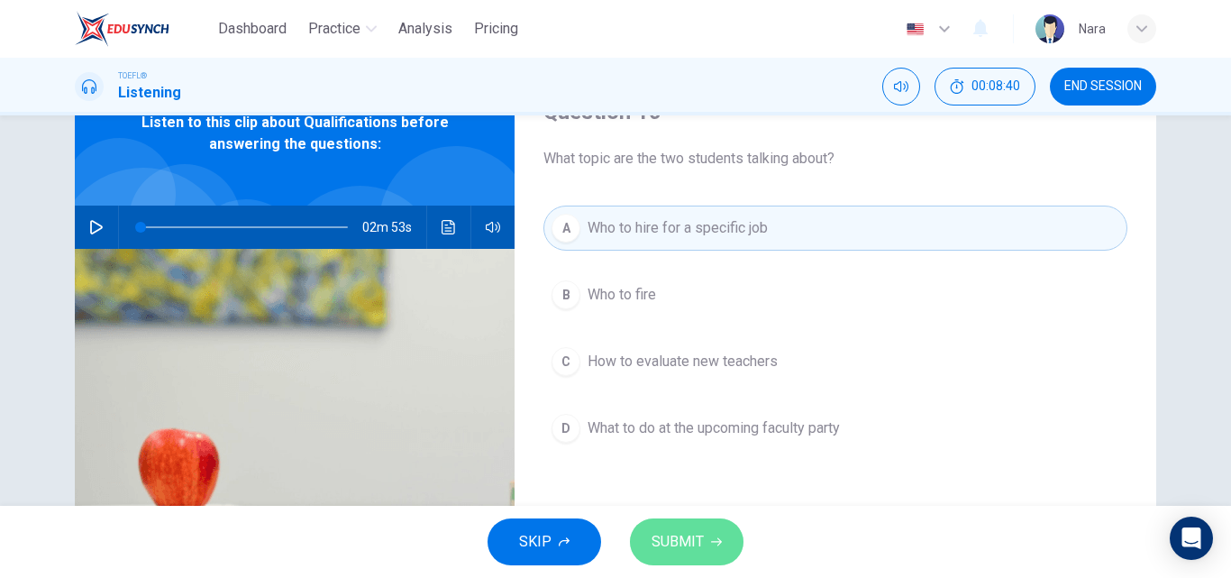
click at [662, 535] on span "SUBMIT" at bounding box center [678, 541] width 52 height 25
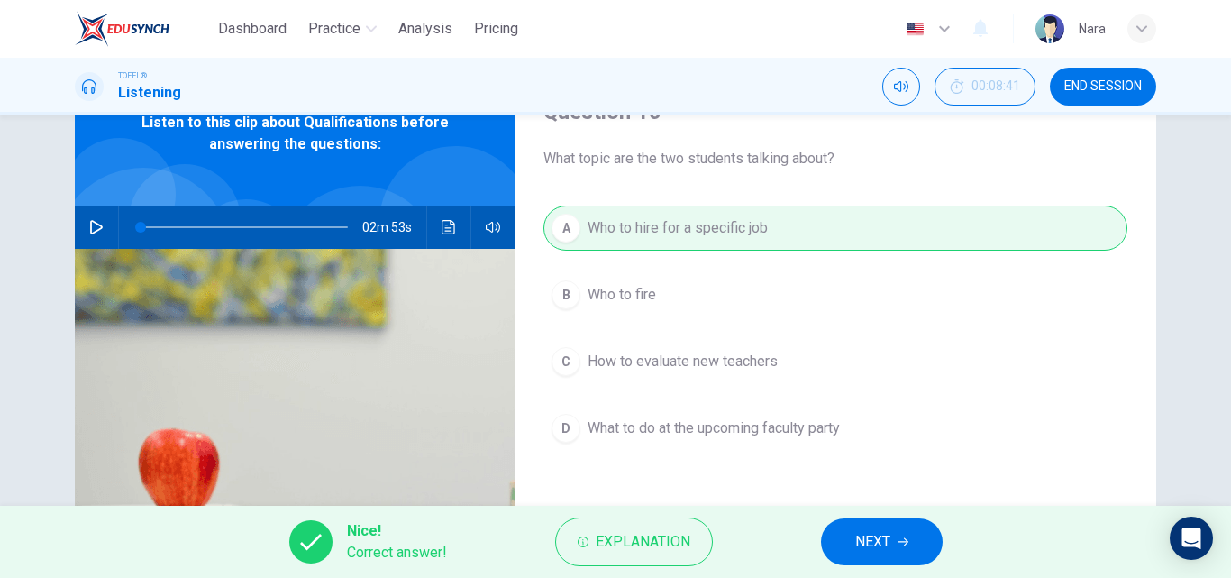
click at [872, 542] on span "NEXT" at bounding box center [872, 541] width 35 height 25
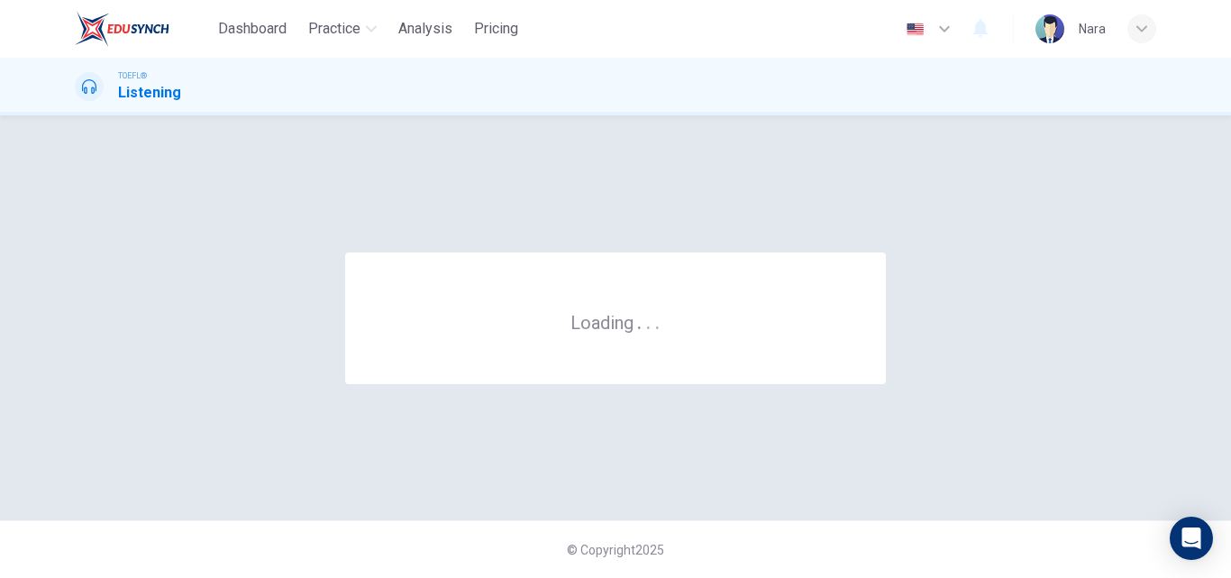
scroll to position [0, 0]
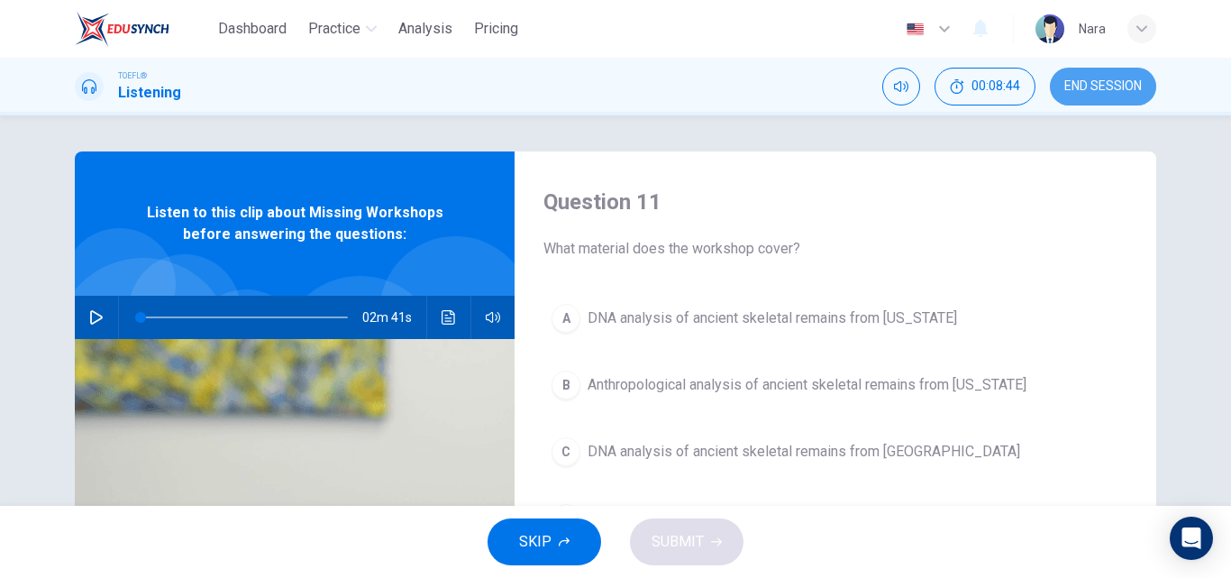
click at [1092, 94] on button "END SESSION" at bounding box center [1103, 87] width 106 height 38
